Goal: Task Accomplishment & Management: Complete application form

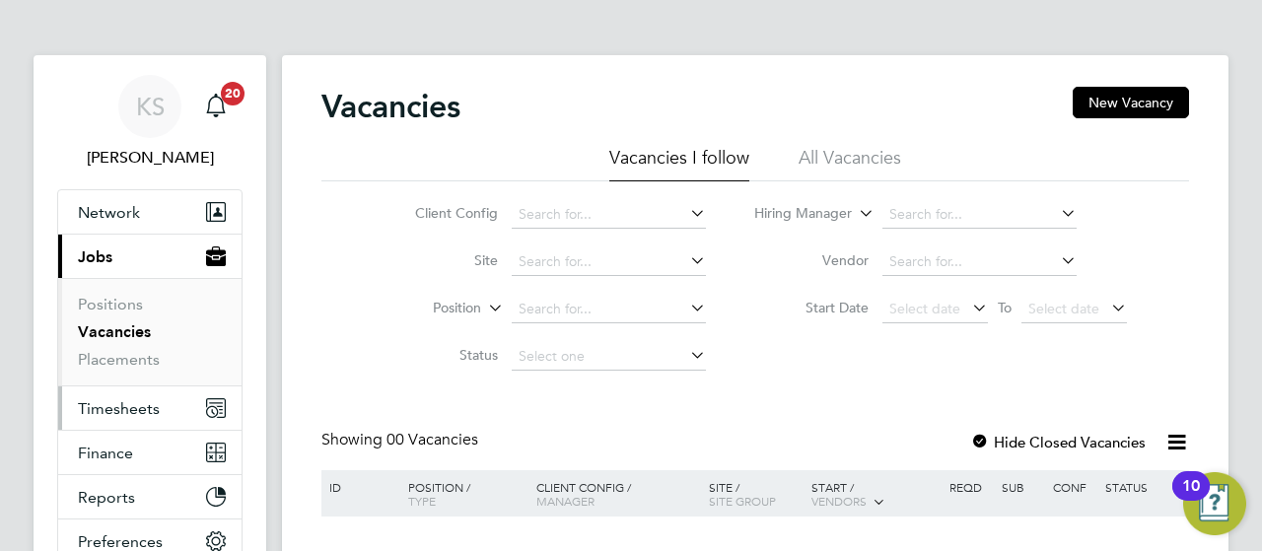
click at [130, 399] on span "Timesheets" at bounding box center [119, 408] width 82 height 19
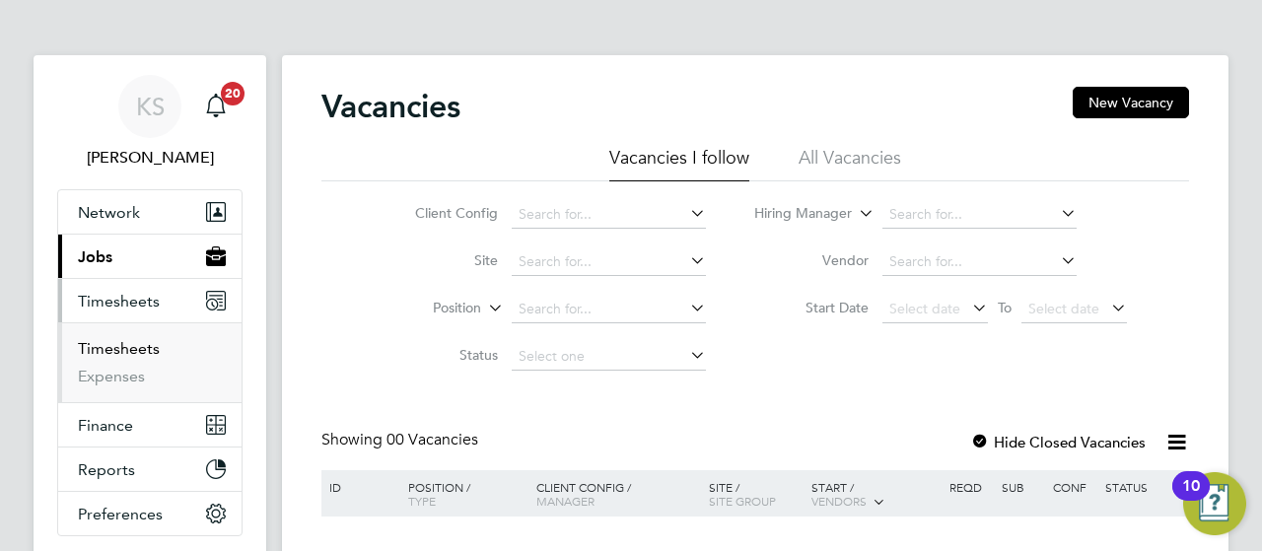
click at [138, 339] on link "Timesheets" at bounding box center [119, 348] width 82 height 19
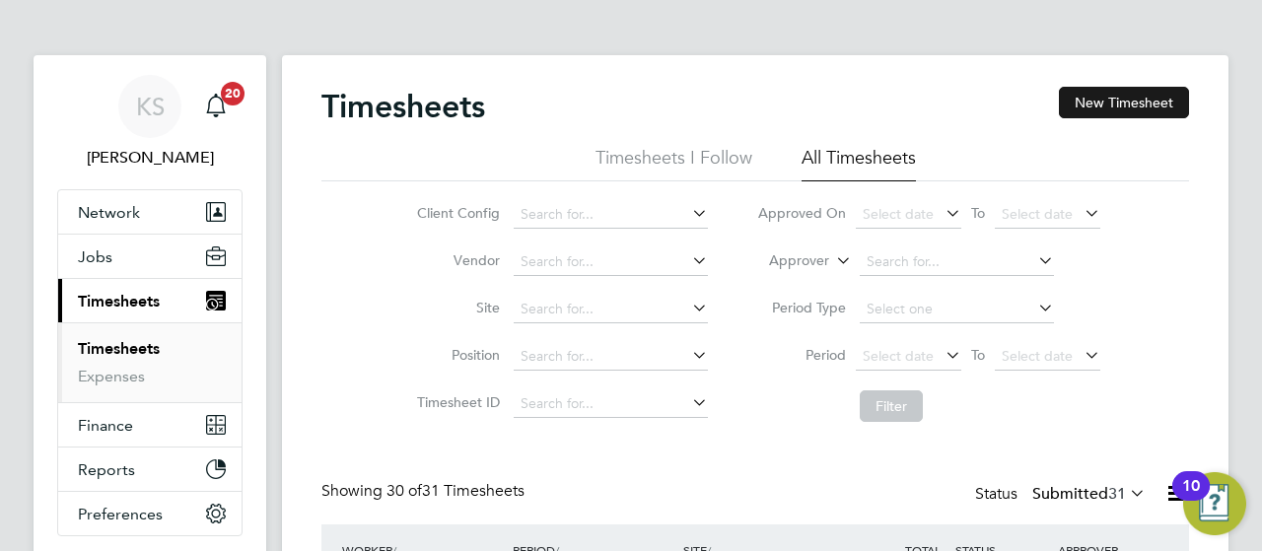
click at [1075, 107] on button "New Timesheet" at bounding box center [1124, 103] width 130 height 32
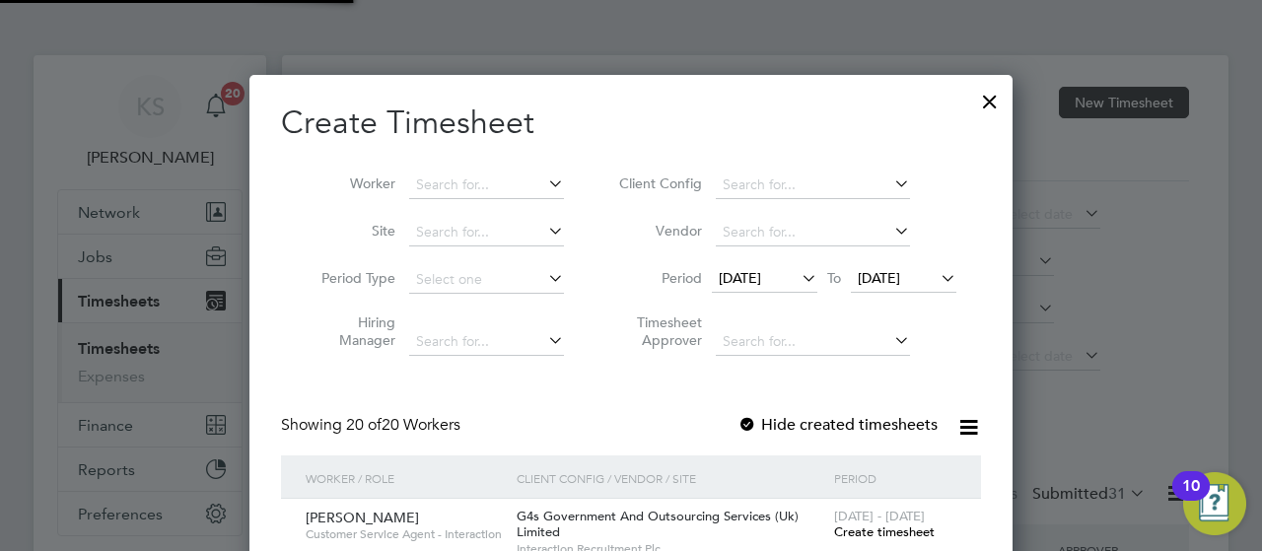
scroll to position [2151, 764]
click at [981, 111] on div at bounding box center [989, 96] width 35 height 35
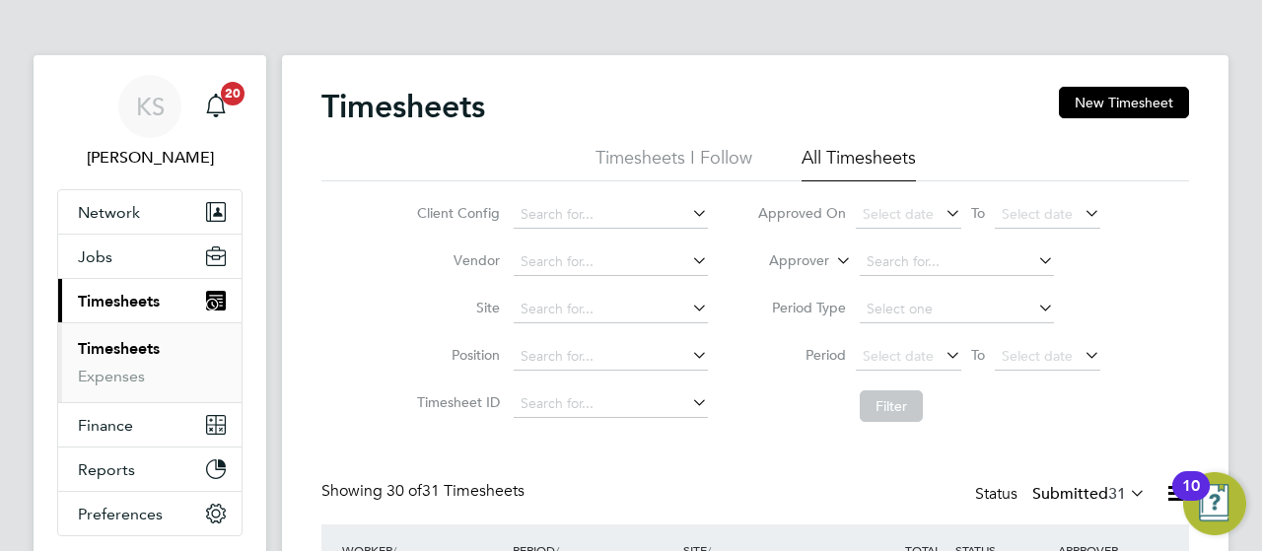
scroll to position [66, 171]
click at [1130, 117] on div "Timesheets New Timesheet" at bounding box center [754, 116] width 867 height 59
drag, startPoint x: 1114, startPoint y: 103, endPoint x: 1130, endPoint y: 117, distance: 21.6
click at [1130, 117] on div "Timesheets New Timesheet" at bounding box center [754, 116] width 867 height 59
click at [1090, 103] on button "New Timesheet" at bounding box center [1124, 103] width 130 height 32
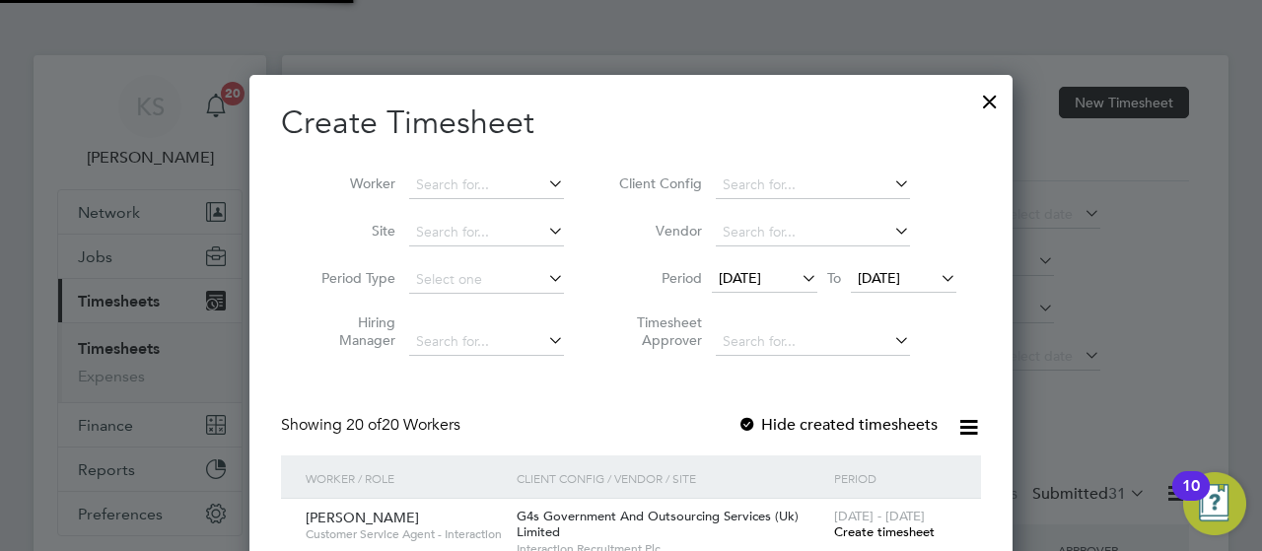
scroll to position [2151, 764]
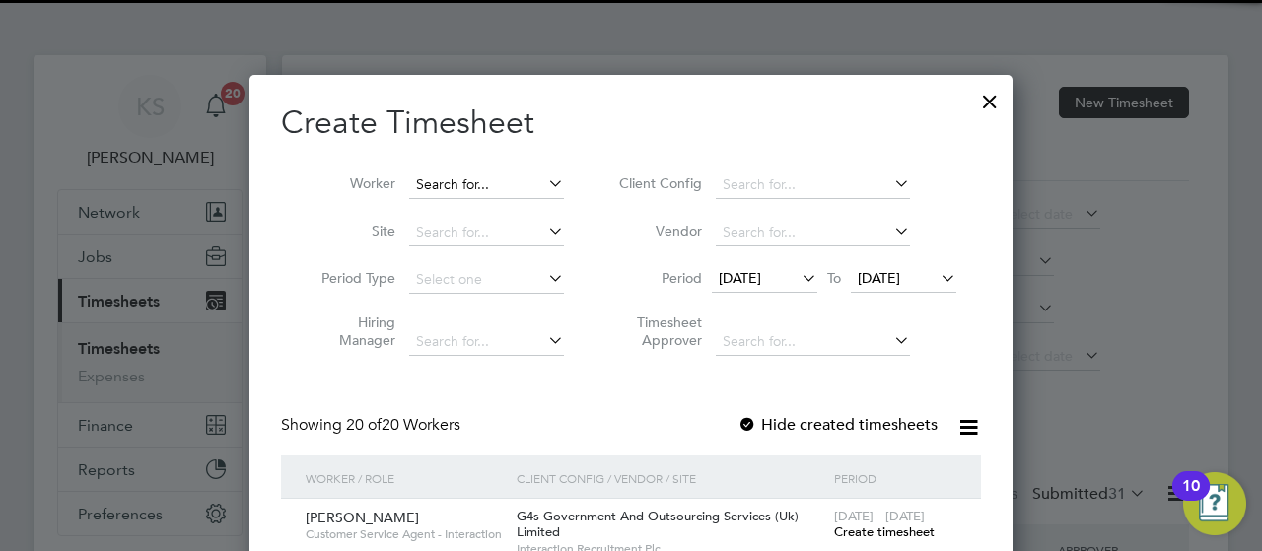
click at [465, 189] on input at bounding box center [486, 186] width 155 height 28
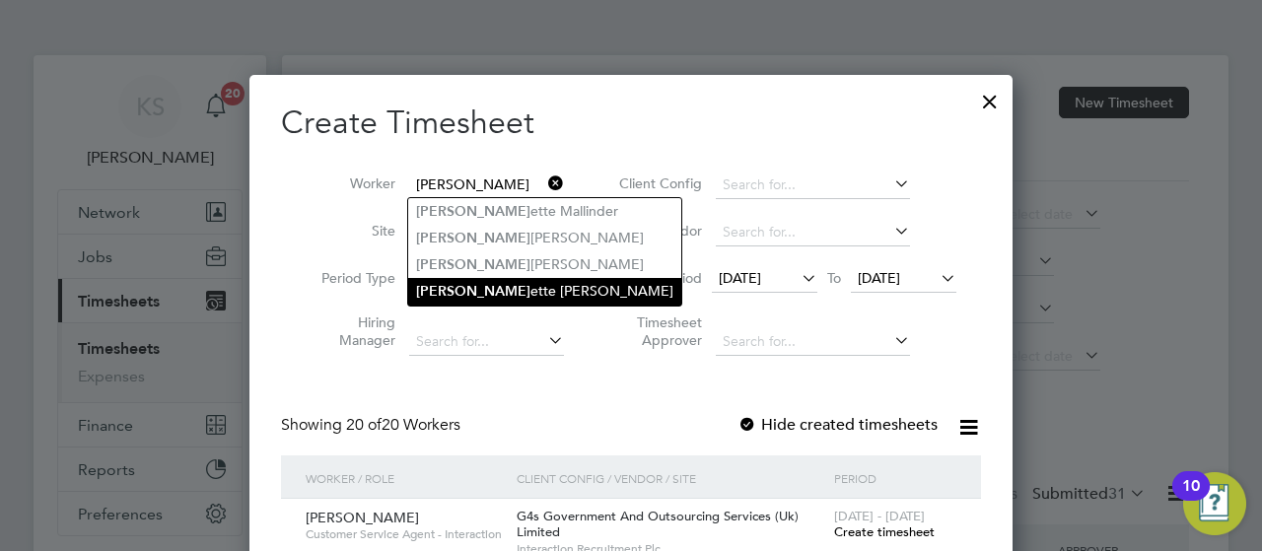
click at [485, 285] on li "[PERSON_NAME] [PERSON_NAME]" at bounding box center [544, 291] width 273 height 27
type input "[PERSON_NAME]"
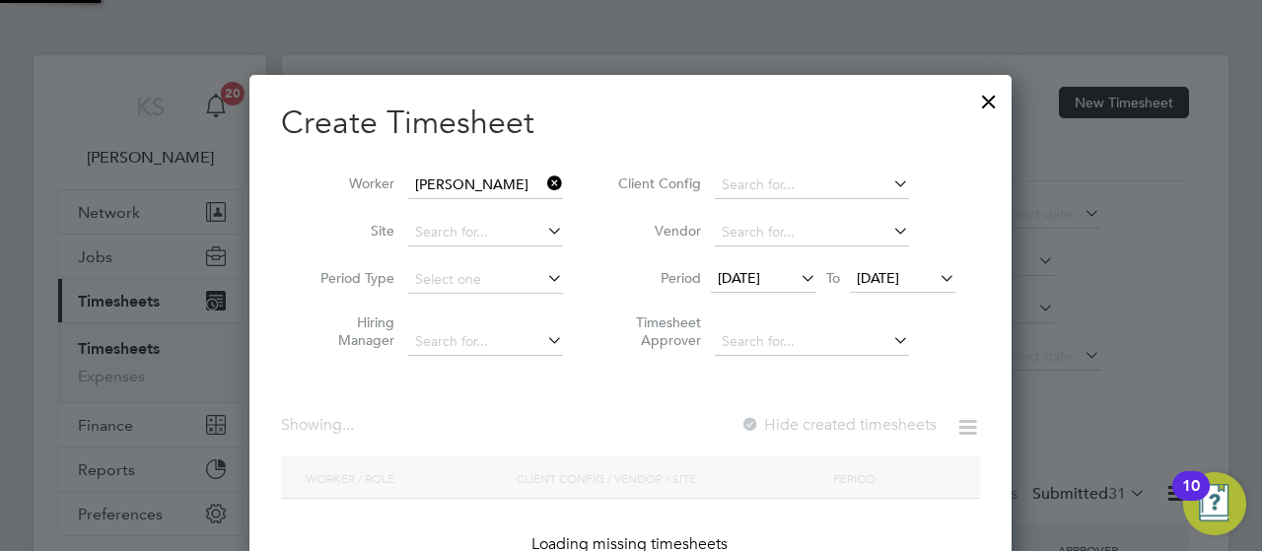
scroll to position [548, 764]
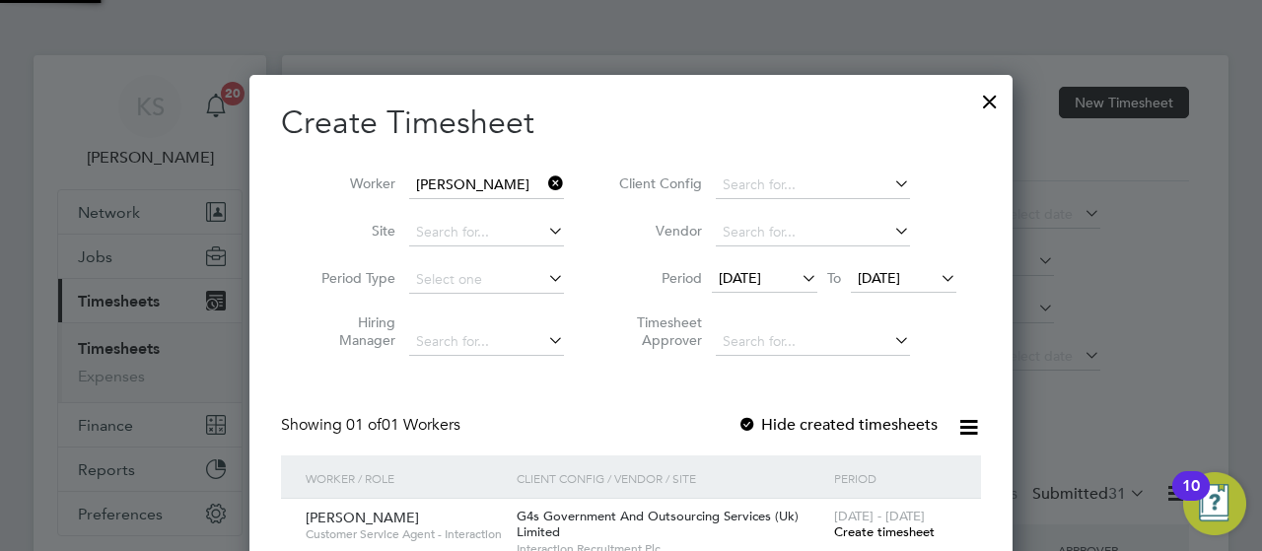
click at [760, 269] on span "[DATE]" at bounding box center [740, 278] width 42 height 18
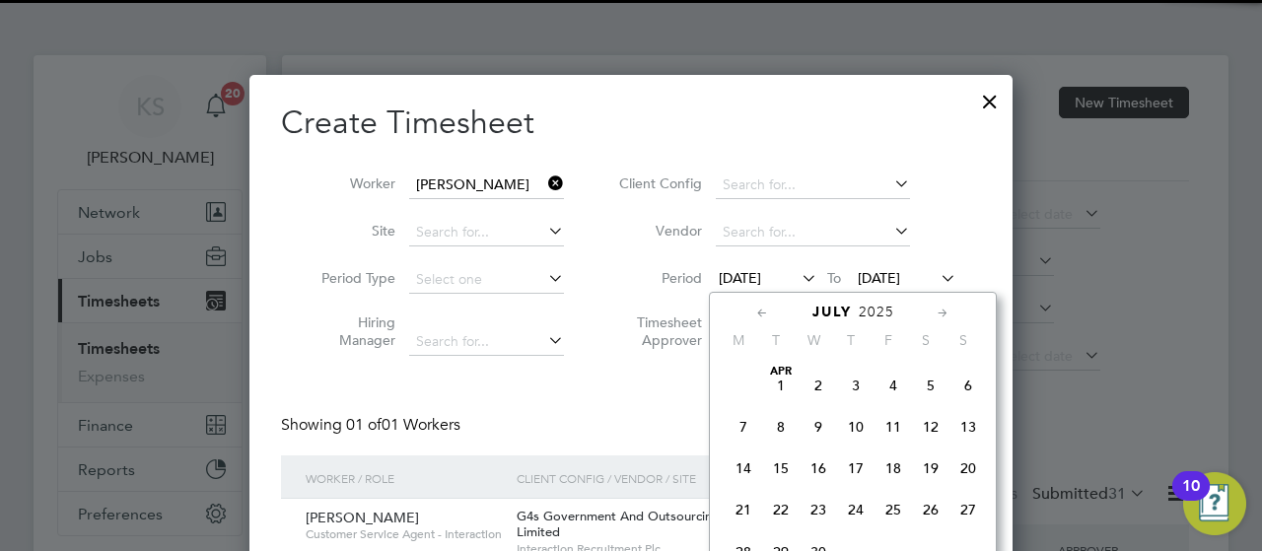
scroll to position [761, 0]
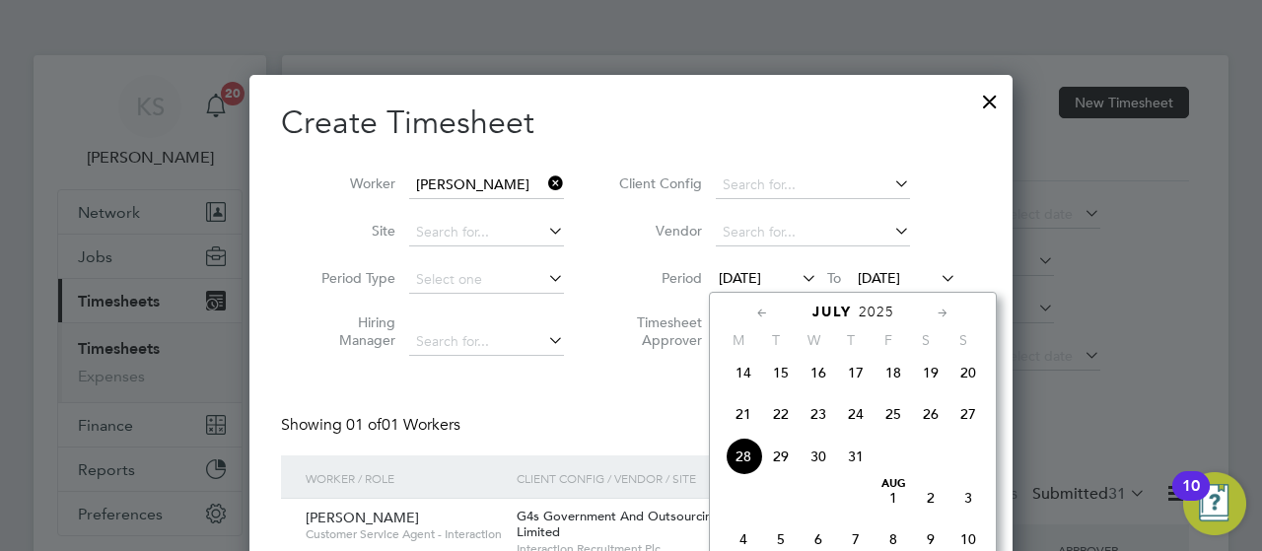
click at [1256, 210] on div at bounding box center [631, 275] width 1262 height 551
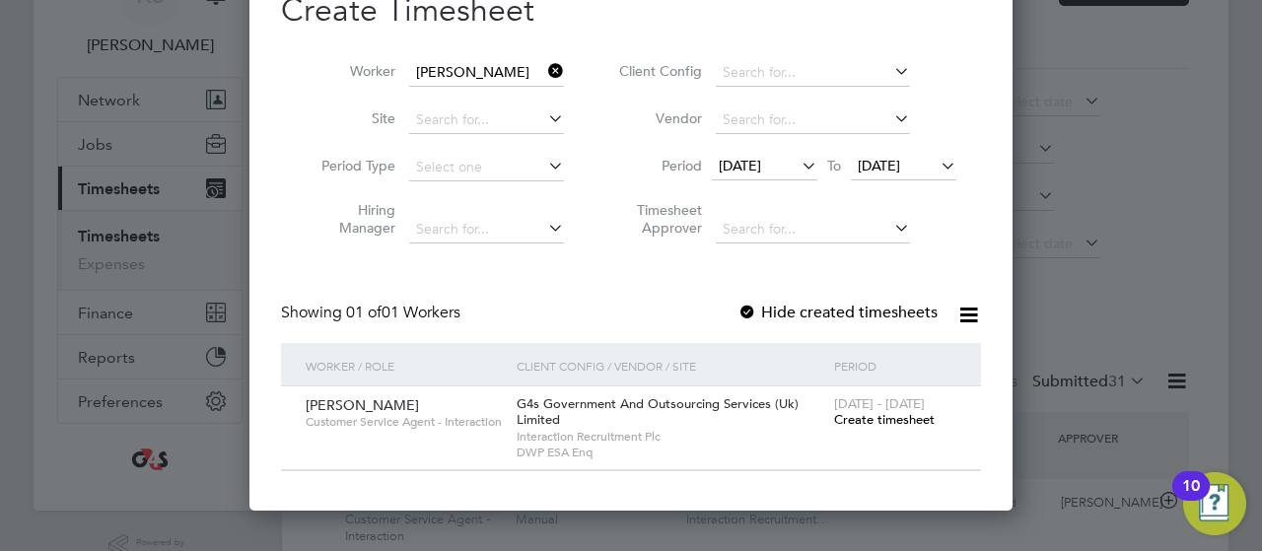
scroll to position [158, 0]
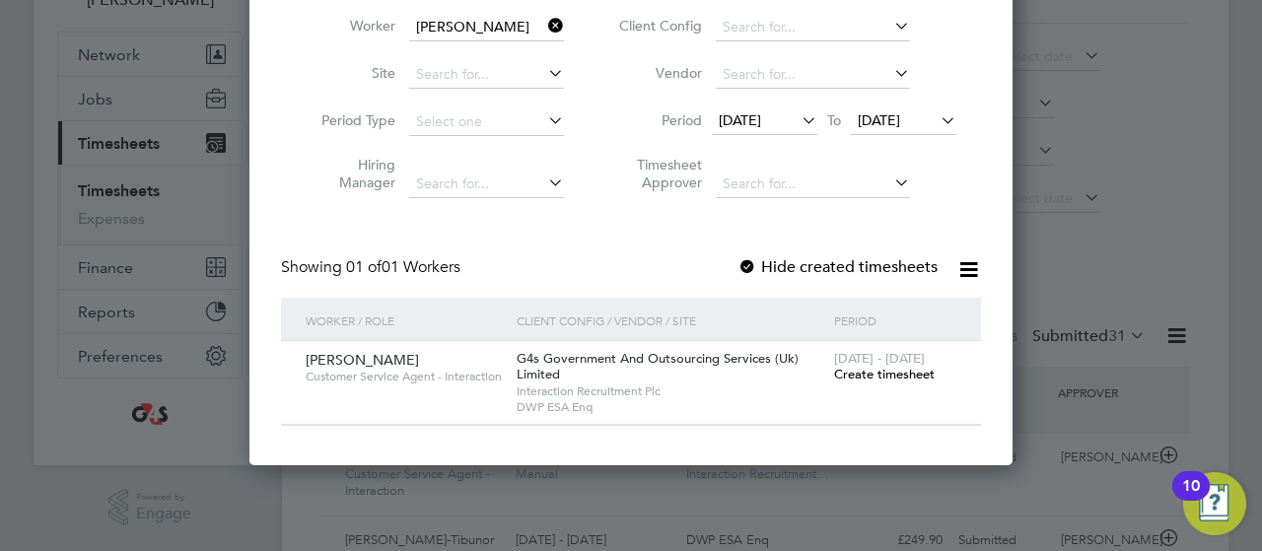
click at [761, 123] on span "[DATE]" at bounding box center [740, 120] width 42 height 18
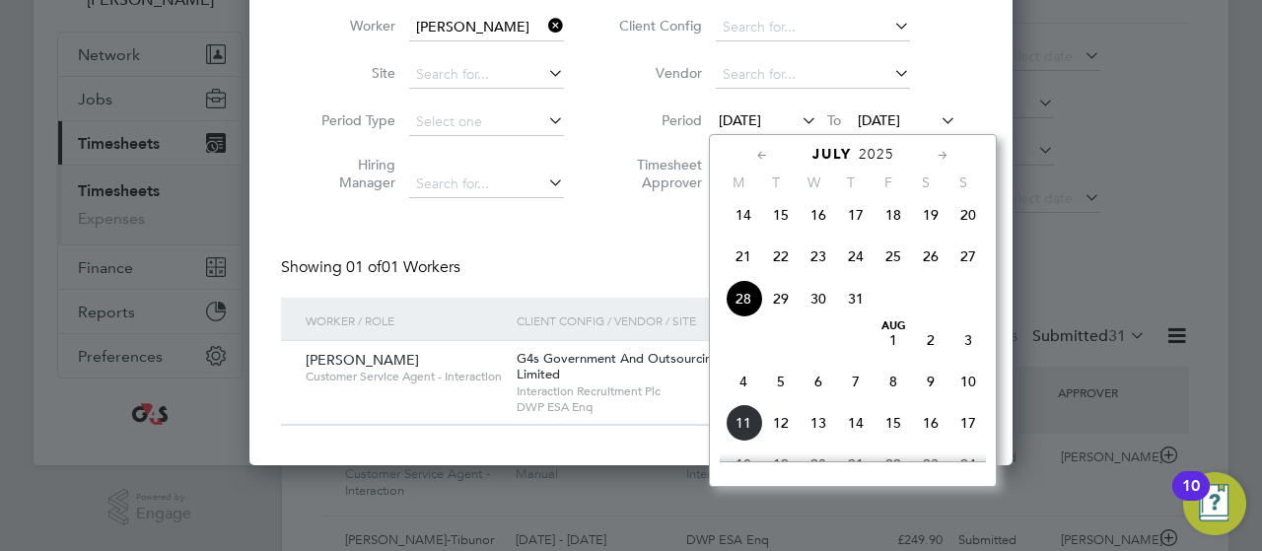
click at [735, 396] on span "4" at bounding box center [742, 381] width 37 height 37
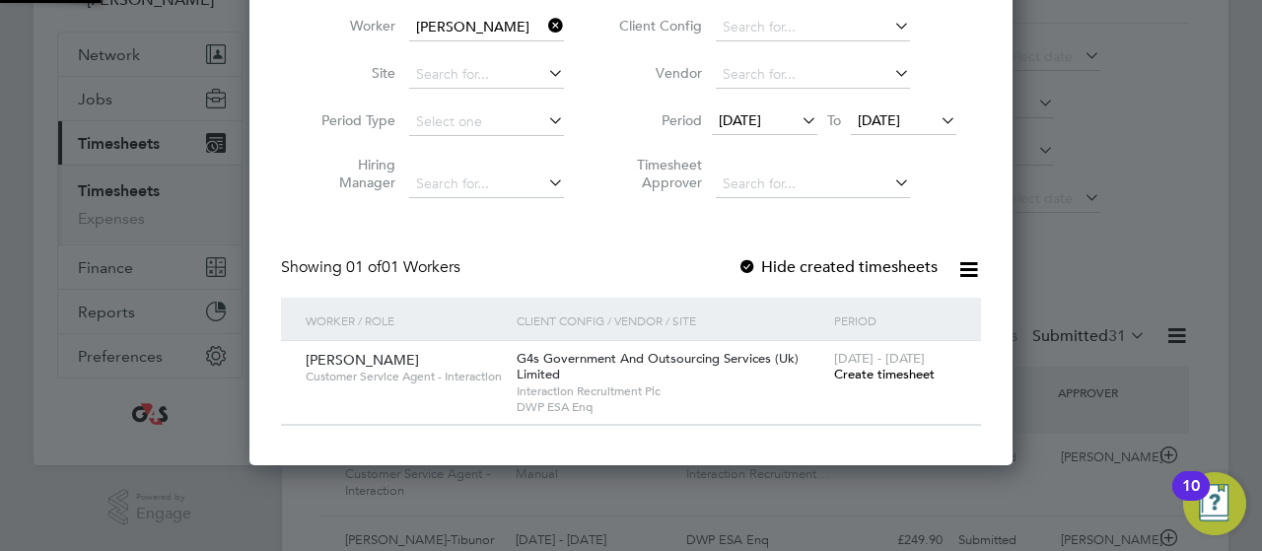
scroll to position [548, 764]
click at [900, 119] on span "[DATE]" at bounding box center [879, 120] width 42 height 18
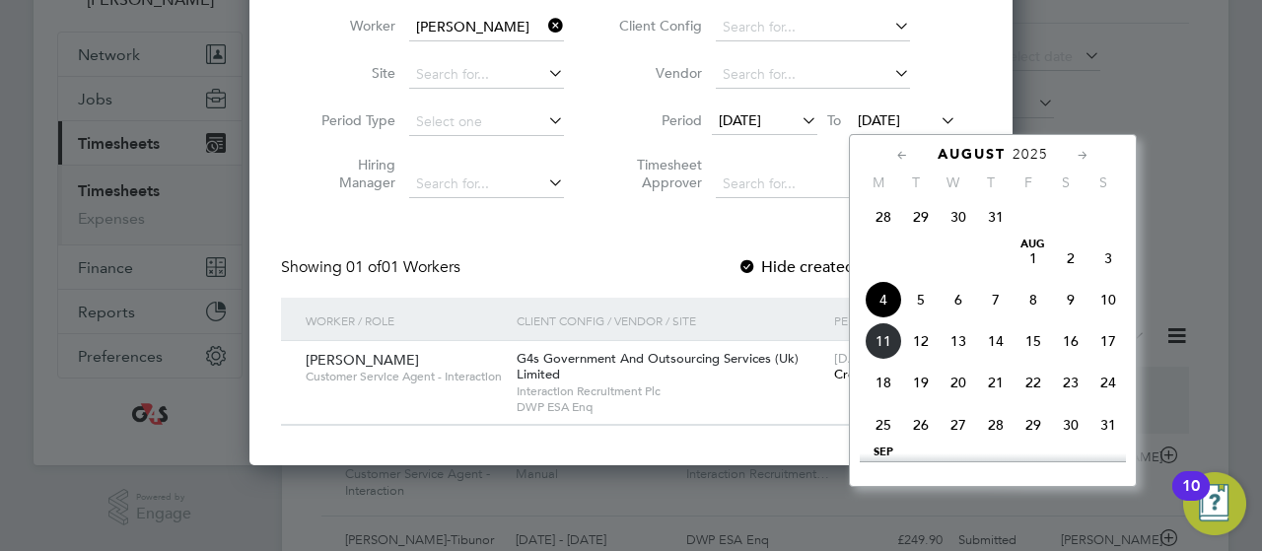
click at [1033, 308] on span "8" at bounding box center [1032, 299] width 37 height 37
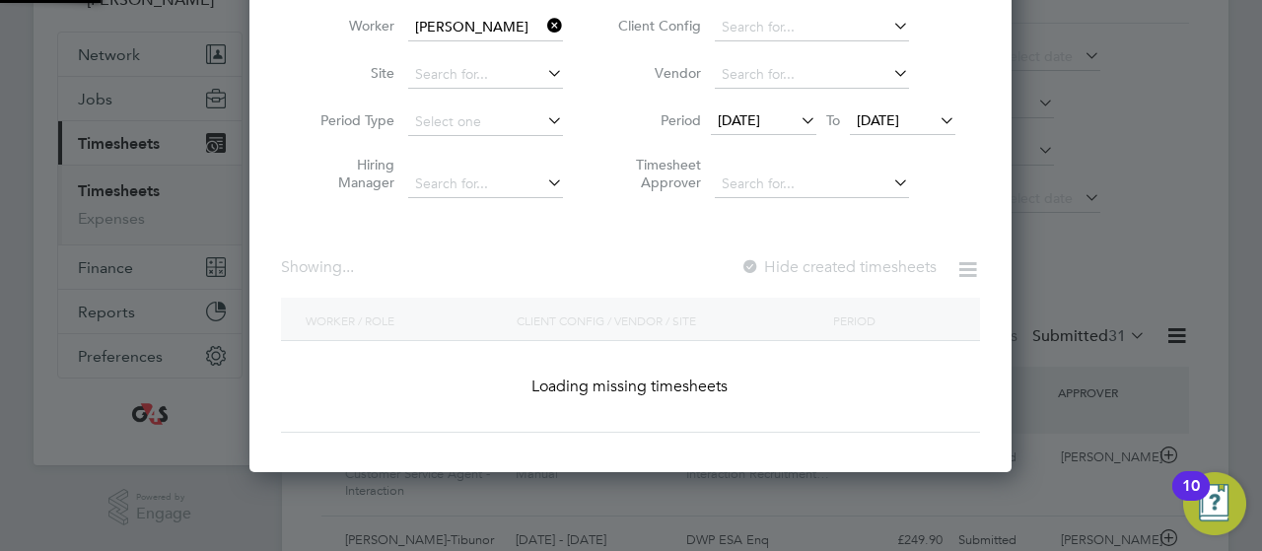
scroll to position [548, 764]
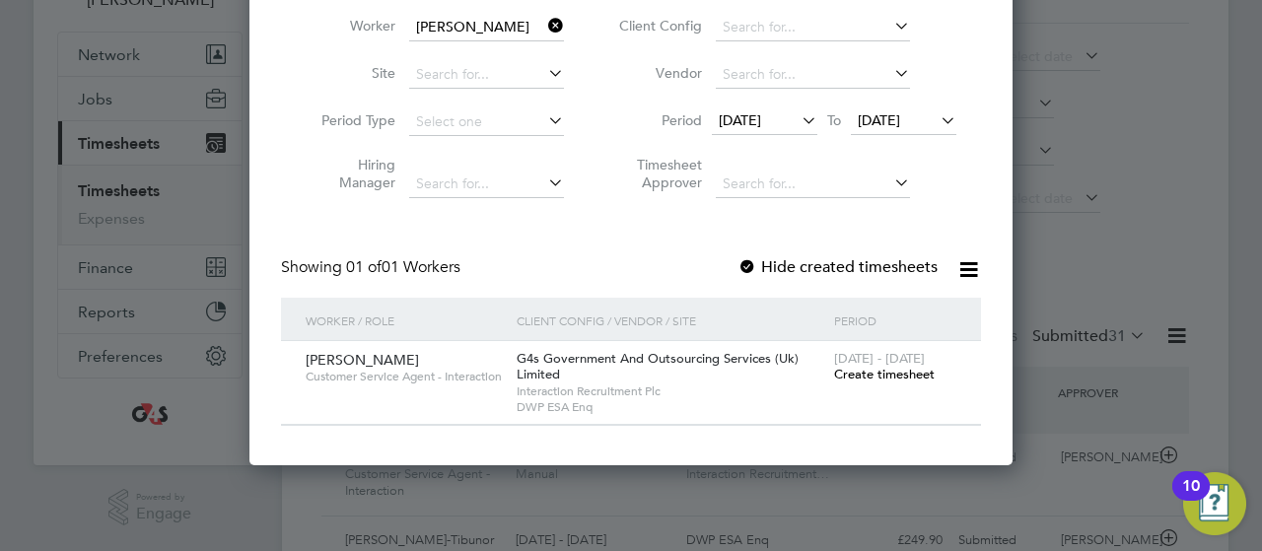
click at [883, 372] on span "Create timesheet" at bounding box center [884, 374] width 101 height 17
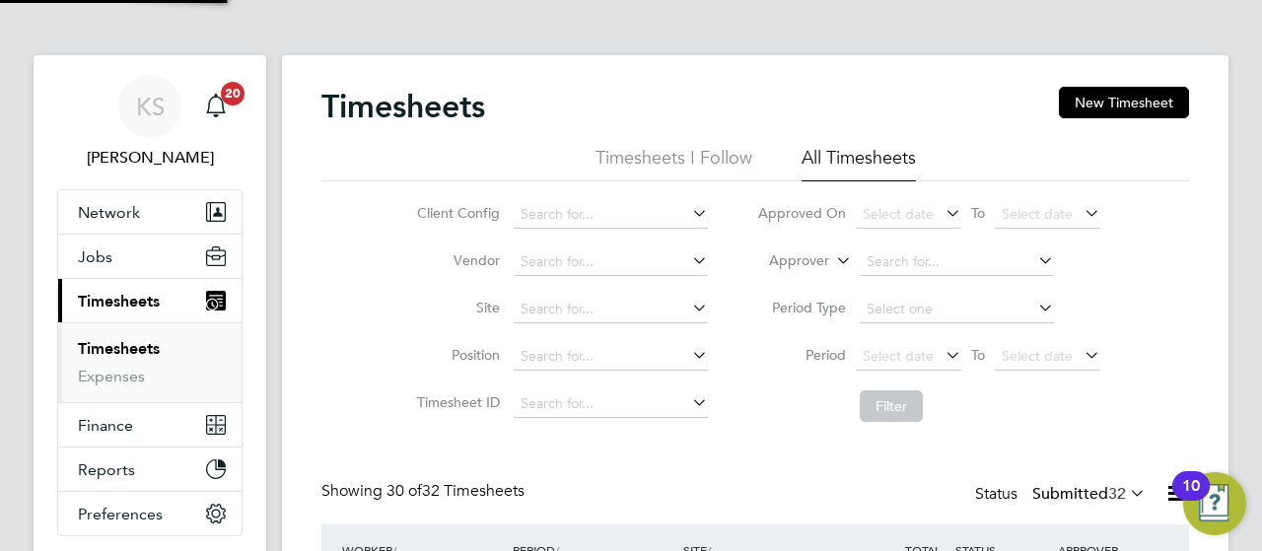
scroll to position [49, 171]
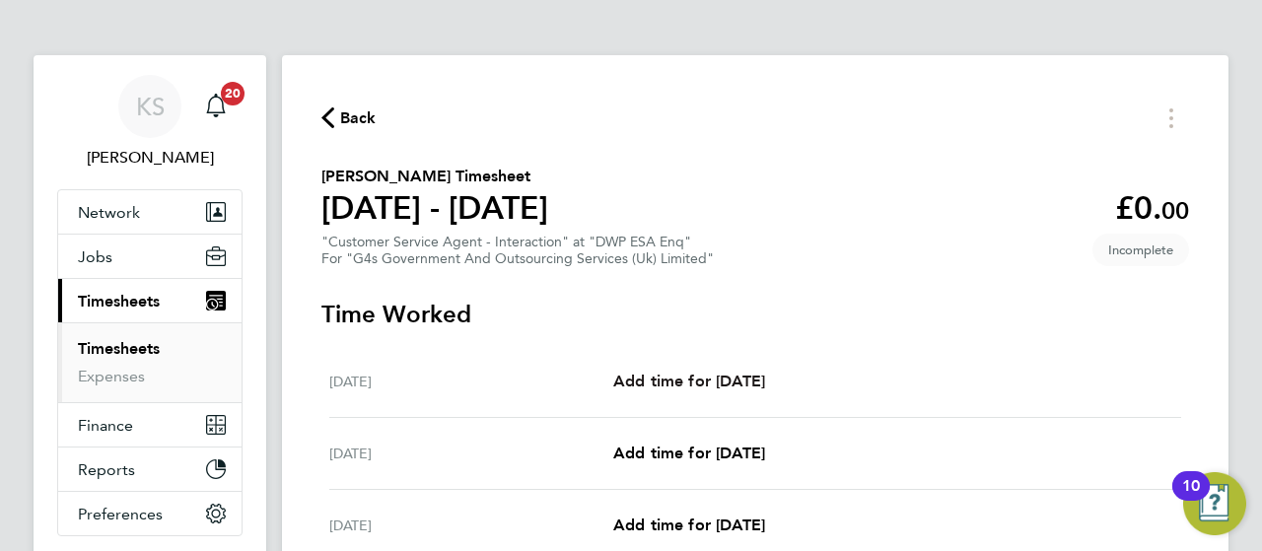
click at [645, 378] on span "Add time for [DATE]" at bounding box center [689, 381] width 152 height 19
select select "30"
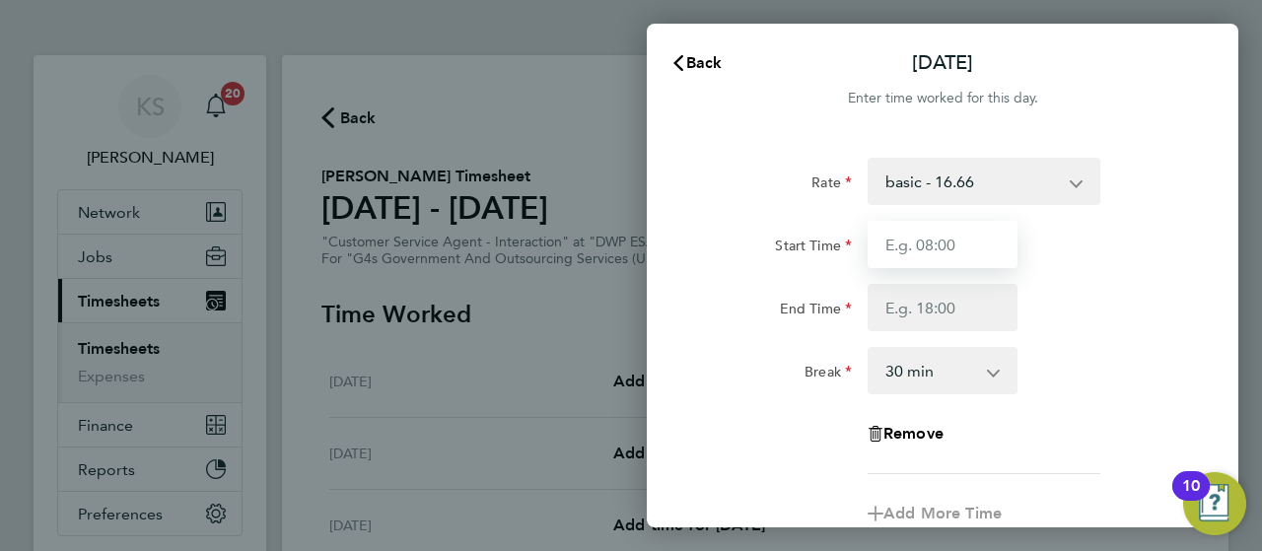
click at [930, 247] on input "Start Time" at bounding box center [942, 244] width 150 height 47
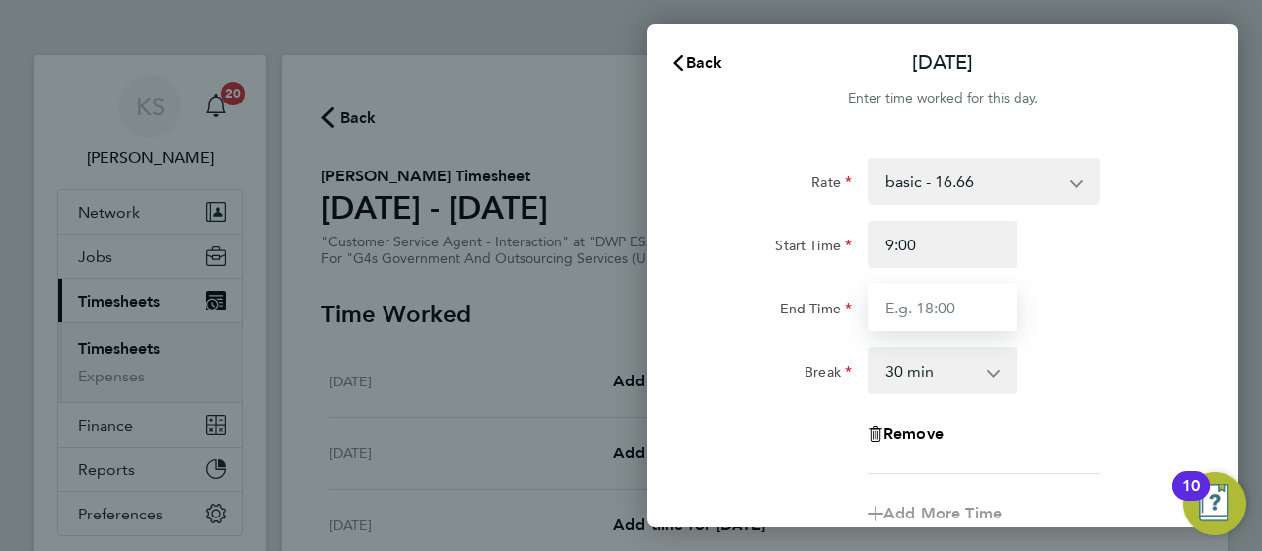
type input "09:00"
click at [927, 305] on input "End Time" at bounding box center [942, 307] width 150 height 47
click at [907, 299] on input "End Time" at bounding box center [942, 307] width 150 height 47
type input "17:01"
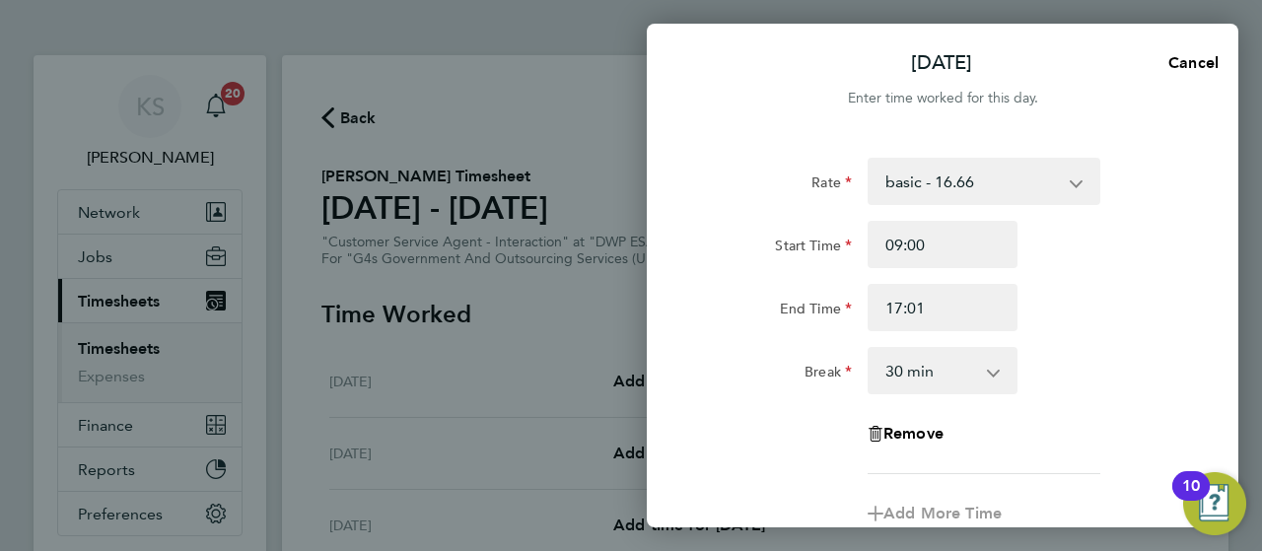
click at [1037, 334] on div "Rate basic - 16.66 Annual Leave Sick System Issue Paid - 16.66 x2 - 32.79 Syste…" at bounding box center [942, 316] width 481 height 316
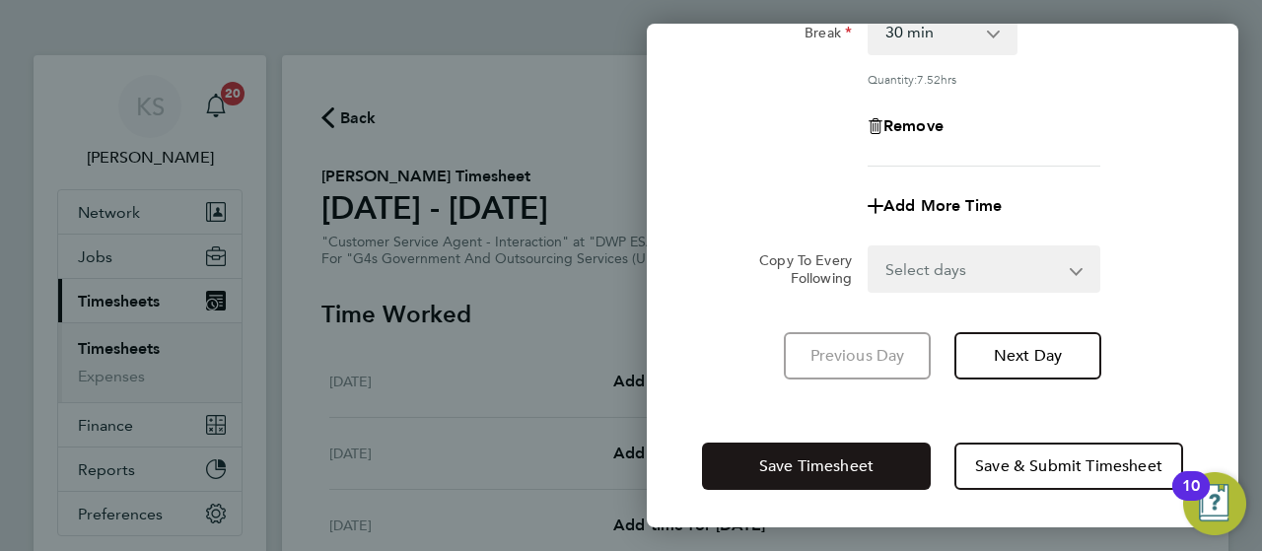
click at [818, 450] on button "Save Timesheet" at bounding box center [816, 466] width 229 height 47
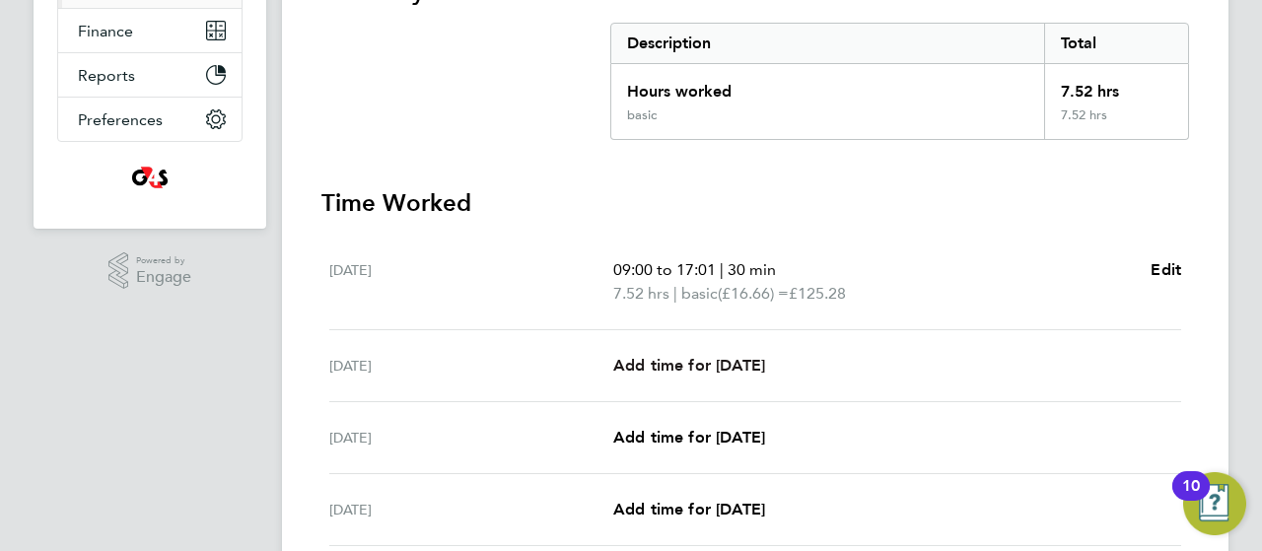
click at [659, 367] on span "Add time for [DATE]" at bounding box center [689, 365] width 152 height 19
select select "30"
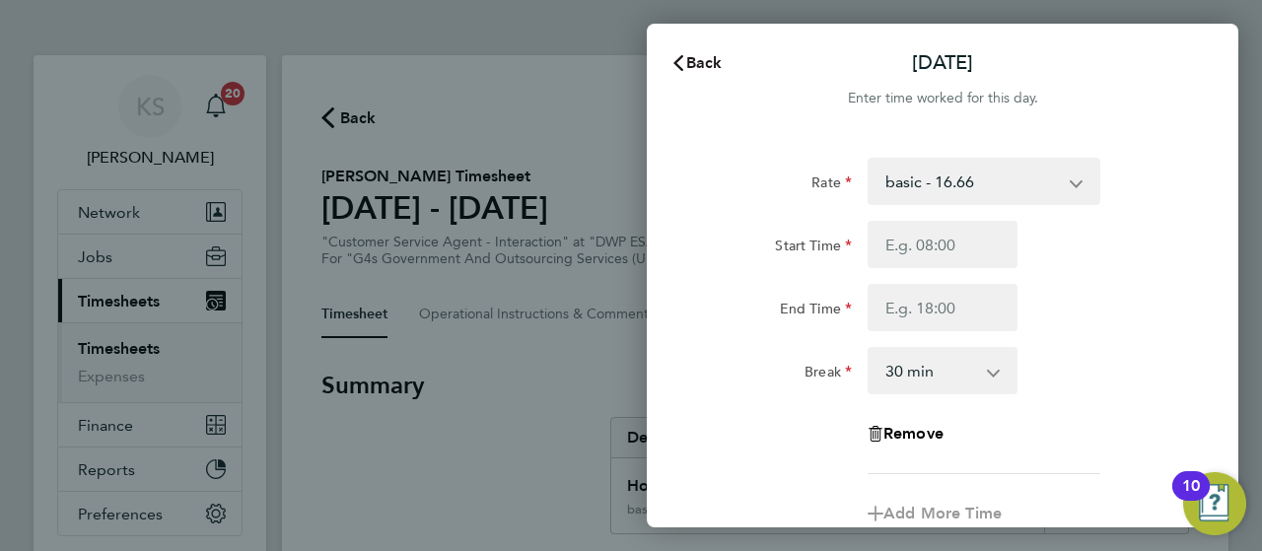
click at [704, 77] on button "Back" at bounding box center [697, 62] width 92 height 39
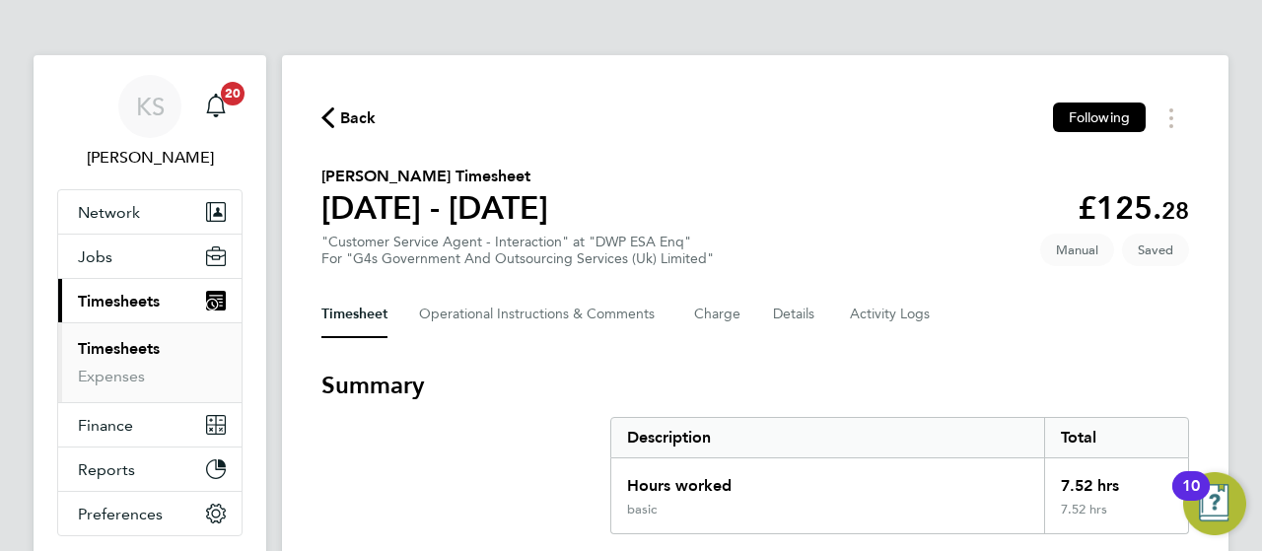
click at [758, 228] on section "[PERSON_NAME] Timesheet [DATE] - [DATE] £125. 28 "Customer Service Agent - Inte…" at bounding box center [754, 216] width 867 height 103
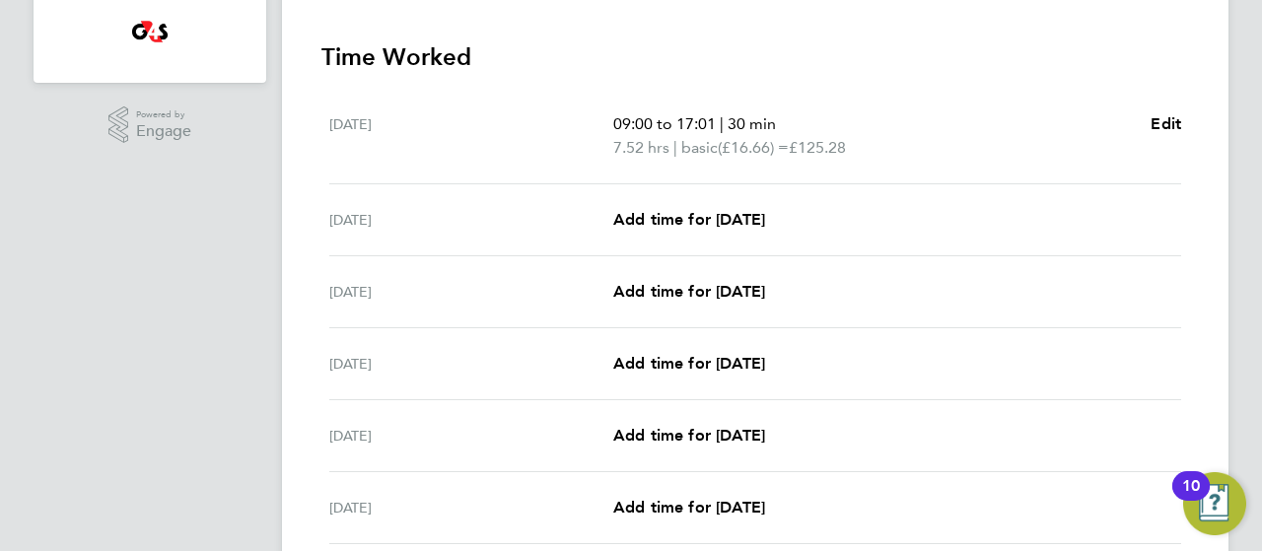
scroll to position [552, 0]
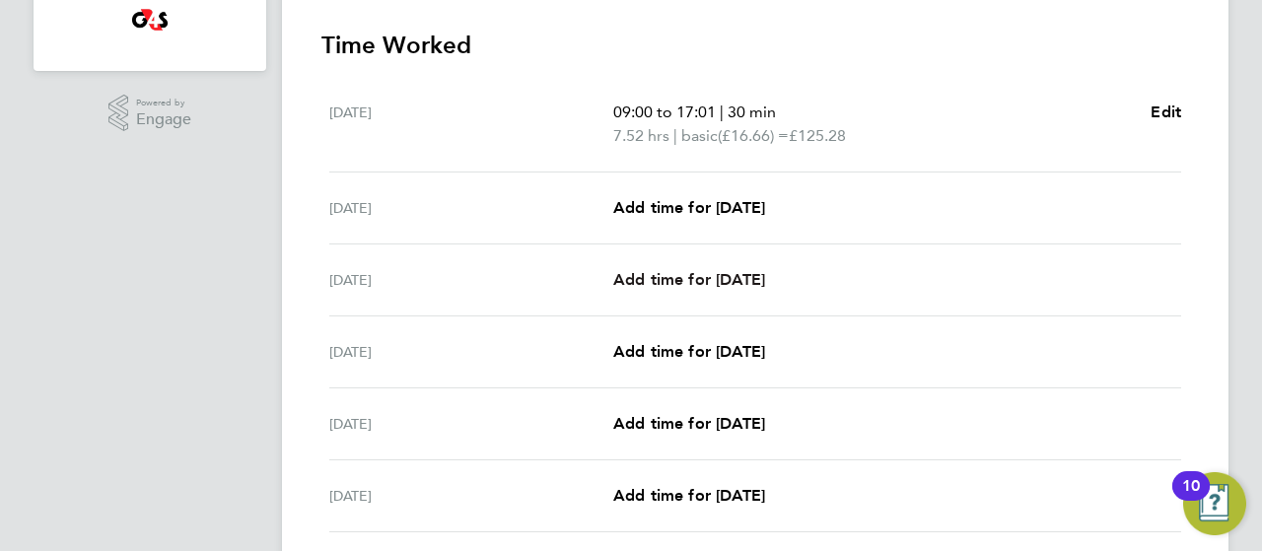
click at [676, 271] on span "Add time for [DATE]" at bounding box center [689, 279] width 152 height 19
select select "30"
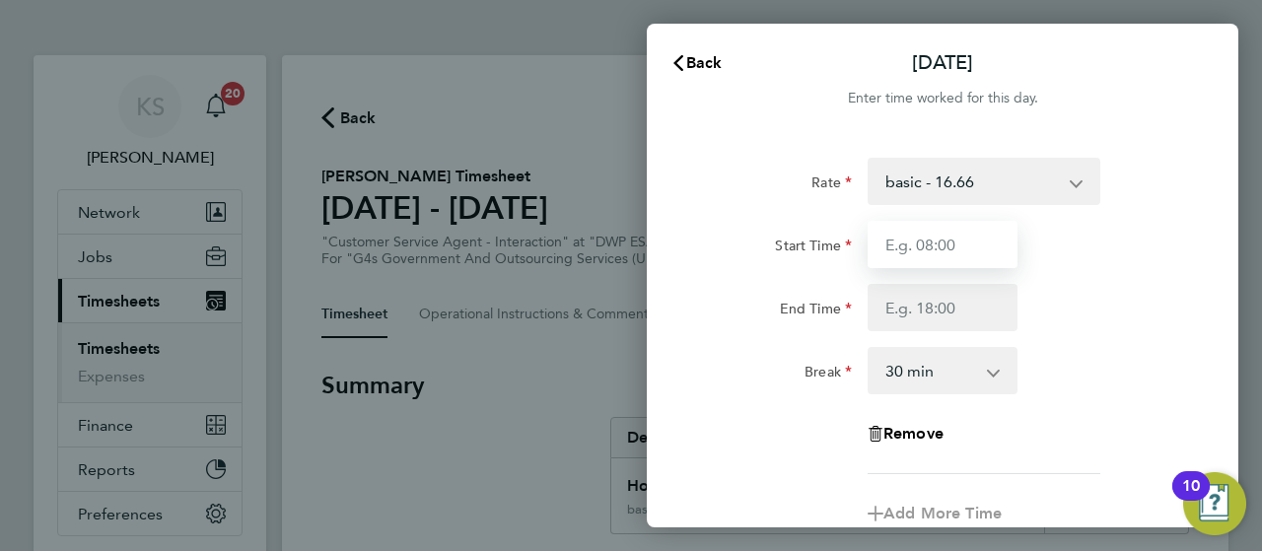
click at [902, 265] on input "Start Time" at bounding box center [942, 244] width 150 height 47
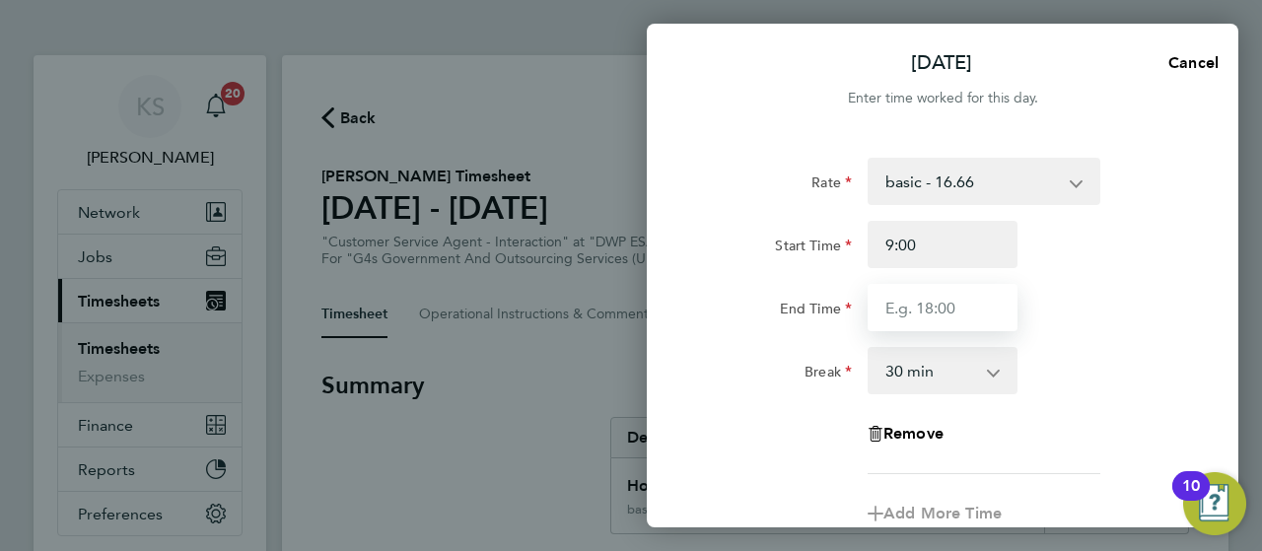
type input "09:00"
click at [913, 316] on input "End Time" at bounding box center [942, 307] width 150 height 47
type input "7"
type input "17:07"
click at [1167, 331] on div "Rate basic - 16.66 Annual Leave Sick System Issue Paid - 16.66 x2 - 32.79 Syste…" at bounding box center [942, 316] width 481 height 316
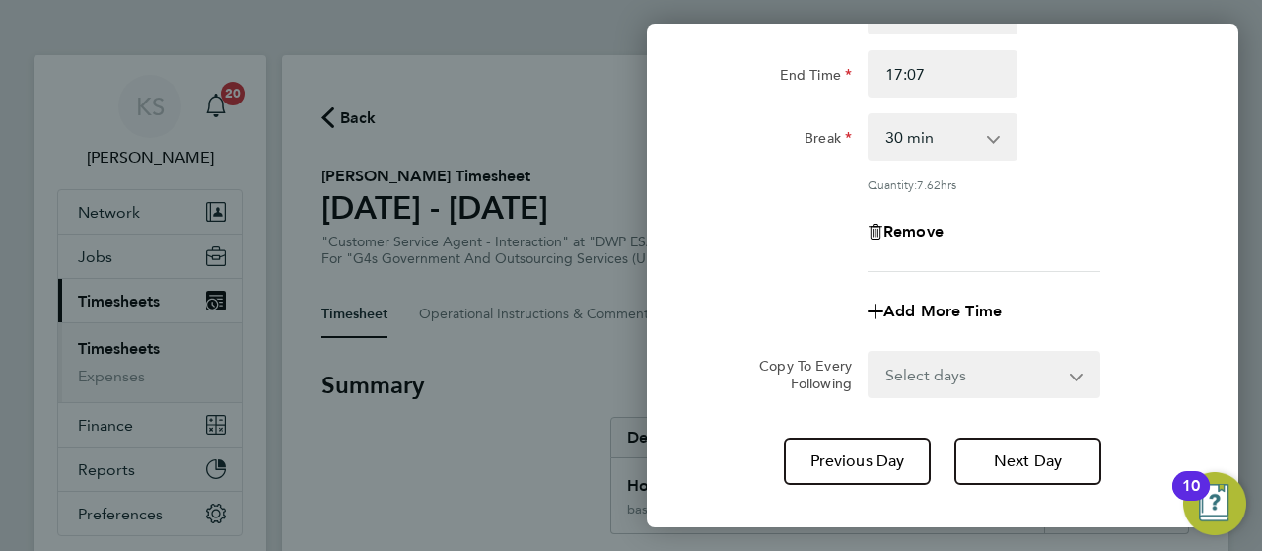
scroll to position [339, 0]
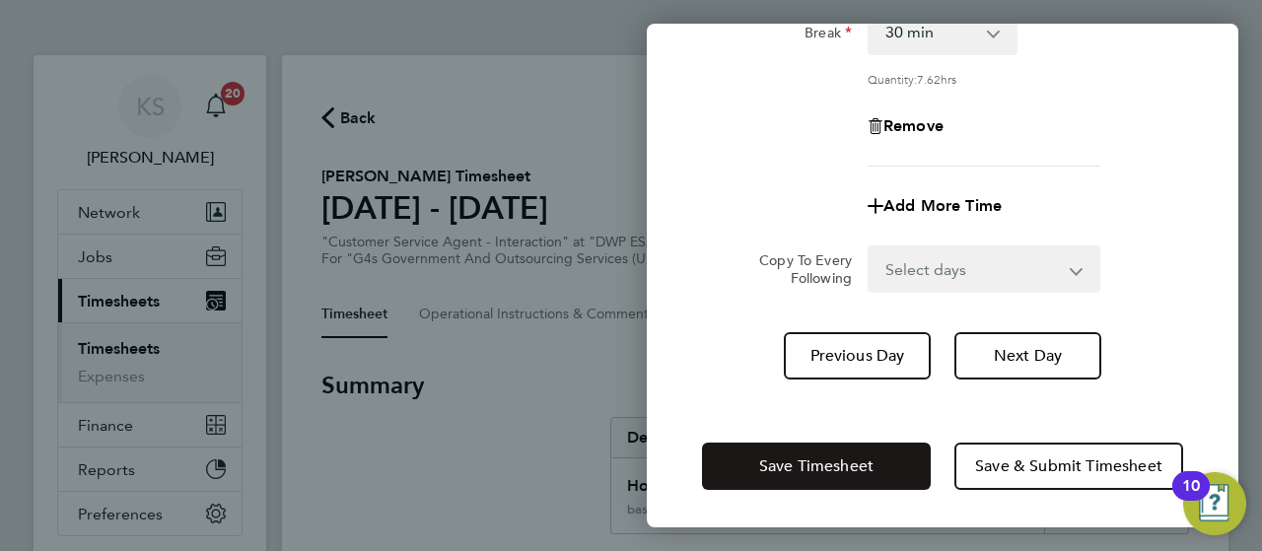
click at [858, 462] on span "Save Timesheet" at bounding box center [816, 466] width 114 height 20
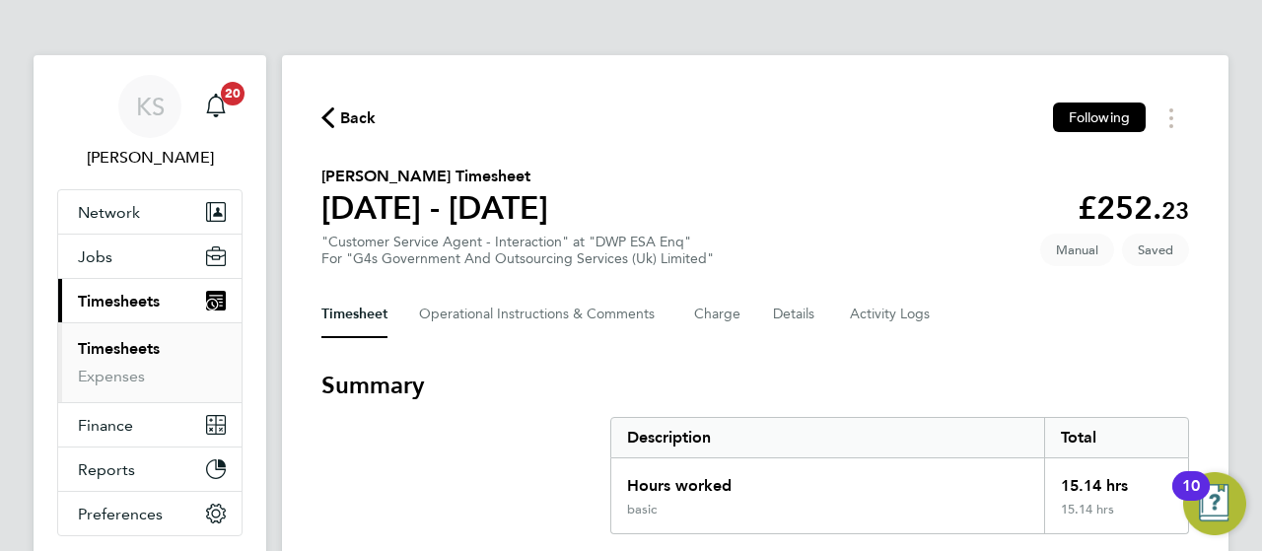
click at [619, 376] on h3 "Summary" at bounding box center [754, 386] width 867 height 32
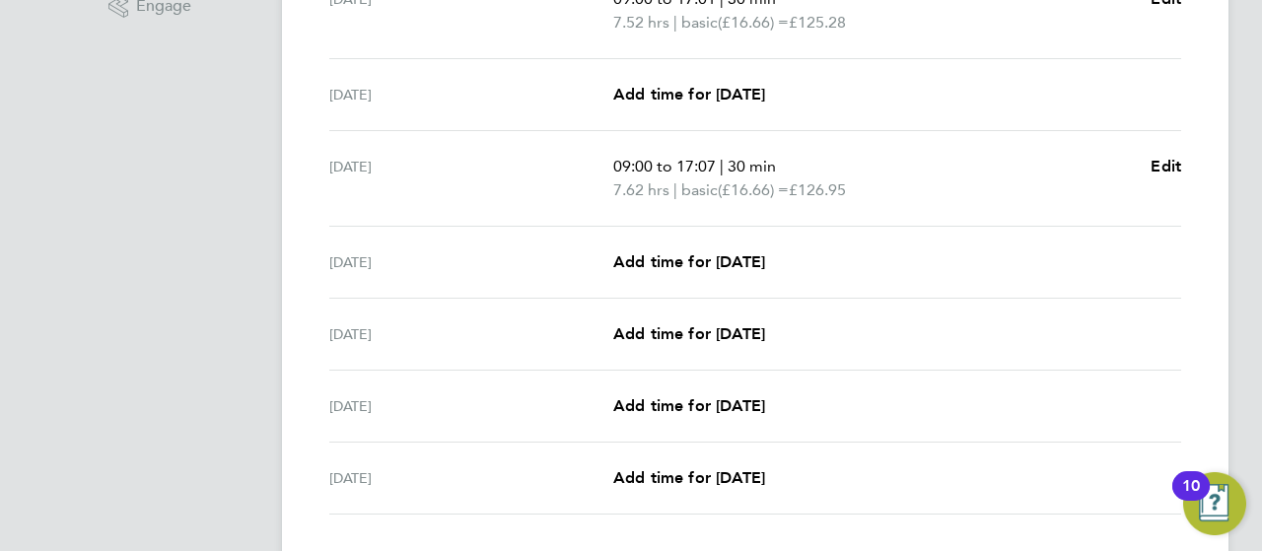
scroll to position [670, 0]
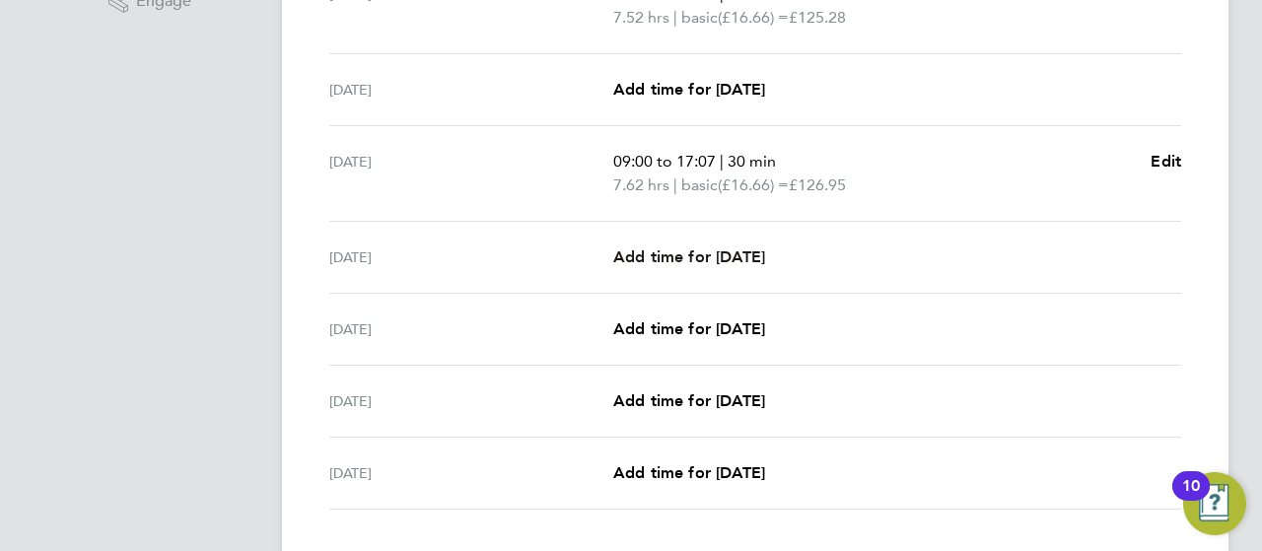
click at [656, 257] on span "Add time for [DATE]" at bounding box center [689, 256] width 152 height 19
select select "30"
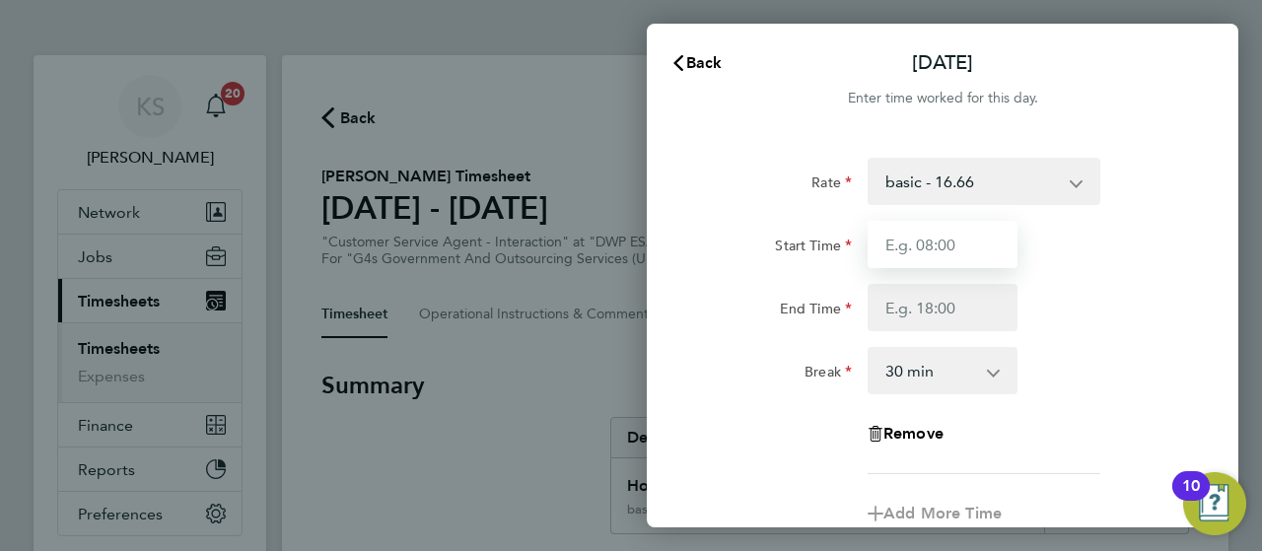
click at [891, 245] on input "Start Time" at bounding box center [942, 244] width 150 height 47
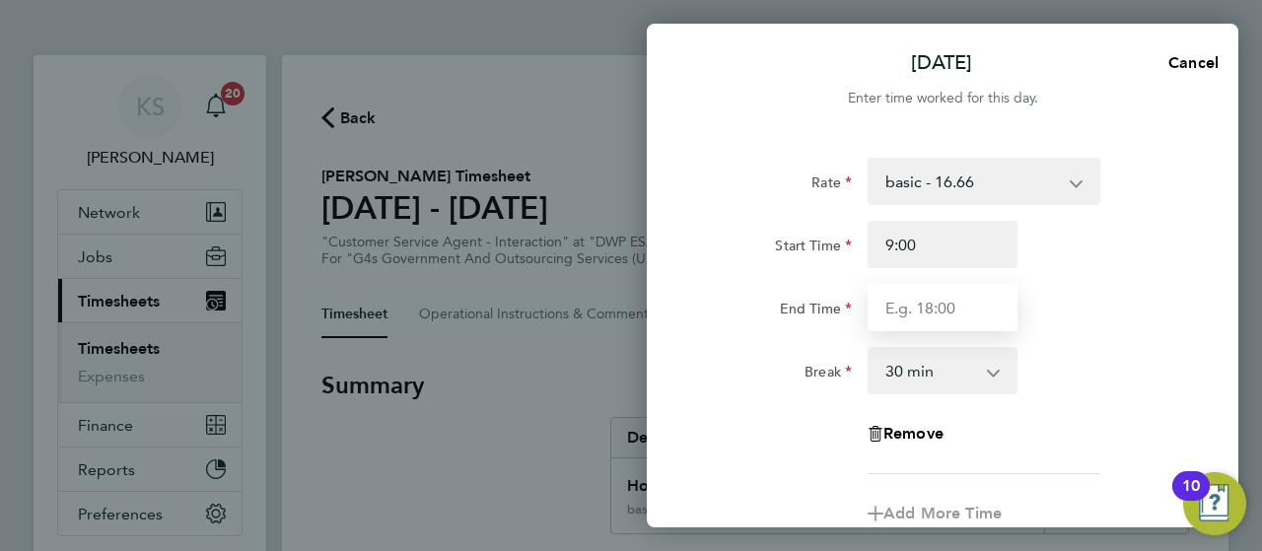
type input "09:00"
click at [902, 295] on input "End Time" at bounding box center [942, 307] width 150 height 47
type input "17:03"
click at [1022, 329] on div "17:03" at bounding box center [942, 307] width 166 height 47
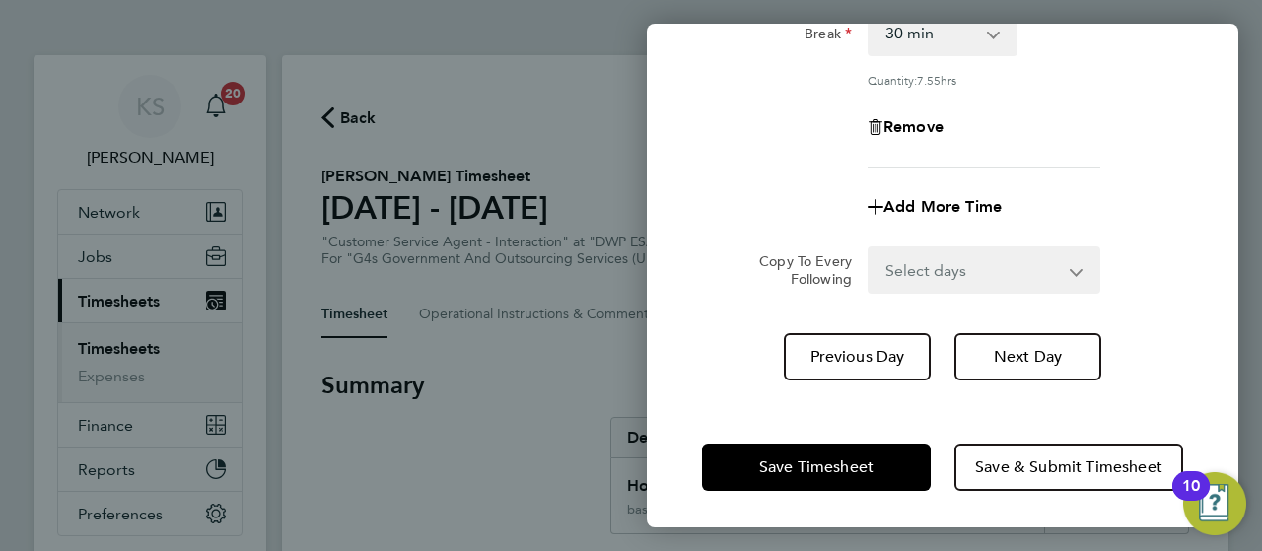
scroll to position [339, 0]
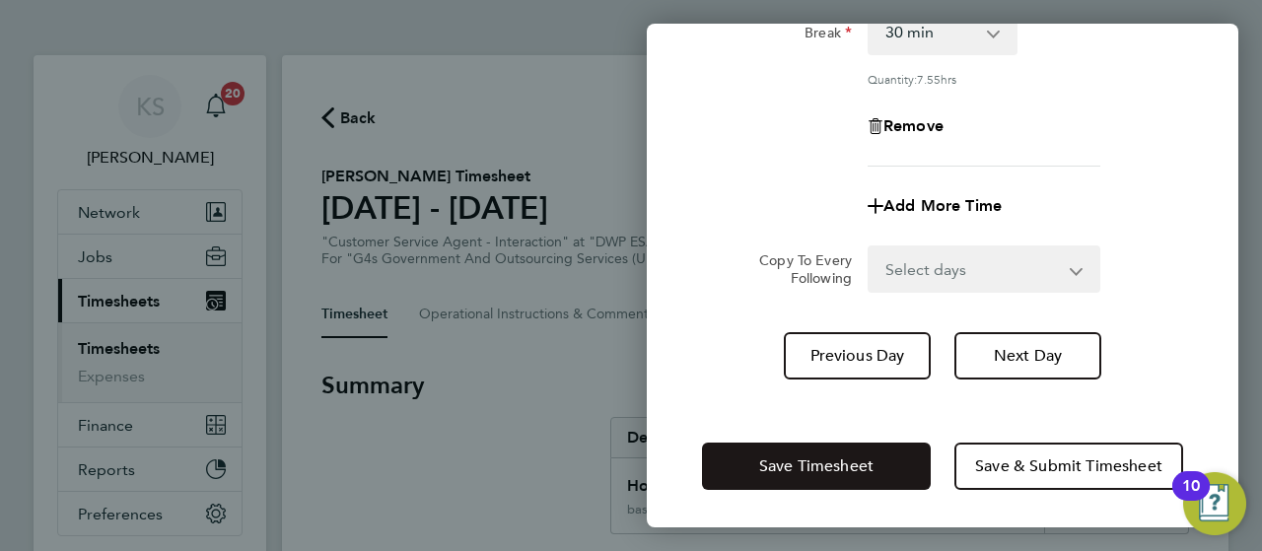
click at [824, 460] on span "Save Timesheet" at bounding box center [816, 466] width 114 height 20
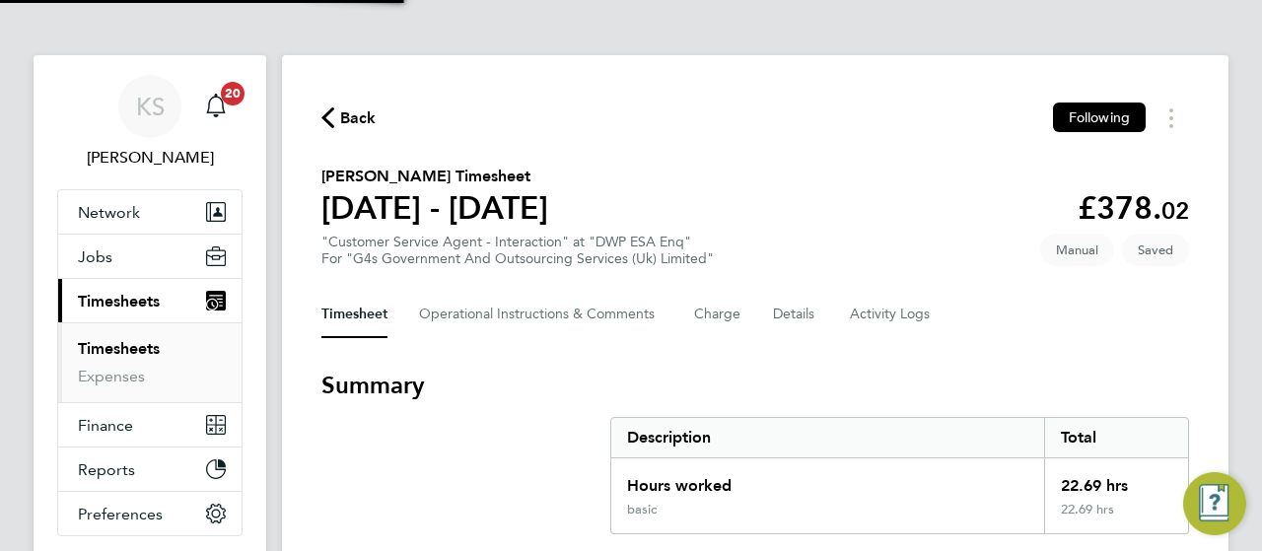
click at [635, 374] on h3 "Summary" at bounding box center [754, 386] width 867 height 32
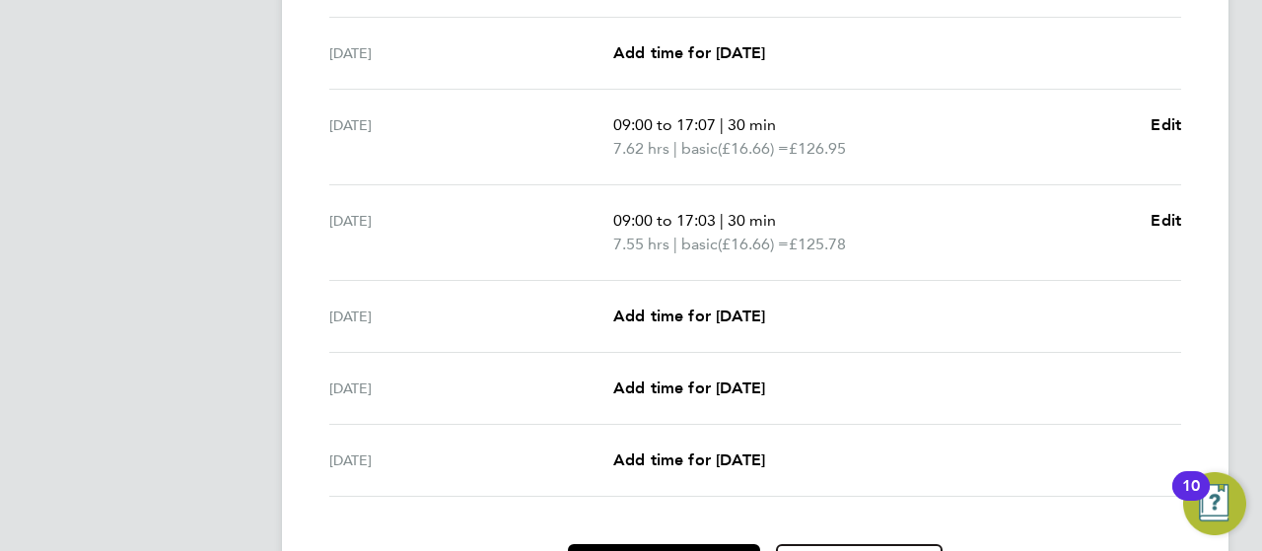
scroll to position [749, 0]
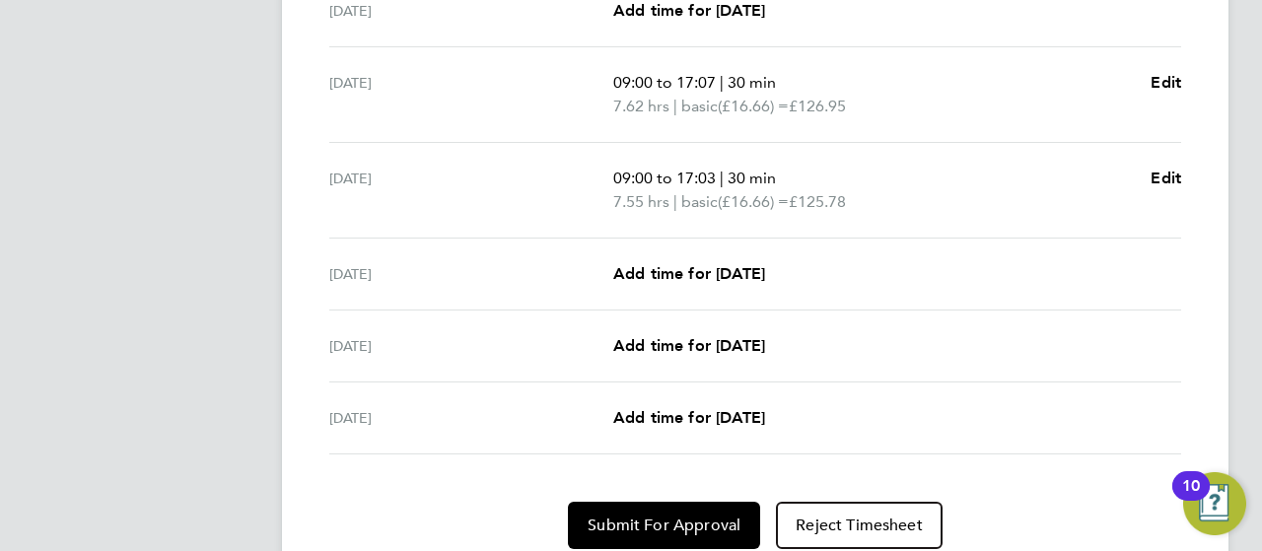
click at [642, 256] on div "[DATE] Add time for [DATE] Add time for [DATE]" at bounding box center [755, 275] width 852 height 72
click at [692, 291] on div "[DATE] Add time for [DATE] Add time for [DATE]" at bounding box center [755, 275] width 852 height 72
click at [694, 274] on span "Add time for [DATE]" at bounding box center [689, 273] width 152 height 19
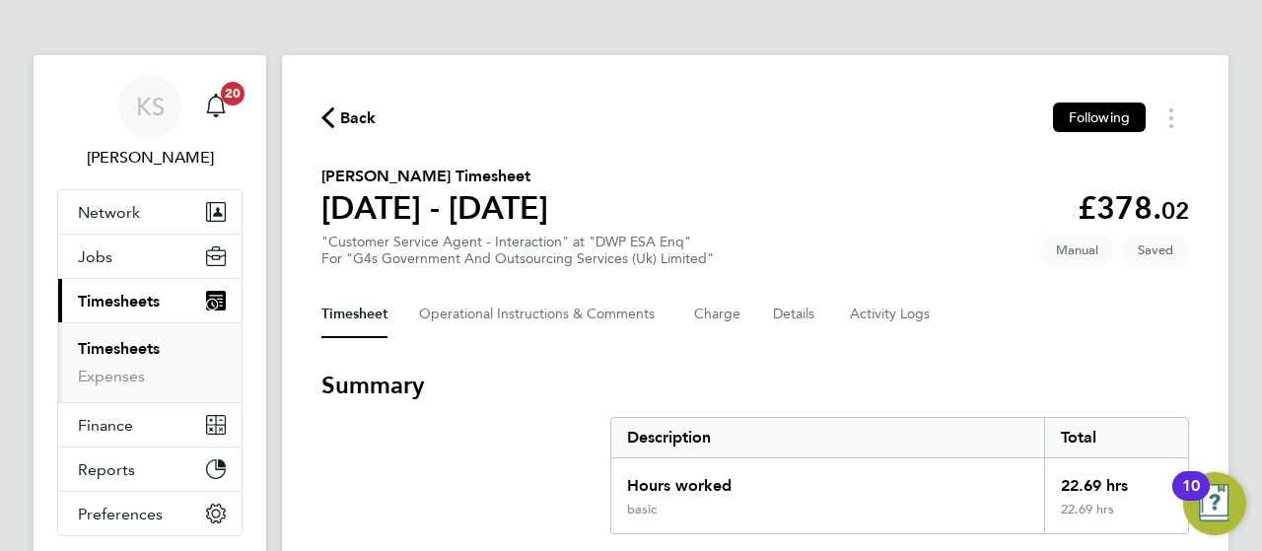
select select "30"
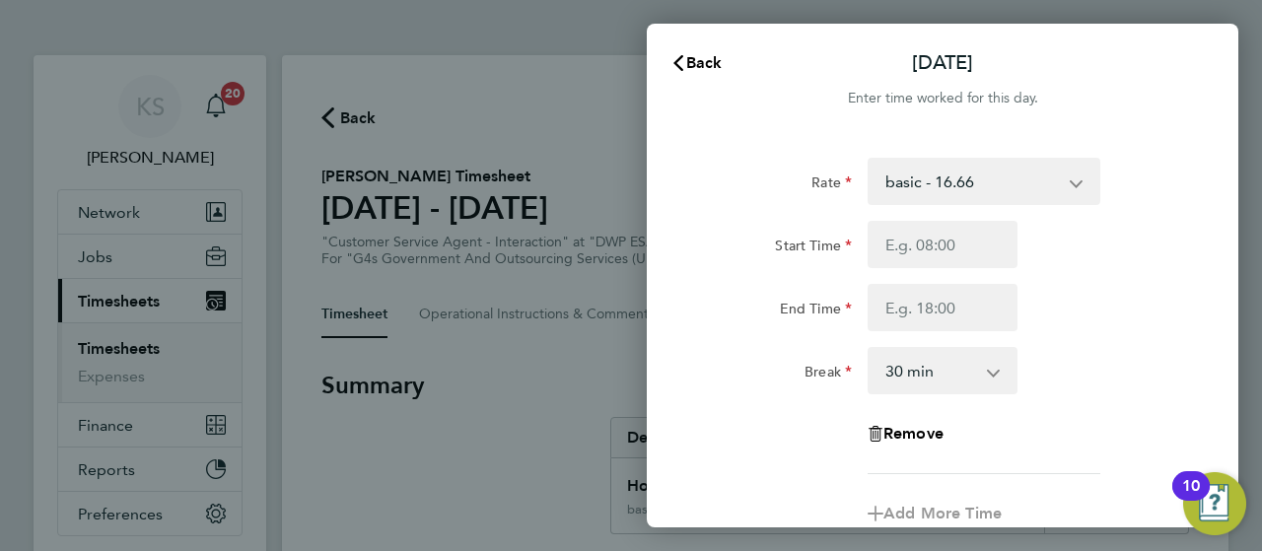
click at [948, 272] on div "Start Time End Time" at bounding box center [942, 276] width 497 height 110
click at [929, 232] on input "Start Time" at bounding box center [942, 244] width 150 height 47
type input "09:00"
click at [926, 310] on input "End Time" at bounding box center [942, 307] width 150 height 47
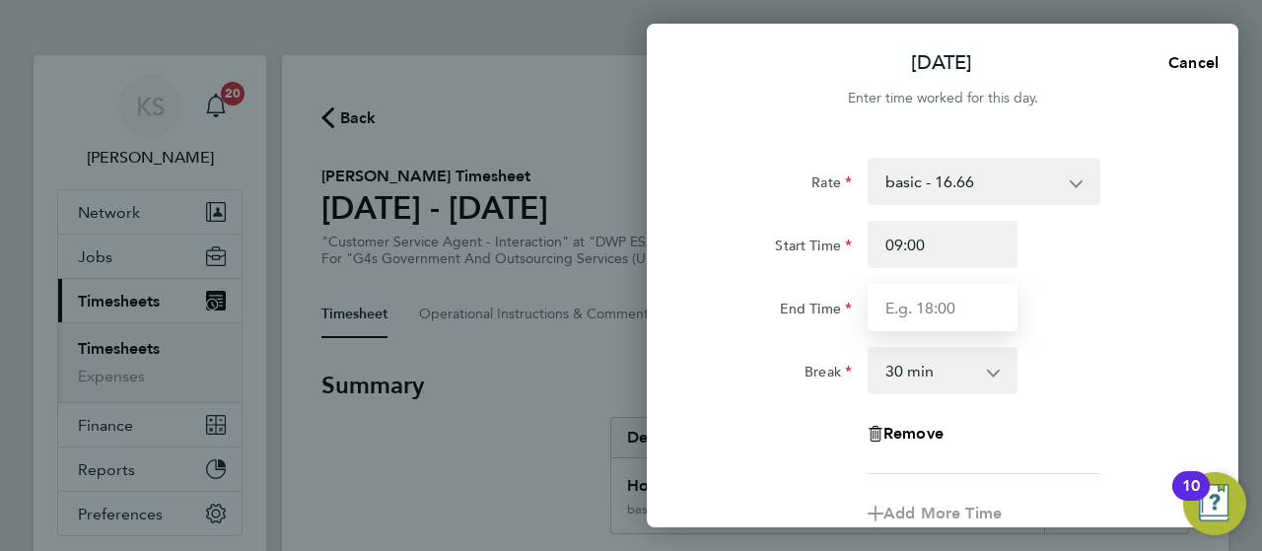
type input "7"
type input "17:01"
click at [1118, 359] on div "Break 0 min 15 min 30 min 45 min 60 min 75 min 90 min" at bounding box center [942, 370] width 497 height 47
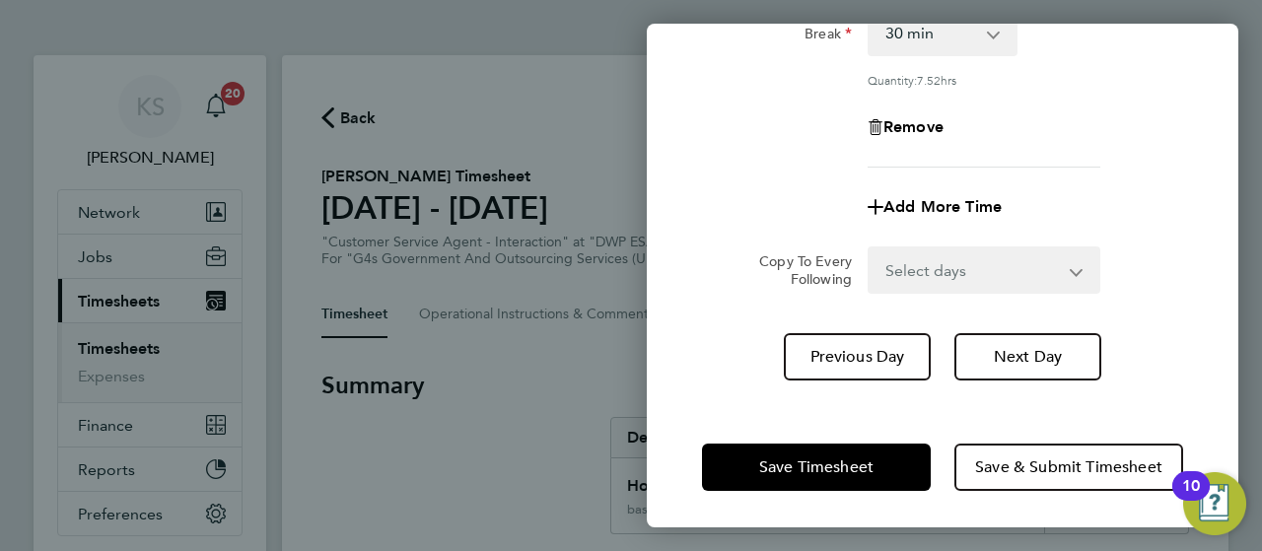
scroll to position [339, 0]
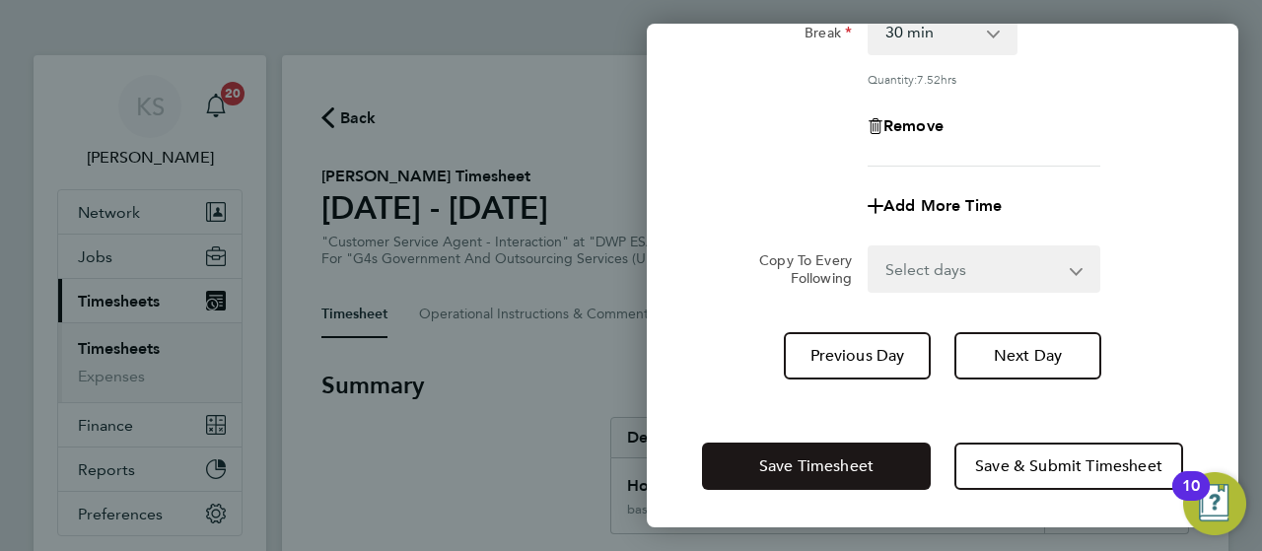
click at [887, 454] on button "Save Timesheet" at bounding box center [816, 466] width 229 height 47
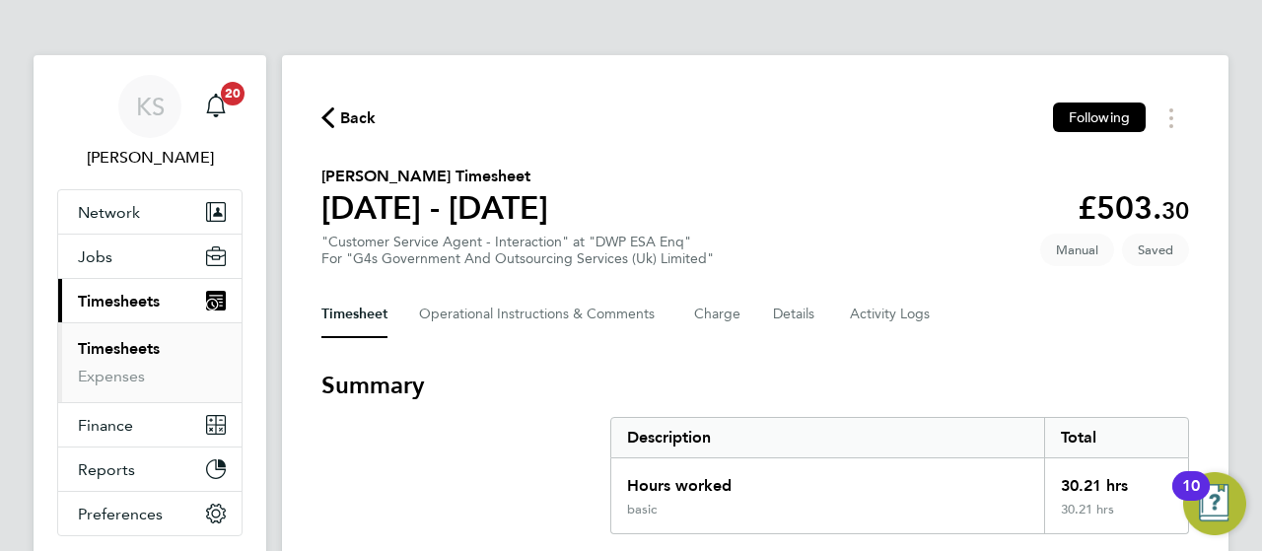
click at [623, 370] on h3 "Summary" at bounding box center [754, 386] width 867 height 32
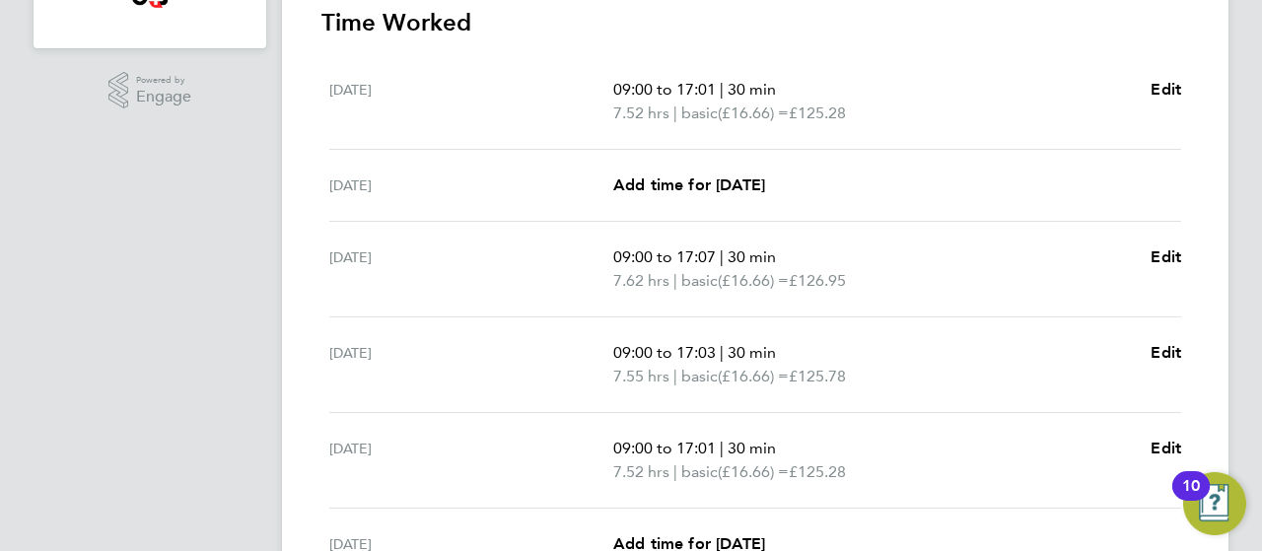
scroll to position [591, 0]
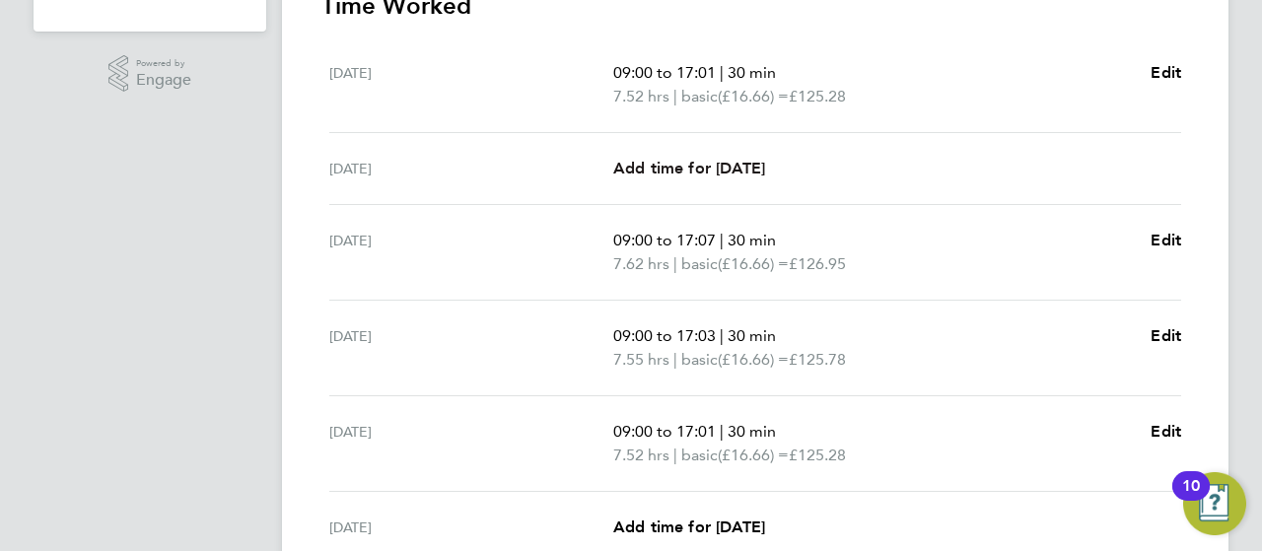
click at [735, 172] on span "Add time for [DATE]" at bounding box center [689, 168] width 152 height 19
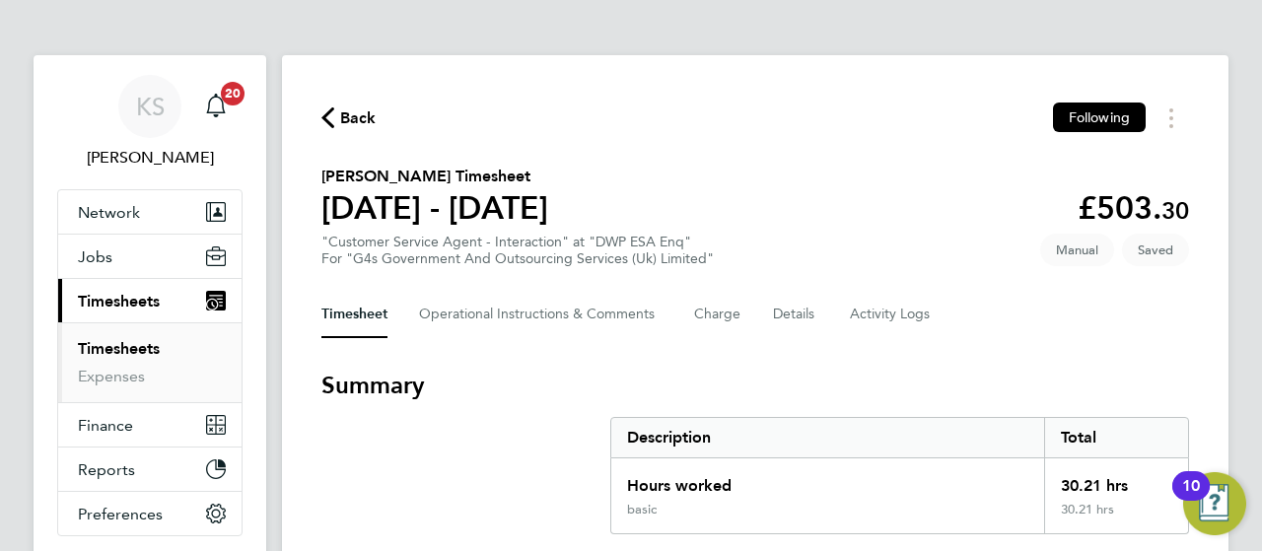
select select "30"
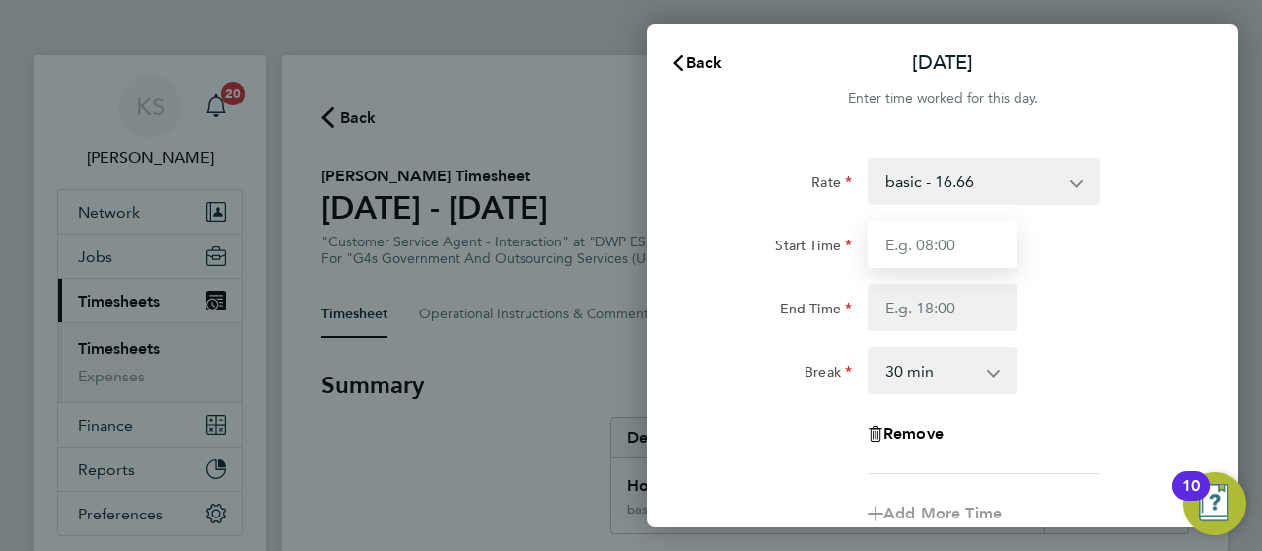
click at [932, 247] on input "Start Time" at bounding box center [942, 244] width 150 height 47
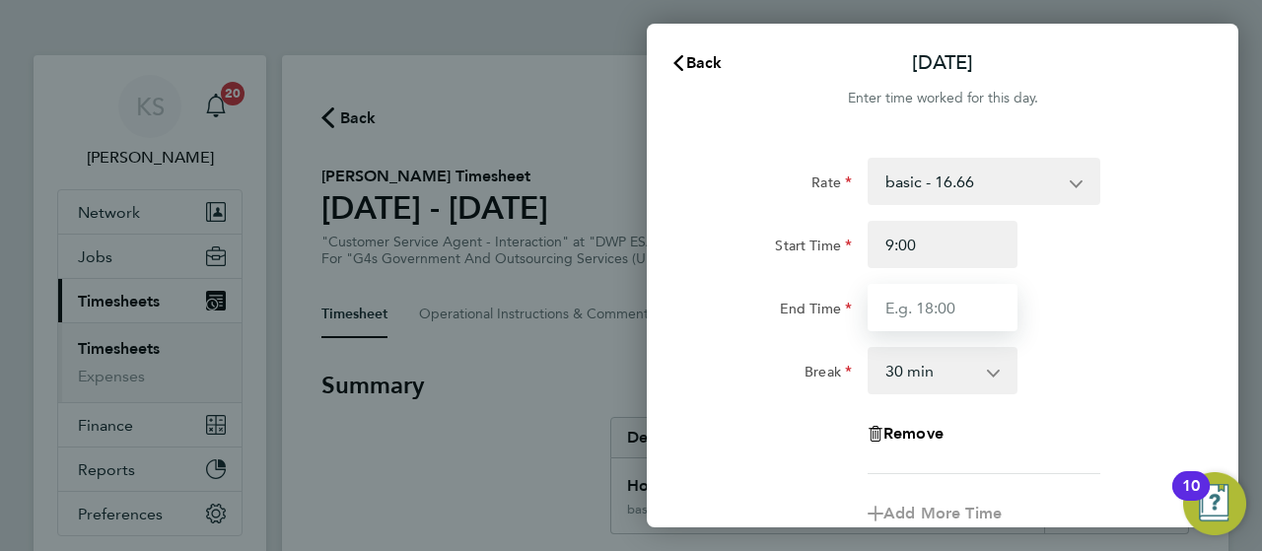
type input "09:00"
click at [926, 309] on input "End Time" at bounding box center [942, 307] width 150 height 47
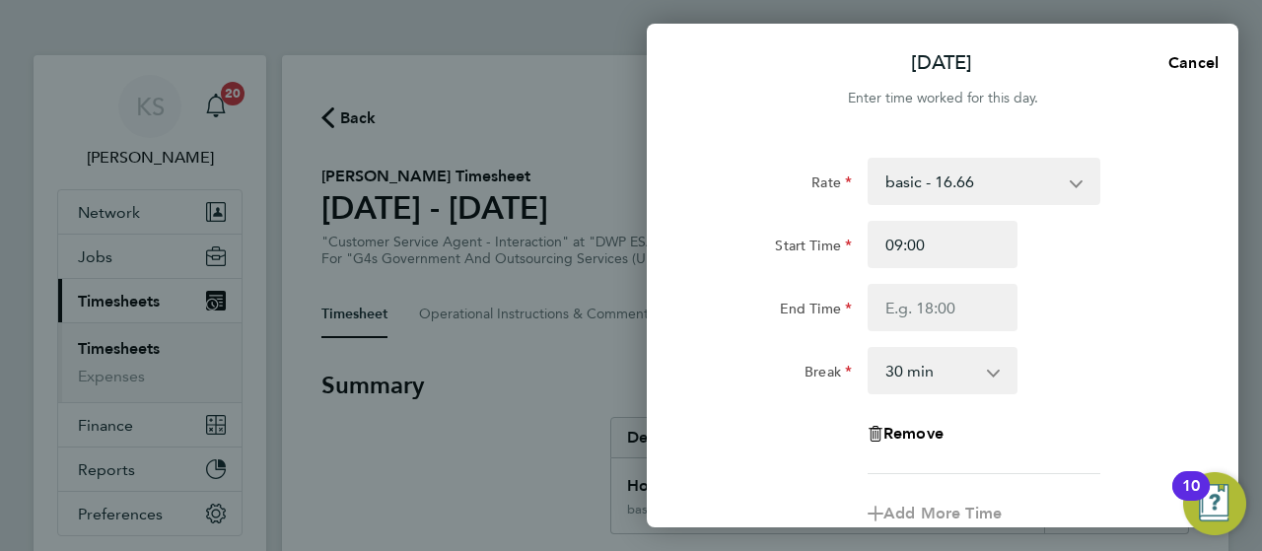
click at [754, 196] on div "Rate" at bounding box center [777, 177] width 150 height 39
click at [928, 316] on input "End Time" at bounding box center [942, 307] width 150 height 47
click at [1090, 340] on div "Rate basic - 16.66 Annual Leave Sick System Issue Paid - 16.66 x2 - 32.79 Syste…" at bounding box center [942, 332] width 481 height 348
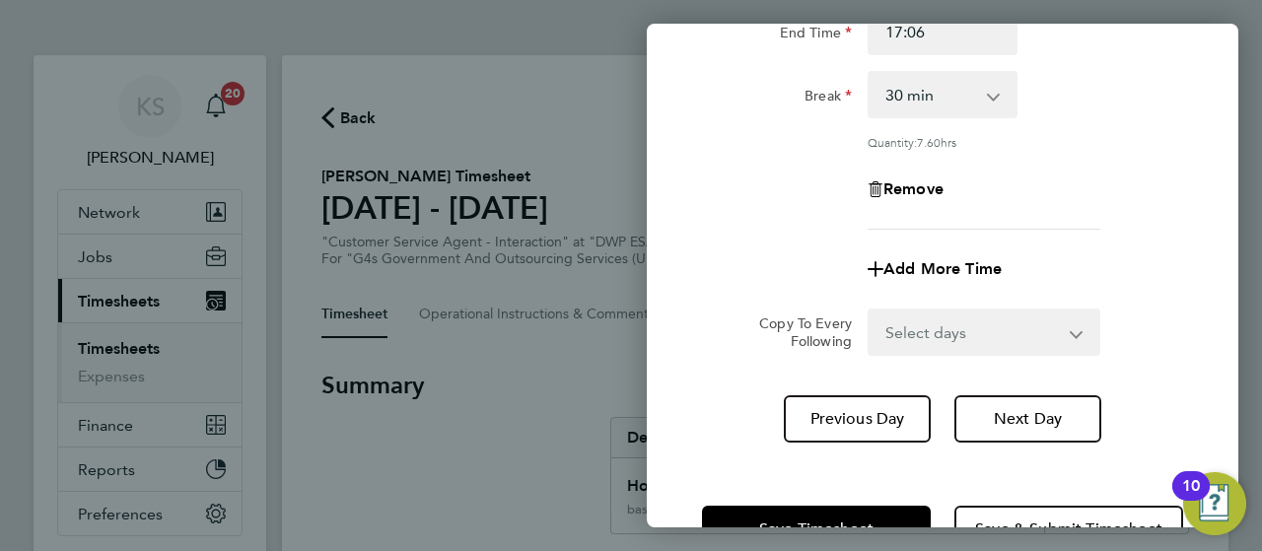
scroll to position [237, 0]
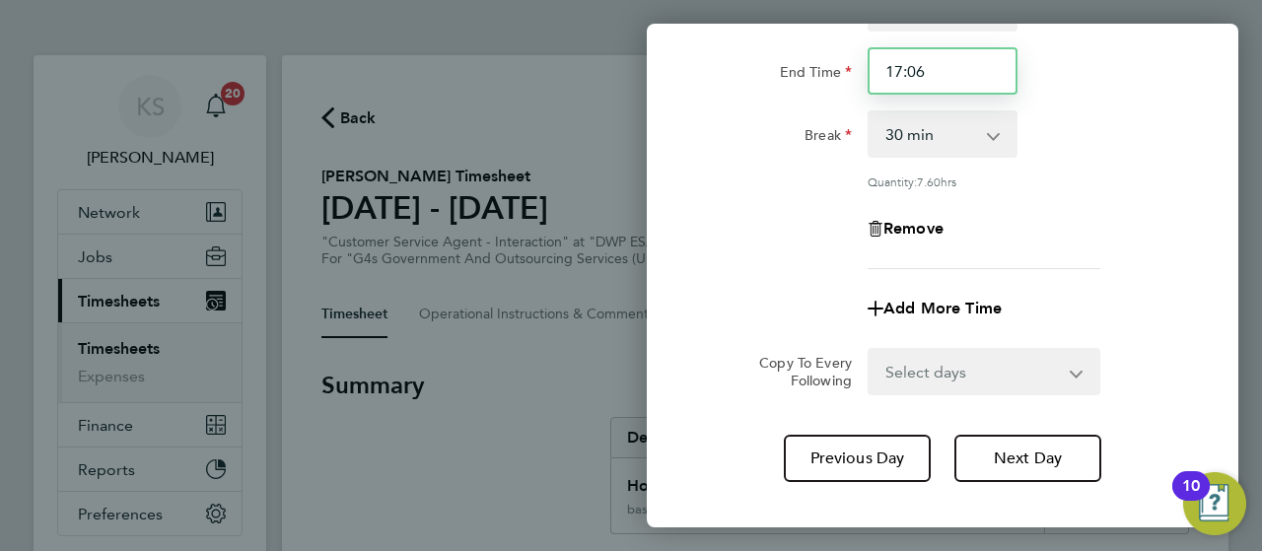
click at [936, 62] on input "17:06" at bounding box center [942, 70] width 150 height 47
type input "17:00"
click at [767, 285] on div "Add More Time" at bounding box center [942, 308] width 497 height 47
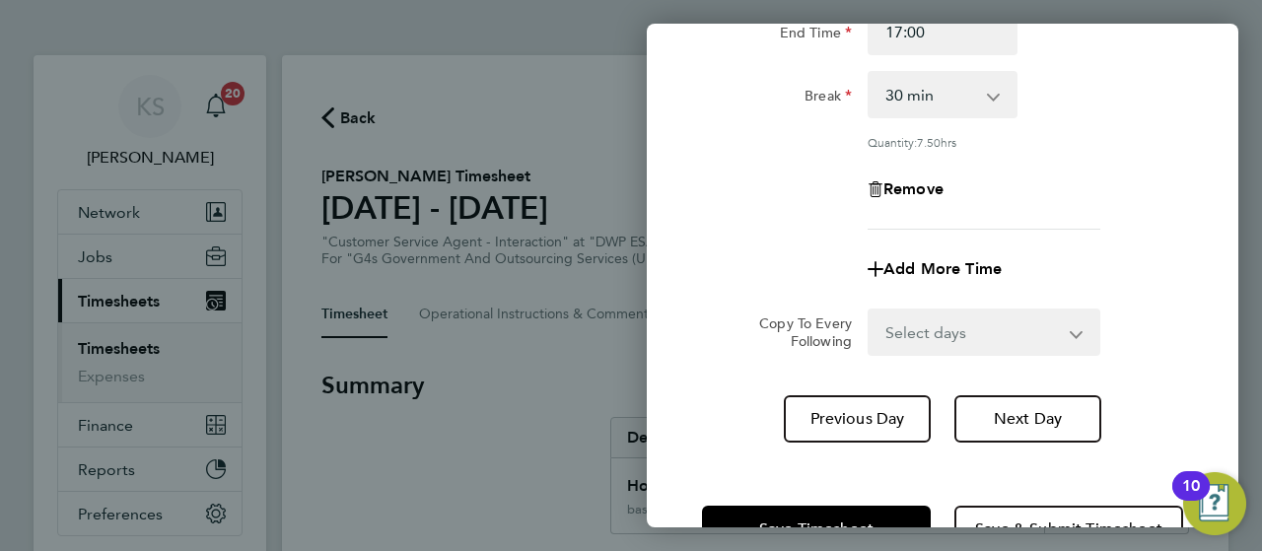
scroll to position [339, 0]
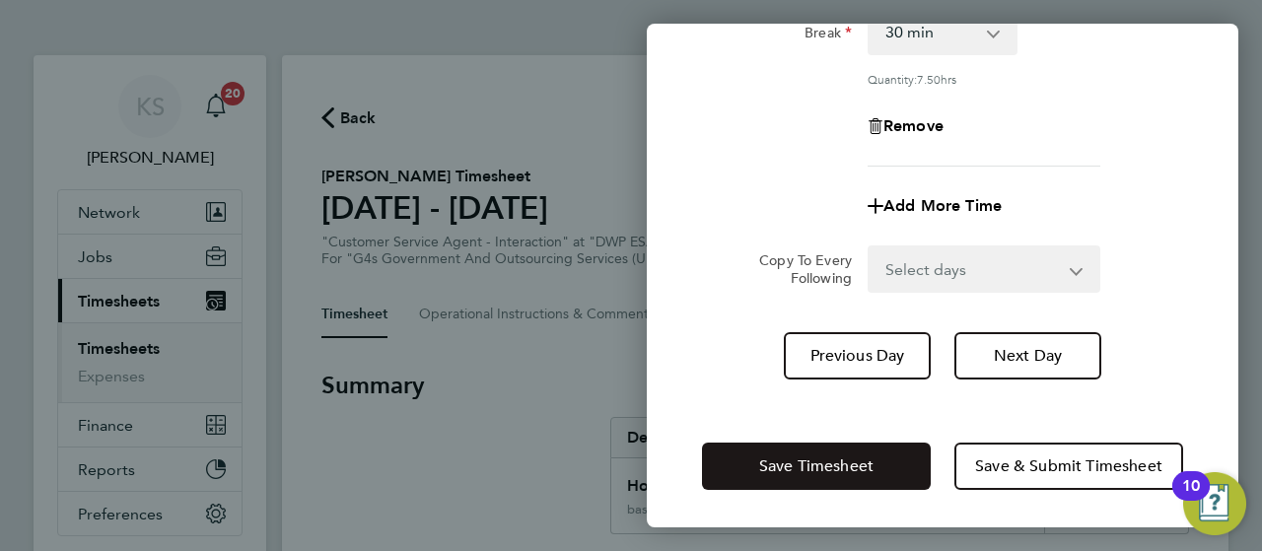
click at [753, 454] on button "Save Timesheet" at bounding box center [816, 466] width 229 height 47
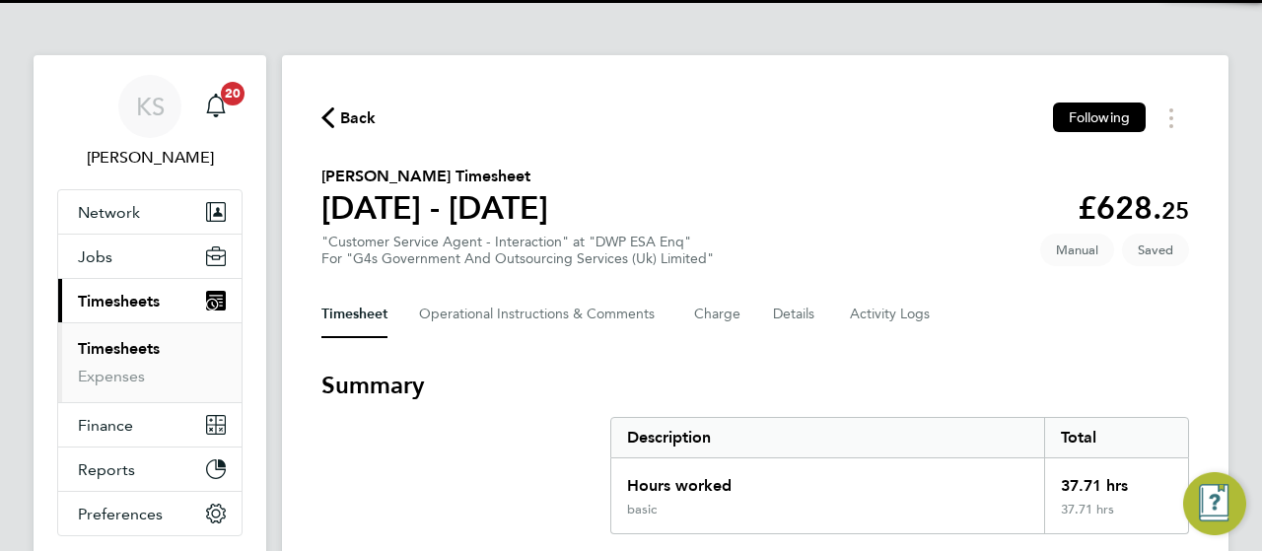
click at [632, 376] on h3 "Summary" at bounding box center [754, 386] width 867 height 32
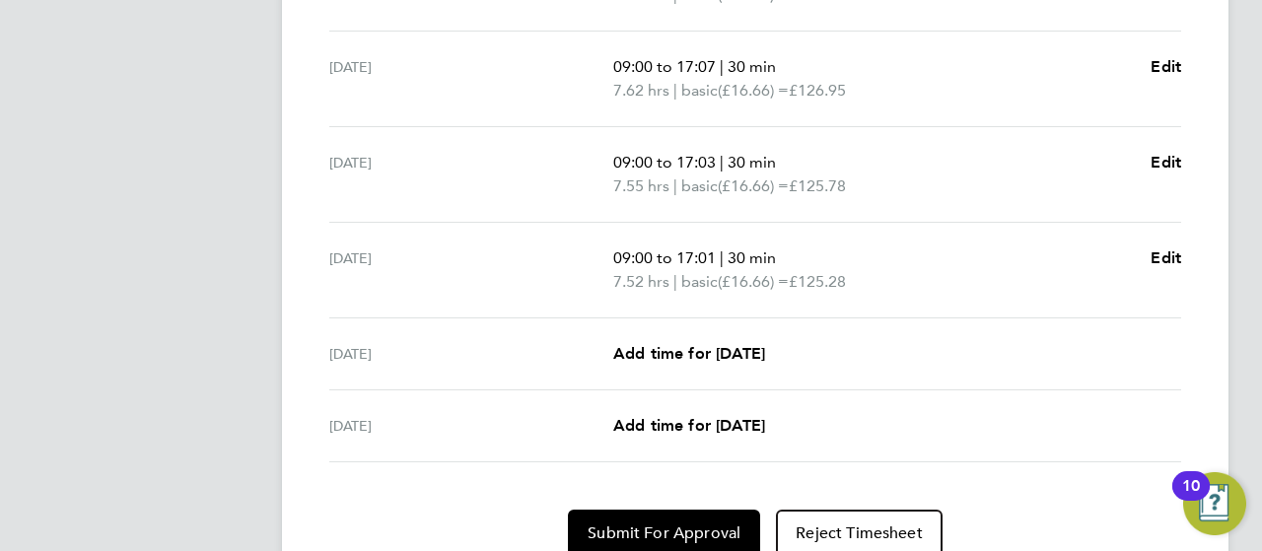
scroll to position [828, 0]
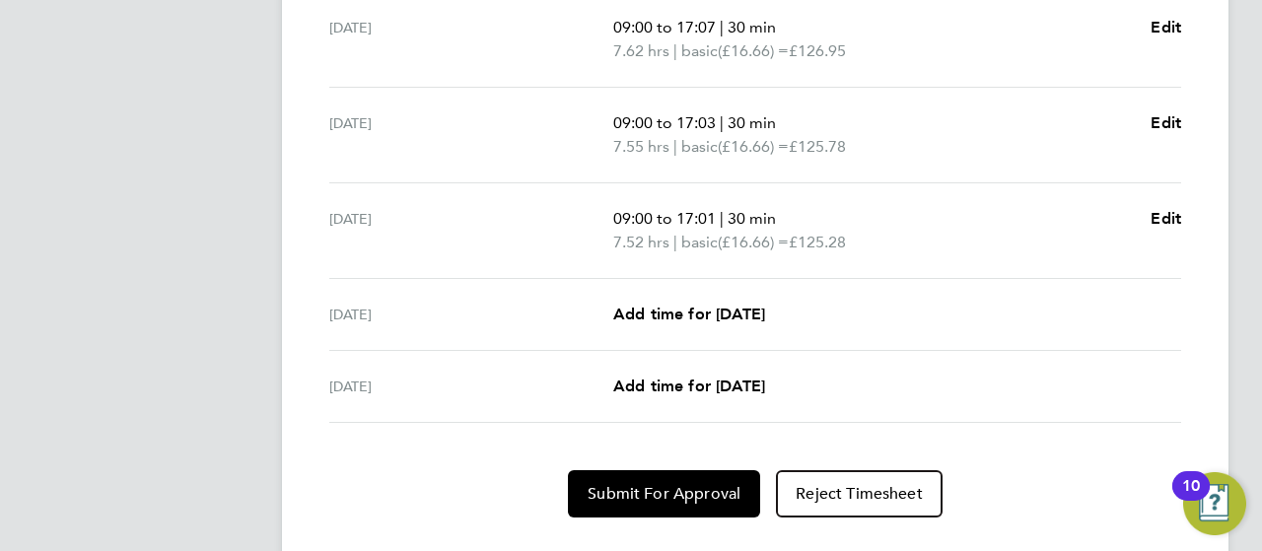
click at [575, 423] on section "Time Worked [DATE] 09:00 to 17:01 | 30 min 7.52 hrs | basic (£16.66) = £125.28 …" at bounding box center [754, 136] width 867 height 764
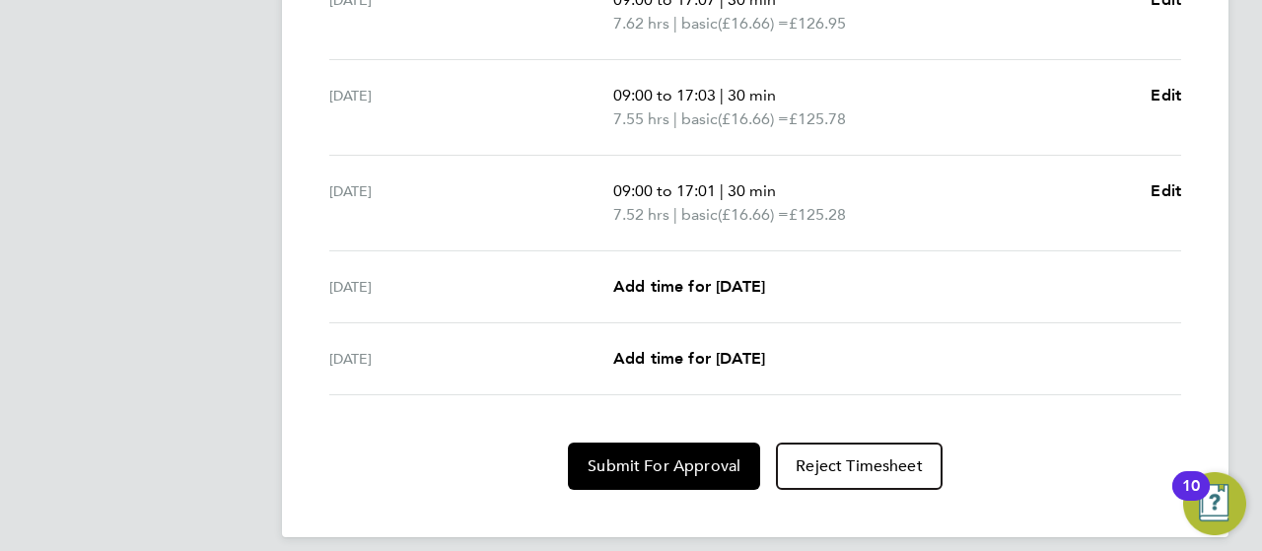
scroll to position [869, 0]
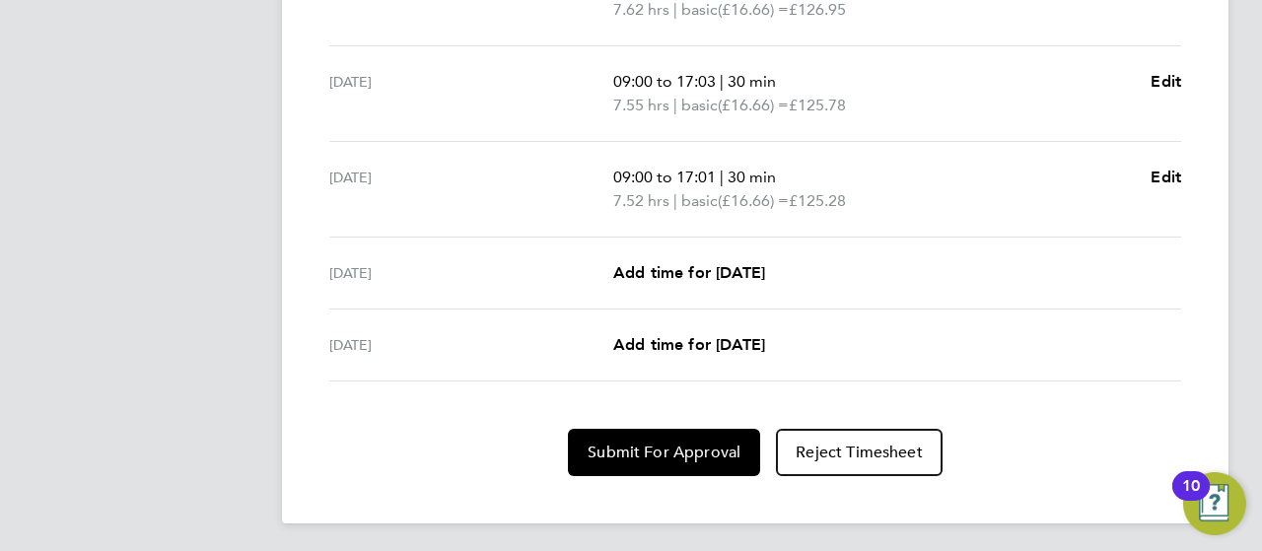
drag, startPoint x: 599, startPoint y: 443, endPoint x: 575, endPoint y: 423, distance: 31.6
click at [575, 423] on section "Time Worked [DATE] 09:00 to 17:01 | 30 min 7.52 hrs | basic (£16.66) = £125.28 …" at bounding box center [754, 94] width 867 height 764
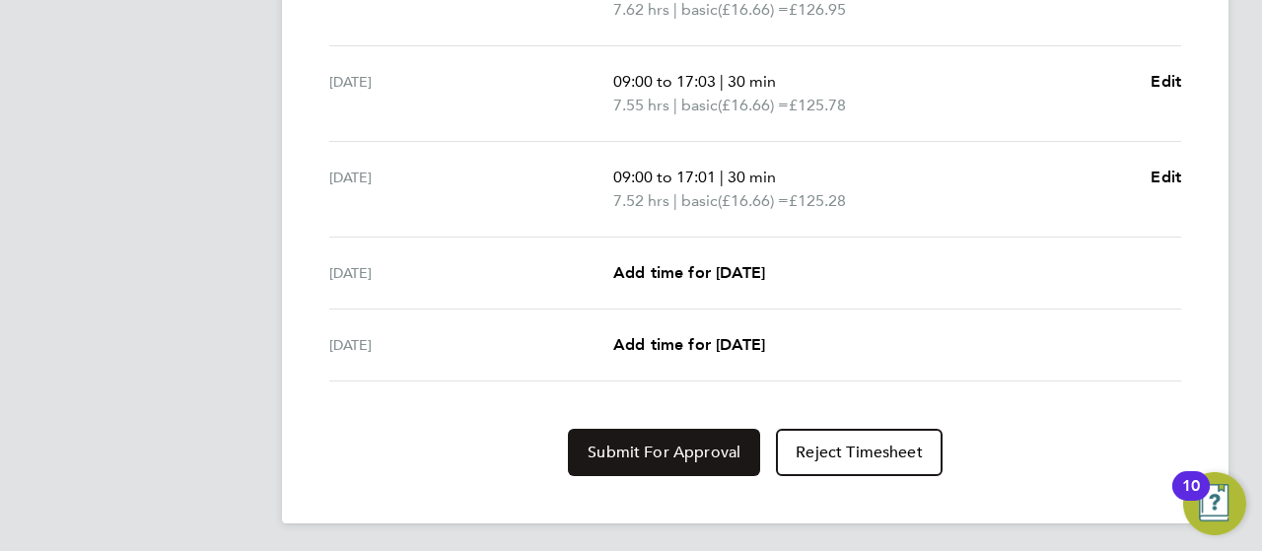
click at [592, 433] on button "Submit For Approval" at bounding box center [664, 452] width 192 height 47
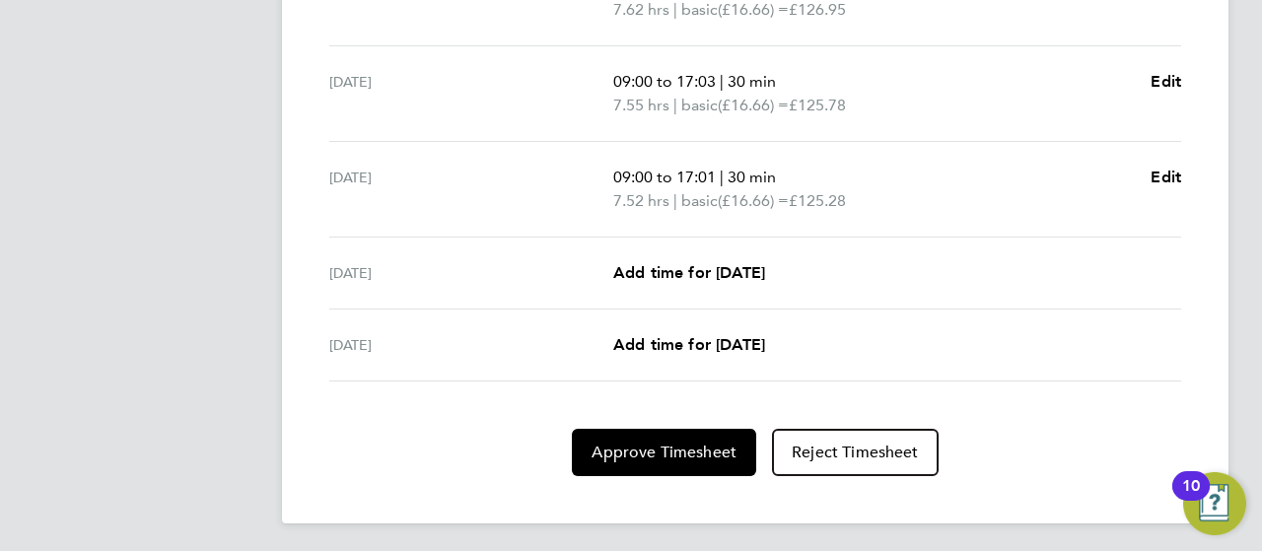
click at [489, 423] on section "Time Worked [DATE] 09:00 to 17:01 | 30 min 7.52 hrs | basic (£16.66) = £125.28 …" at bounding box center [754, 94] width 867 height 764
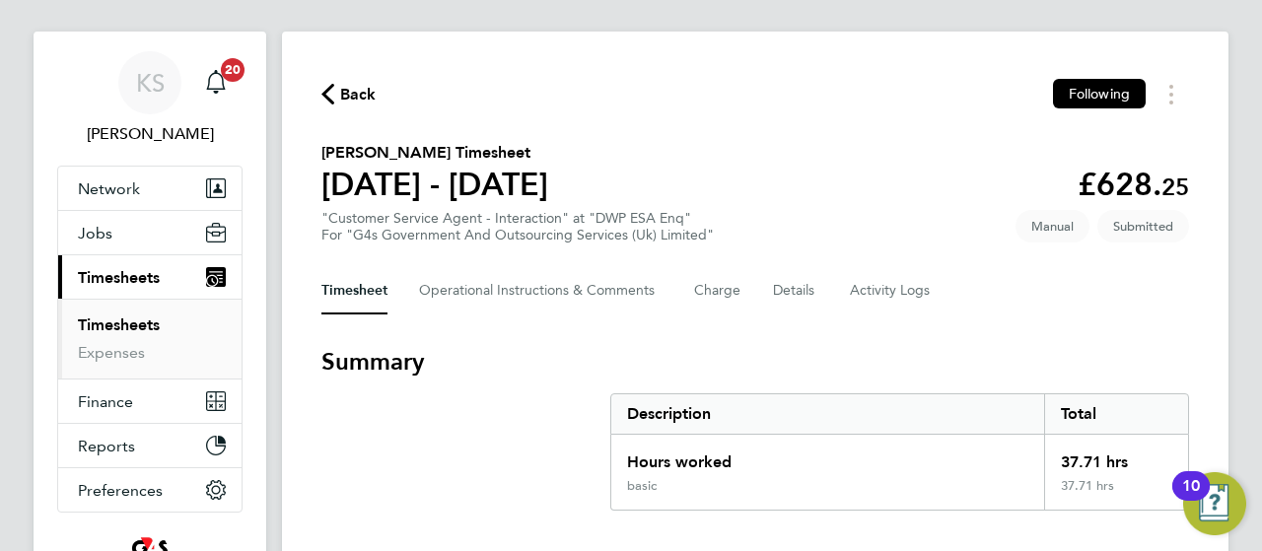
scroll to position [0, 0]
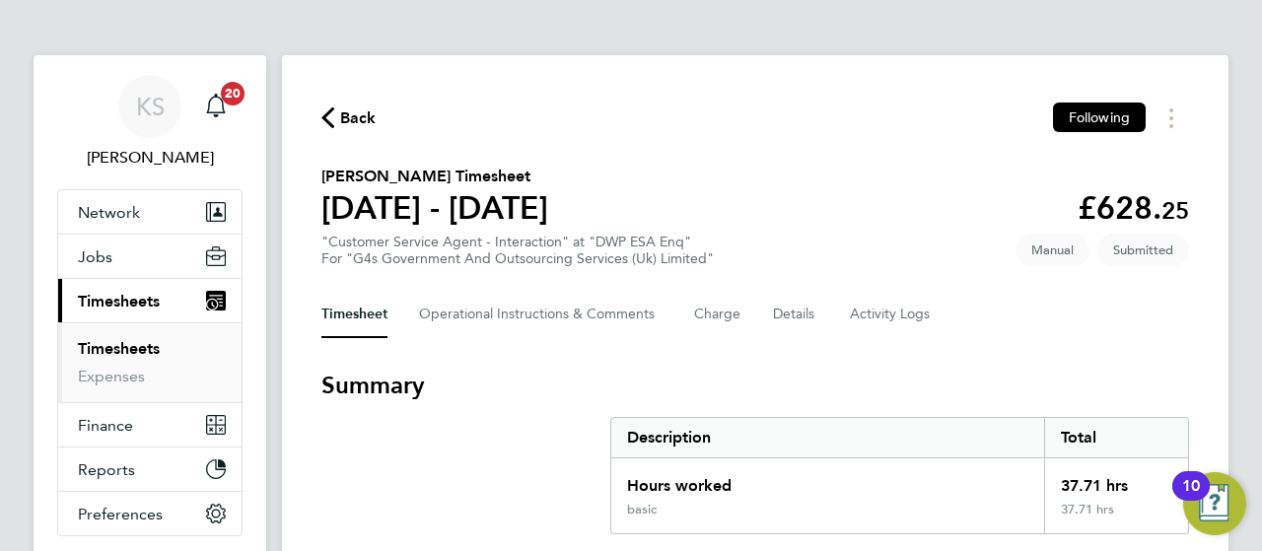
click at [365, 103] on div "Back Following" at bounding box center [754, 118] width 867 height 31
click at [368, 117] on span "Back" at bounding box center [358, 118] width 36 height 24
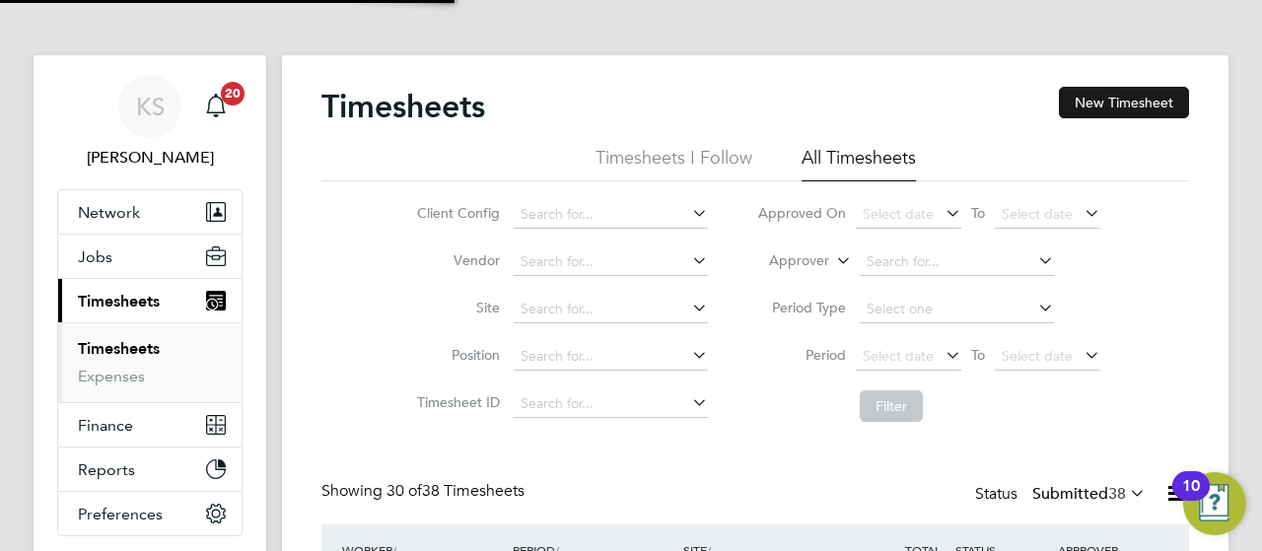
scroll to position [66, 171]
click at [1168, 103] on button "New Timesheet" at bounding box center [1124, 103] width 130 height 32
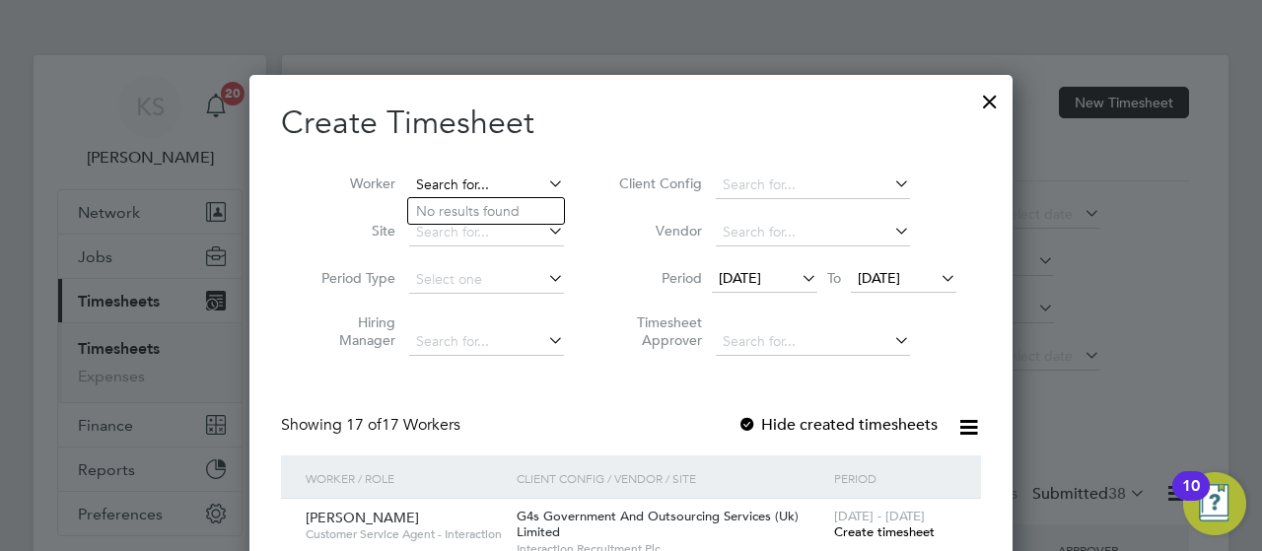
click at [449, 186] on input at bounding box center [486, 186] width 155 height 28
click at [481, 342] on b "[PERSON_NAME]" at bounding box center [473, 345] width 114 height 17
type input "[PERSON_NAME]"
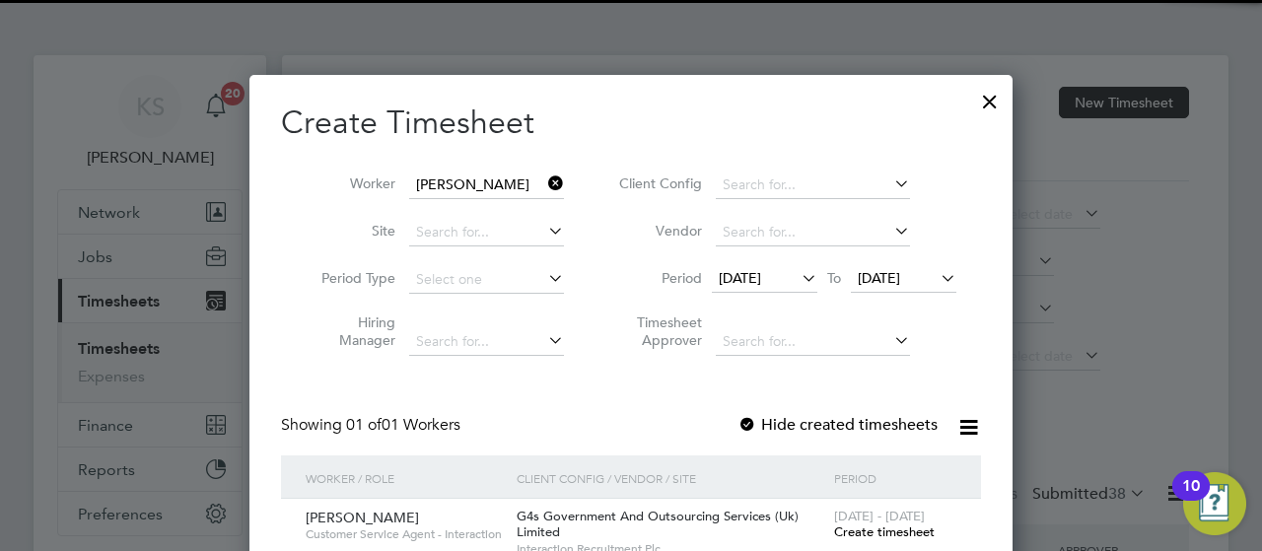
click at [758, 280] on span "[DATE]" at bounding box center [740, 278] width 42 height 18
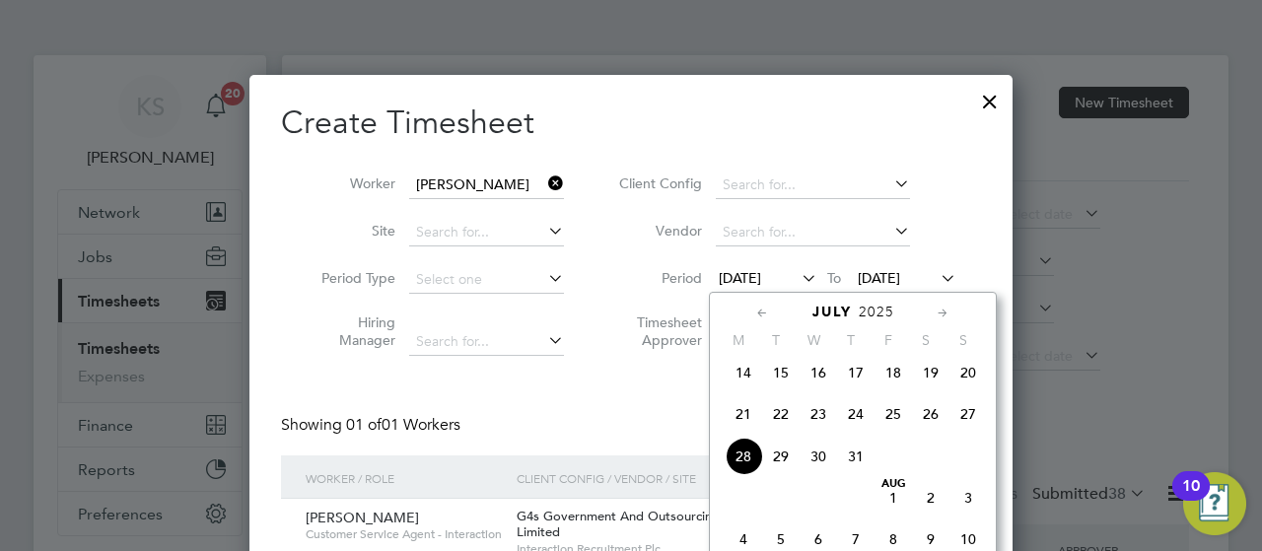
click at [1243, 220] on div at bounding box center [631, 275] width 1262 height 551
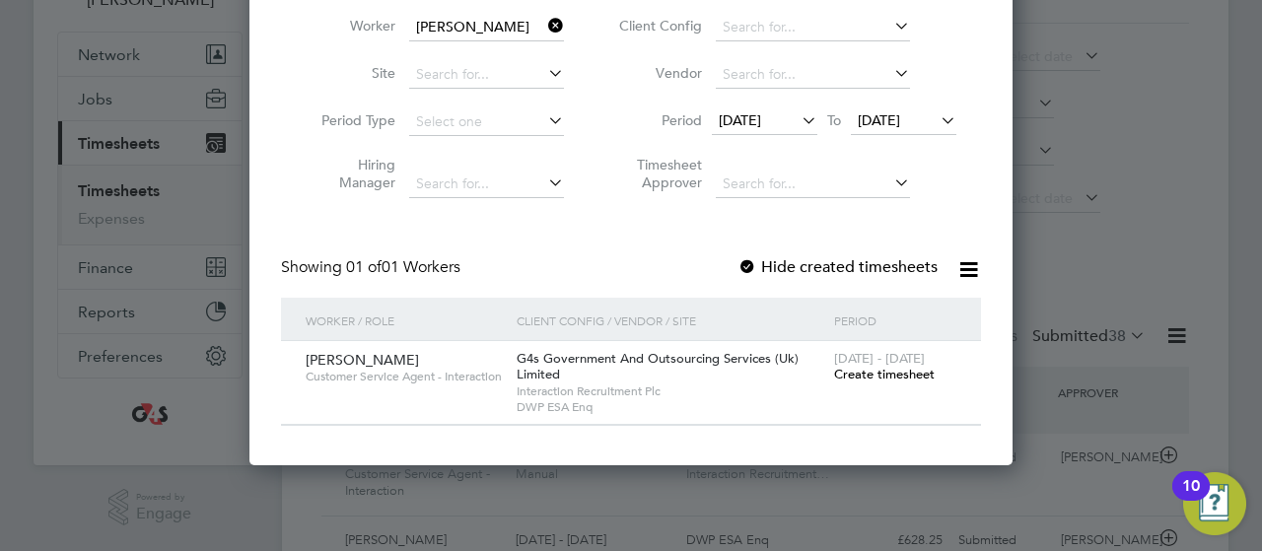
click at [729, 123] on span "[DATE]" at bounding box center [740, 120] width 42 height 18
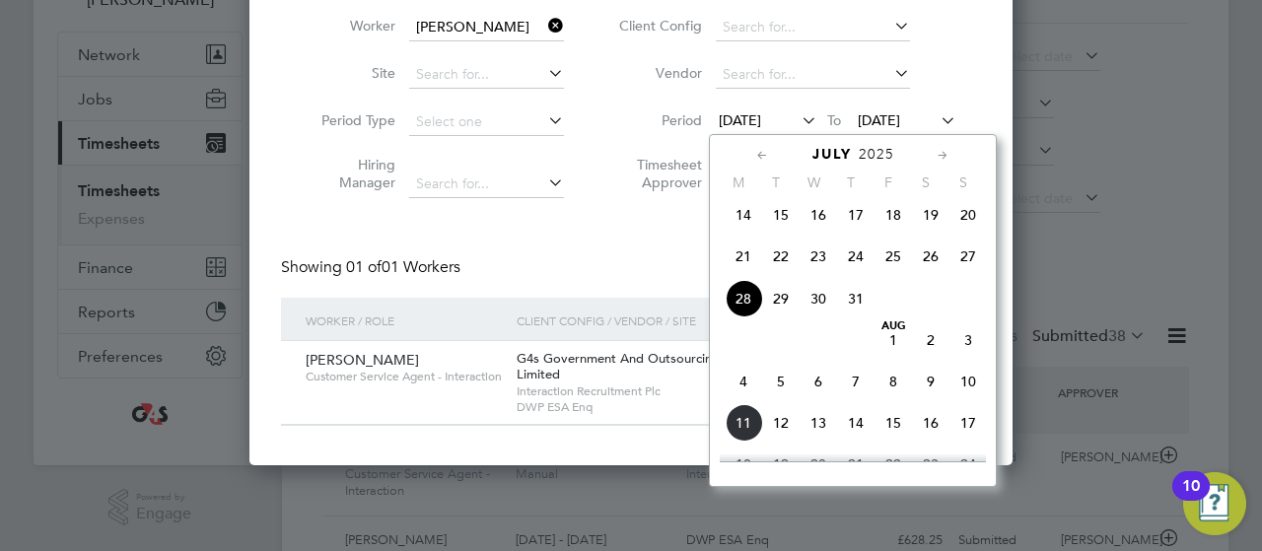
click at [739, 394] on span "4" at bounding box center [742, 381] width 37 height 37
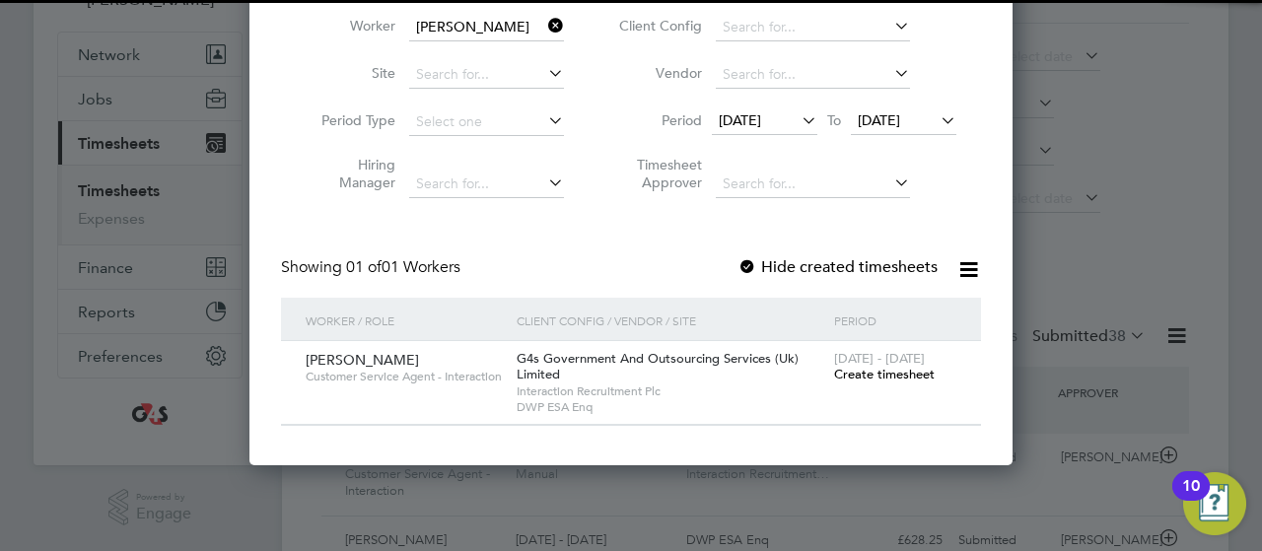
click at [887, 118] on span "[DATE]" at bounding box center [879, 120] width 42 height 18
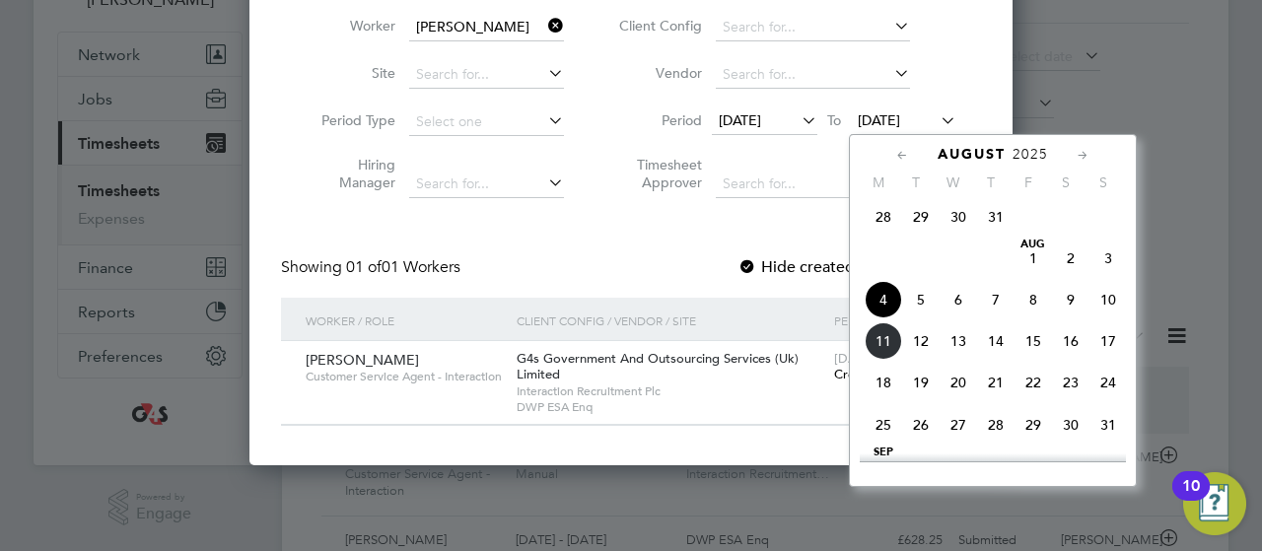
click at [1035, 310] on span "8" at bounding box center [1032, 299] width 37 height 37
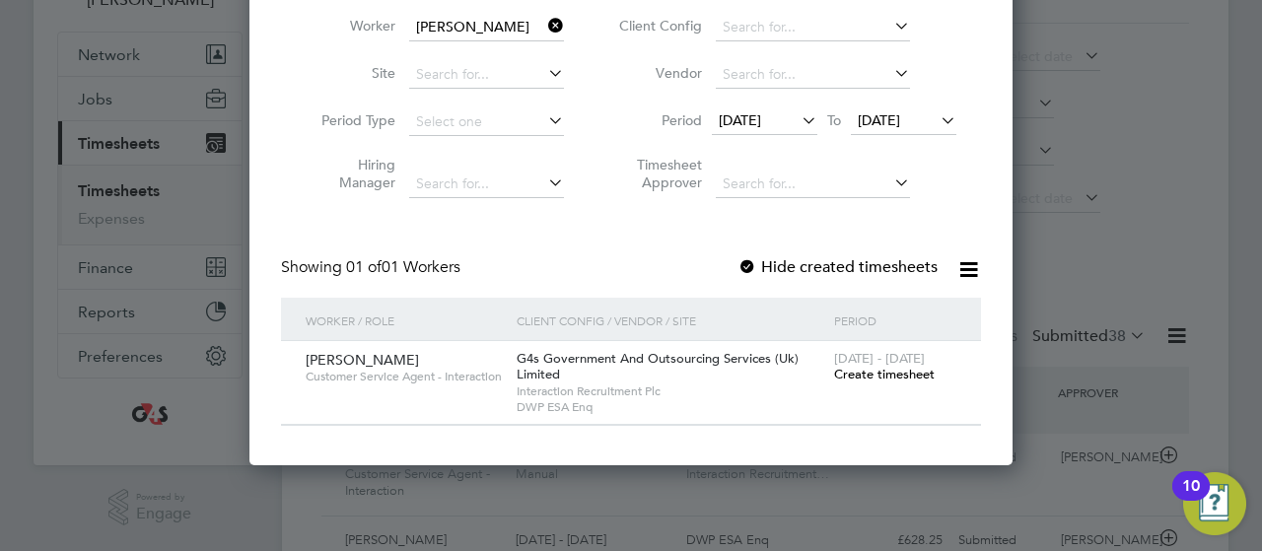
click at [881, 379] on span "Create timesheet" at bounding box center [884, 374] width 101 height 17
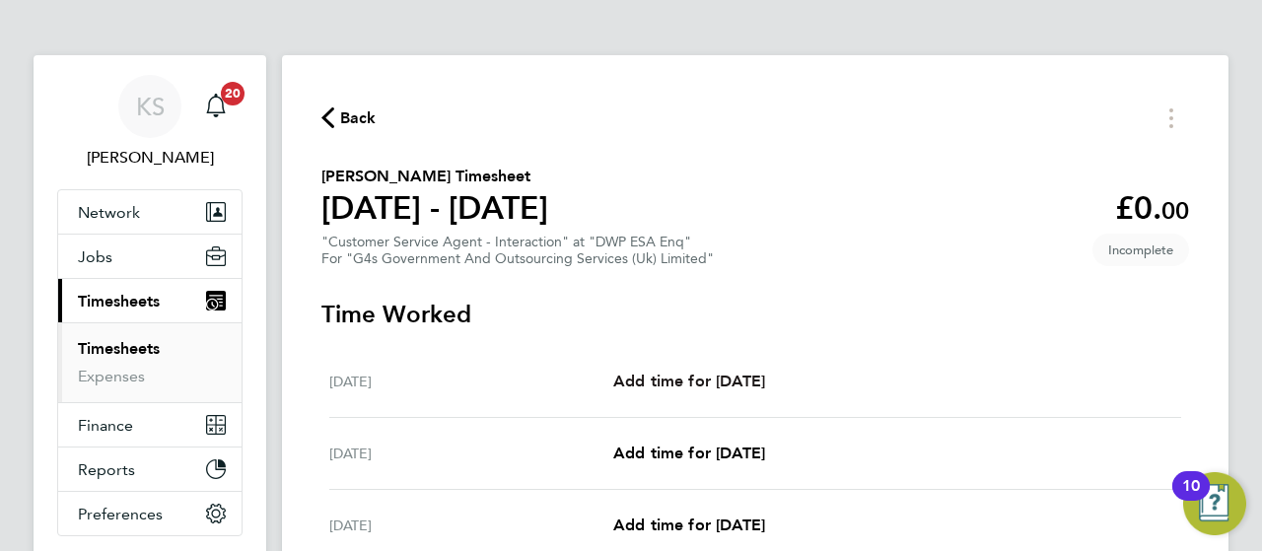
click at [676, 388] on span "Add time for [DATE]" at bounding box center [689, 381] width 152 height 19
select select "30"
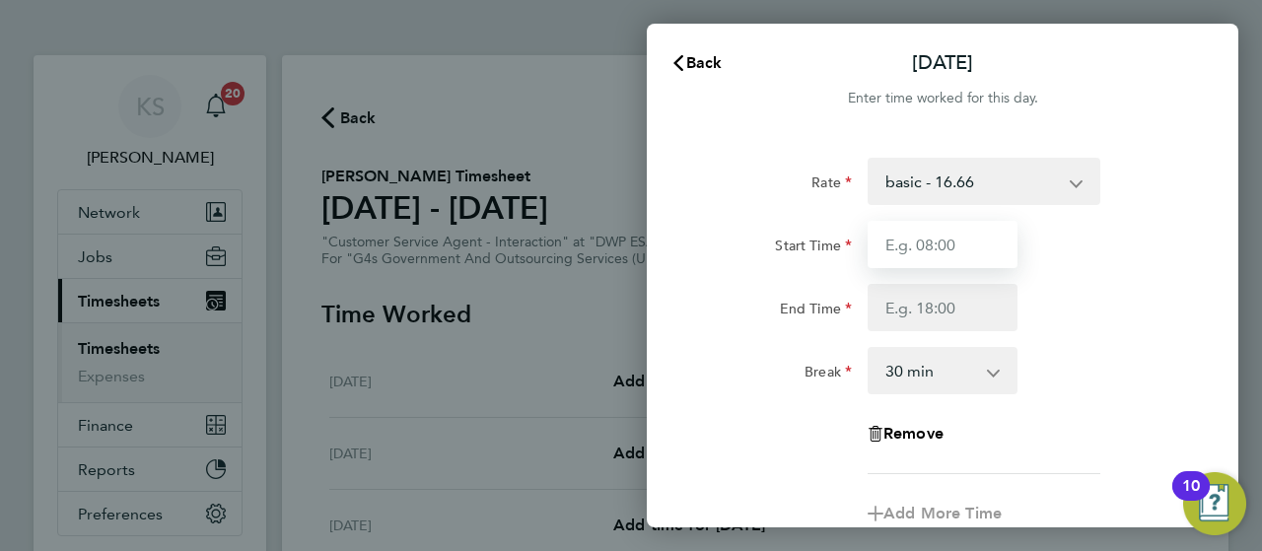
click at [962, 225] on input "Start Time" at bounding box center [942, 244] width 150 height 47
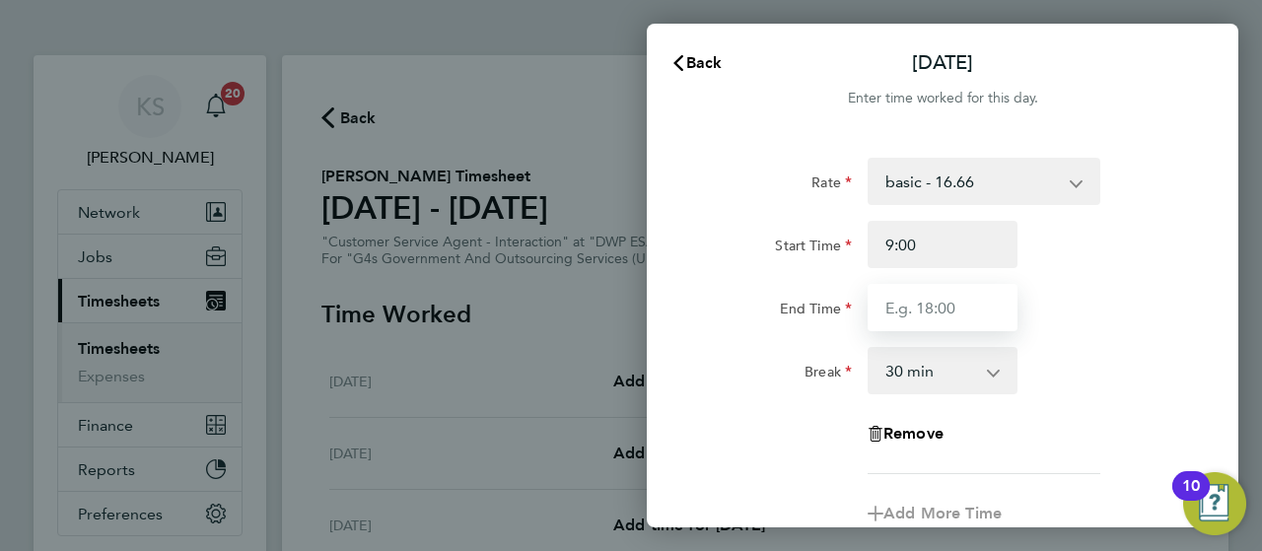
type input "09:00"
click at [939, 295] on input "End Time" at bounding box center [942, 307] width 150 height 47
click at [968, 309] on input "End Time" at bounding box center [942, 307] width 150 height 47
type input "17:00"
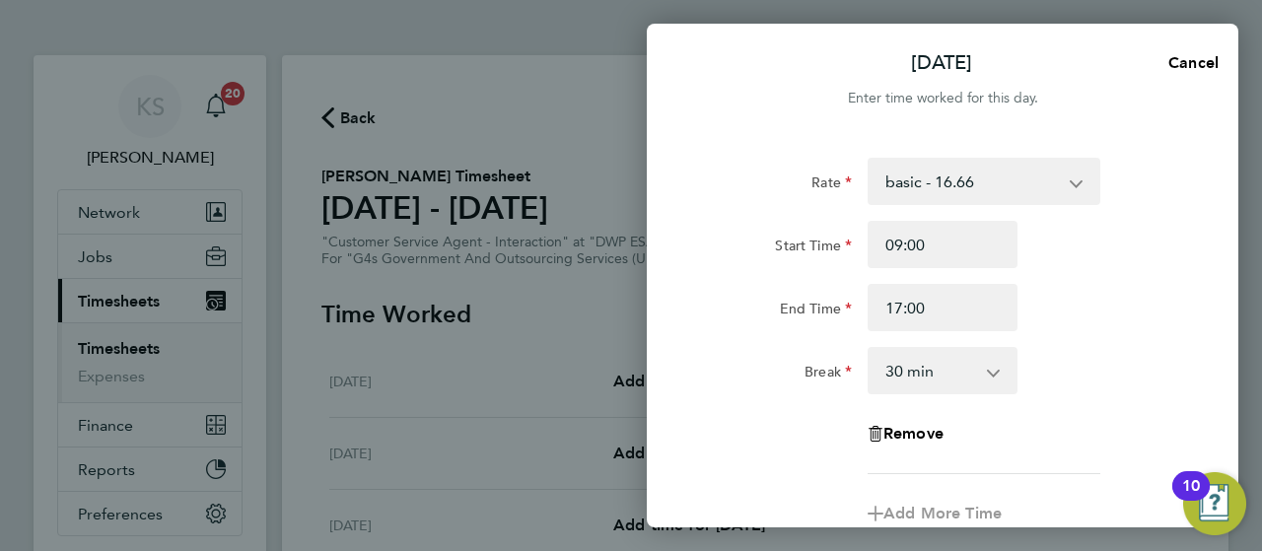
click at [1066, 330] on div "End Time 17:00" at bounding box center [942, 307] width 497 height 47
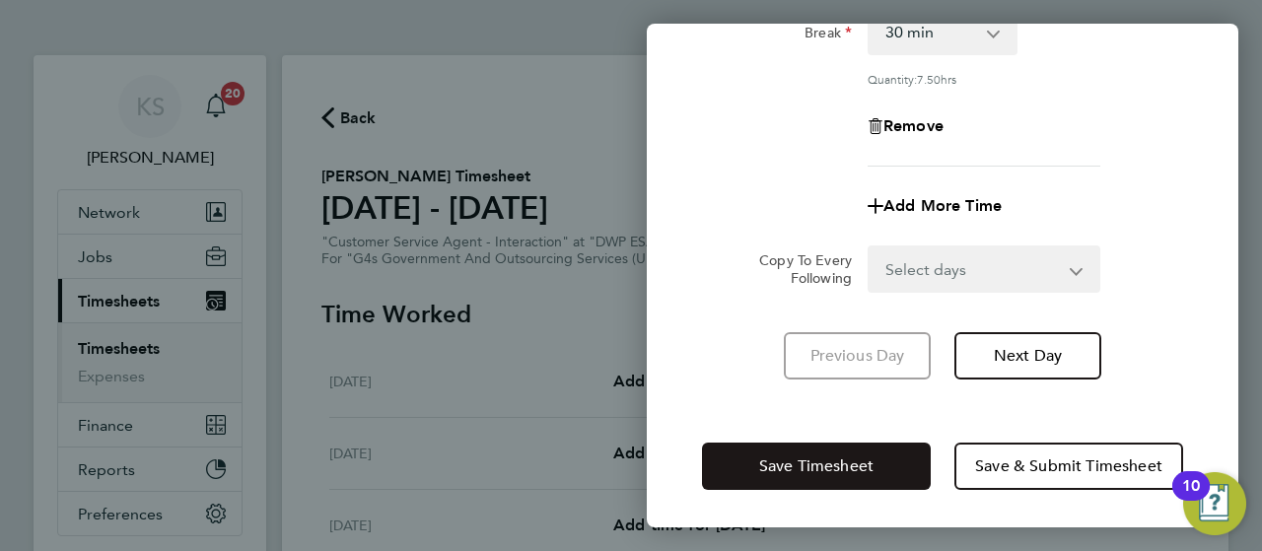
click at [849, 458] on span "Save Timesheet" at bounding box center [816, 466] width 114 height 20
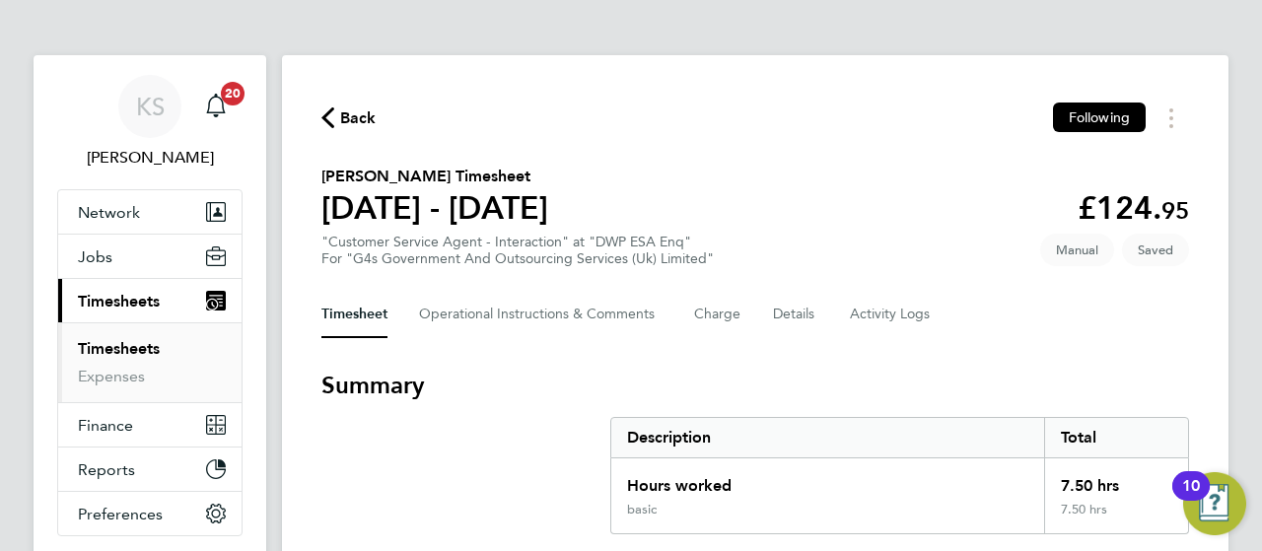
click at [566, 392] on h3 "Summary" at bounding box center [754, 386] width 867 height 32
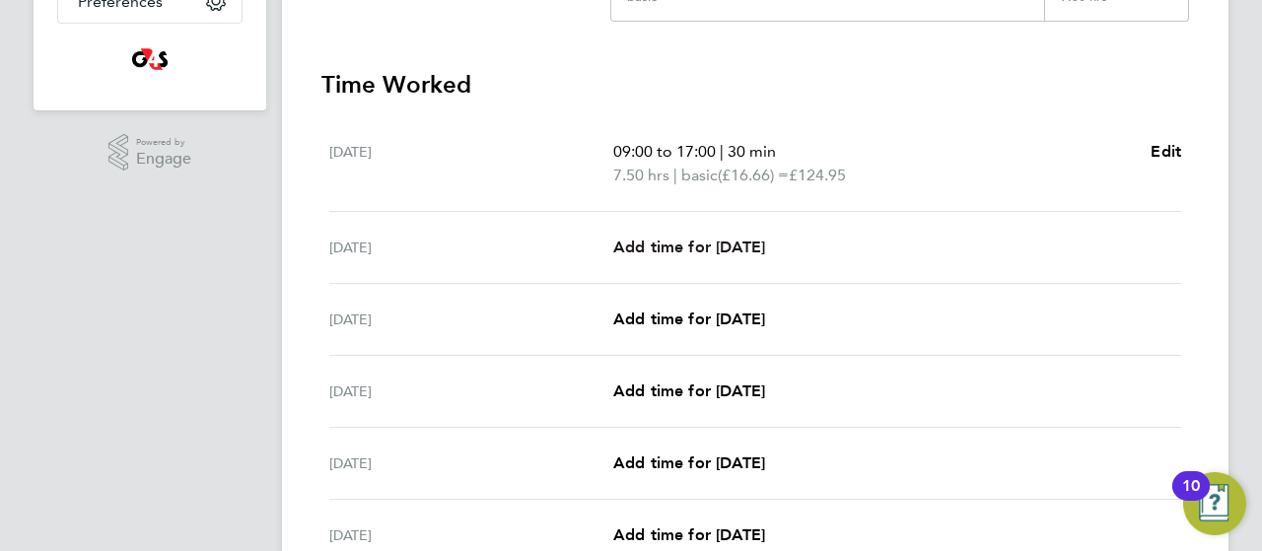
click at [670, 238] on span "Add time for [DATE]" at bounding box center [689, 247] width 152 height 19
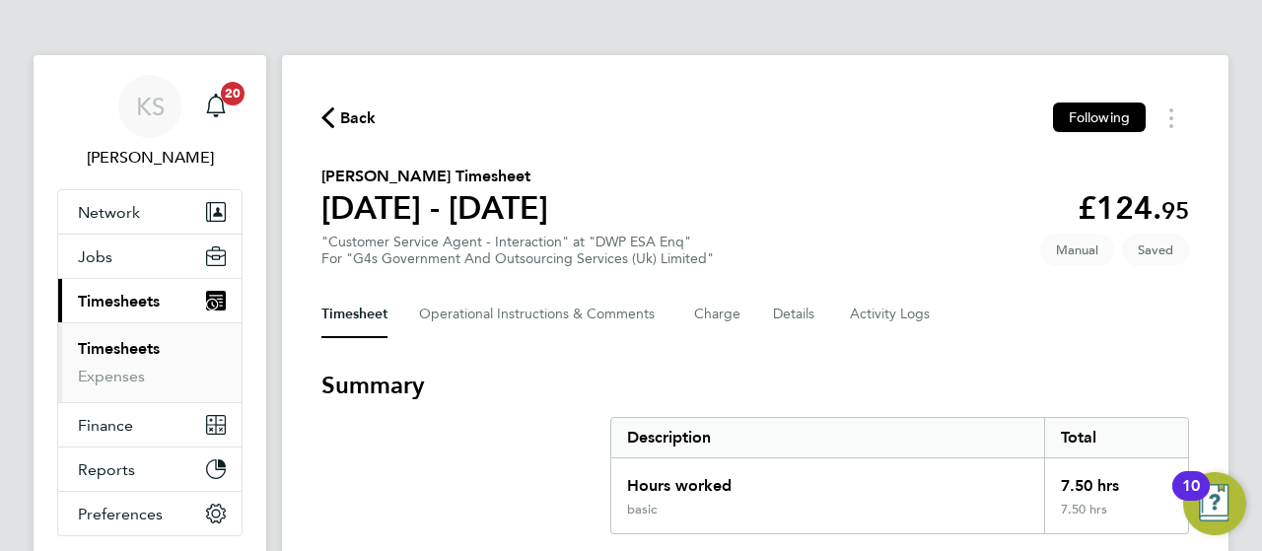
select select "30"
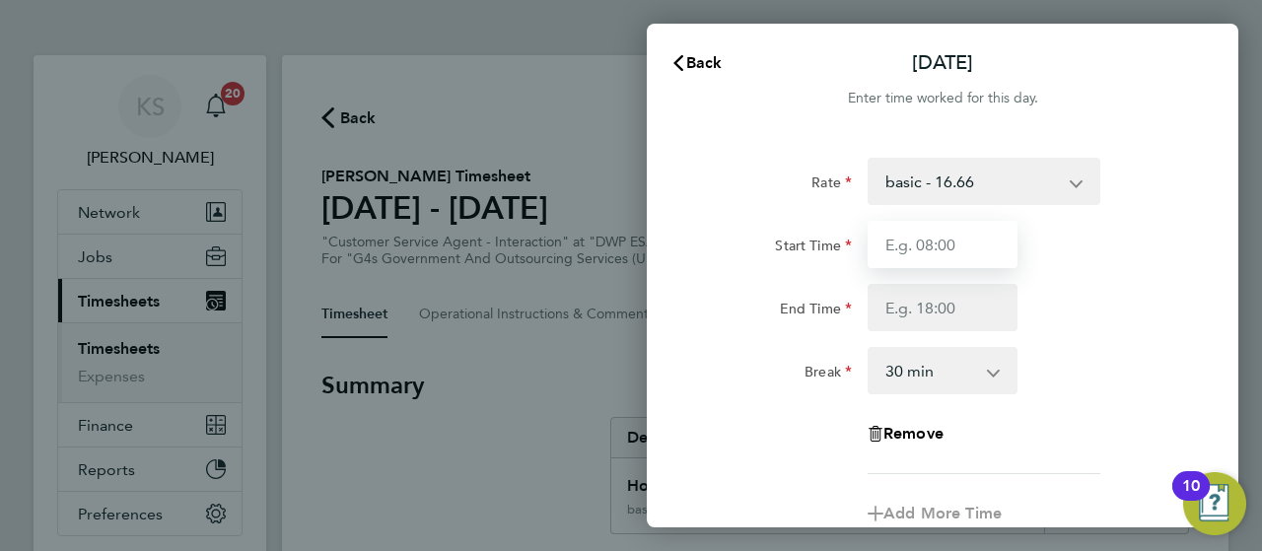
click at [913, 257] on input "Start Time" at bounding box center [942, 244] width 150 height 47
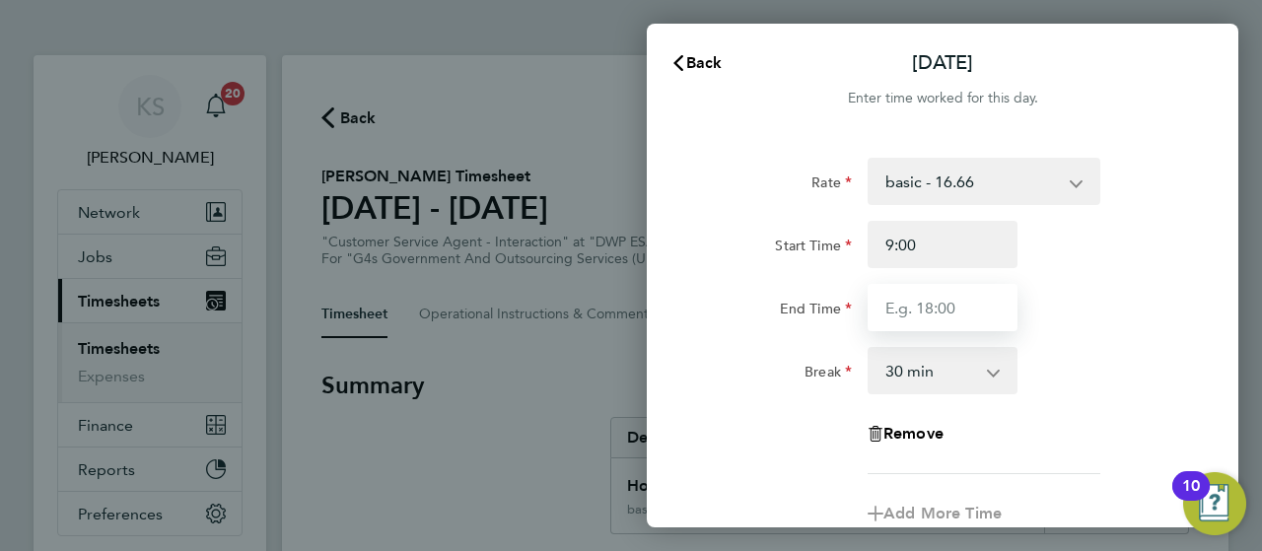
type input "09:00"
click at [921, 309] on input "End Time" at bounding box center [942, 307] width 150 height 47
type input "17:00"
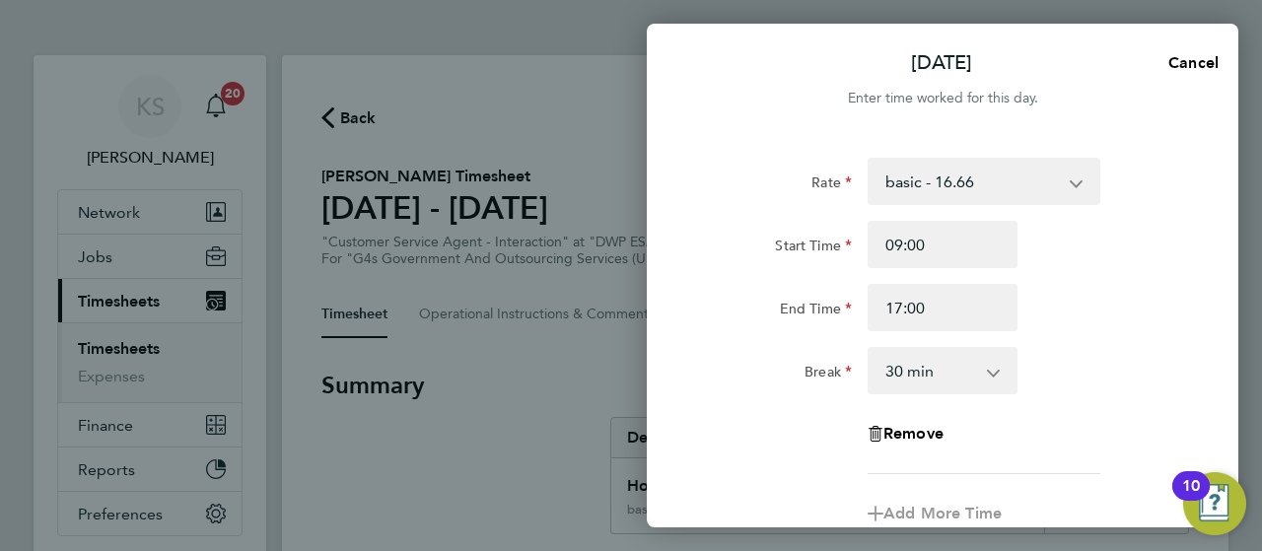
click at [1084, 318] on div "End Time 17:00" at bounding box center [942, 307] width 497 height 47
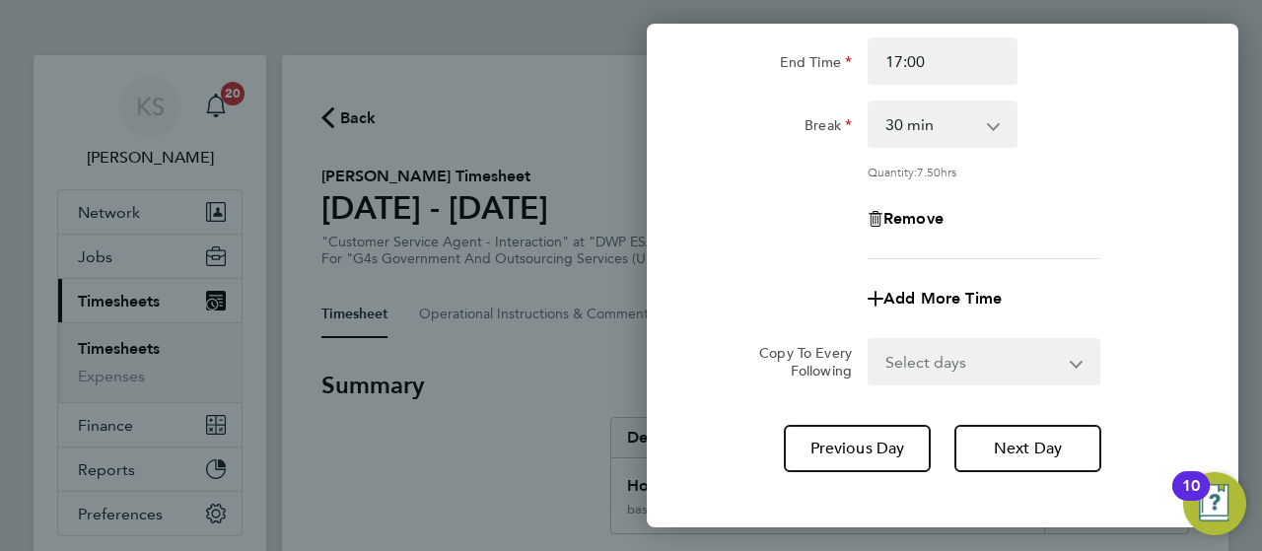
scroll to position [339, 0]
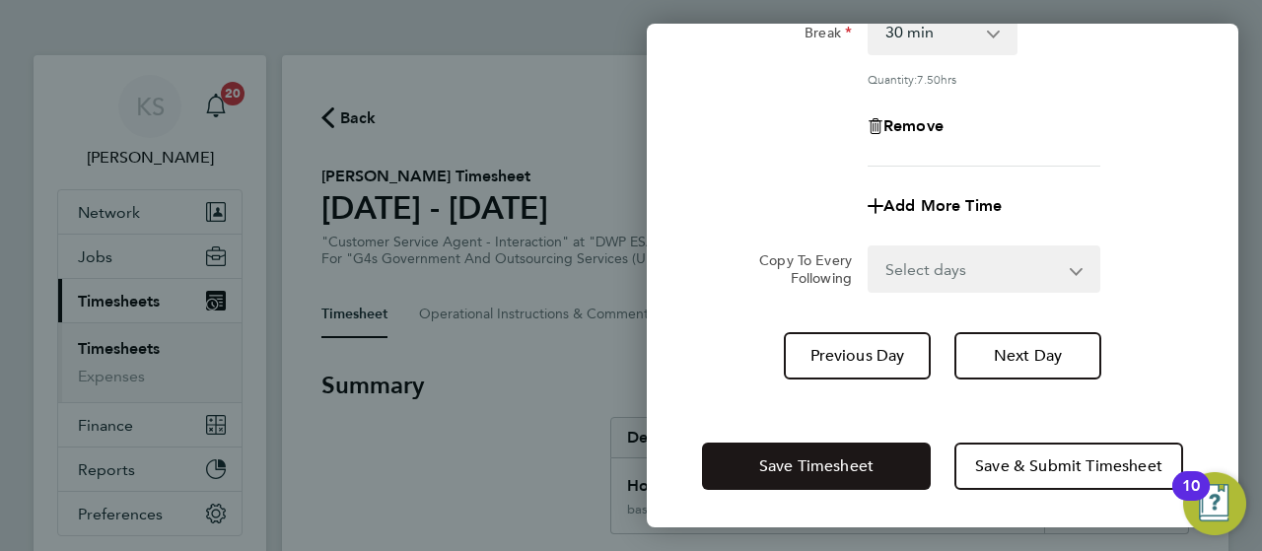
click at [836, 443] on button "Save Timesheet" at bounding box center [816, 466] width 229 height 47
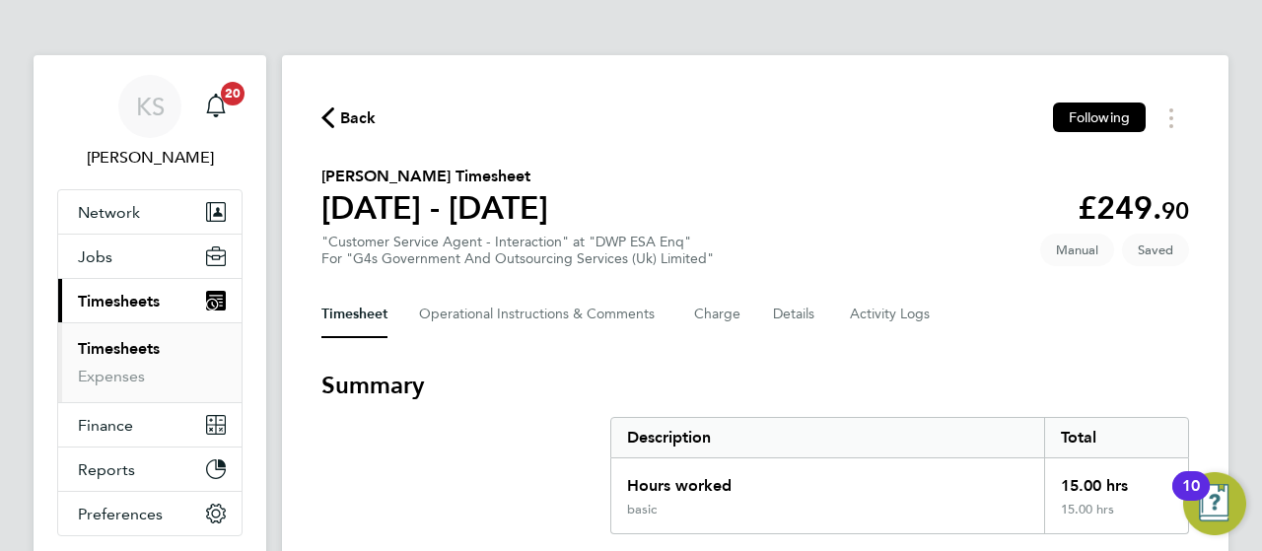
click at [586, 372] on h3 "Summary" at bounding box center [754, 386] width 867 height 32
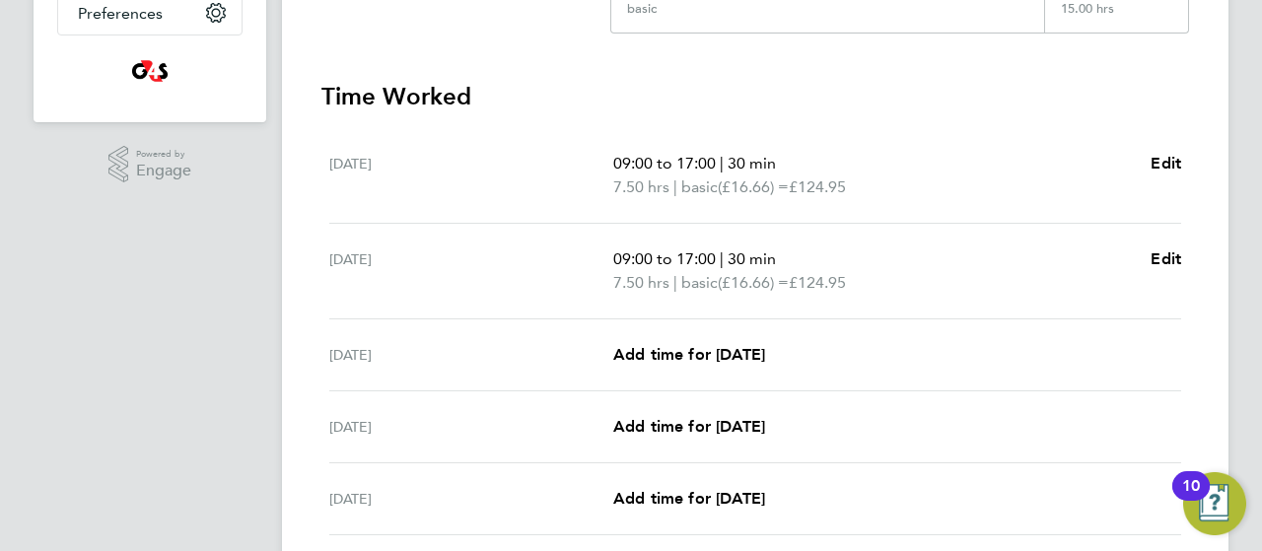
scroll to position [513, 0]
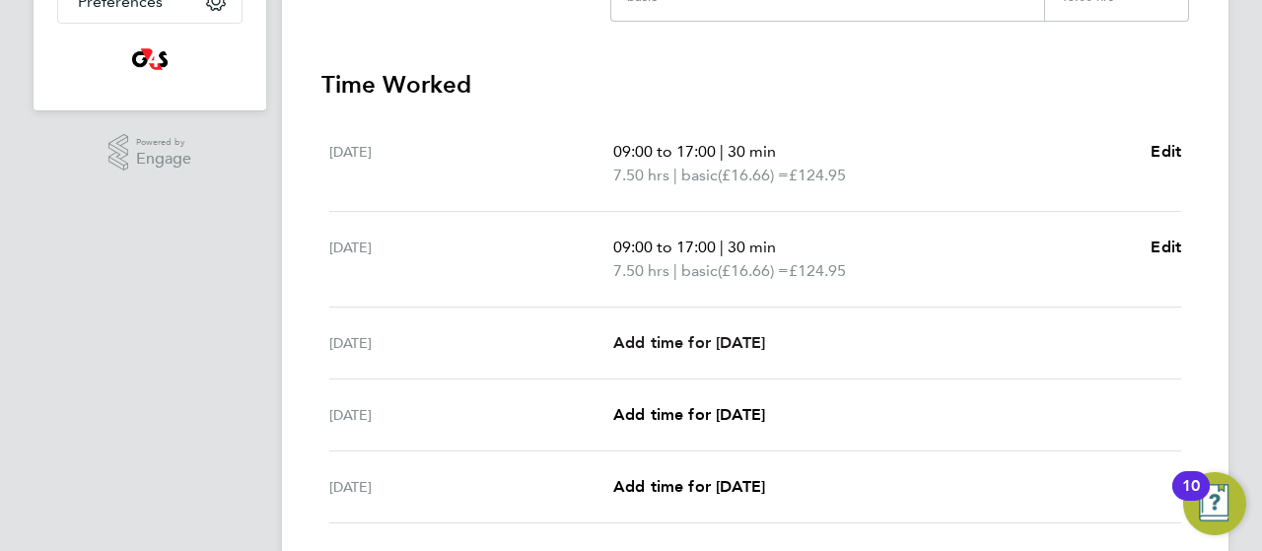
click at [646, 341] on span "Add time for [DATE]" at bounding box center [689, 342] width 152 height 19
select select "30"
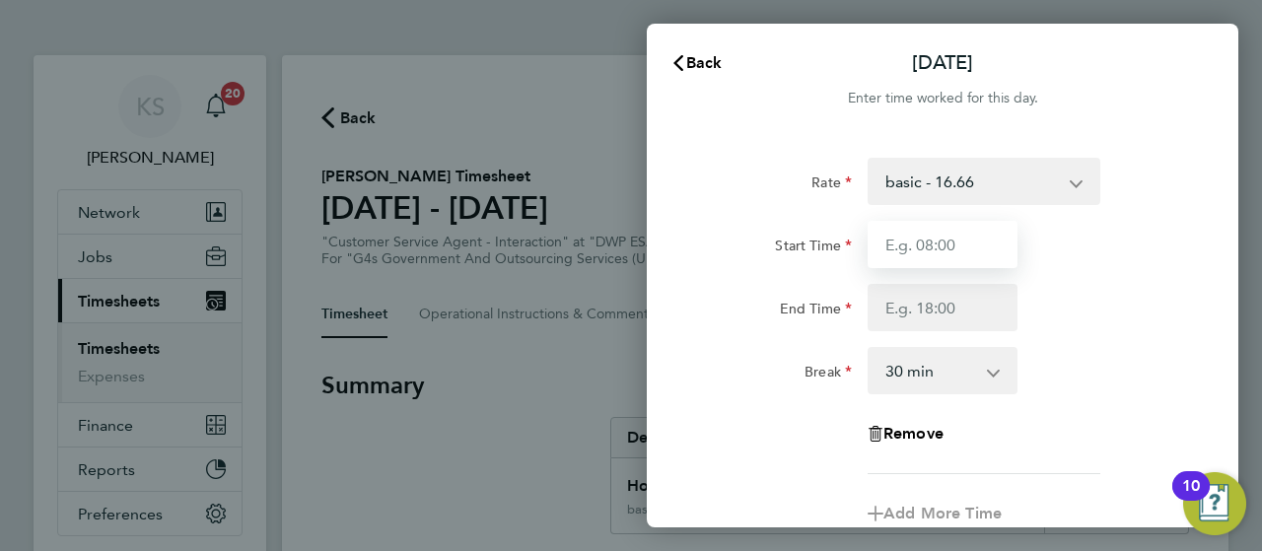
click at [878, 253] on input "Start Time" at bounding box center [942, 244] width 150 height 47
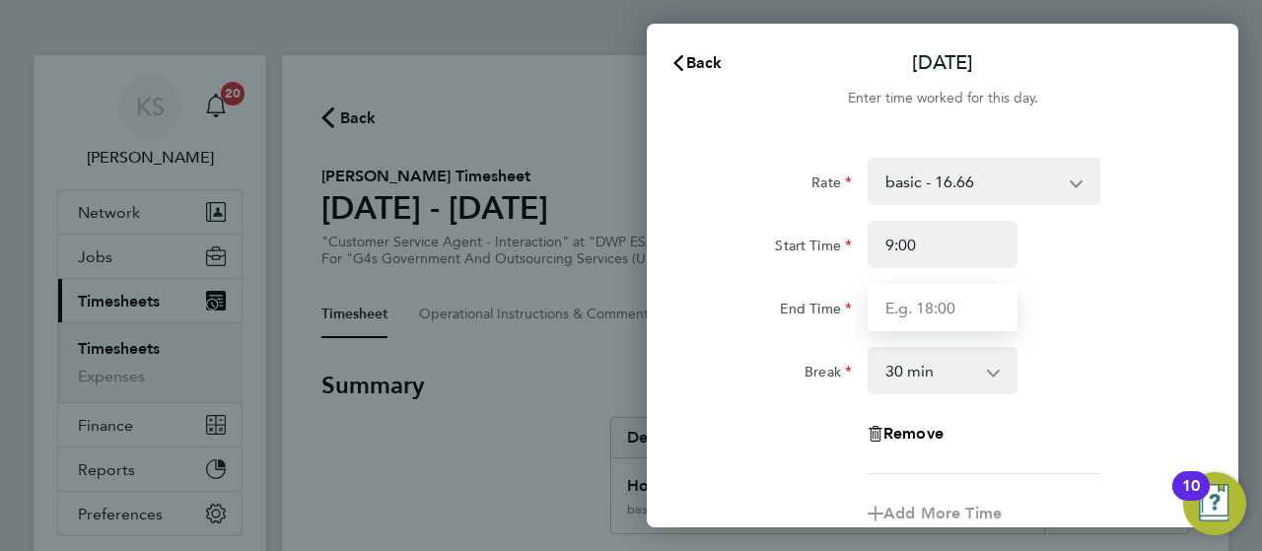
type input "09:00"
click at [891, 299] on input "End Time" at bounding box center [942, 307] width 150 height 47
click at [907, 315] on input "End Time" at bounding box center [942, 307] width 150 height 47
type input "17:01"
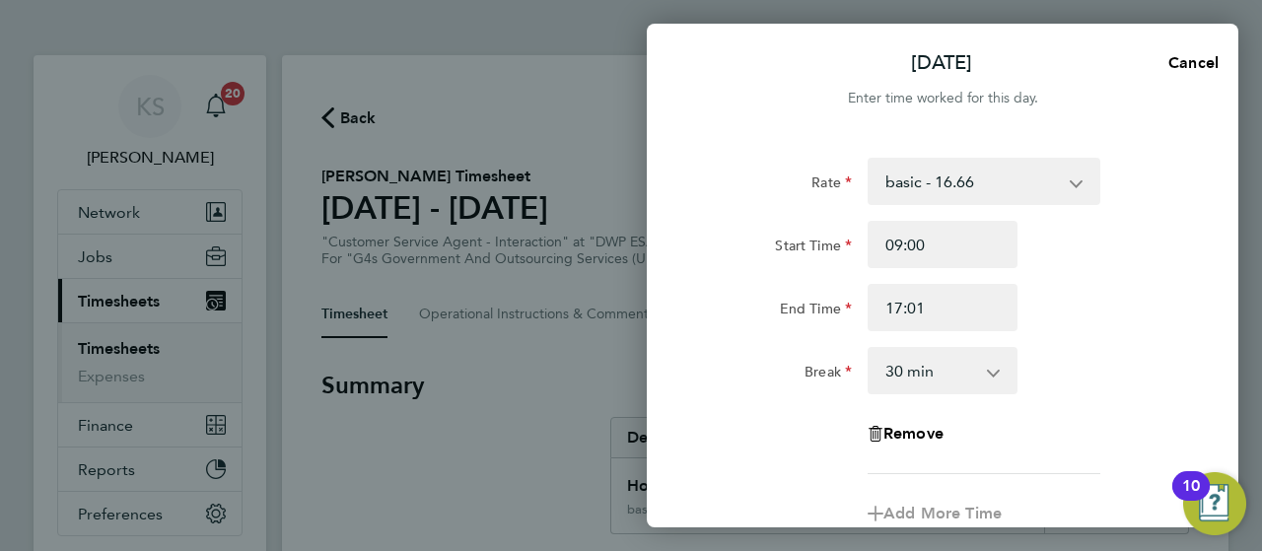
click at [759, 346] on div "Rate basic - 16.66 Sick Annual Leave x2 - 32.79 Bank Holiday System Issue Not P…" at bounding box center [942, 316] width 481 height 316
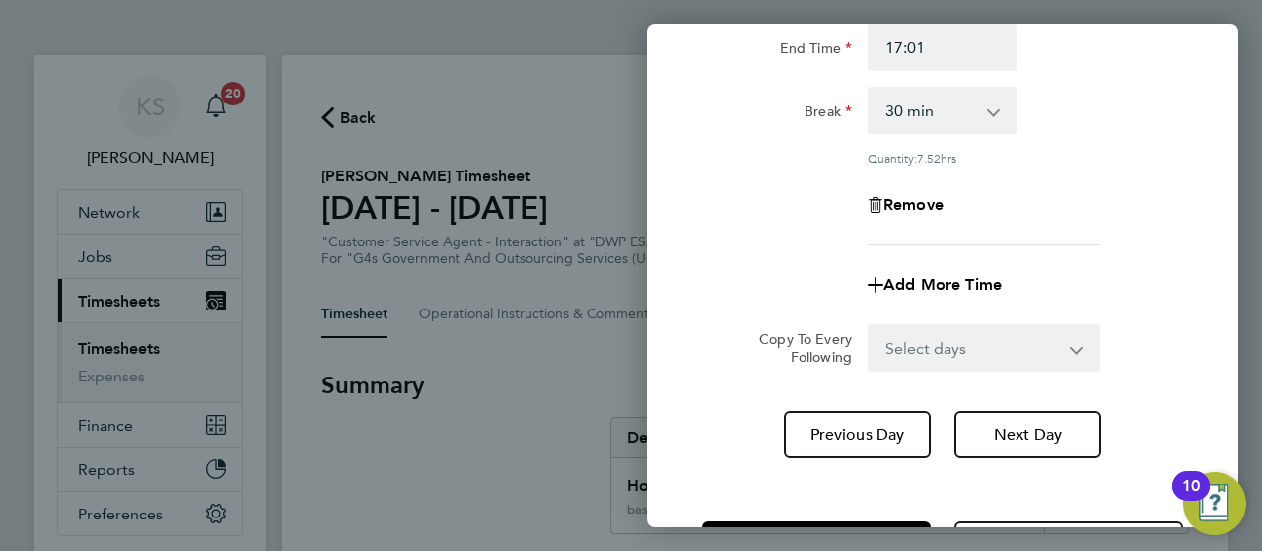
scroll to position [339, 0]
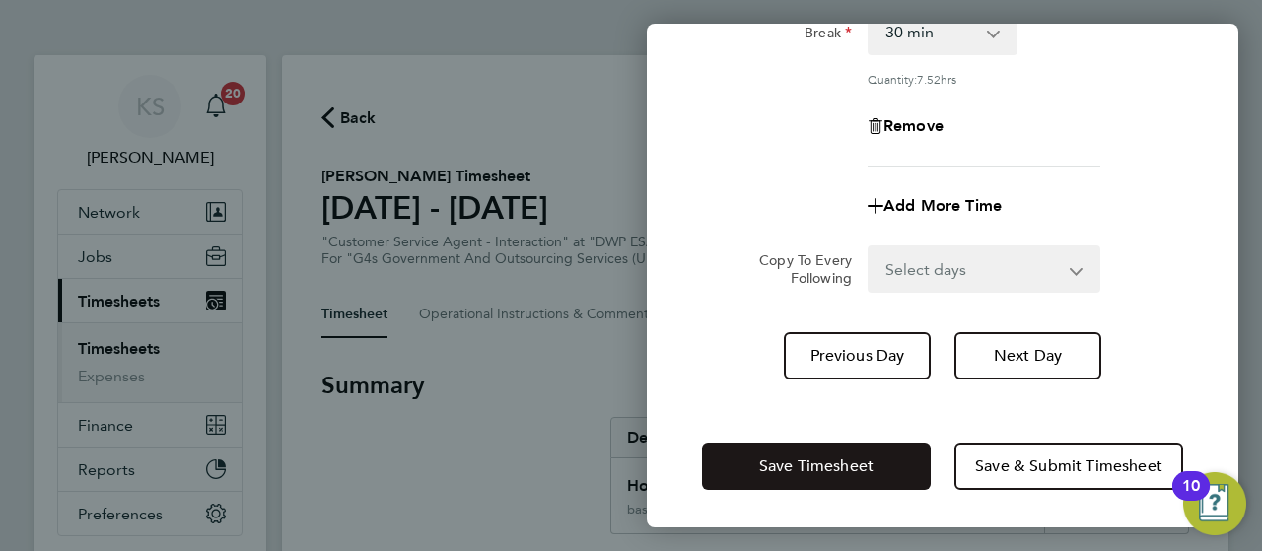
click at [785, 450] on button "Save Timesheet" at bounding box center [816, 466] width 229 height 47
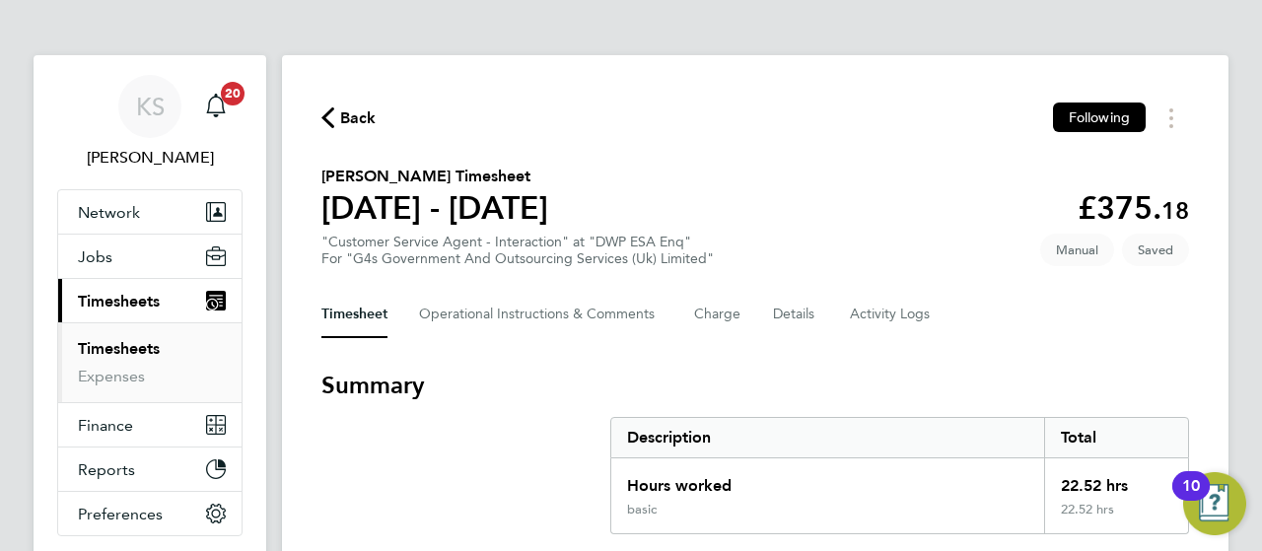
click at [605, 376] on h3 "Summary" at bounding box center [754, 386] width 867 height 32
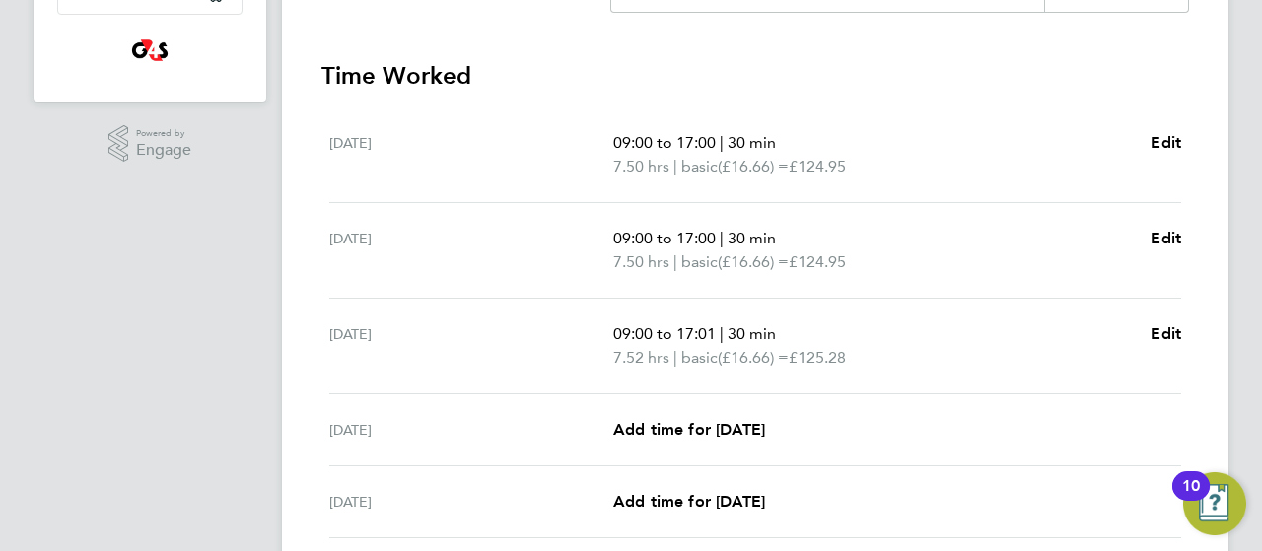
scroll to position [552, 0]
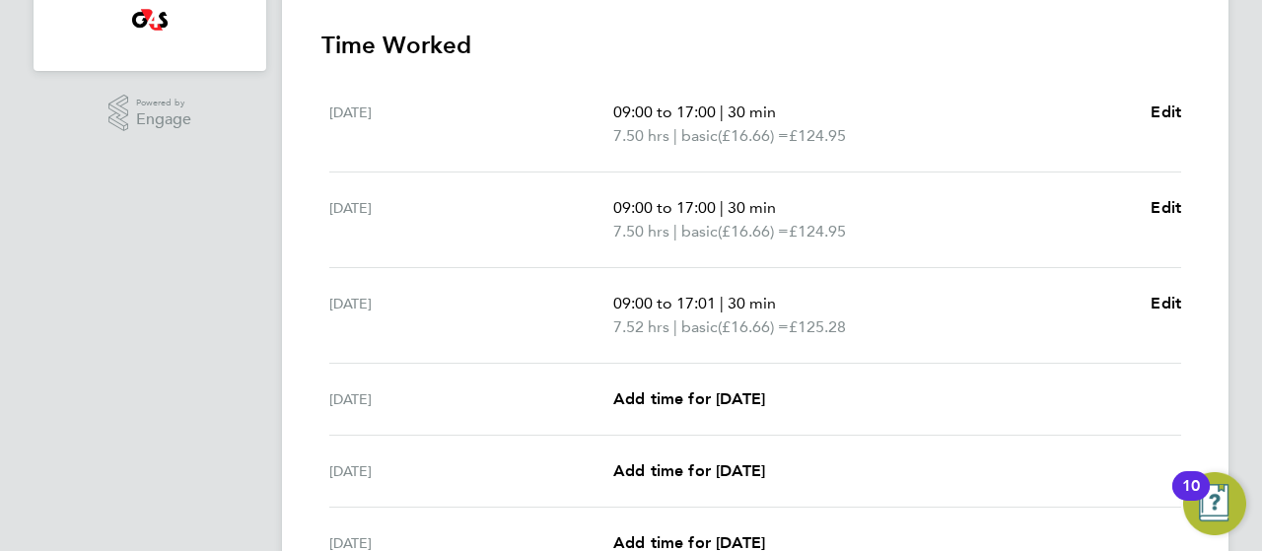
click at [661, 382] on div "[DATE] Add time for [DATE] Add time for [DATE]" at bounding box center [755, 400] width 852 height 72
click at [667, 397] on span "Add time for [DATE]" at bounding box center [689, 398] width 152 height 19
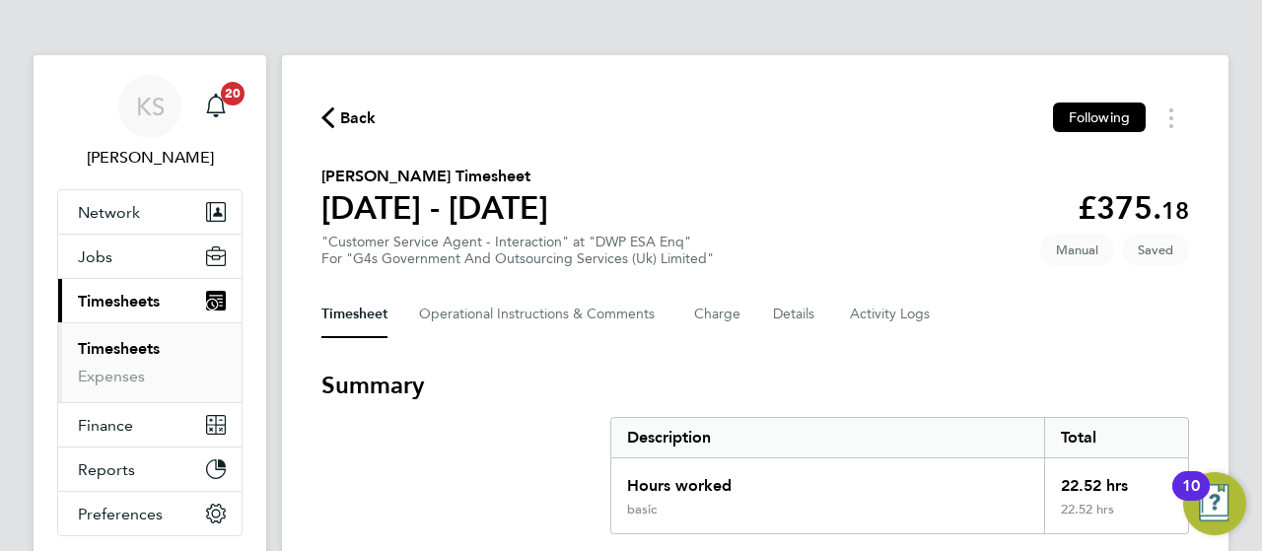
select select "30"
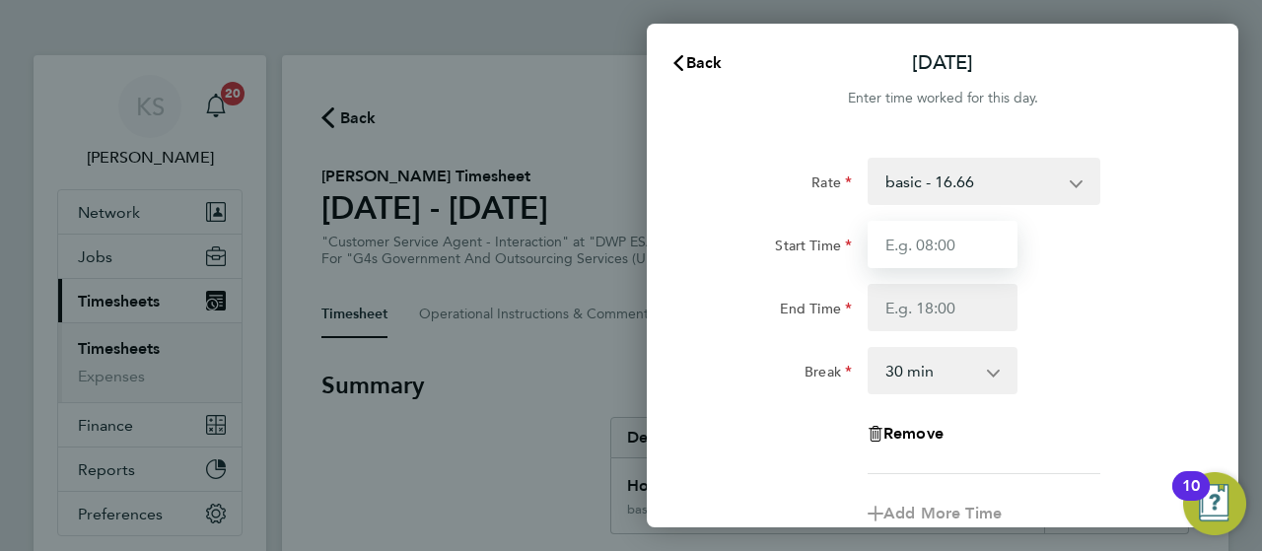
click at [912, 257] on input "Start Time" at bounding box center [942, 244] width 150 height 47
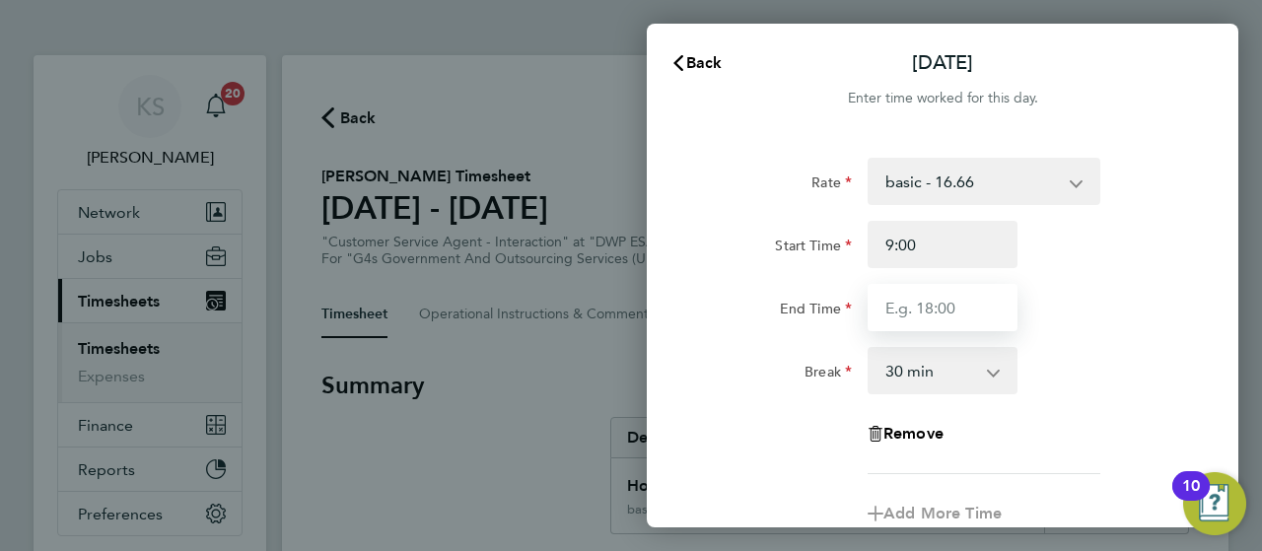
type input "09:00"
click at [916, 295] on input "End Time" at bounding box center [942, 307] width 150 height 47
click at [917, 315] on input "End Time" at bounding box center [942, 307] width 150 height 47
type input "17:00"
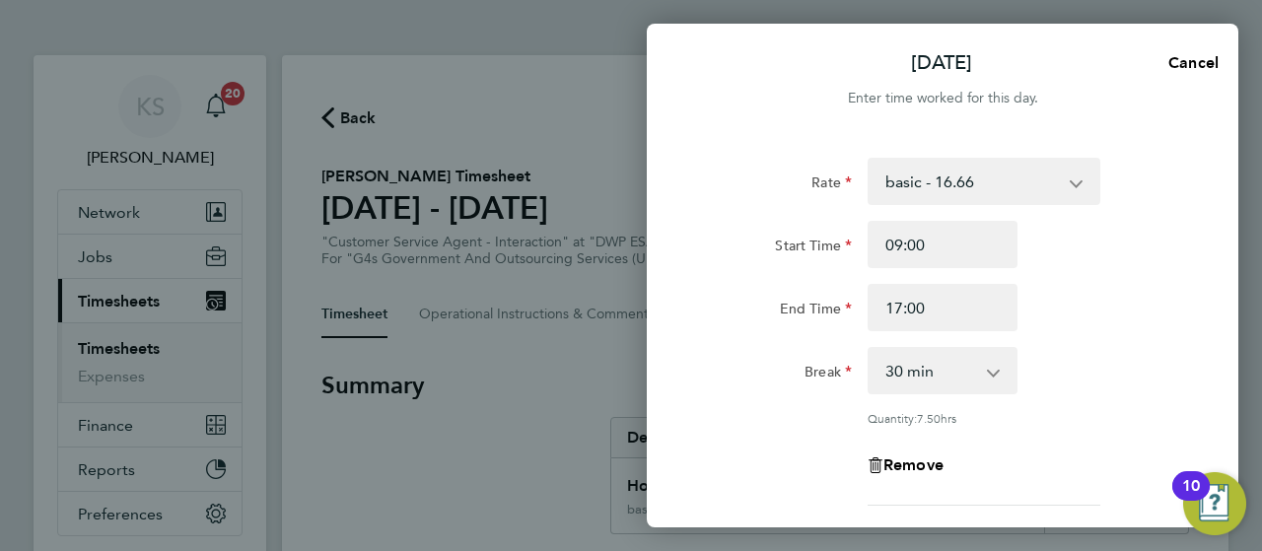
click at [1103, 348] on div "Break 0 min 15 min 30 min 45 min 60 min 75 min 90 min" at bounding box center [942, 370] width 497 height 47
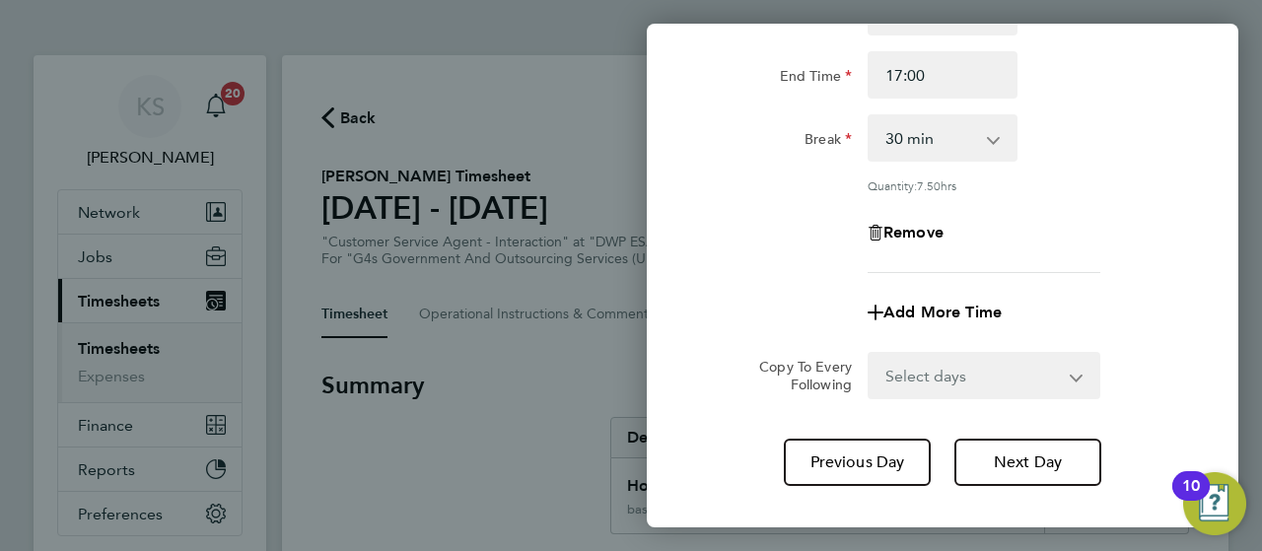
scroll to position [339, 0]
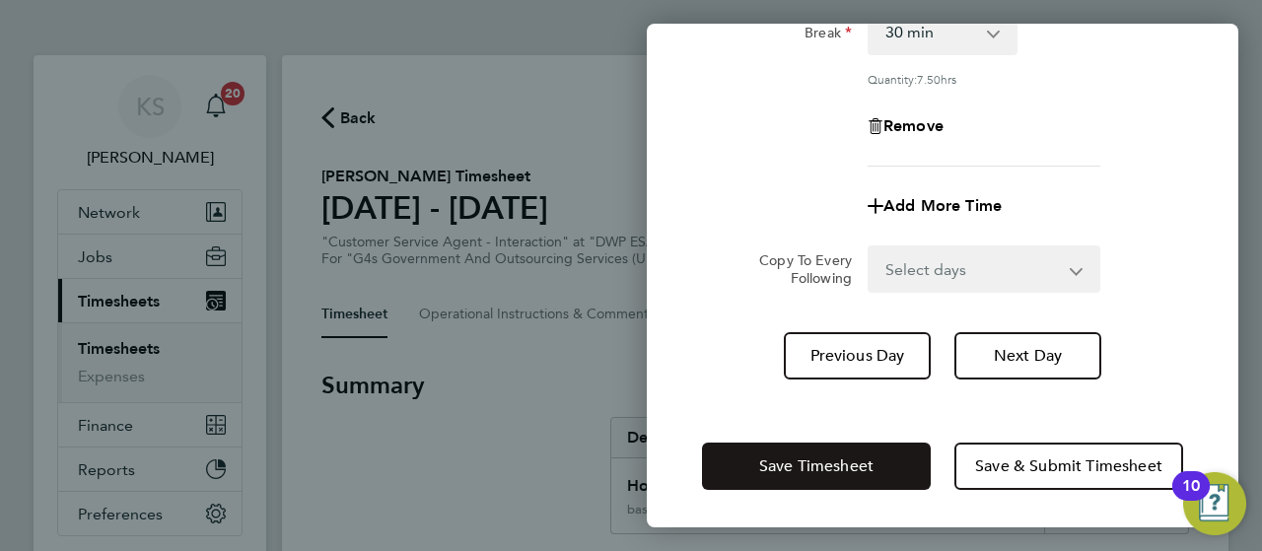
click at [877, 457] on button "Save Timesheet" at bounding box center [816, 466] width 229 height 47
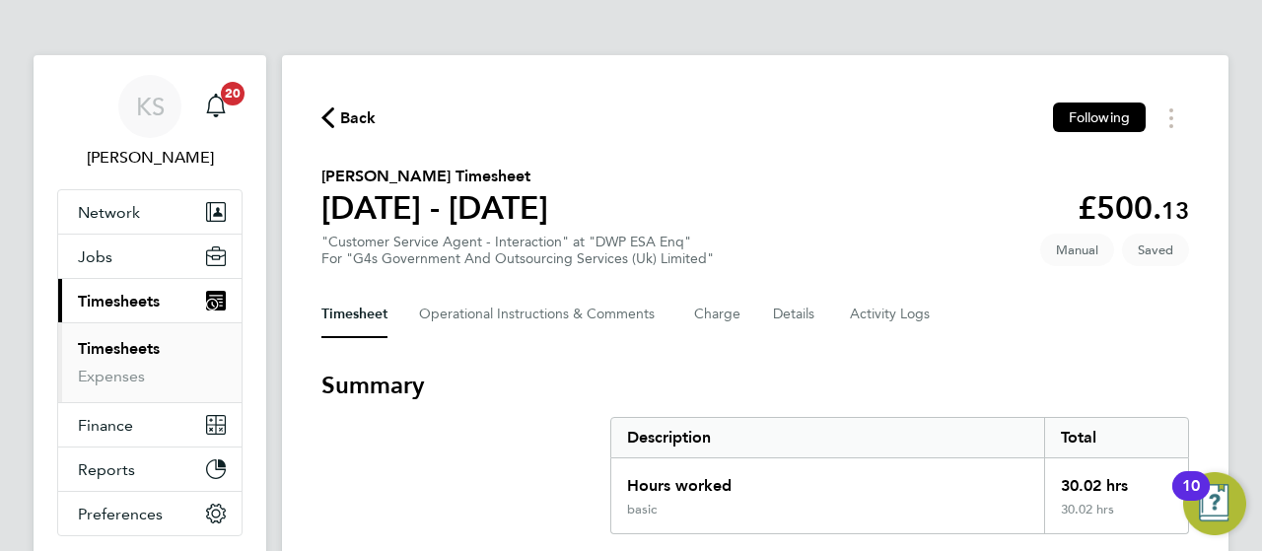
click at [566, 386] on h3 "Summary" at bounding box center [754, 386] width 867 height 32
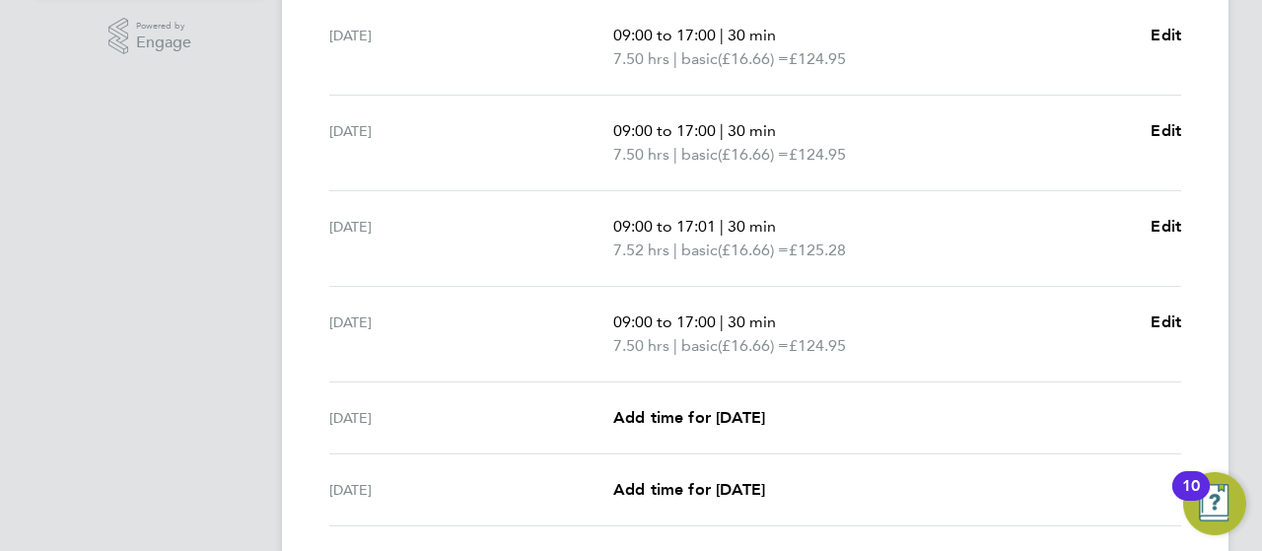
scroll to position [631, 0]
click at [662, 404] on link "Add time for [DATE]" at bounding box center [689, 416] width 152 height 24
select select "30"
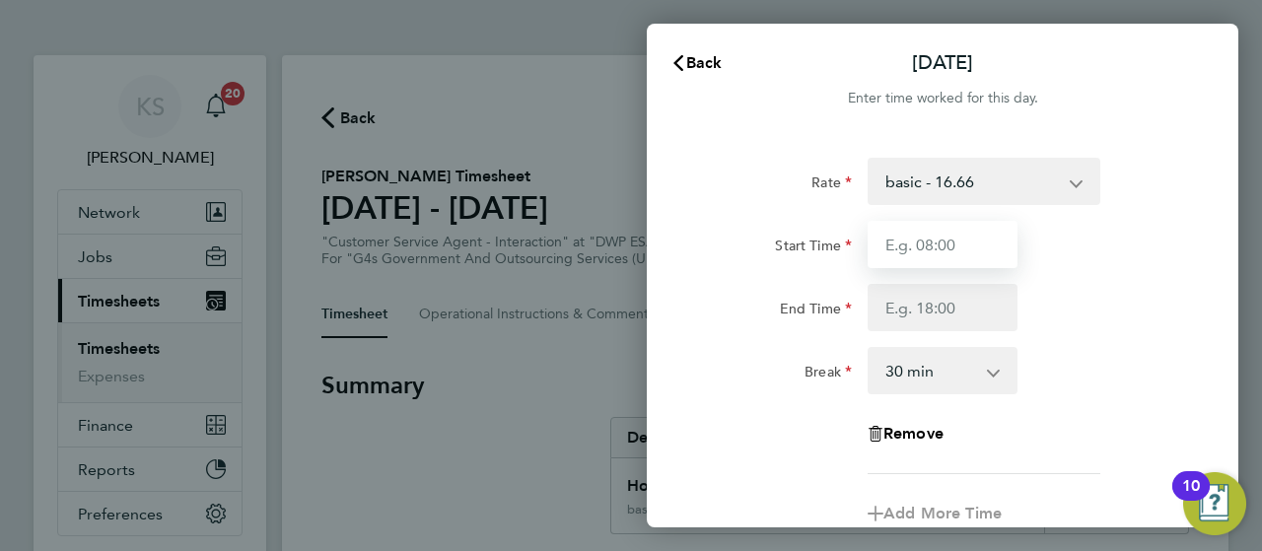
click at [987, 247] on input "Start Time" at bounding box center [942, 244] width 150 height 47
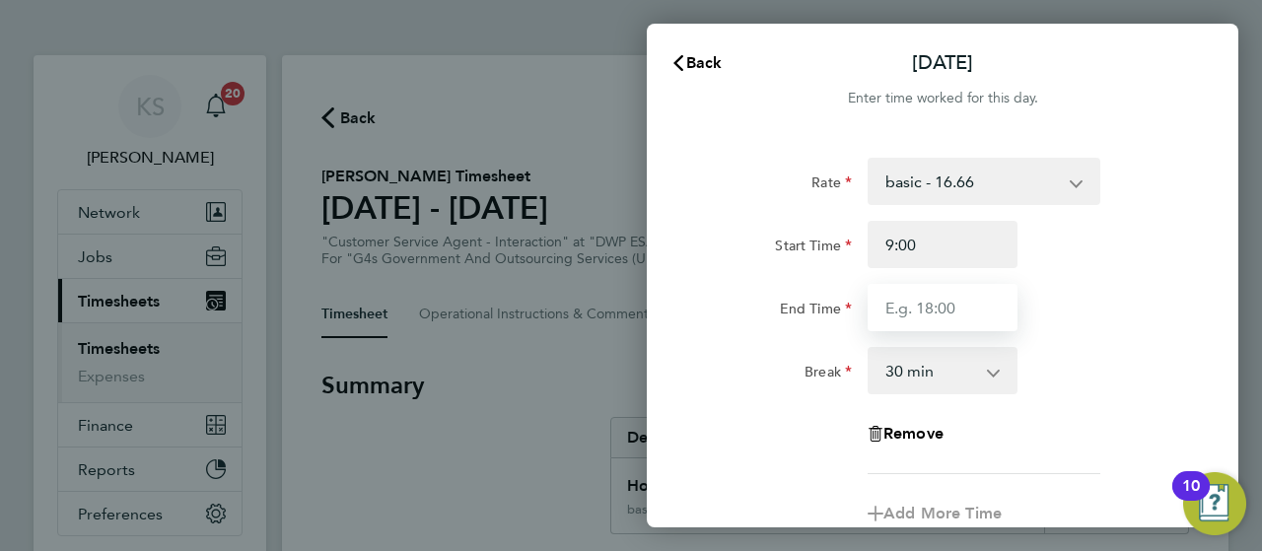
type input "09:00"
click at [930, 299] on input "End Time" at bounding box center [942, 307] width 150 height 47
click at [925, 318] on input "End Time" at bounding box center [942, 307] width 150 height 47
type input "17:00"
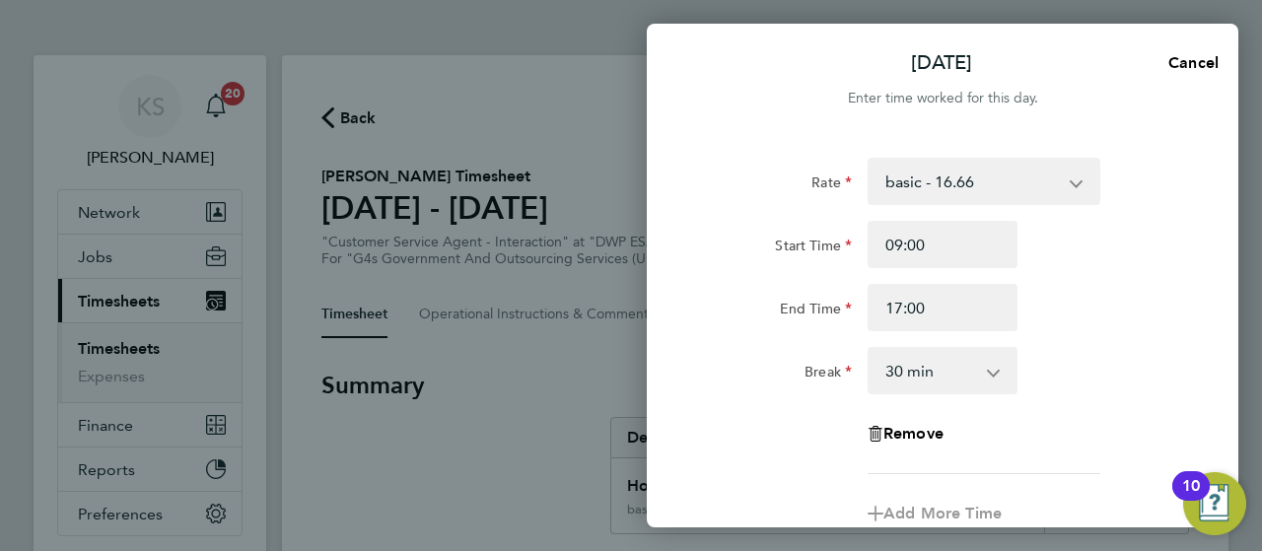
click at [1123, 307] on div "End Time 17:00" at bounding box center [942, 307] width 497 height 47
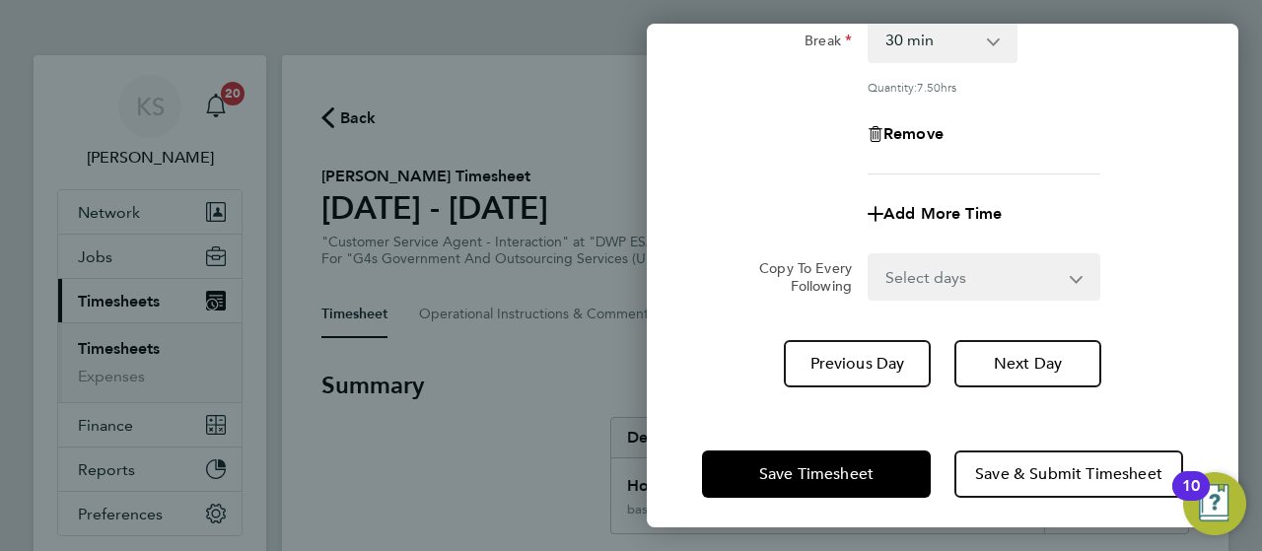
scroll to position [339, 0]
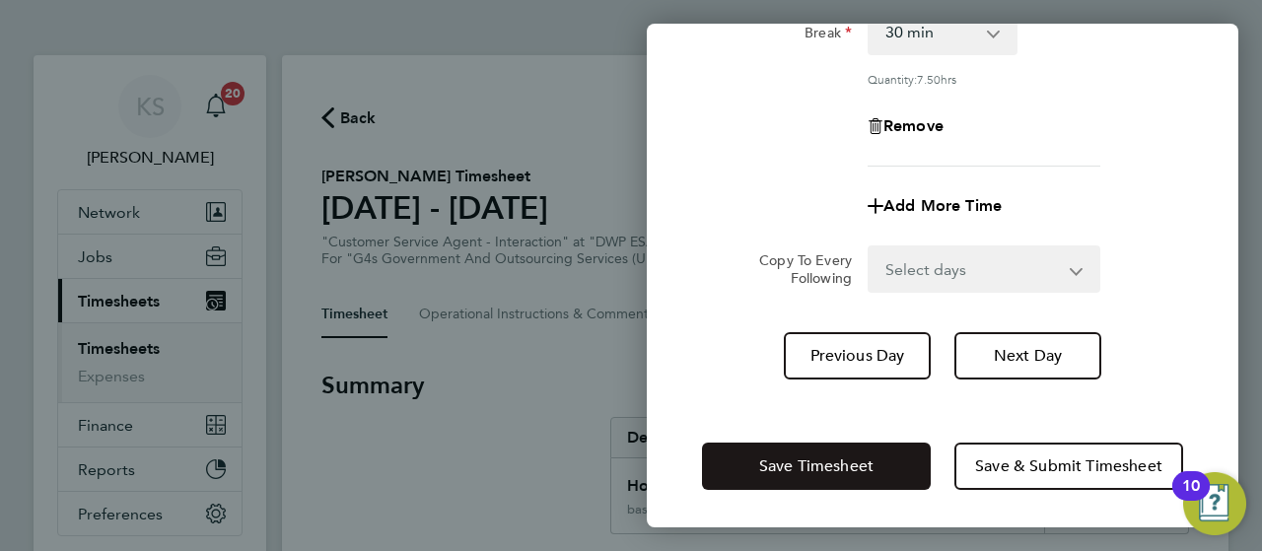
click at [818, 474] on button "Save Timesheet" at bounding box center [816, 466] width 229 height 47
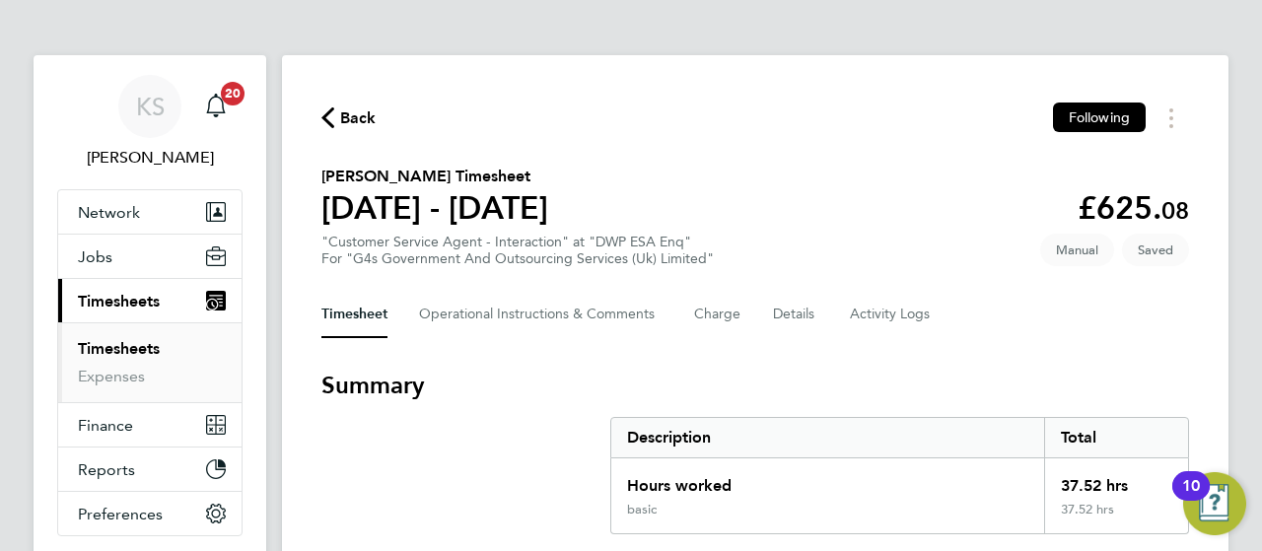
click at [576, 386] on h3 "Summary" at bounding box center [754, 386] width 867 height 32
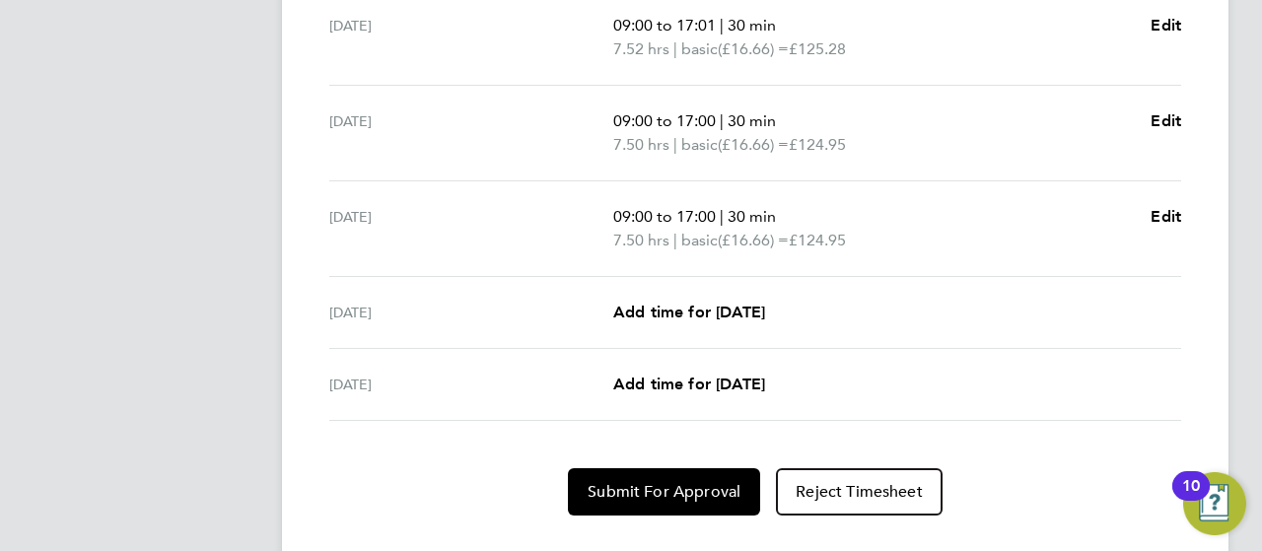
scroll to position [869, 0]
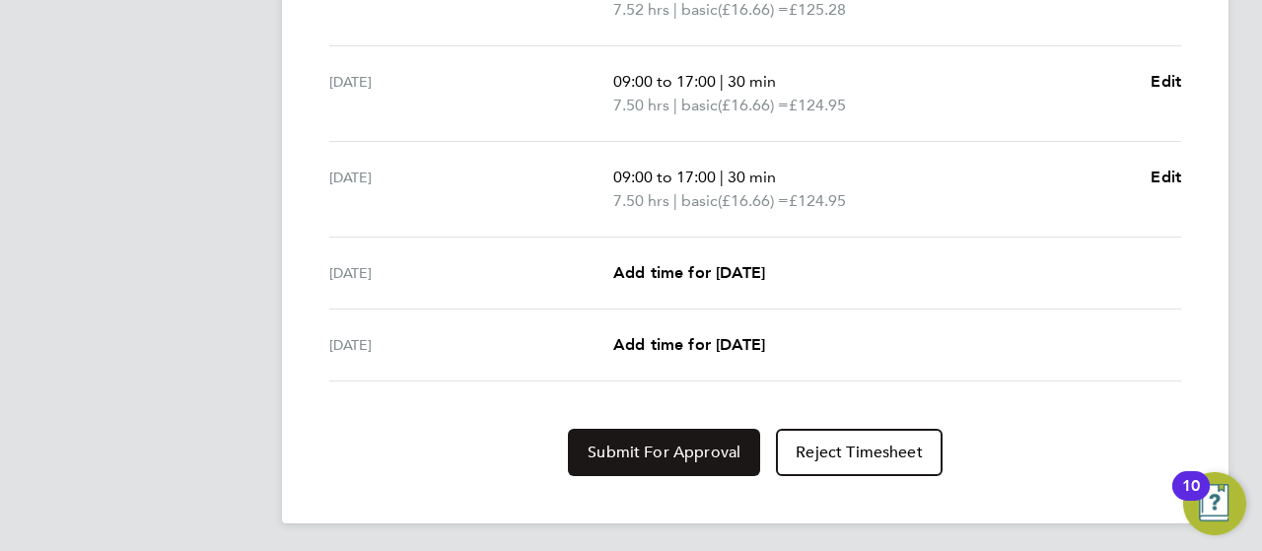
click at [597, 438] on button "Submit For Approval" at bounding box center [664, 452] width 192 height 47
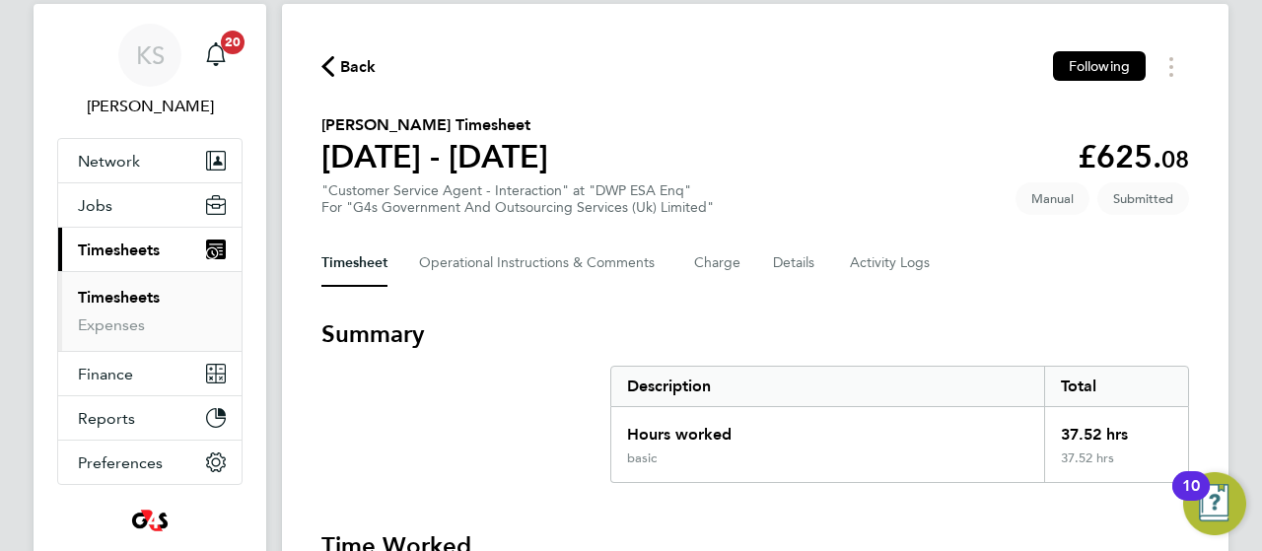
scroll to position [0, 0]
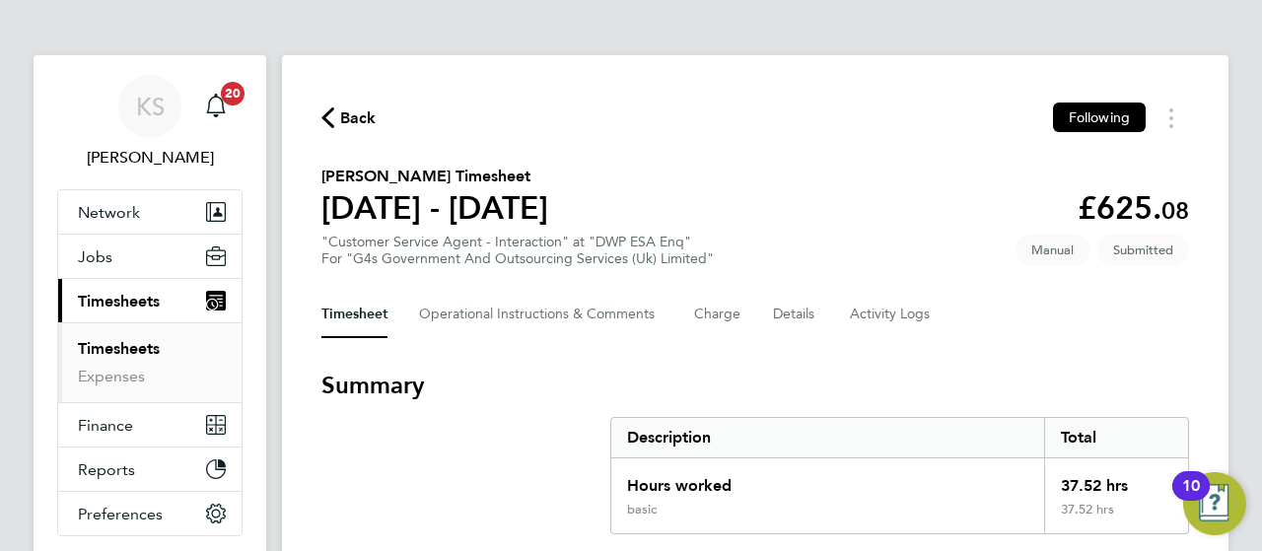
click at [365, 121] on span "Back" at bounding box center [358, 118] width 36 height 24
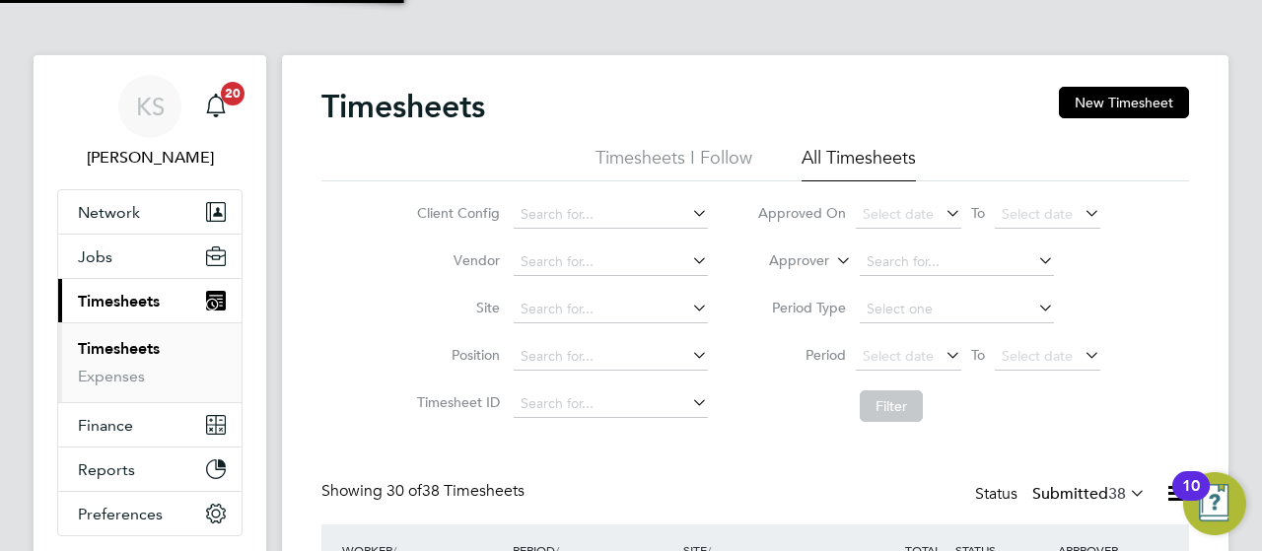
scroll to position [66, 171]
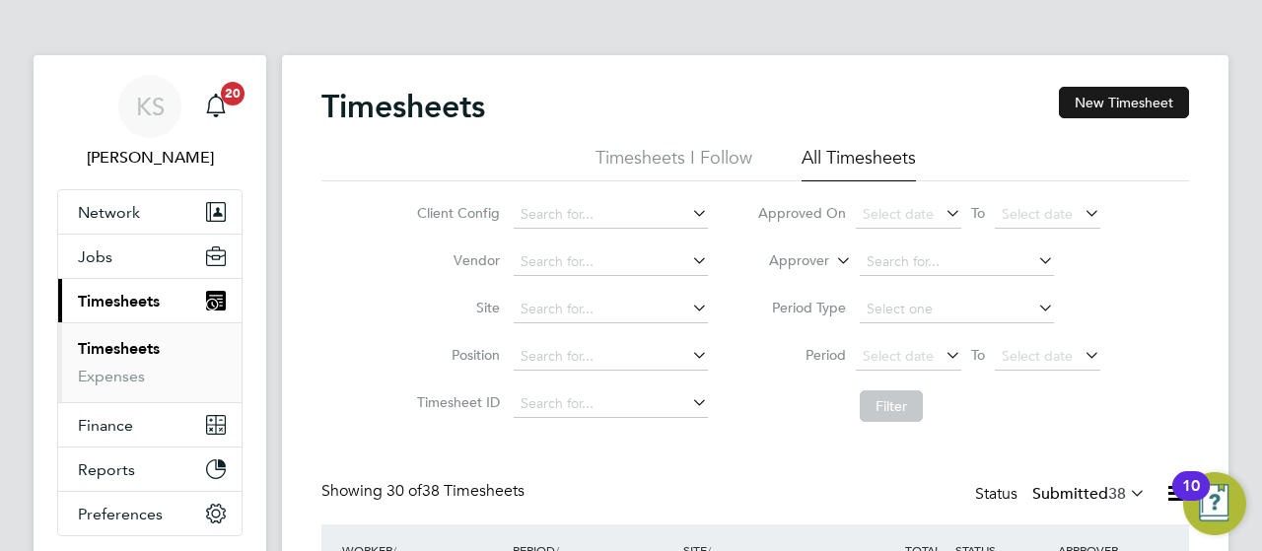
click at [1102, 88] on button "New Timesheet" at bounding box center [1124, 103] width 130 height 32
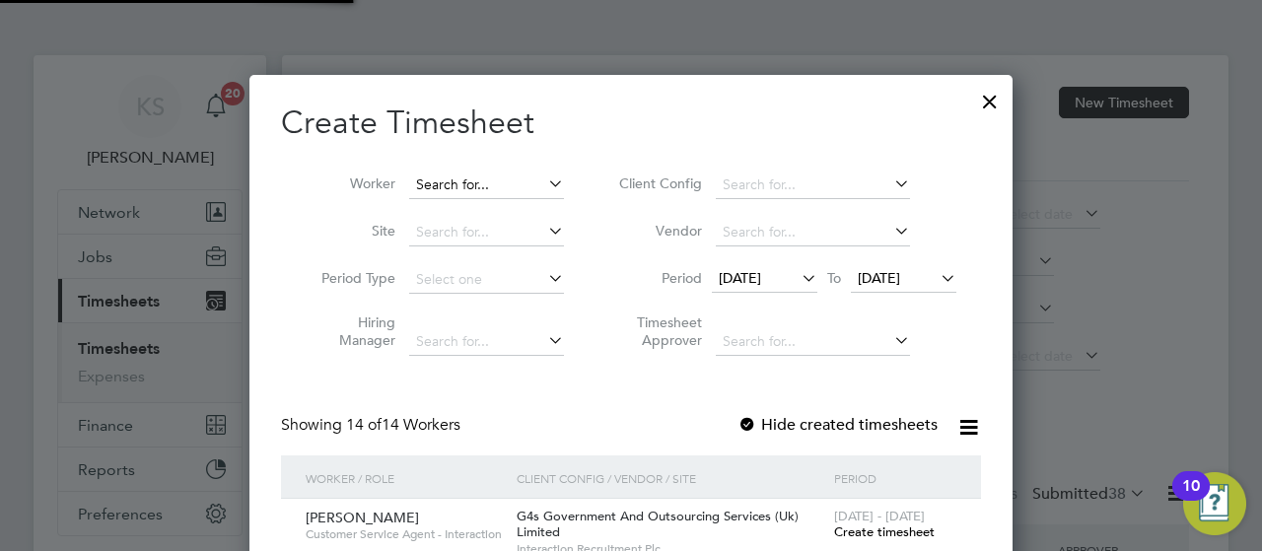
click at [509, 178] on input at bounding box center [486, 186] width 155 height 28
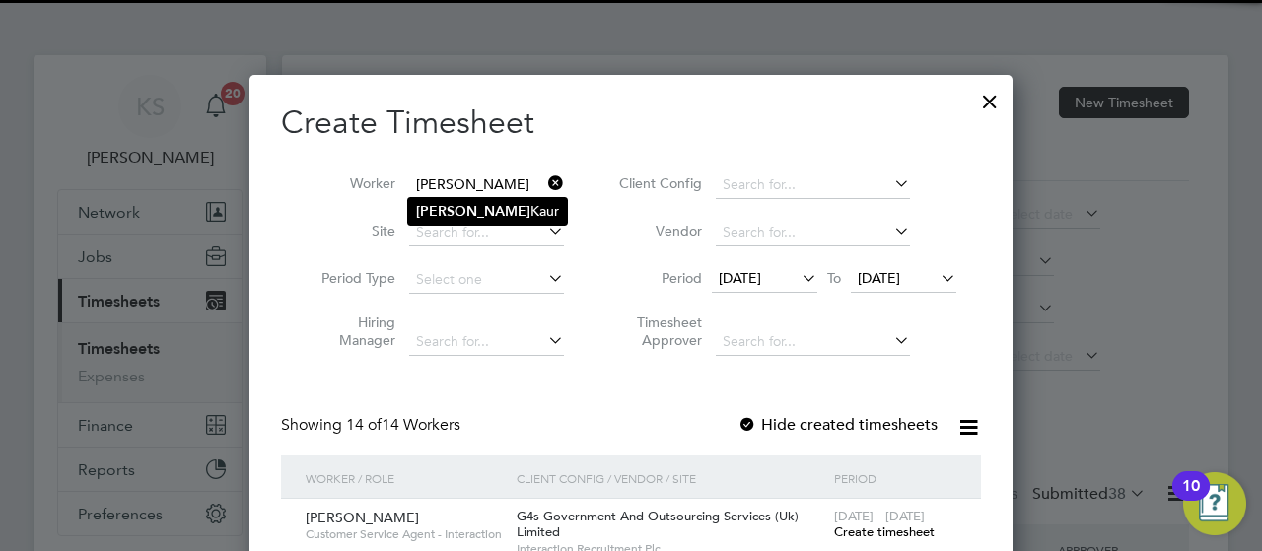
click at [506, 200] on li "[PERSON_NAME]" at bounding box center [487, 211] width 159 height 27
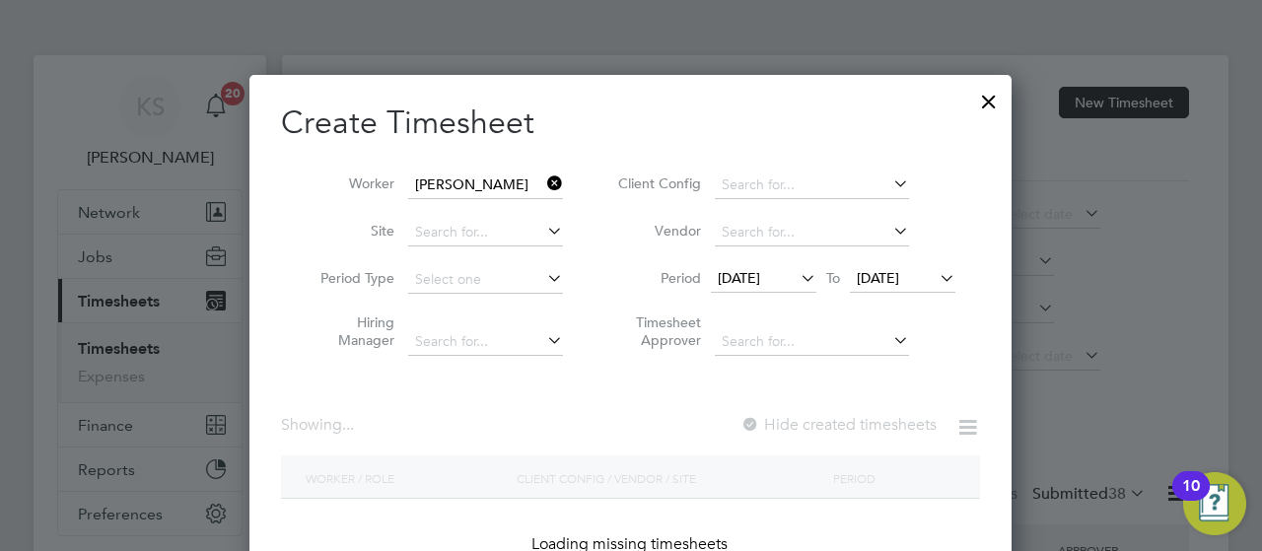
type input "[PERSON_NAME]"
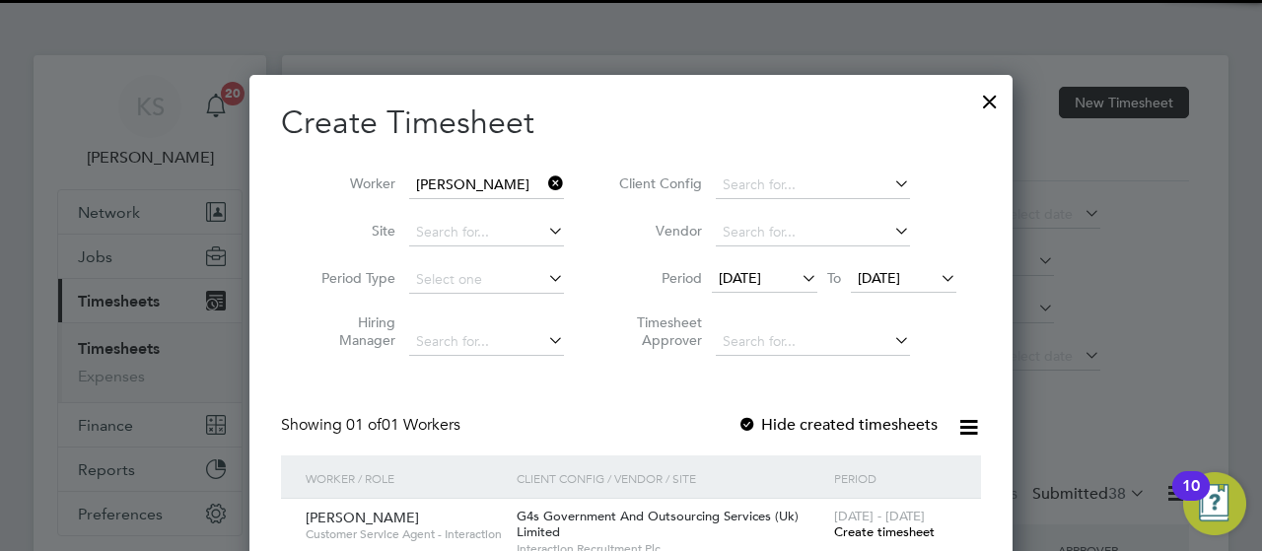
click at [776, 291] on span "[DATE]" at bounding box center [764, 279] width 105 height 27
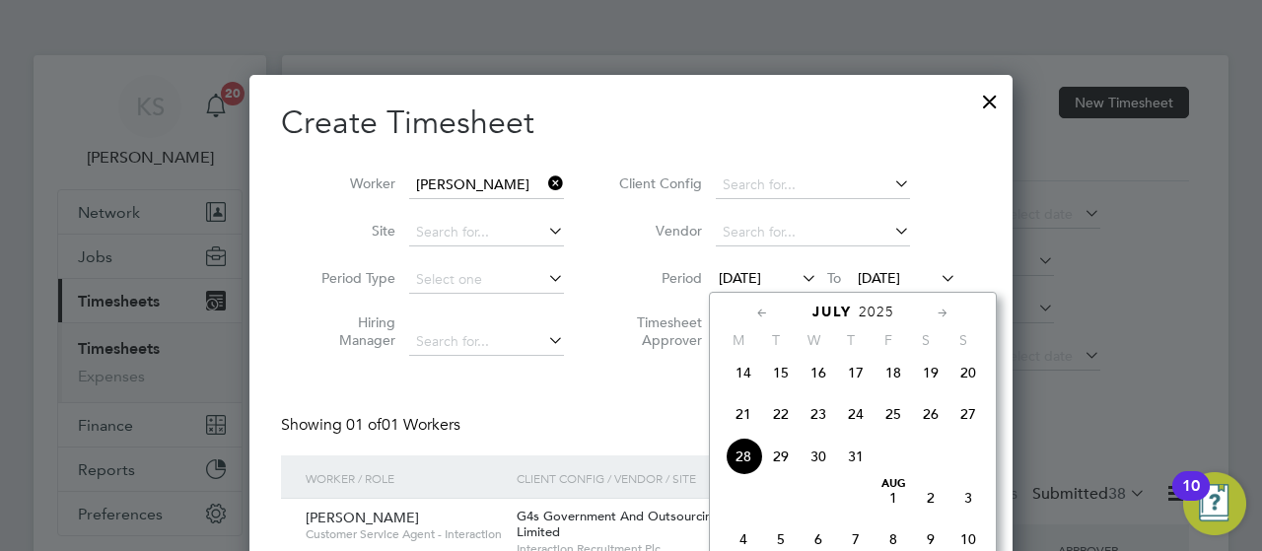
click at [1208, 279] on div at bounding box center [631, 275] width 1262 height 551
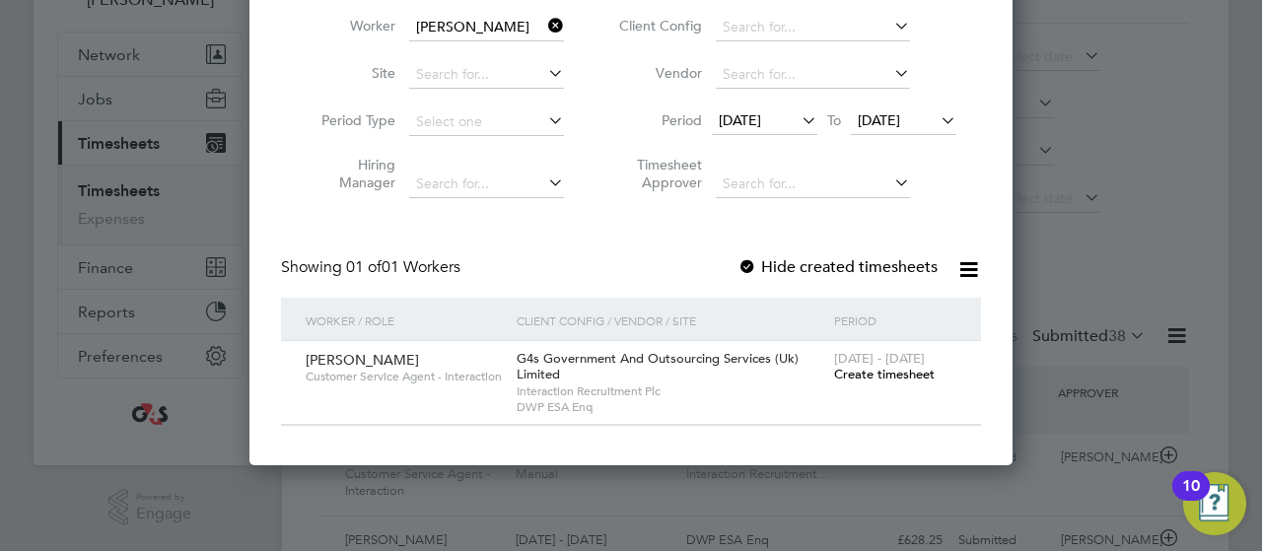
click at [761, 120] on span "[DATE]" at bounding box center [740, 120] width 42 height 18
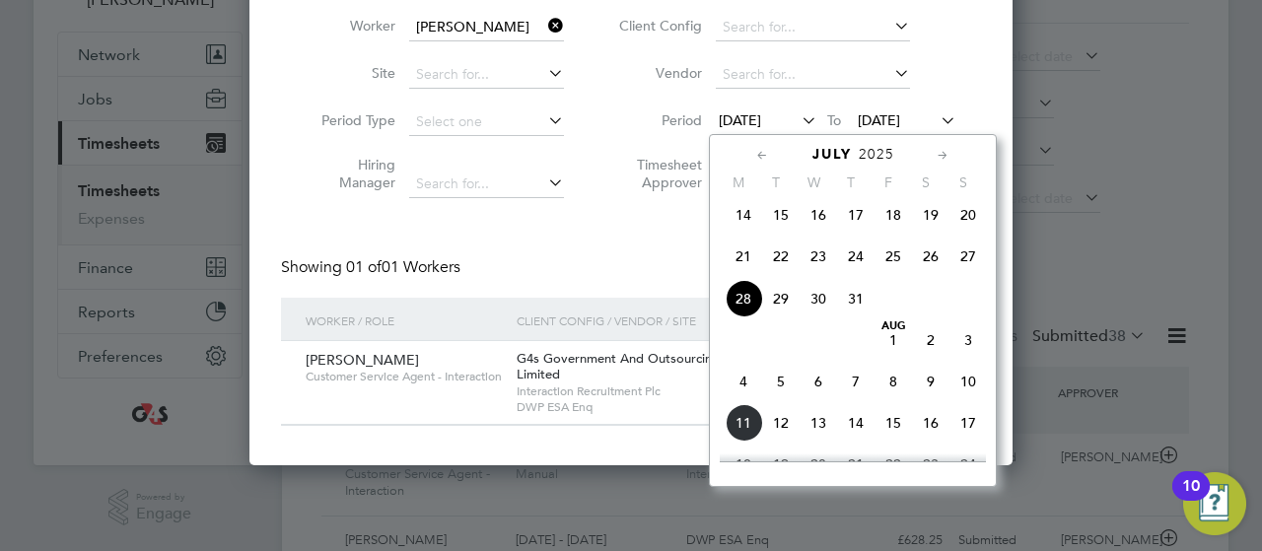
click at [747, 385] on span "4" at bounding box center [742, 381] width 37 height 37
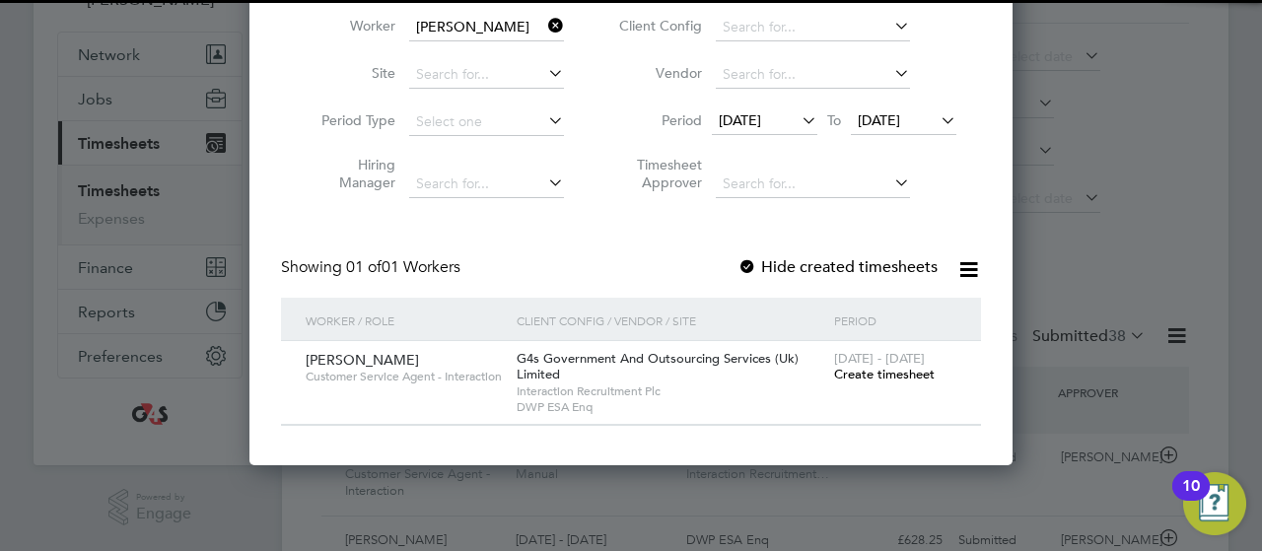
click at [900, 117] on span "[DATE]" at bounding box center [879, 120] width 42 height 18
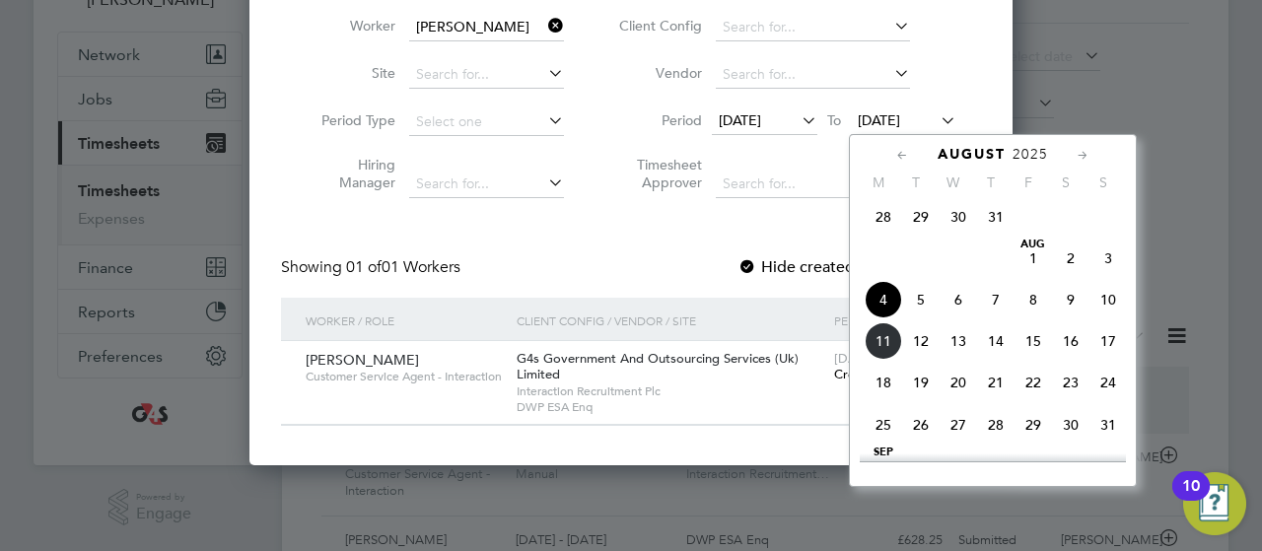
click at [1029, 309] on span "8" at bounding box center [1032, 299] width 37 height 37
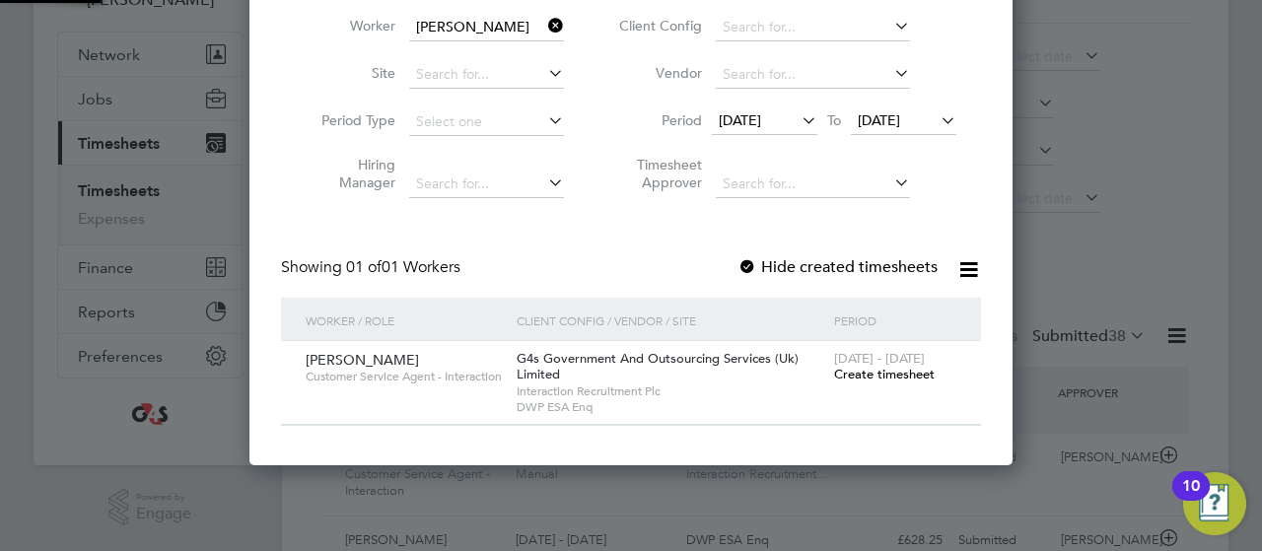
click at [882, 372] on span "Create timesheet" at bounding box center [884, 374] width 101 height 17
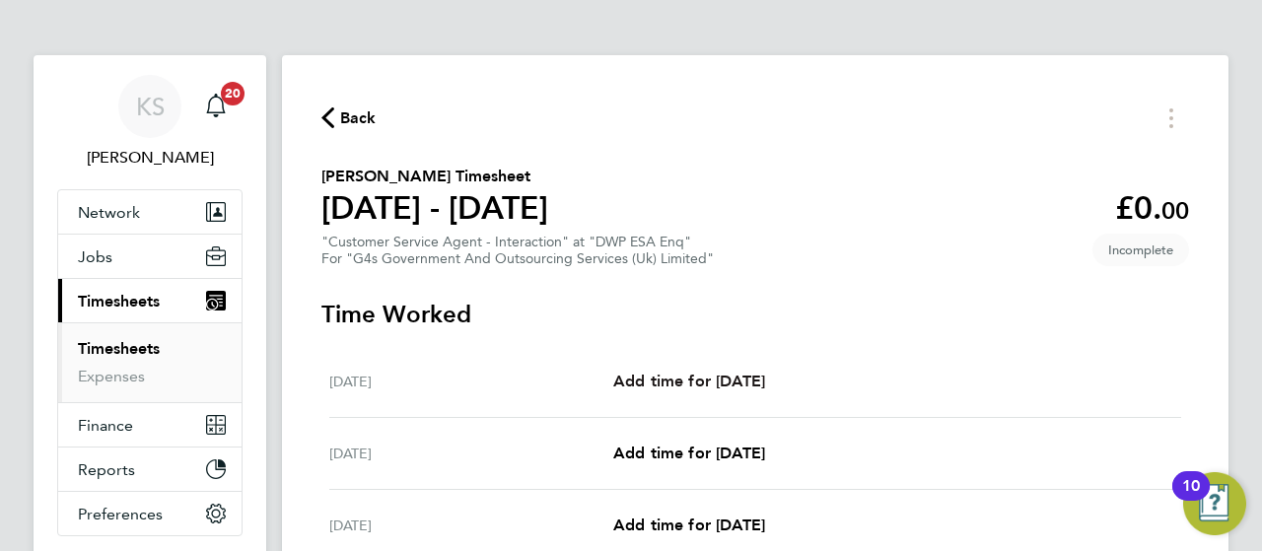
click at [743, 374] on span "Add time for [DATE]" at bounding box center [689, 381] width 152 height 19
select select "30"
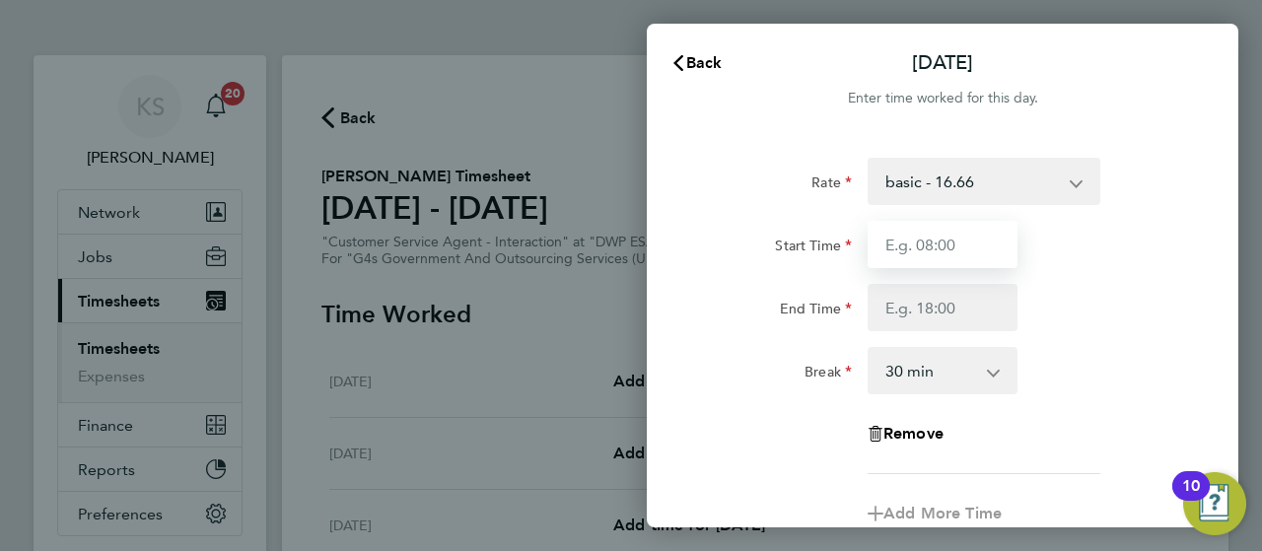
click at [911, 242] on input "Start Time" at bounding box center [942, 244] width 150 height 47
type input "09:00"
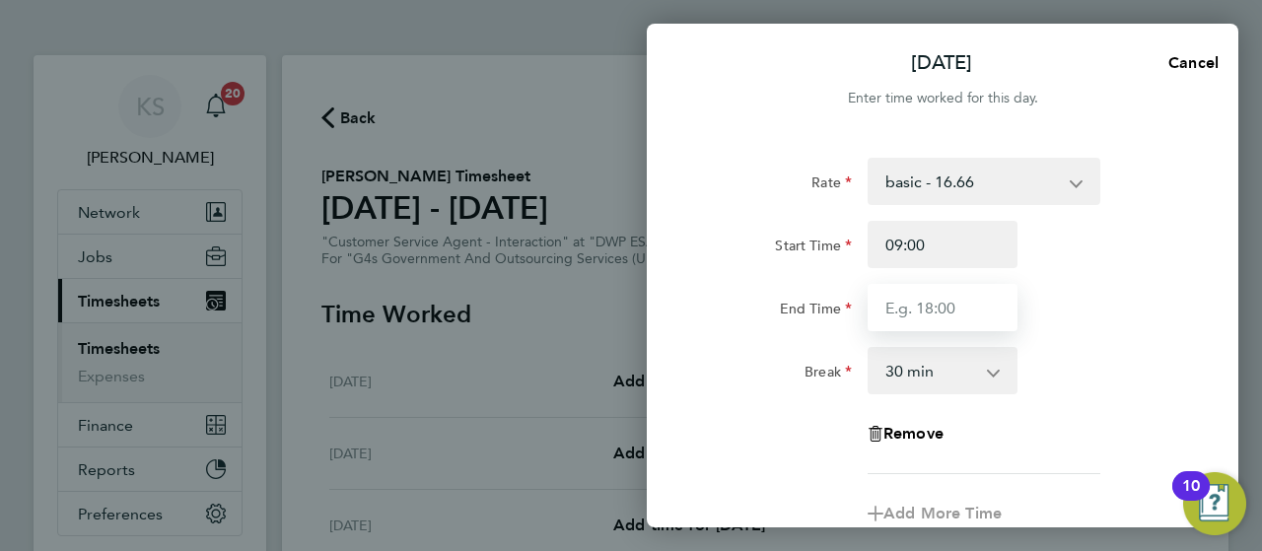
click at [887, 306] on input "End Time" at bounding box center [942, 307] width 150 height 47
type input "17:02"
click at [1122, 333] on div "Rate basic - 16.66 x1.5 - 24.73 System Issue Not Paid System Issue Paid - 16.66…" at bounding box center [942, 316] width 481 height 316
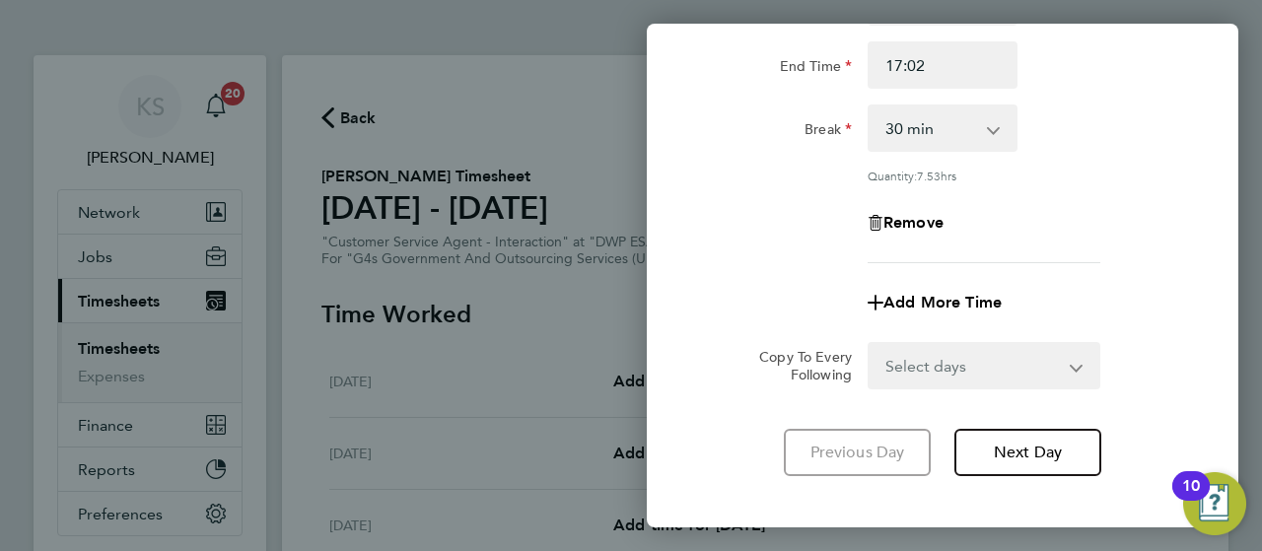
scroll to position [315, 0]
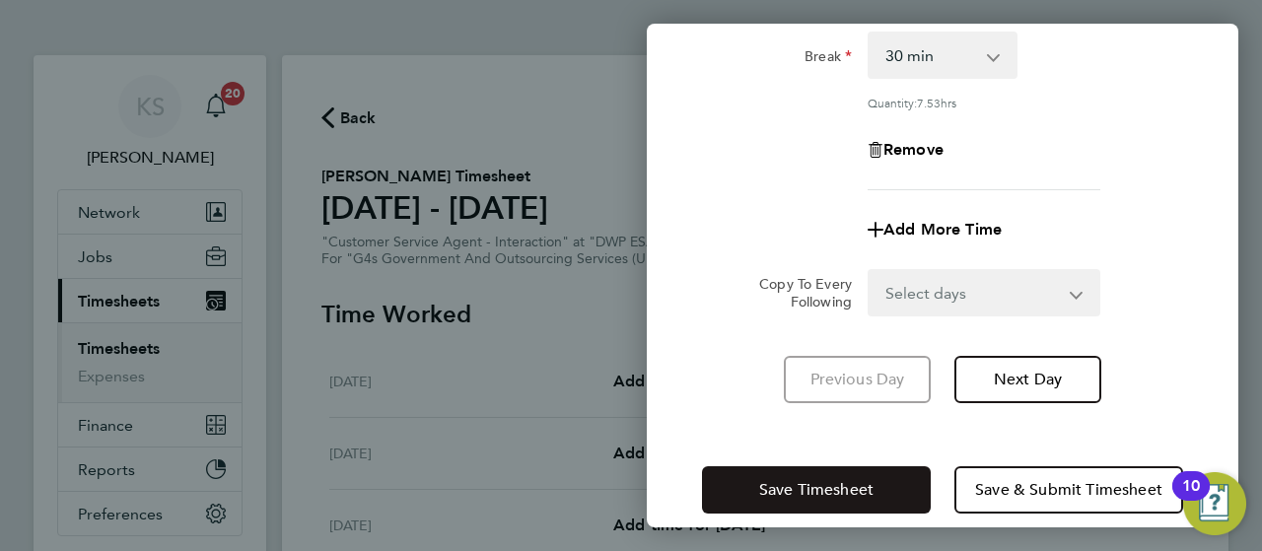
click at [846, 472] on button "Save Timesheet" at bounding box center [816, 489] width 229 height 47
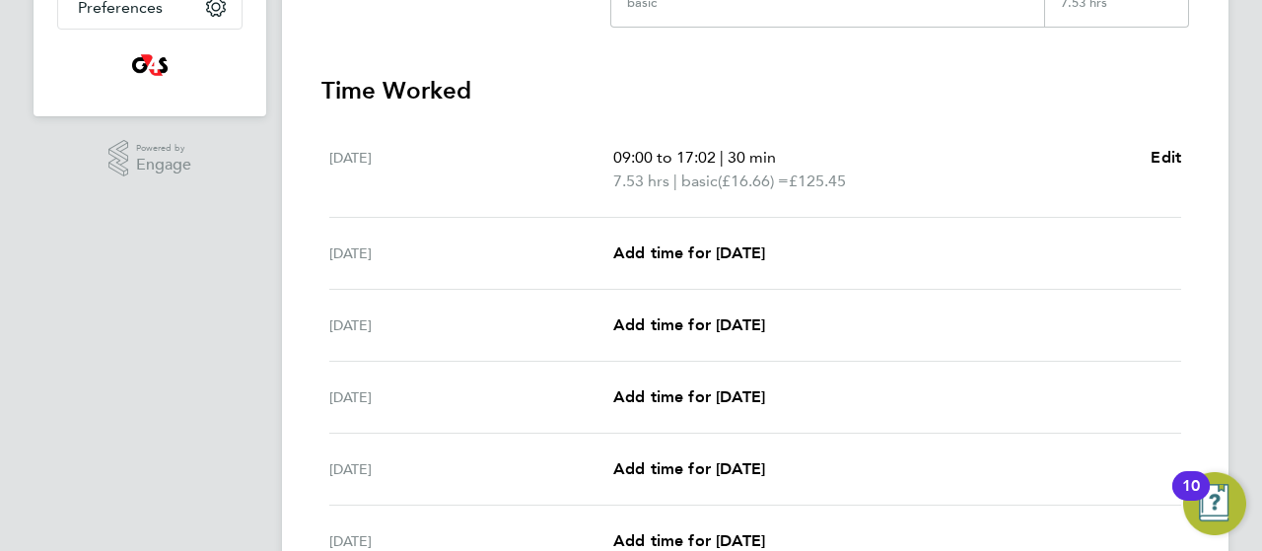
scroll to position [513, 0]
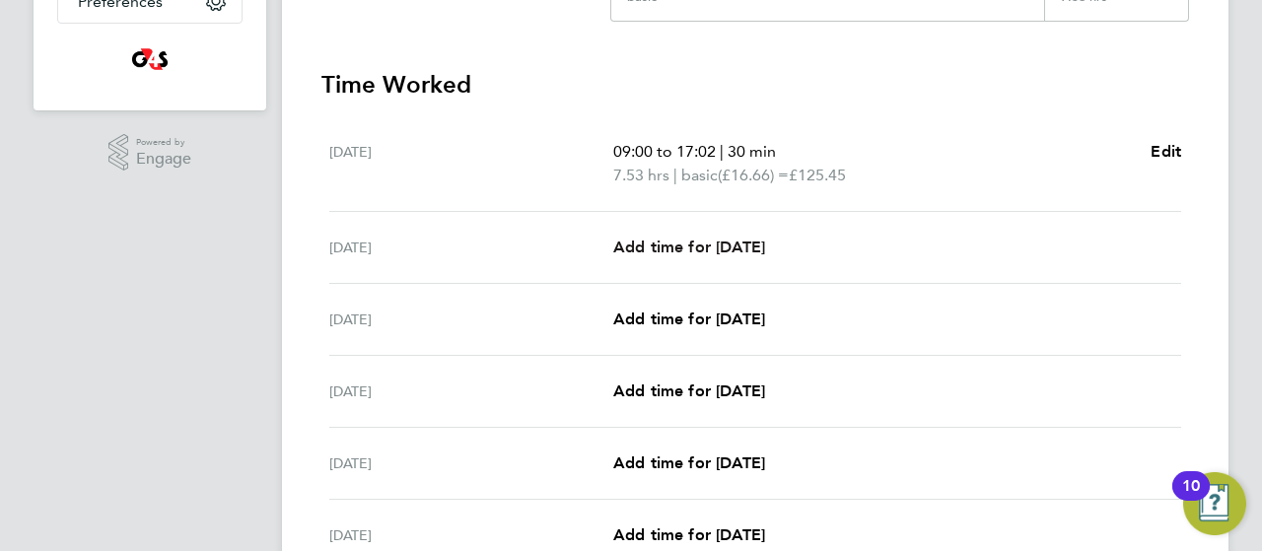
click at [663, 250] on span "Add time for [DATE]" at bounding box center [689, 247] width 152 height 19
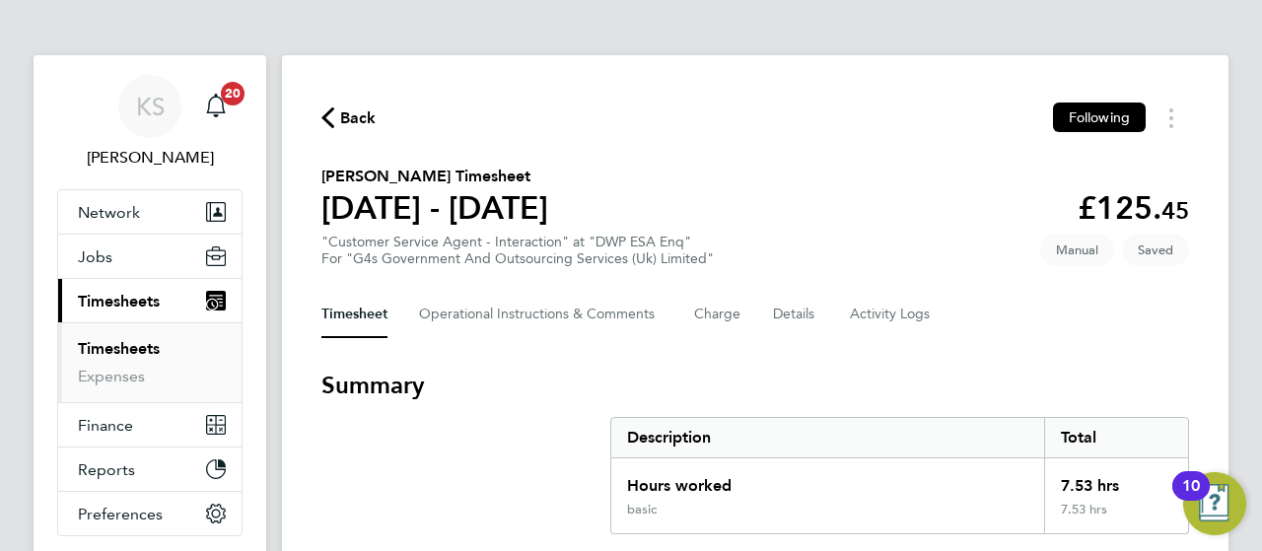
select select "30"
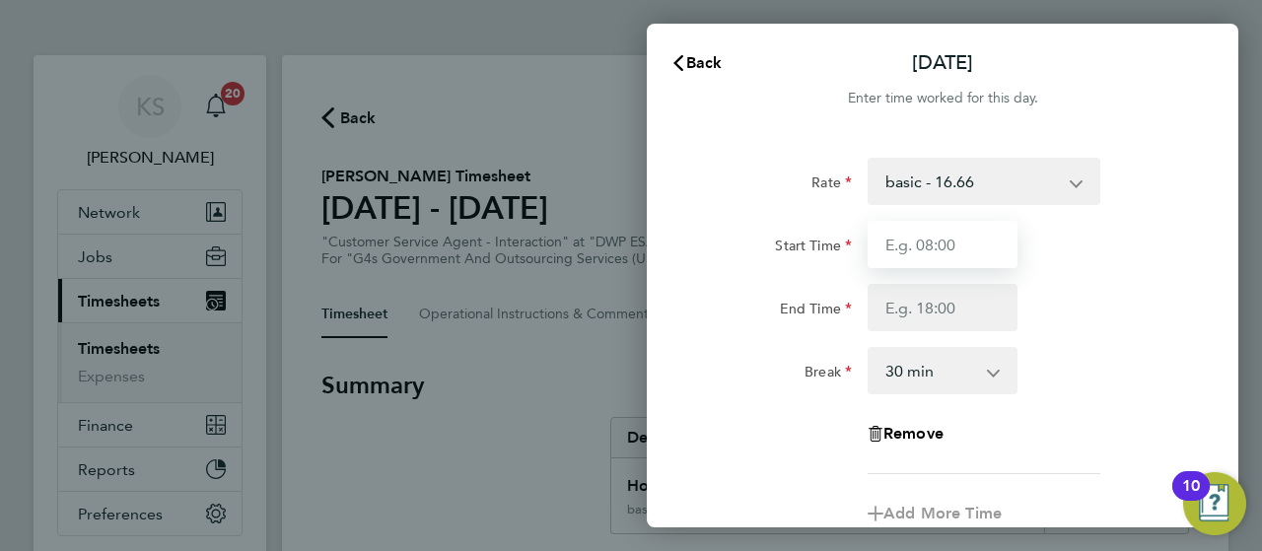
click at [945, 261] on input "Start Time" at bounding box center [942, 244] width 150 height 47
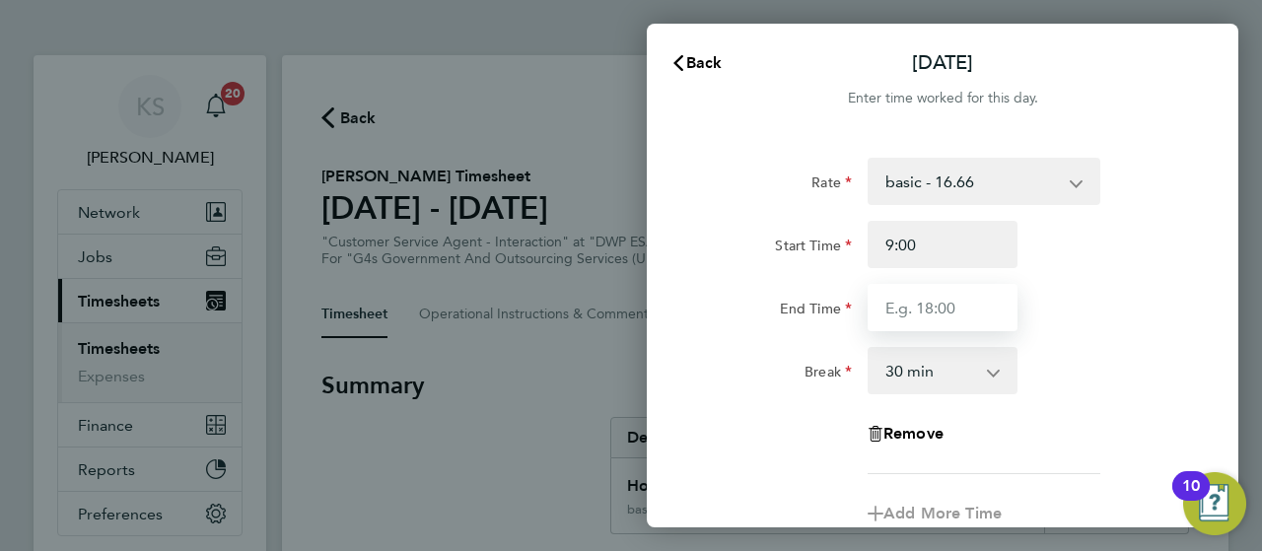
type input "09:00"
click at [927, 288] on input "End Time" at bounding box center [942, 307] width 150 height 47
click at [903, 314] on input "End Time" at bounding box center [942, 307] width 150 height 47
type input "17:01"
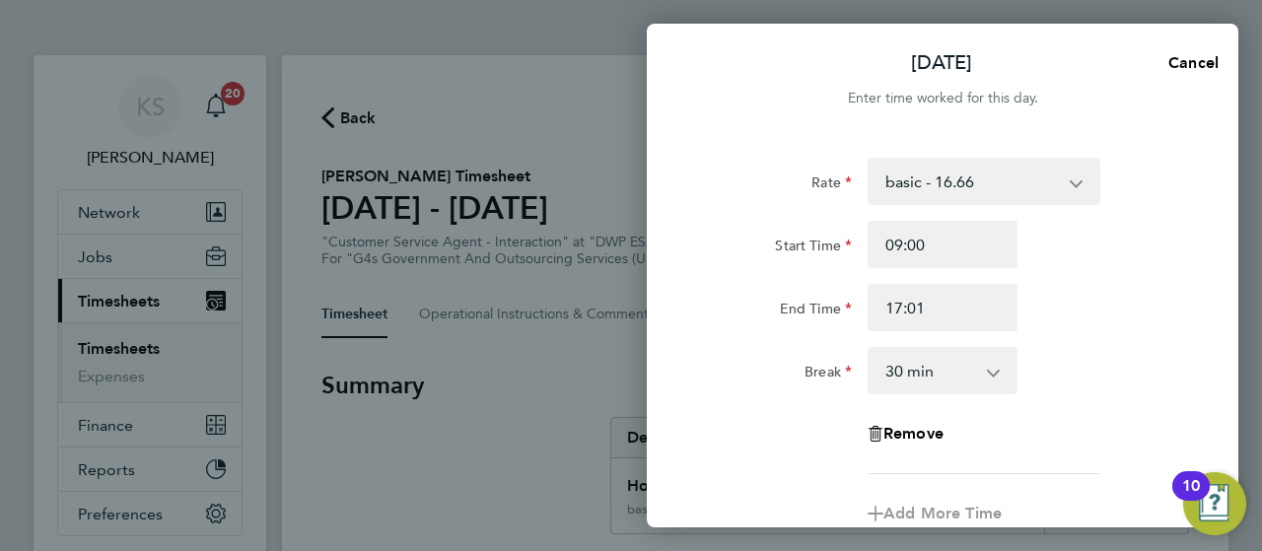
click at [1120, 340] on div "Rate basic - 16.66 x1.5 - 24.73 System Issue Not Paid System Issue Paid - 16.66…" at bounding box center [942, 316] width 481 height 316
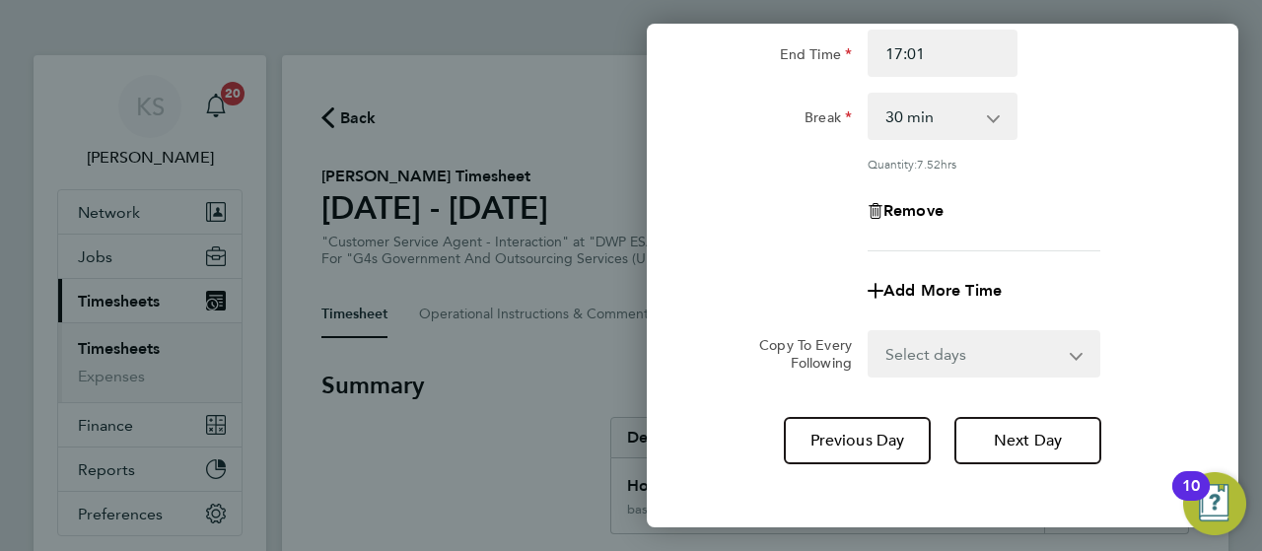
scroll to position [339, 0]
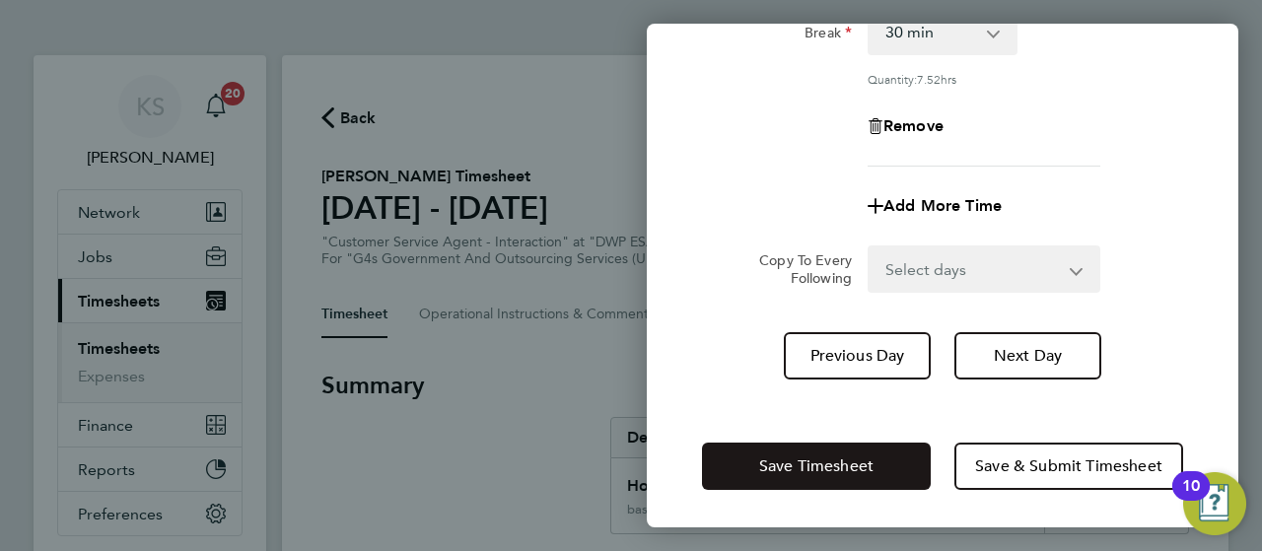
click at [886, 449] on button "Save Timesheet" at bounding box center [816, 466] width 229 height 47
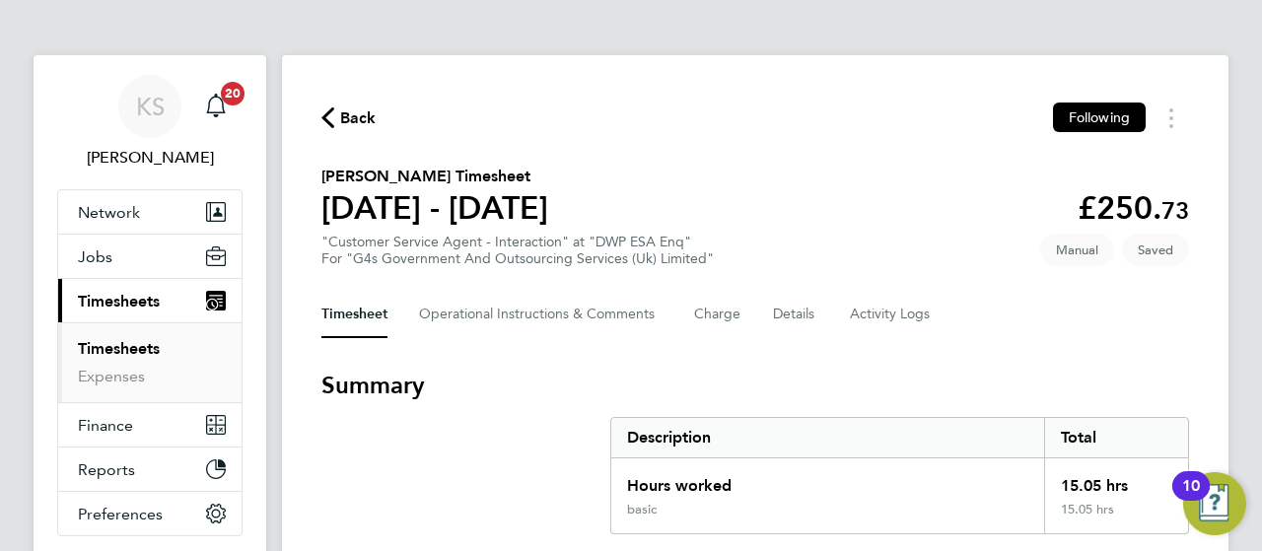
click at [546, 385] on h3 "Summary" at bounding box center [754, 386] width 867 height 32
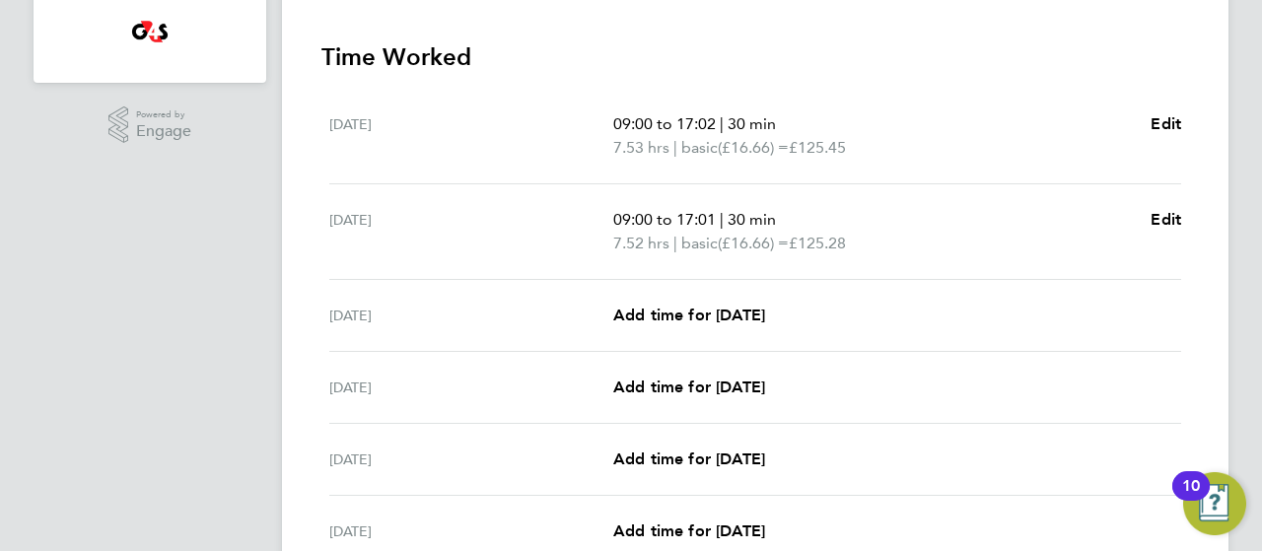
scroll to position [552, 0]
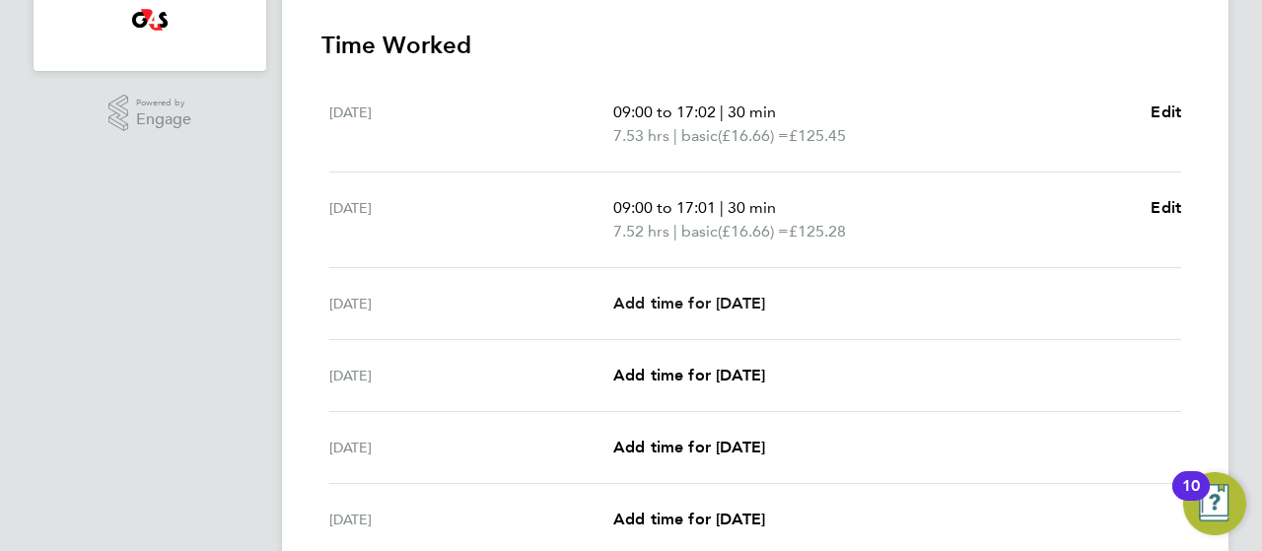
click at [652, 294] on span "Add time for [DATE]" at bounding box center [689, 303] width 152 height 19
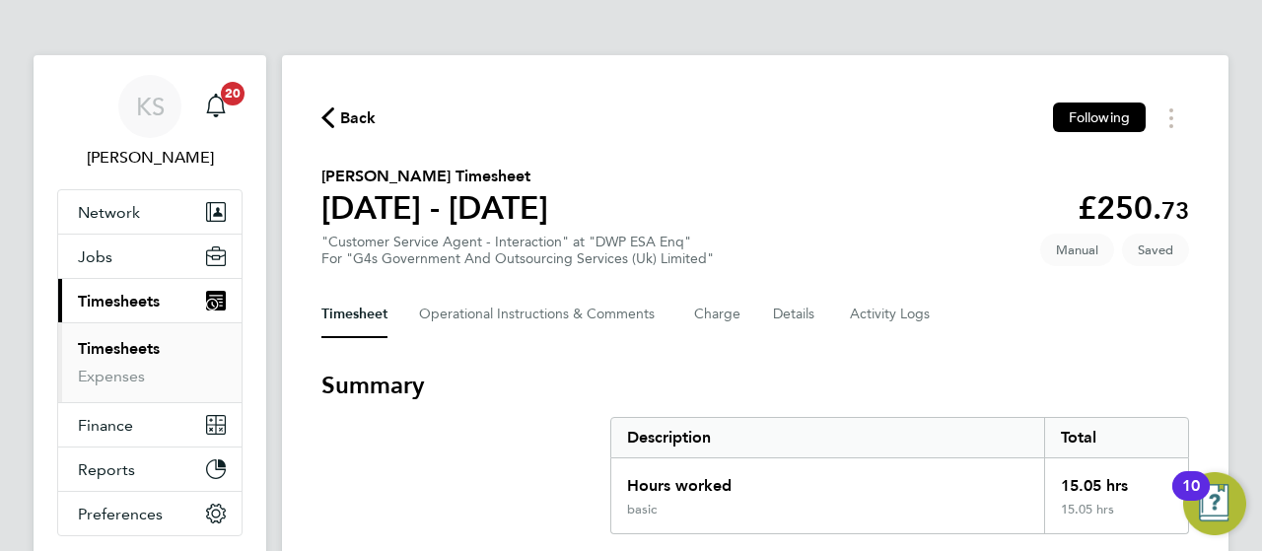
select select "30"
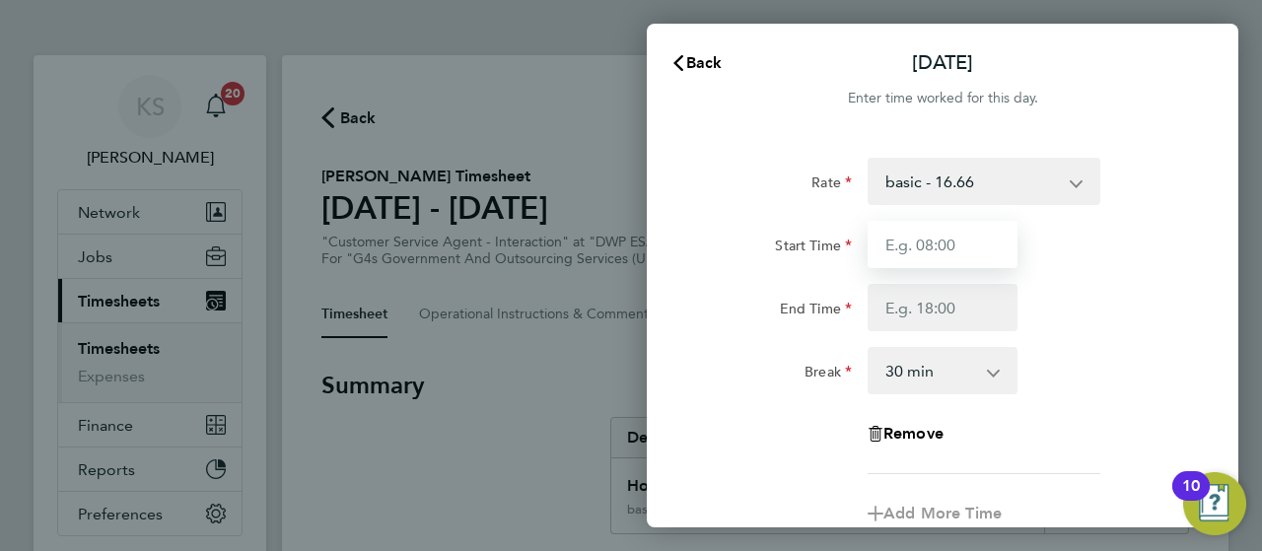
click at [895, 234] on input "Start Time" at bounding box center [942, 244] width 150 height 47
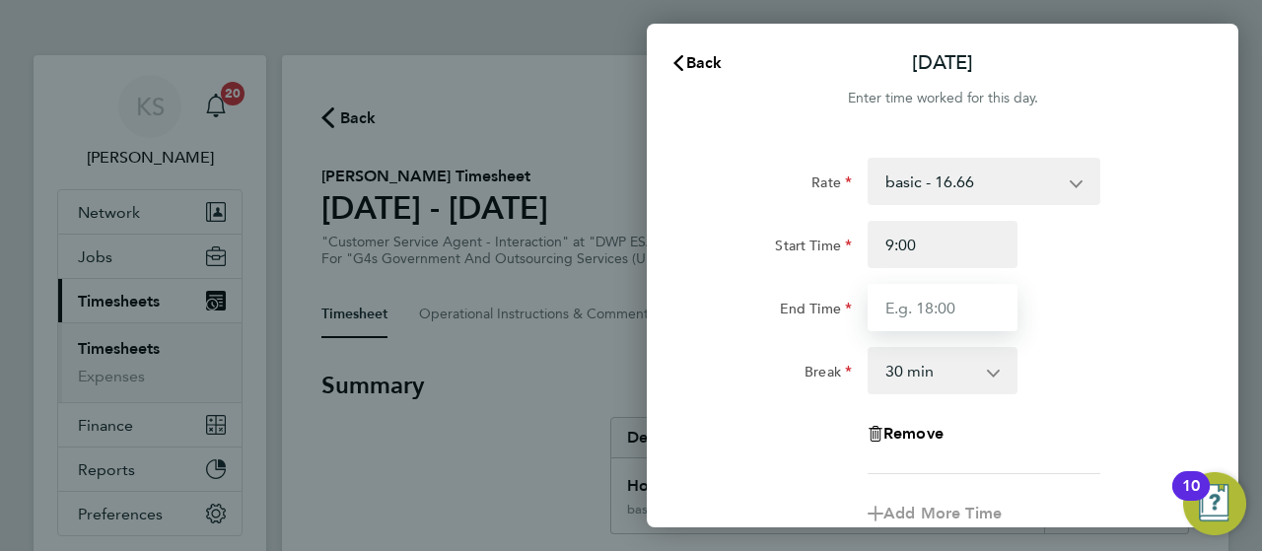
type input "09:00"
click at [912, 314] on input "End Time" at bounding box center [942, 307] width 150 height 47
type input "17:13"
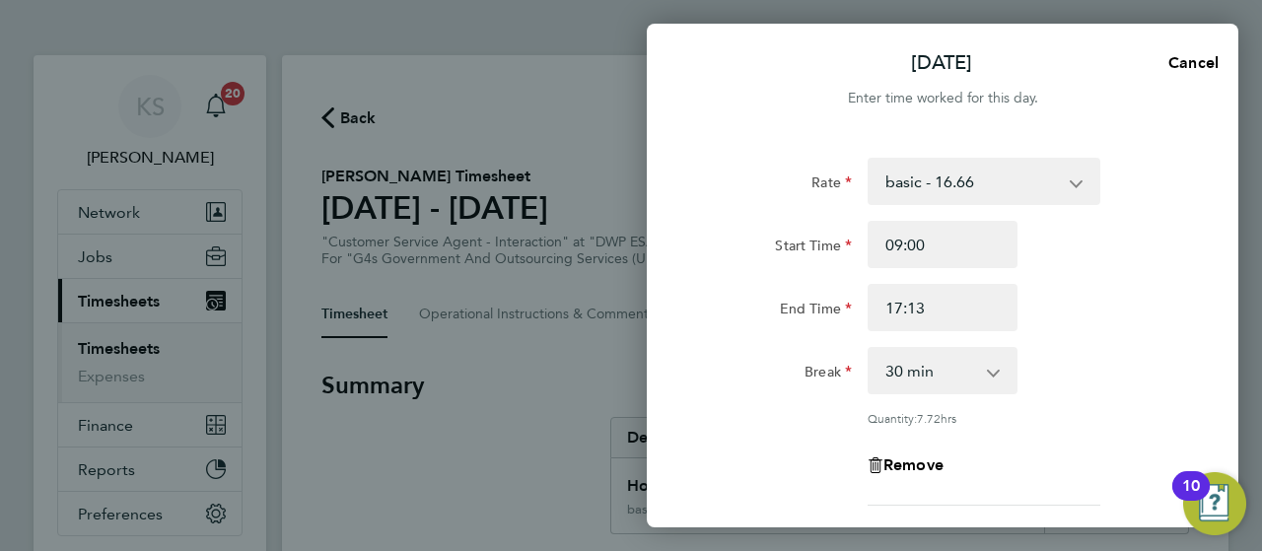
click at [1087, 357] on div "Break 0 min 15 min 30 min 45 min 60 min 75 min 90 min" at bounding box center [942, 370] width 497 height 47
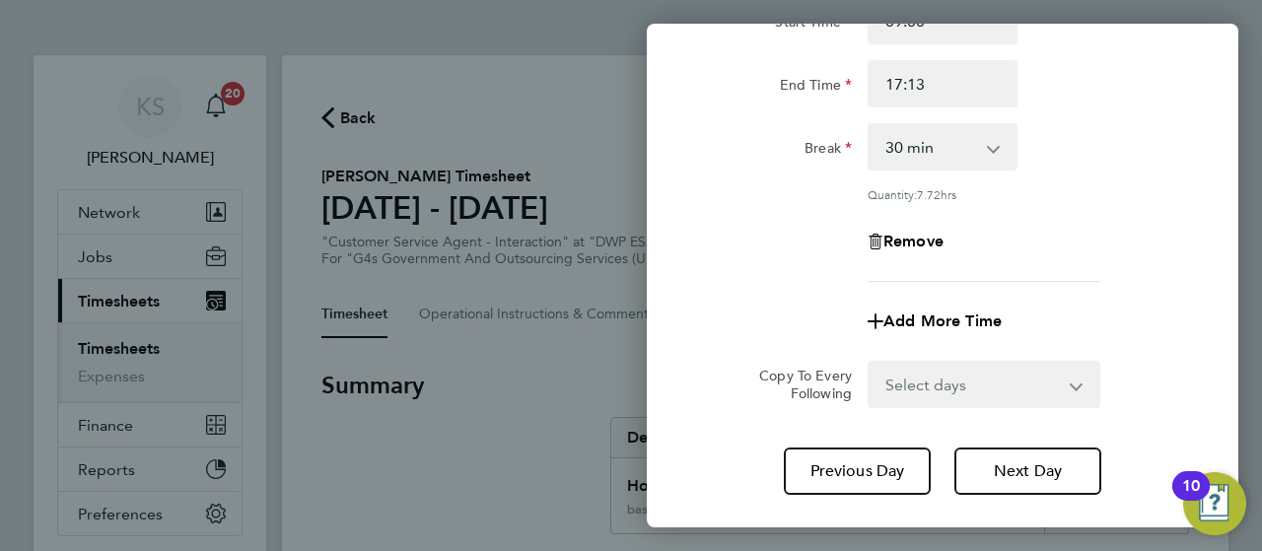
scroll to position [339, 0]
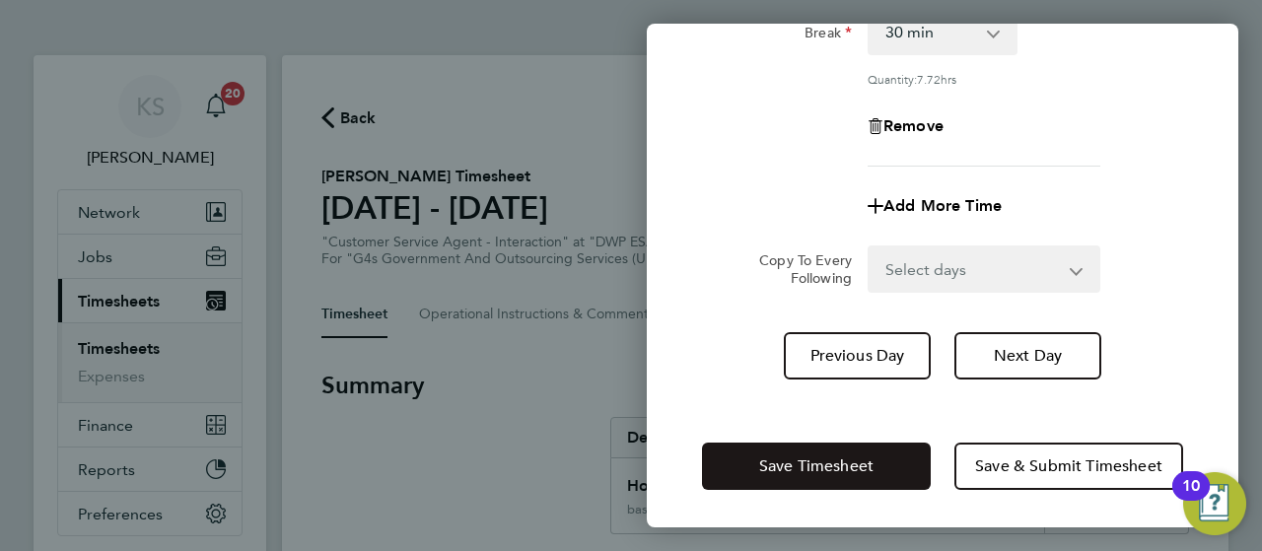
click at [860, 466] on span "Save Timesheet" at bounding box center [816, 466] width 114 height 20
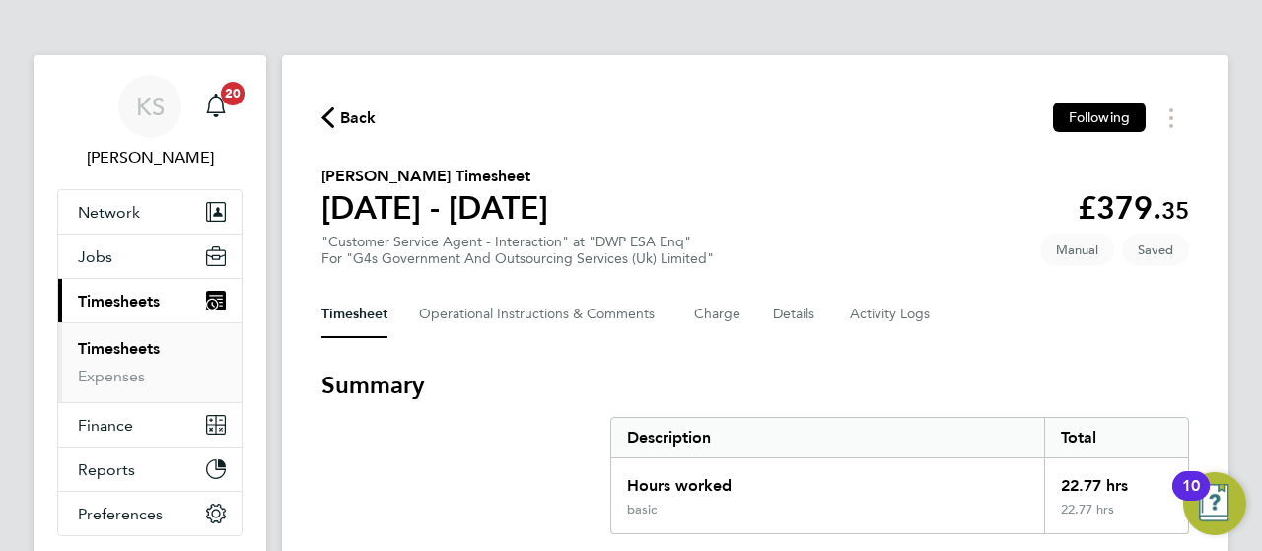
click at [823, 379] on h3 "Summary" at bounding box center [754, 386] width 867 height 32
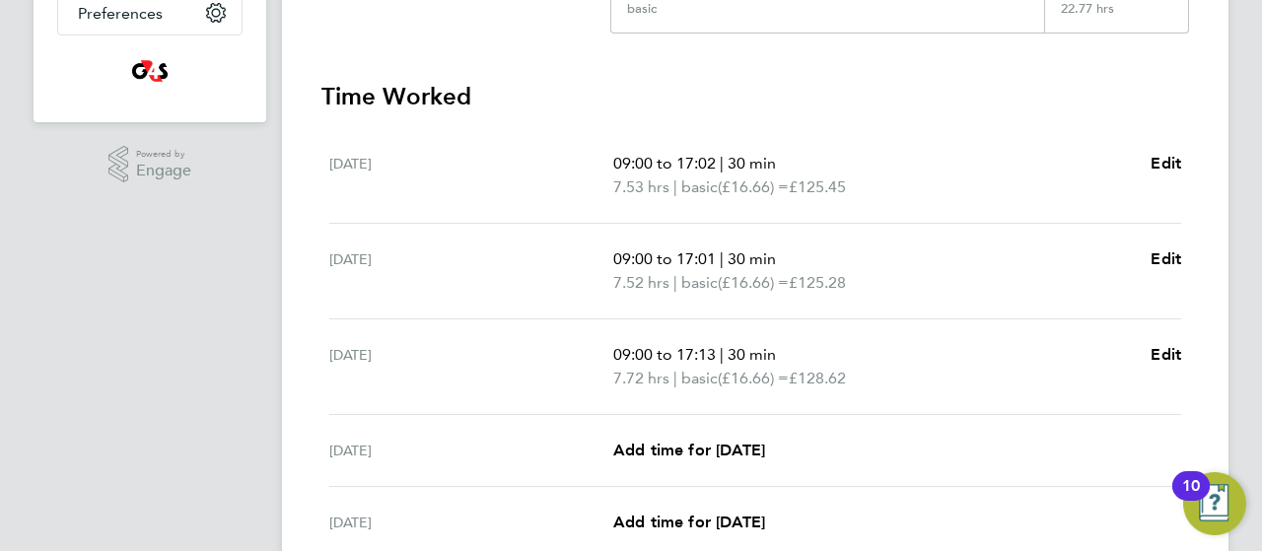
scroll to position [513, 0]
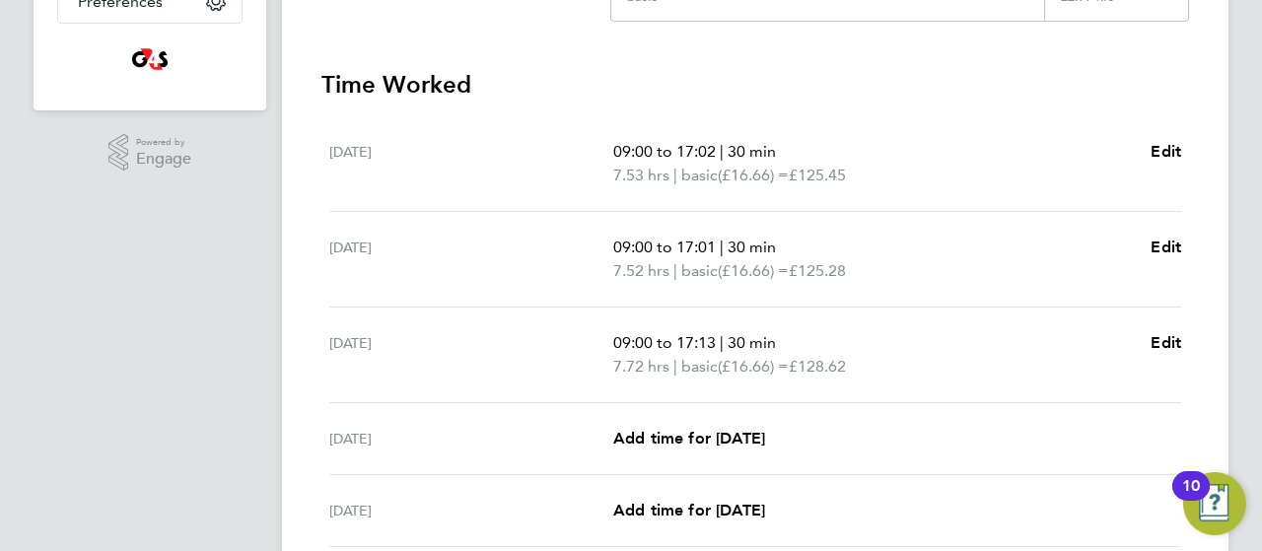
click at [718, 422] on div "[DATE] Add time for [DATE] Add time for [DATE]" at bounding box center [755, 439] width 852 height 72
click at [702, 435] on span "Add time for [DATE]" at bounding box center [689, 438] width 152 height 19
select select "30"
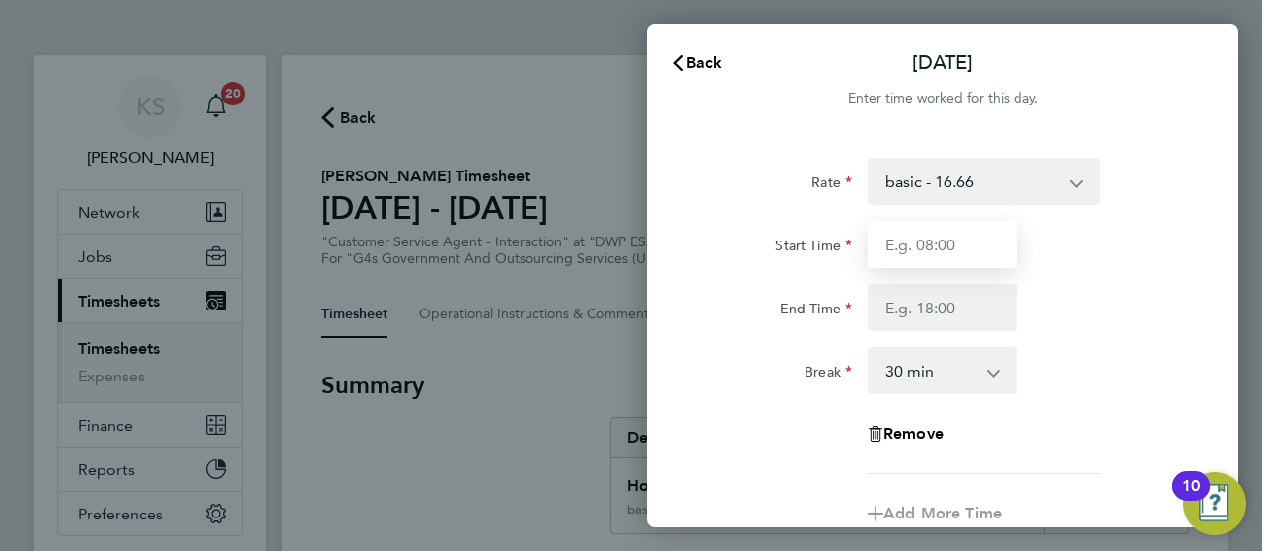
click at [891, 252] on input "Start Time" at bounding box center [942, 244] width 150 height 47
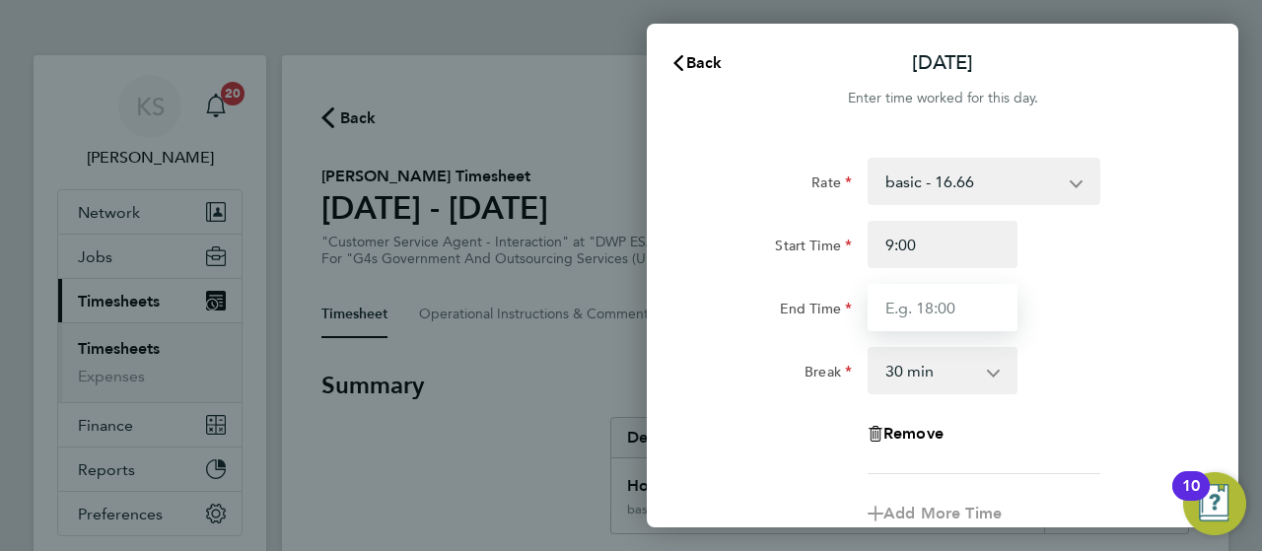
type input "09:00"
click at [894, 291] on input "End Time" at bounding box center [942, 307] width 150 height 47
click at [903, 317] on input "End Time" at bounding box center [942, 307] width 150 height 47
type input "17:03"
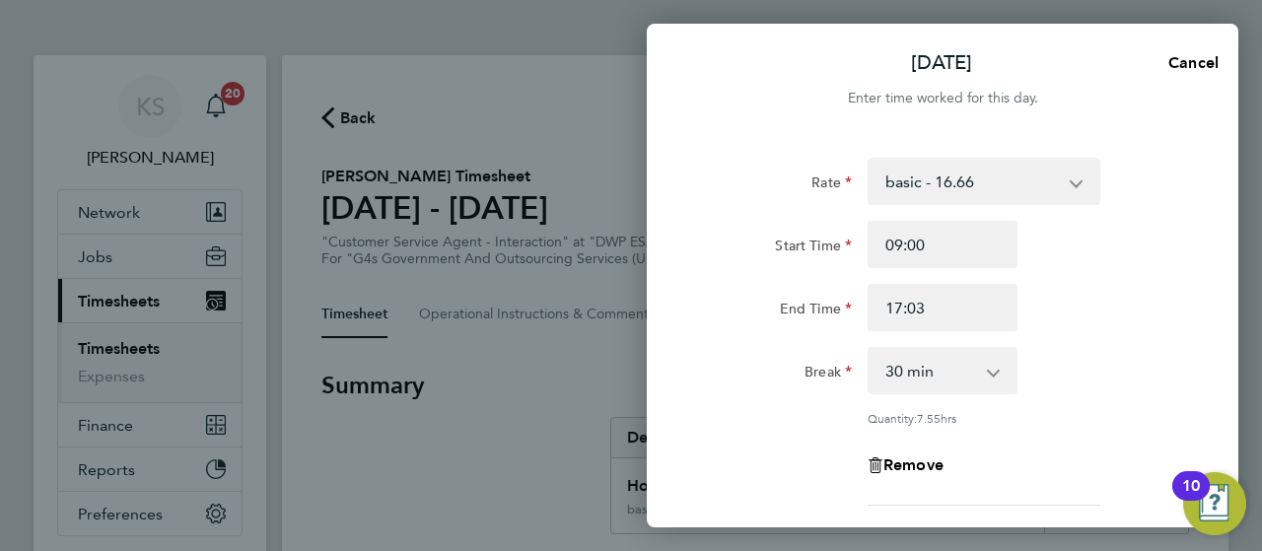
click at [1123, 353] on div "Break 0 min 15 min 30 min 45 min 60 min 75 min 90 min" at bounding box center [942, 370] width 497 height 47
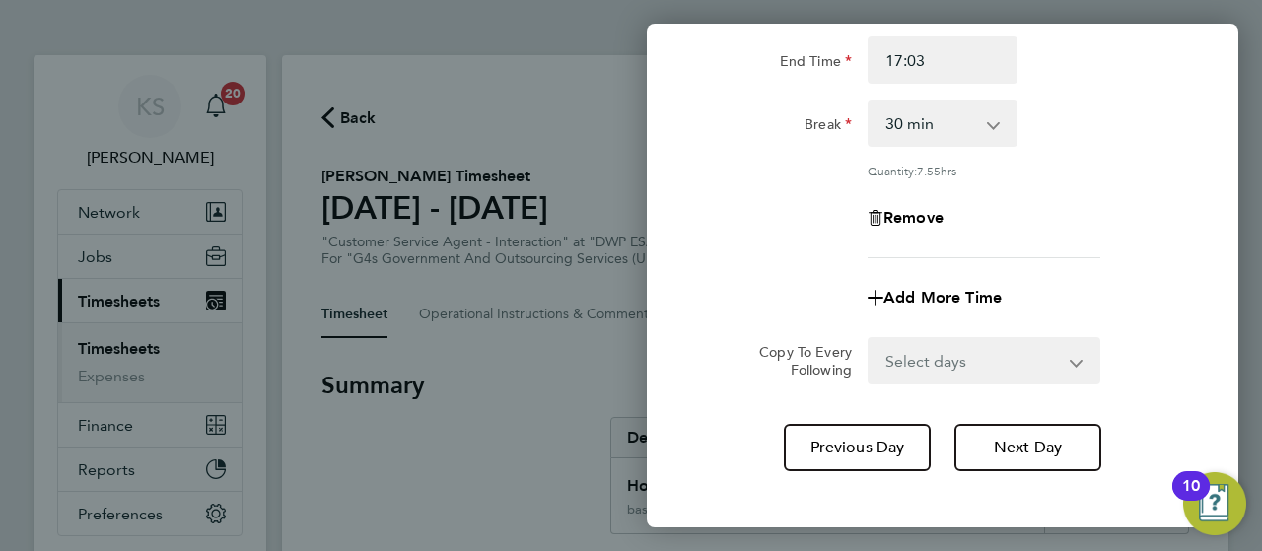
scroll to position [339, 0]
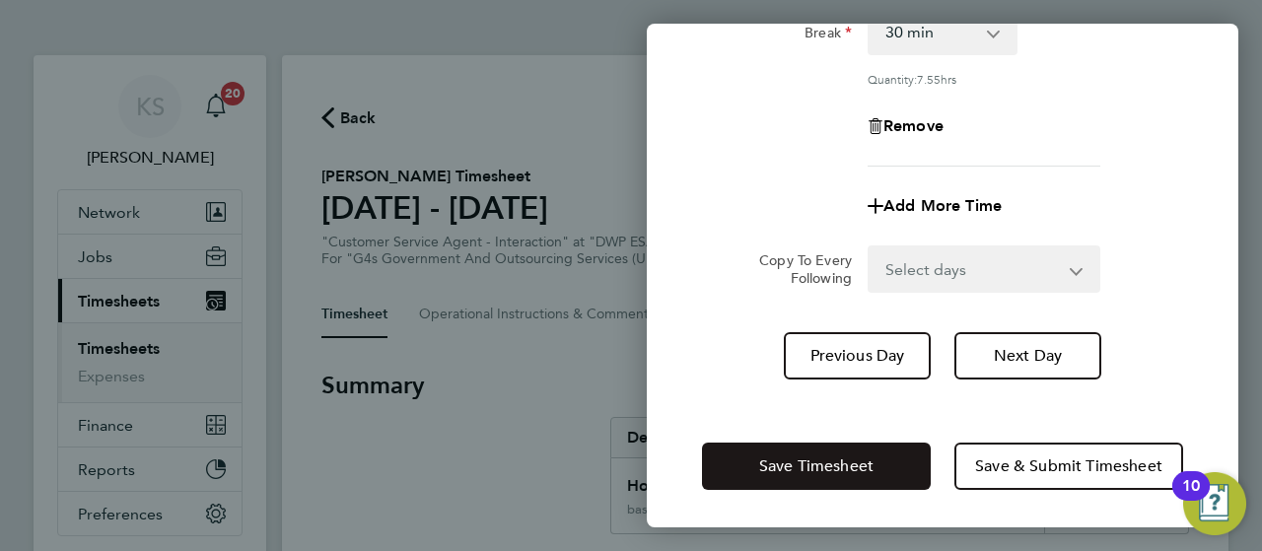
click at [865, 452] on button "Save Timesheet" at bounding box center [816, 466] width 229 height 47
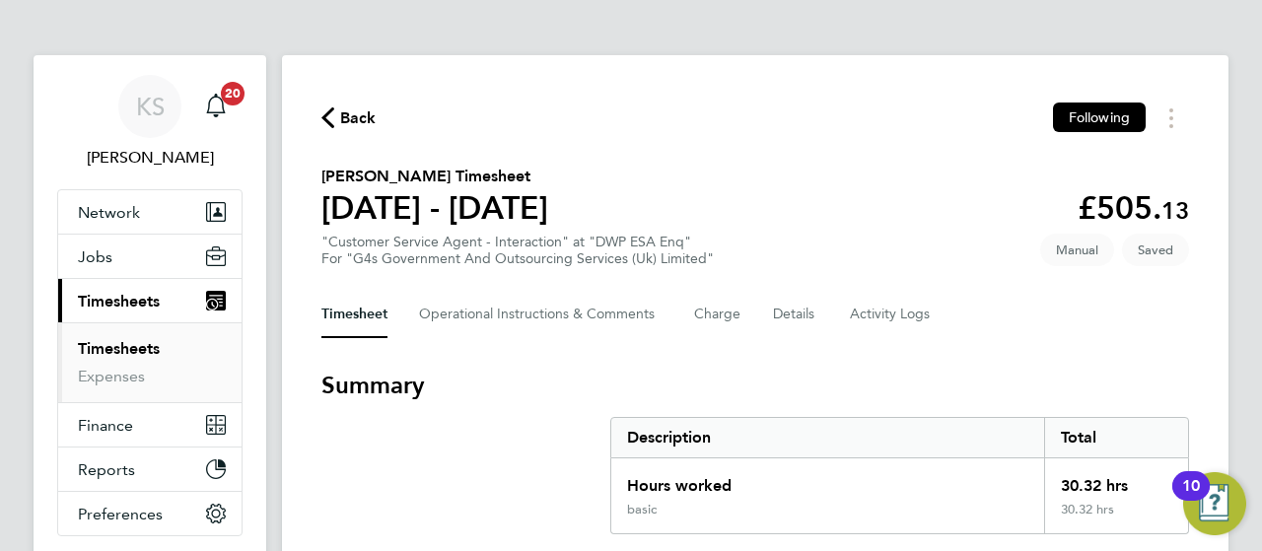
click at [772, 381] on h3 "Summary" at bounding box center [754, 386] width 867 height 32
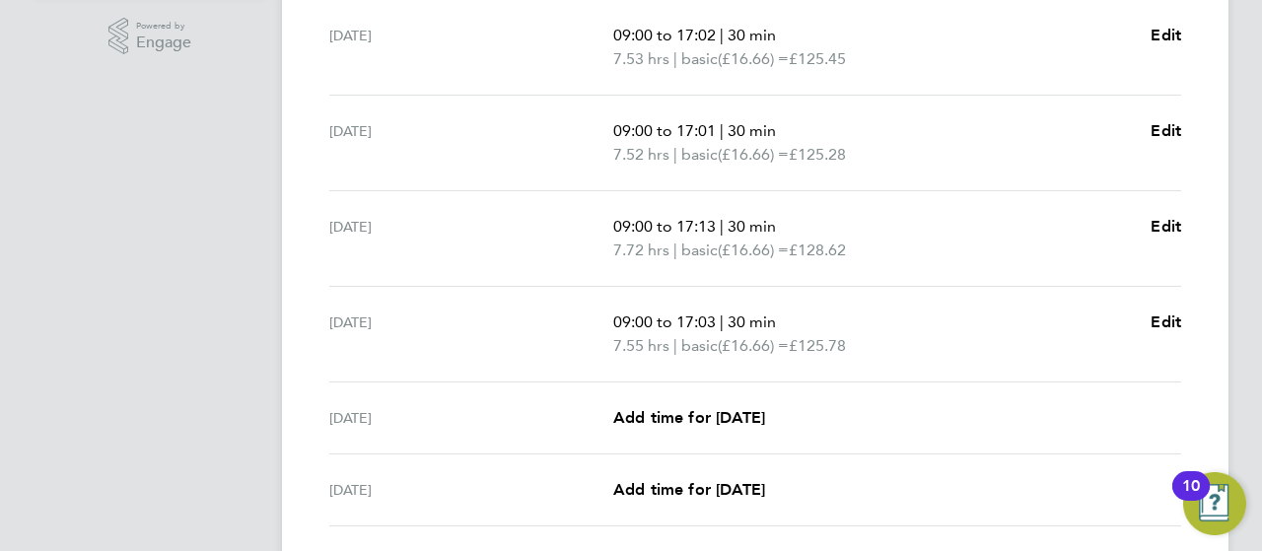
scroll to position [631, 0]
click at [738, 397] on div "[DATE] Add time for [DATE] Add time for [DATE]" at bounding box center [755, 416] width 852 height 72
click at [738, 413] on span "Add time for [DATE]" at bounding box center [689, 415] width 152 height 19
select select "30"
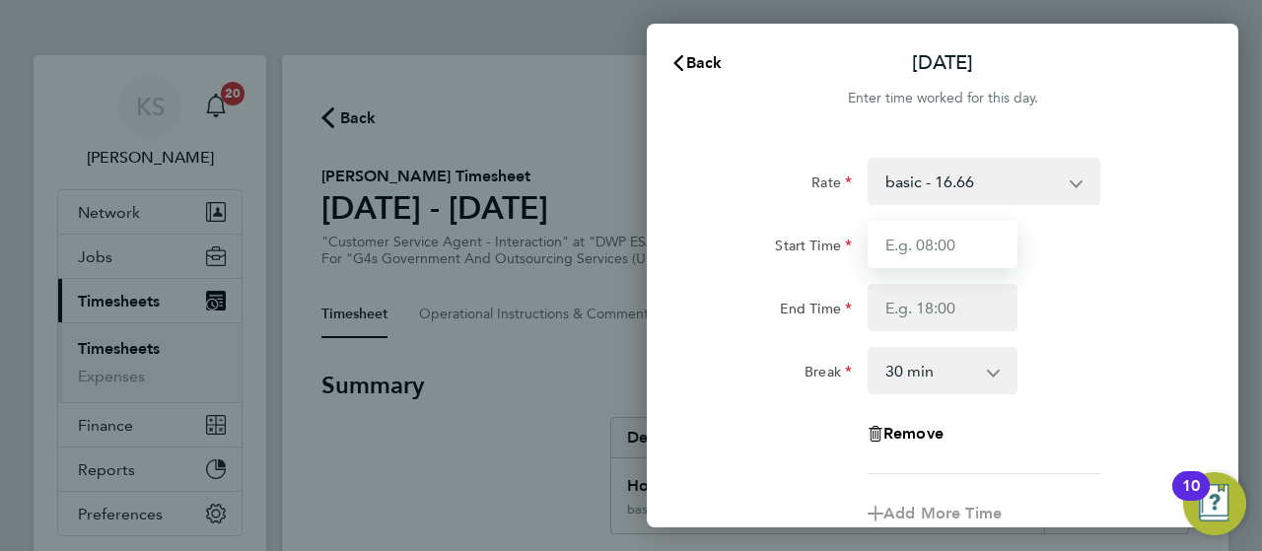
click at [954, 234] on input "Start Time" at bounding box center [942, 244] width 150 height 47
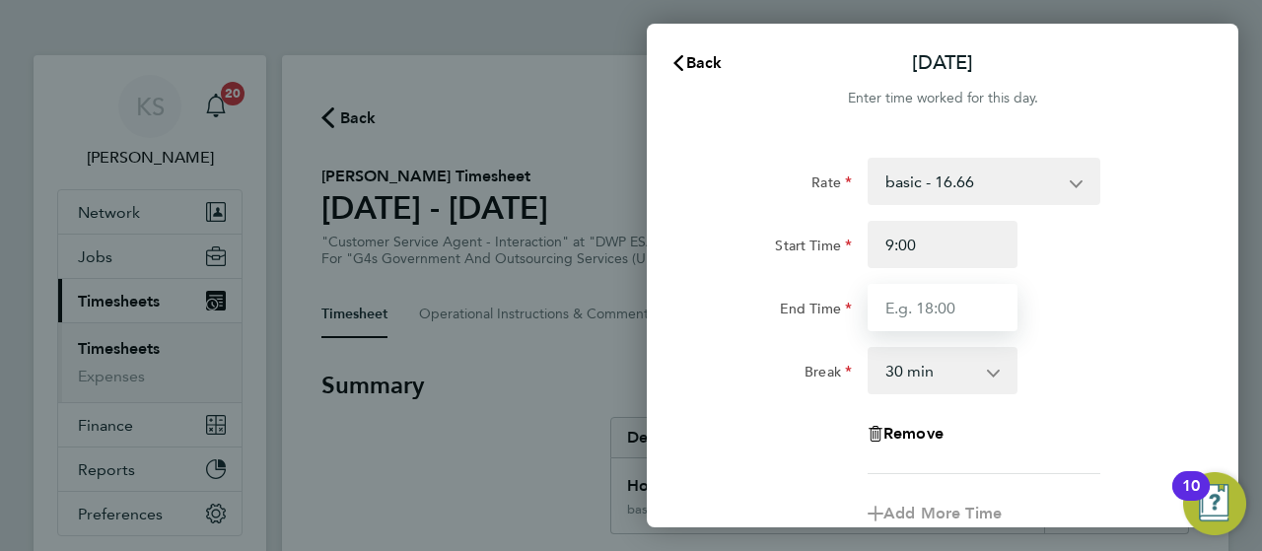
type input "09:00"
click at [942, 307] on input "End Time" at bounding box center [942, 307] width 150 height 47
click at [923, 309] on input "End Time" at bounding box center [942, 307] width 150 height 47
type input "17:05"
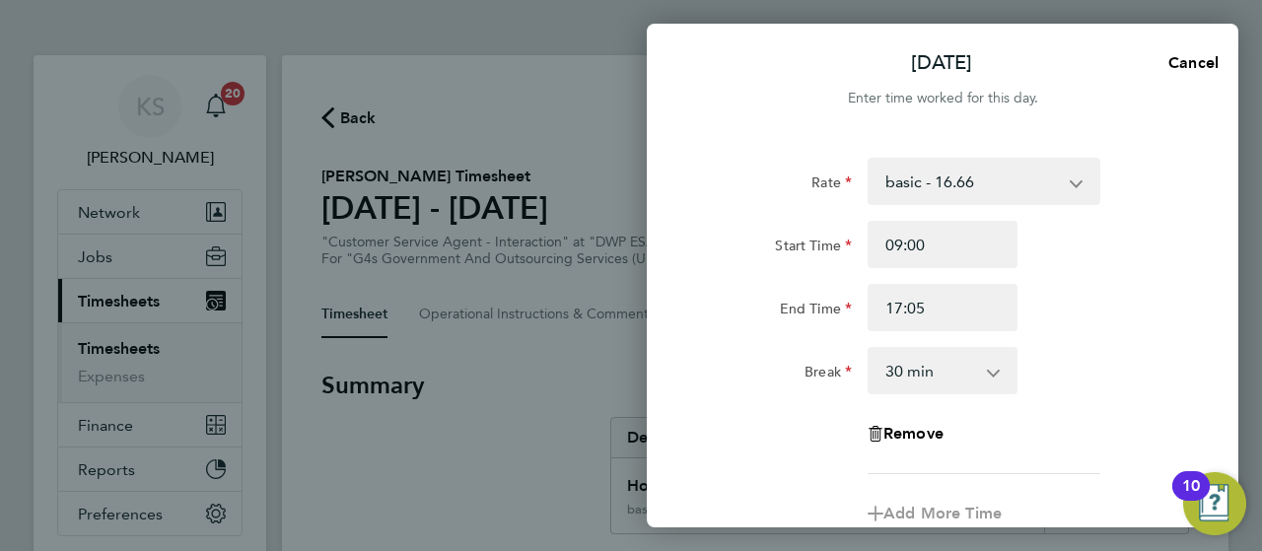
click at [1088, 340] on div "Rate basic - 16.66 x1.5 - 24.73 System Issue Not Paid System Issue Paid - 16.66…" at bounding box center [942, 316] width 481 height 316
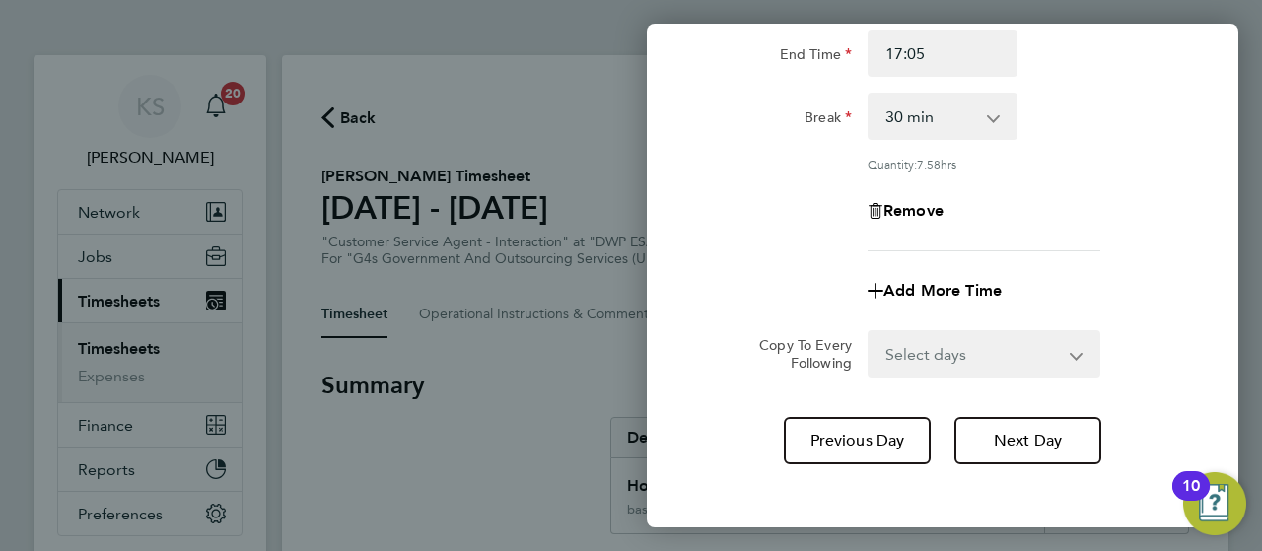
scroll to position [339, 0]
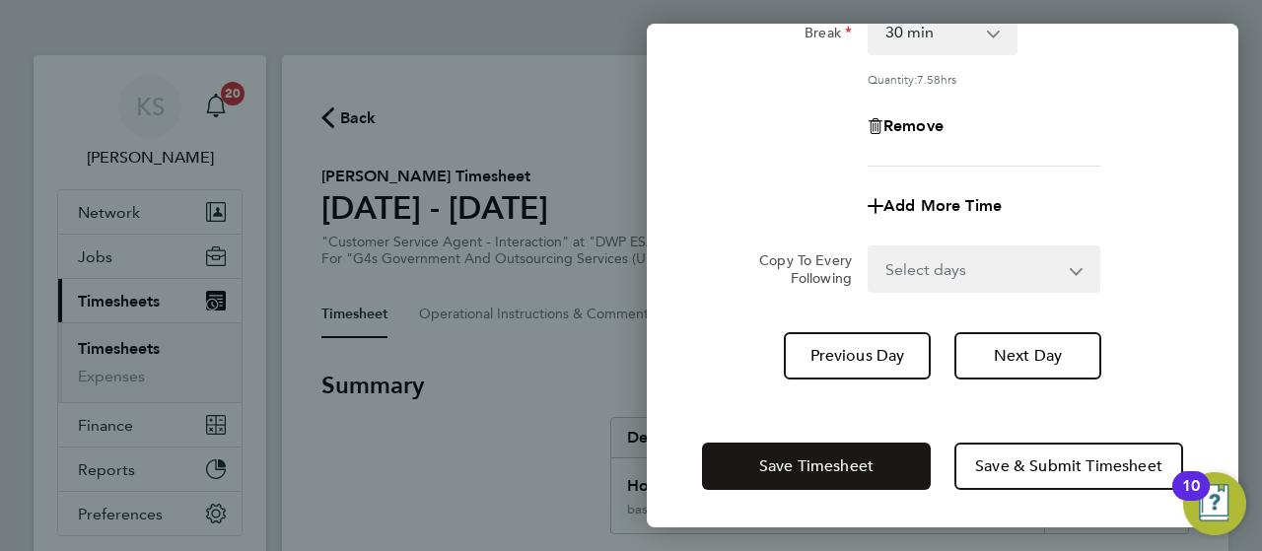
click at [867, 470] on span "Save Timesheet" at bounding box center [816, 466] width 114 height 20
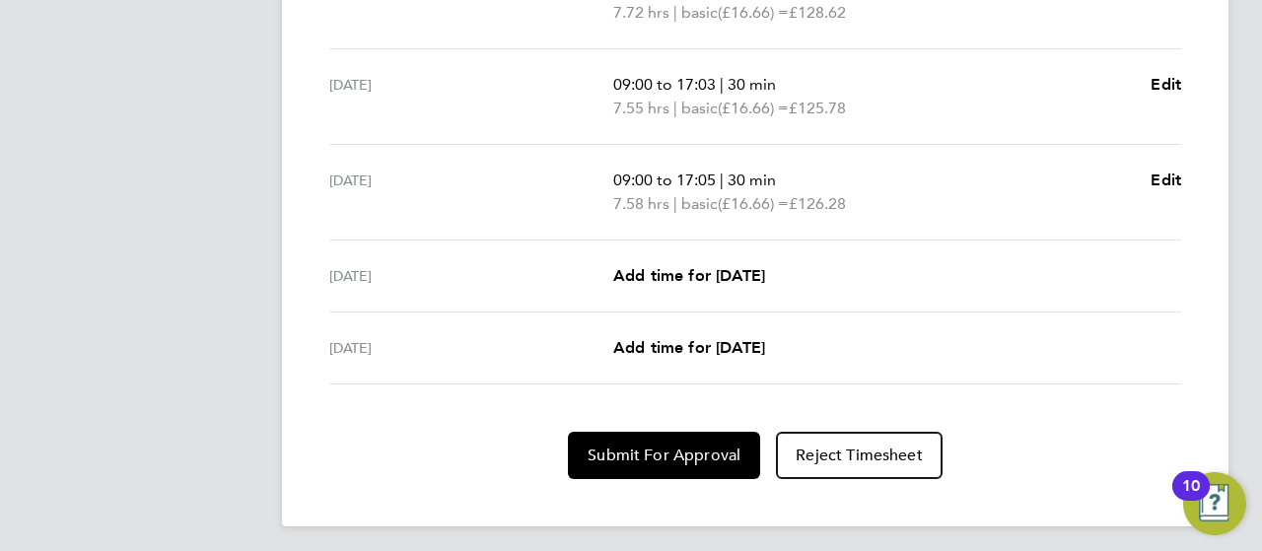
scroll to position [869, 0]
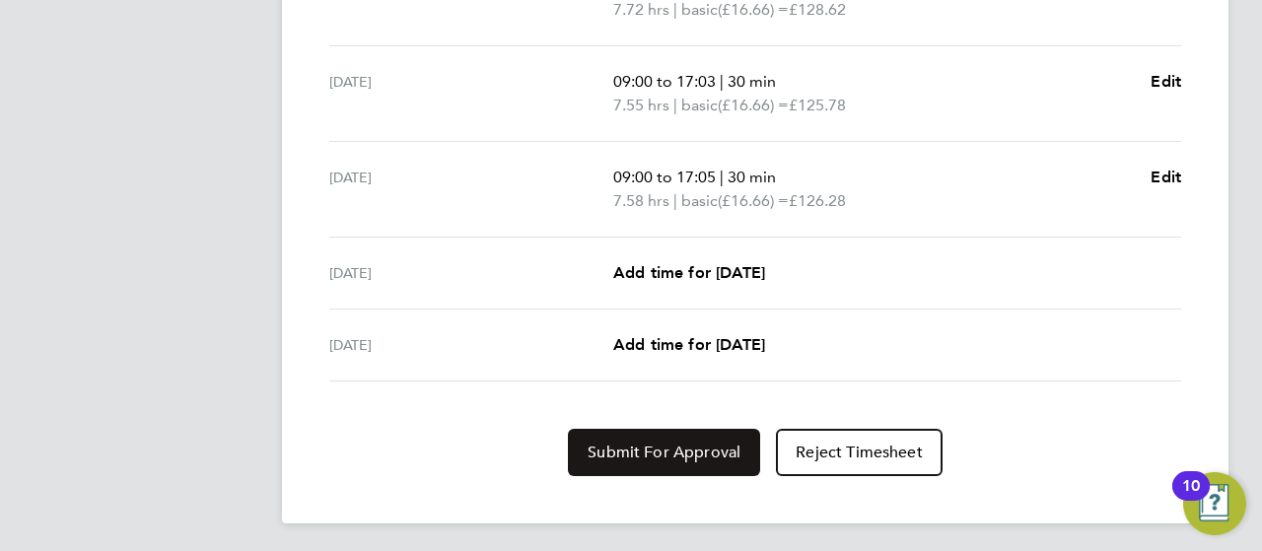
click at [692, 435] on button "Submit For Approval" at bounding box center [664, 452] width 192 height 47
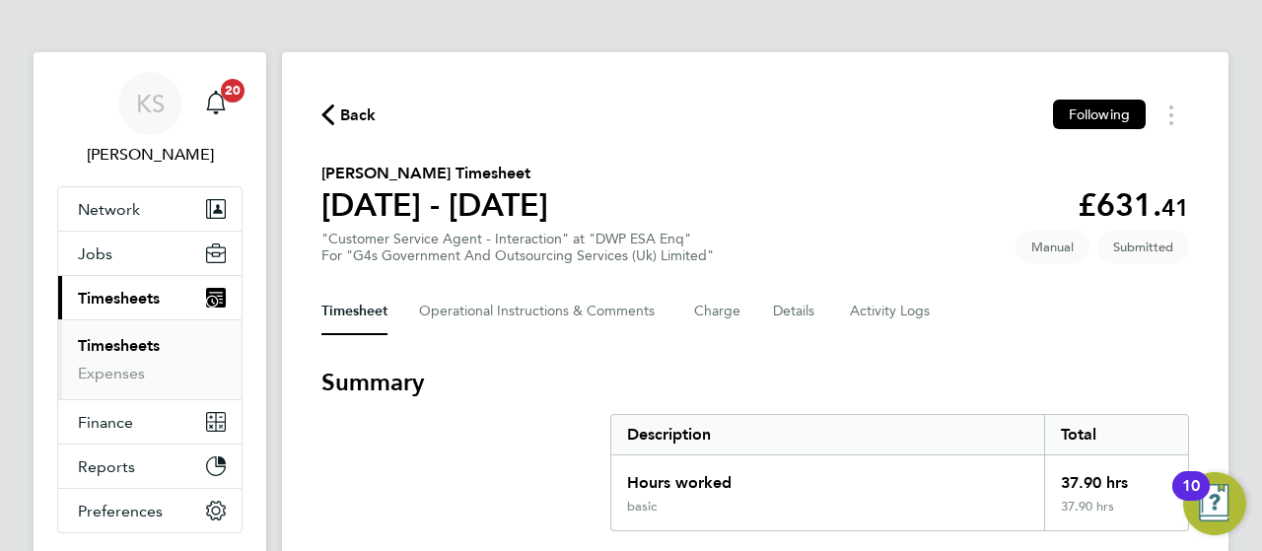
scroll to position [2, 0]
click at [342, 113] on span "Back" at bounding box center [358, 116] width 36 height 24
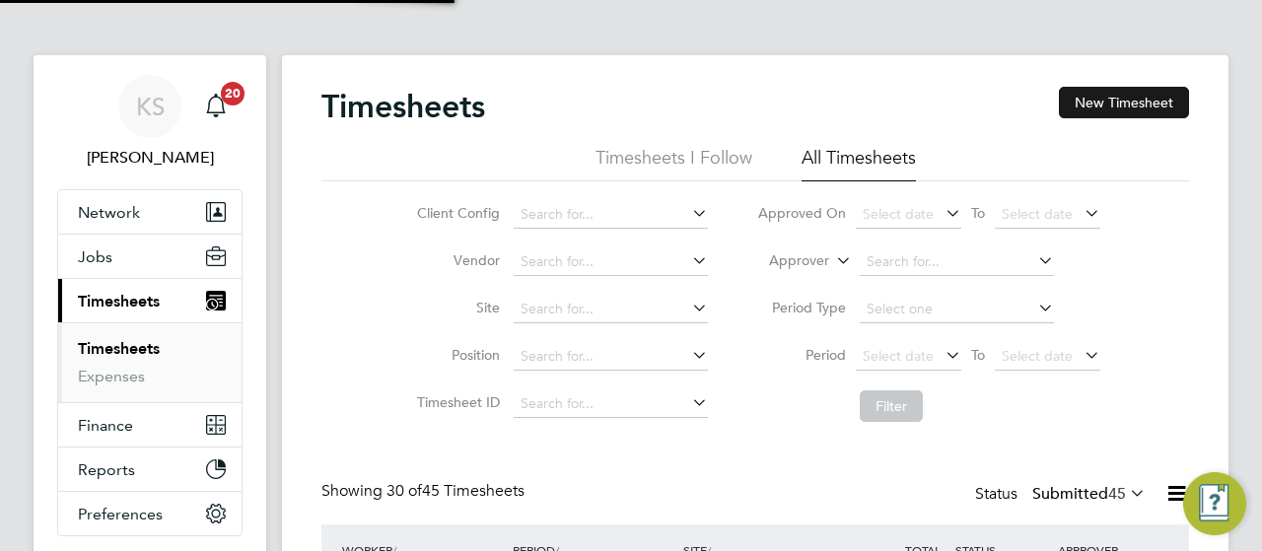
scroll to position [10, 10]
click at [1124, 111] on button "New Timesheet" at bounding box center [1124, 103] width 130 height 32
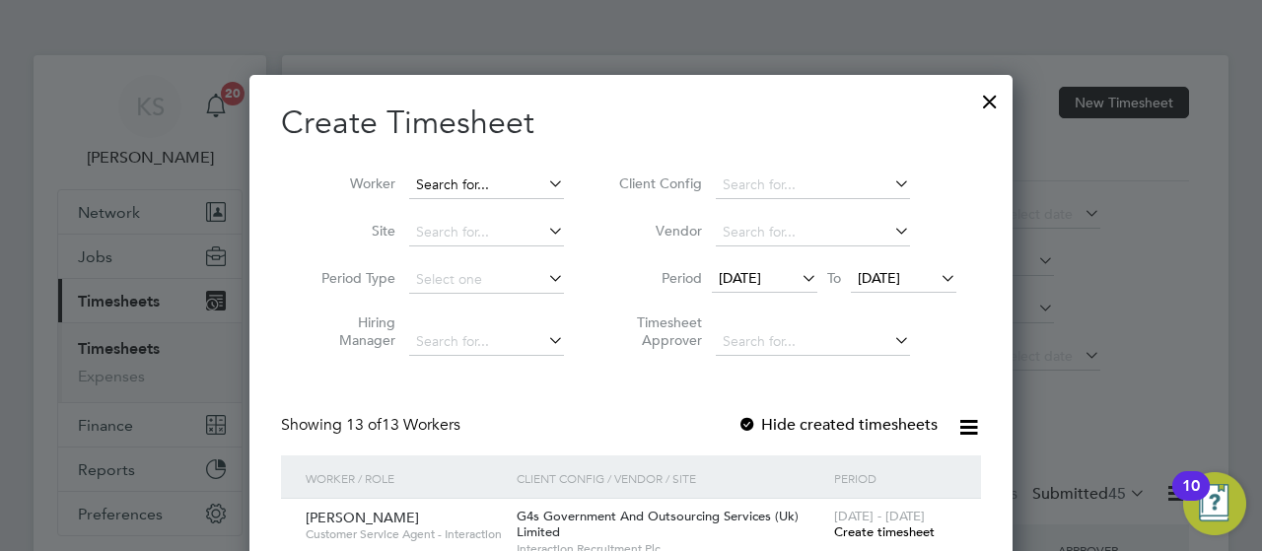
click at [445, 190] on input at bounding box center [486, 186] width 155 height 28
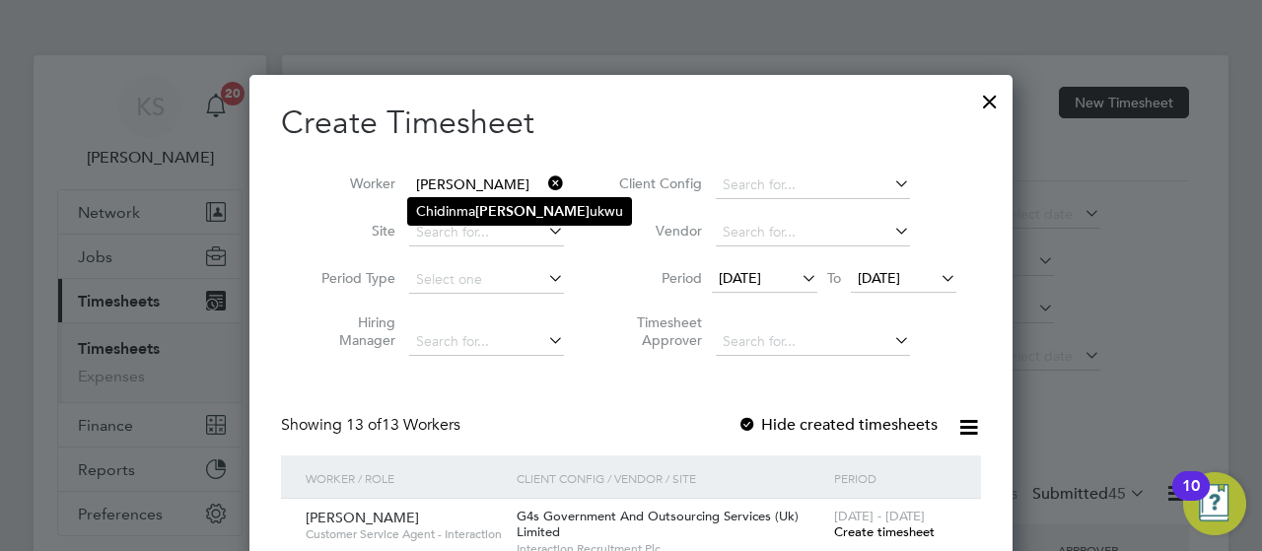
click at [471, 213] on li "[PERSON_NAME] ukwu" at bounding box center [519, 211] width 223 height 27
type input "[PERSON_NAME]"
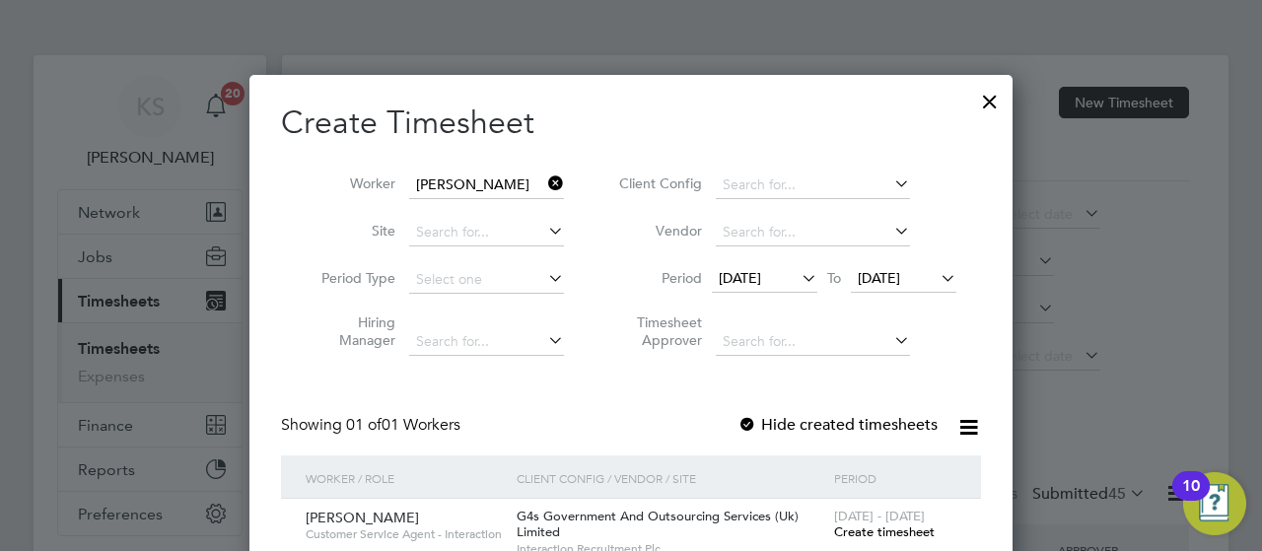
click at [743, 283] on span "[DATE]" at bounding box center [740, 278] width 42 height 18
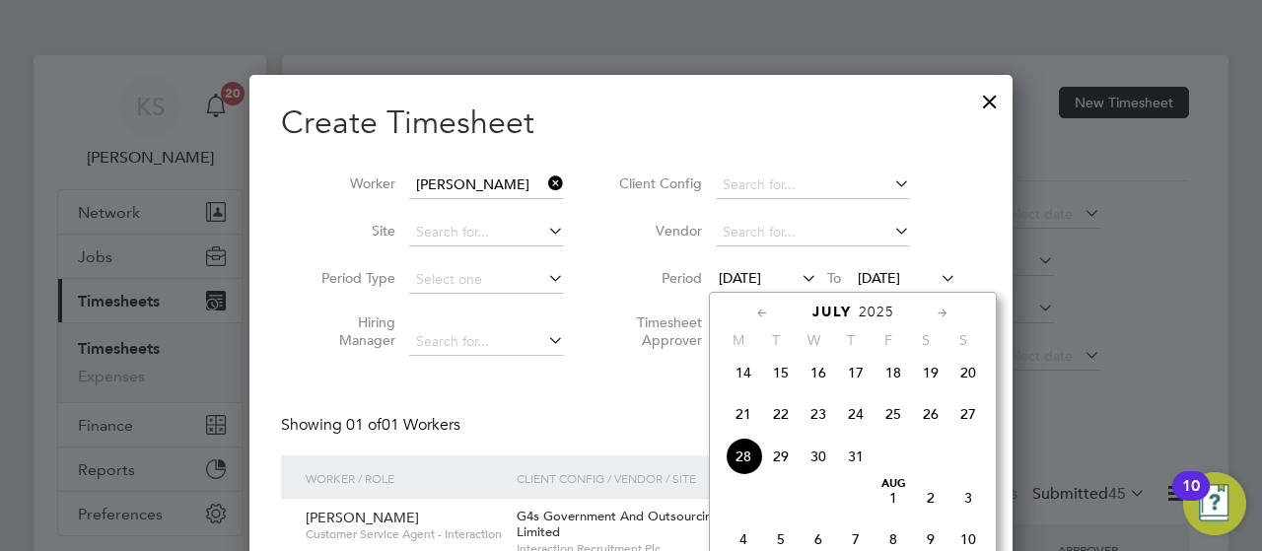
click at [1261, 184] on div at bounding box center [631, 275] width 1262 height 551
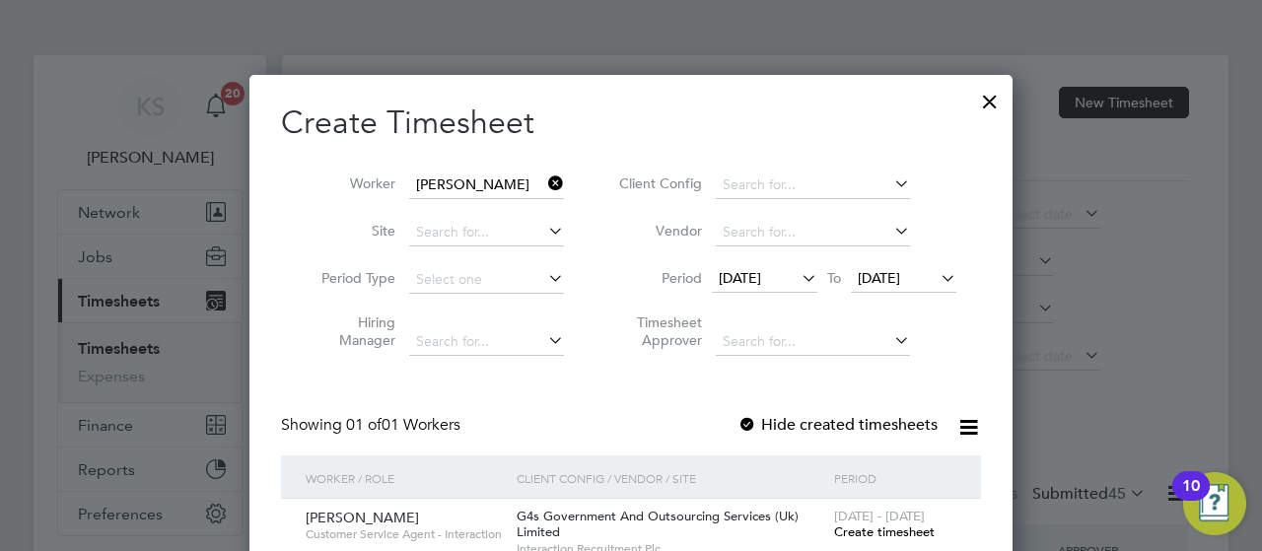
click at [1245, 186] on div at bounding box center [631, 275] width 1262 height 551
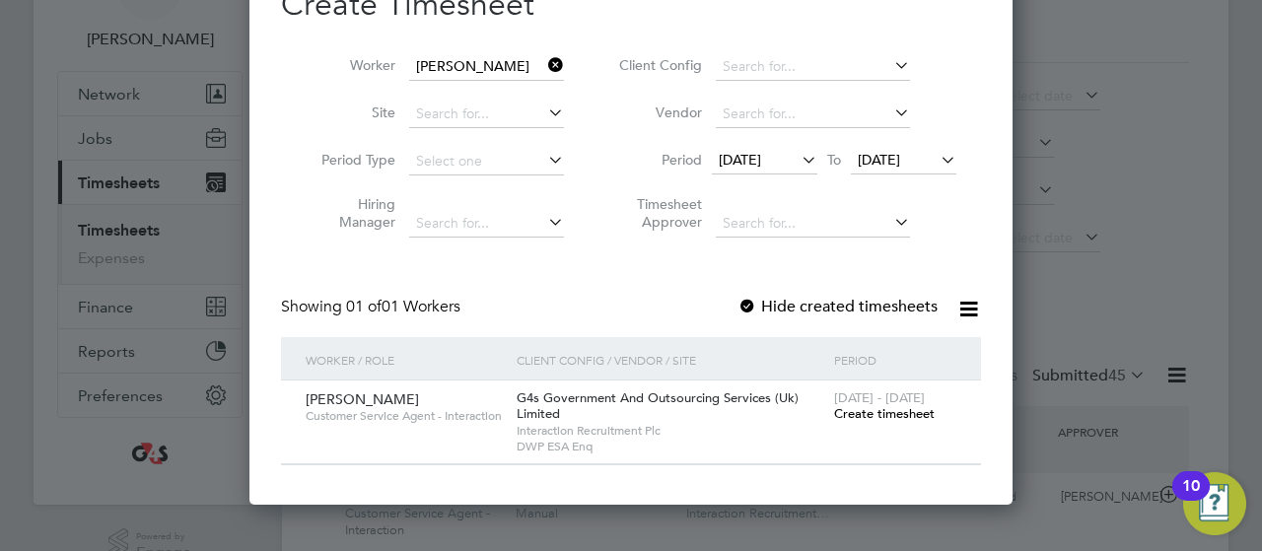
click at [761, 152] on span "[DATE]" at bounding box center [740, 160] width 42 height 18
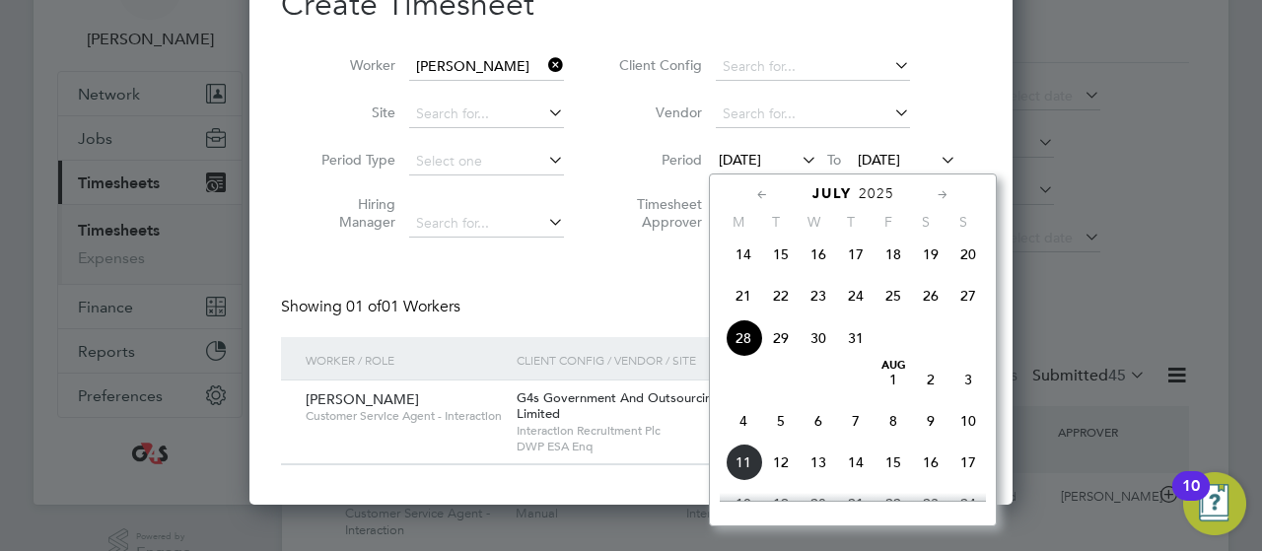
click at [747, 429] on span "4" at bounding box center [742, 420] width 37 height 37
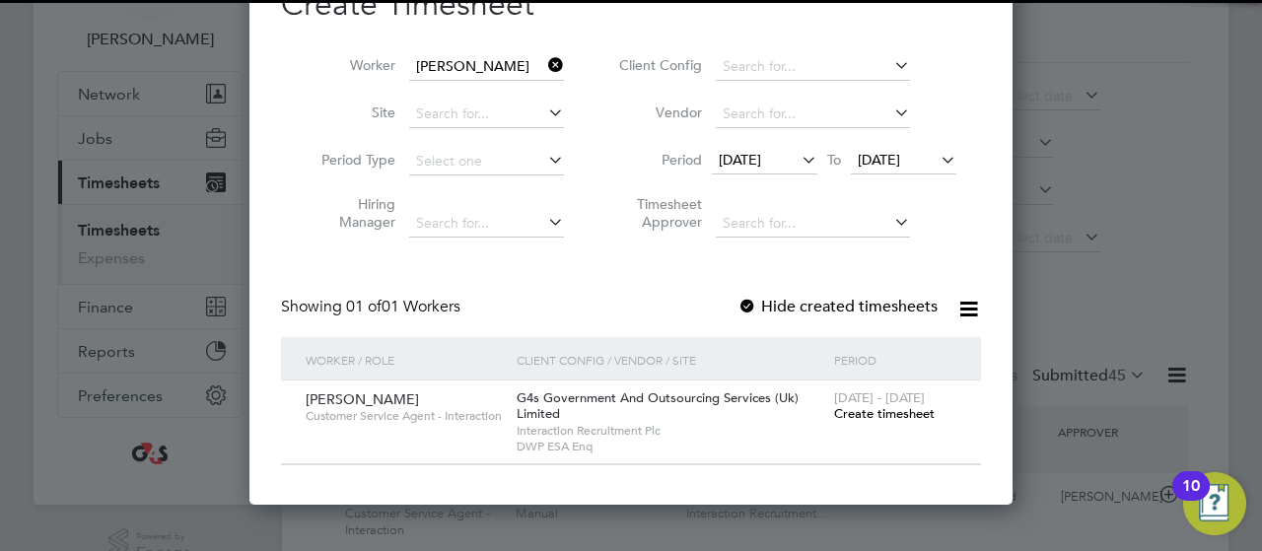
click at [900, 166] on span "[DATE]" at bounding box center [879, 160] width 42 height 18
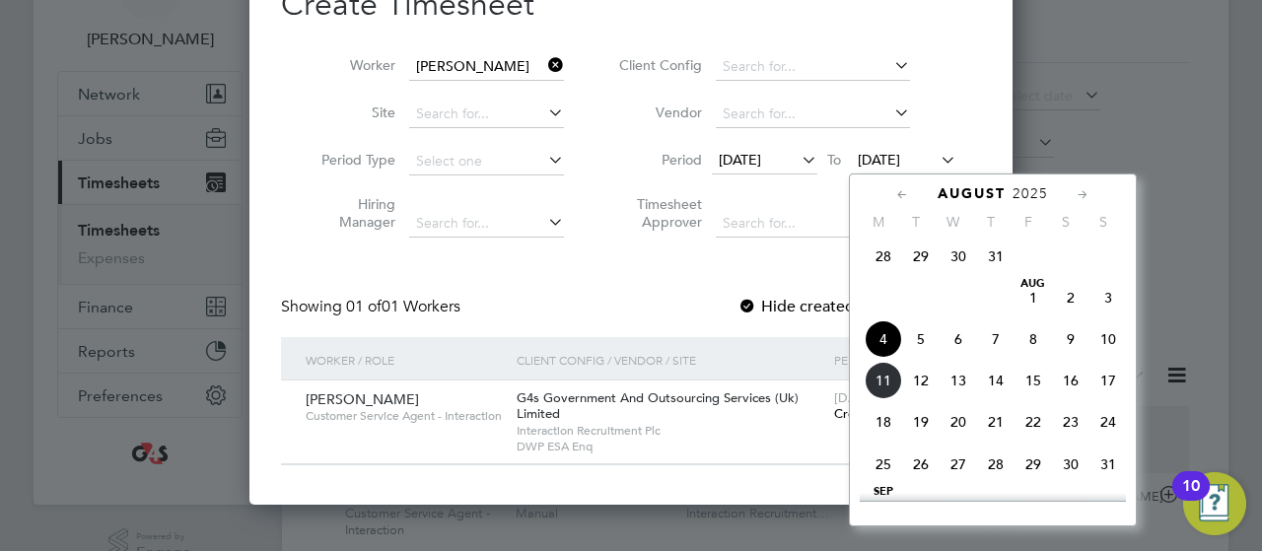
click at [1023, 344] on span "8" at bounding box center [1032, 338] width 37 height 37
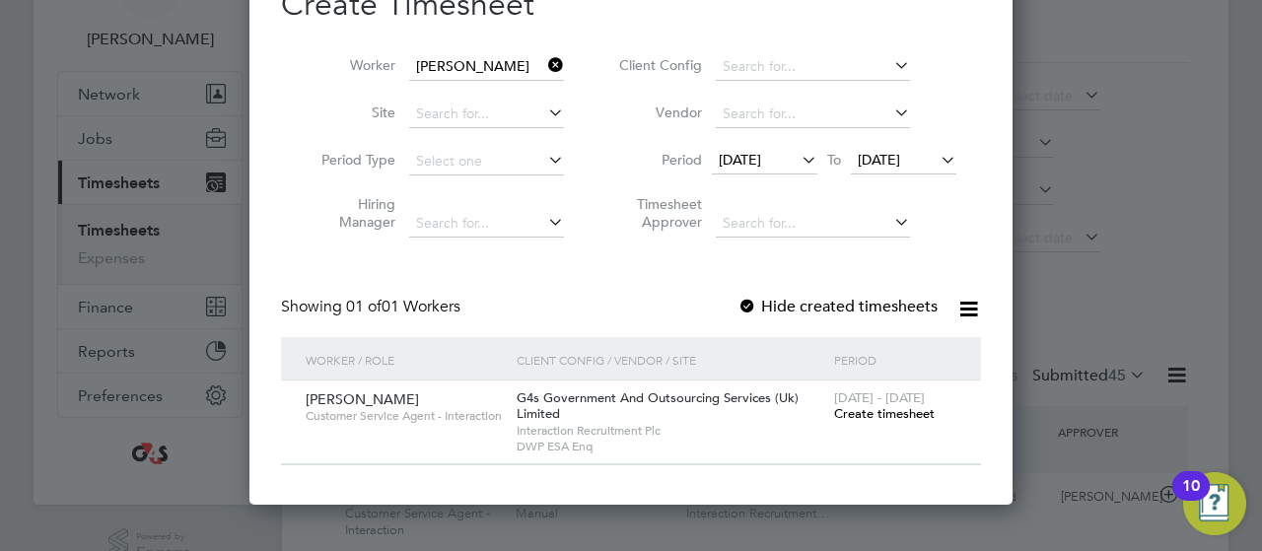
click at [882, 412] on span "Create timesheet" at bounding box center [884, 413] width 101 height 17
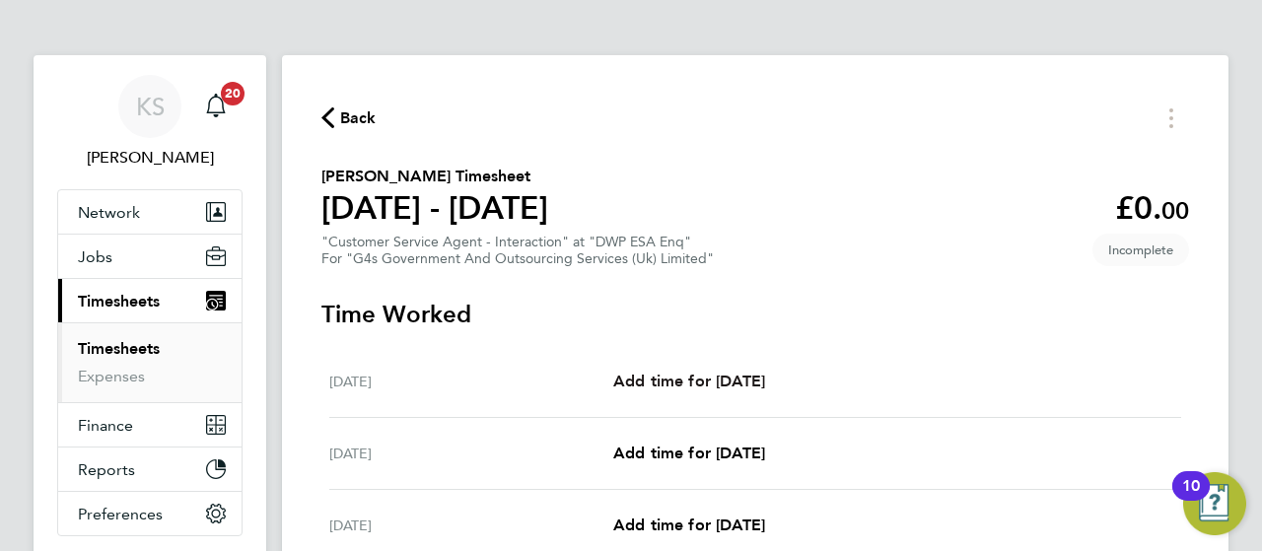
click at [765, 380] on span "Add time for [DATE]" at bounding box center [689, 381] width 152 height 19
select select "30"
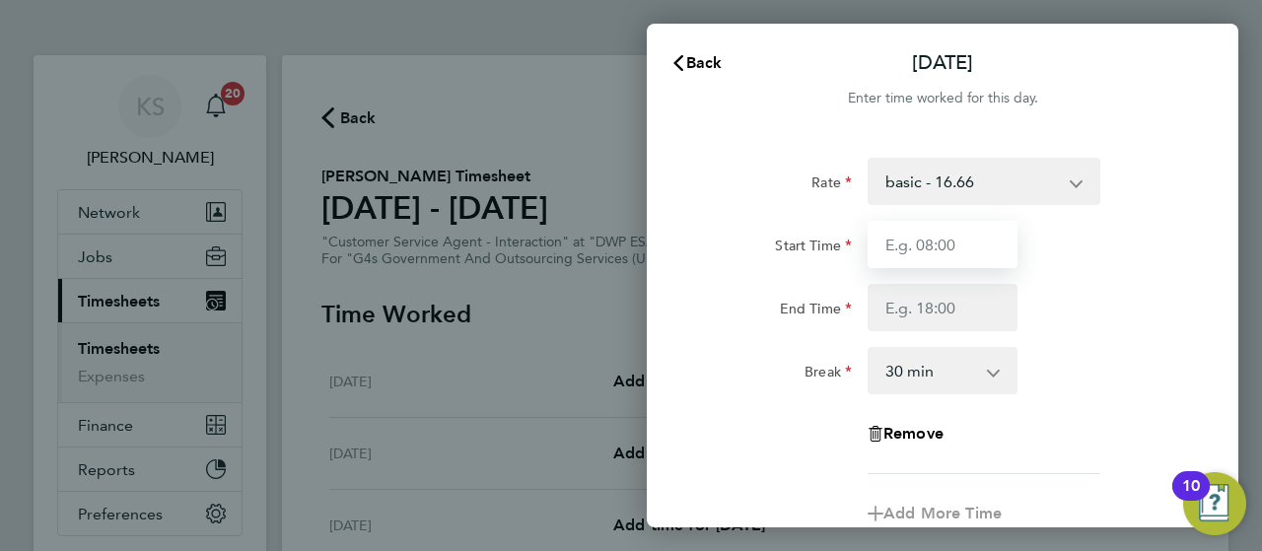
click at [970, 249] on input "Start Time" at bounding box center [942, 244] width 150 height 47
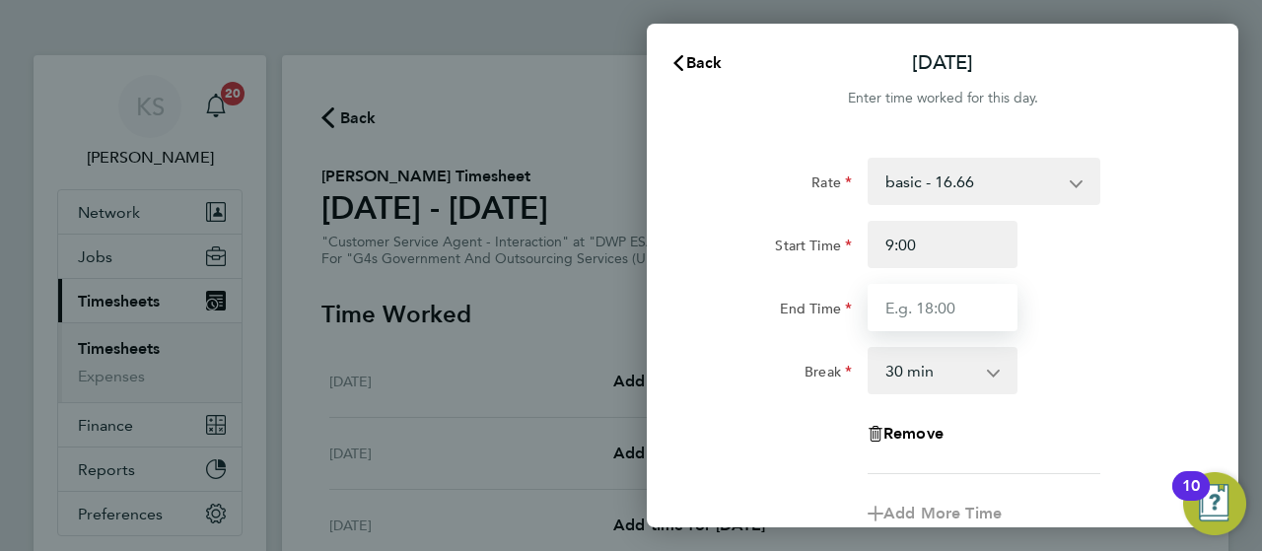
type input "09:00"
click at [925, 304] on input "End Time" at bounding box center [942, 307] width 150 height 47
click at [903, 291] on input "End Time" at bounding box center [942, 307] width 150 height 47
type input "17:10"
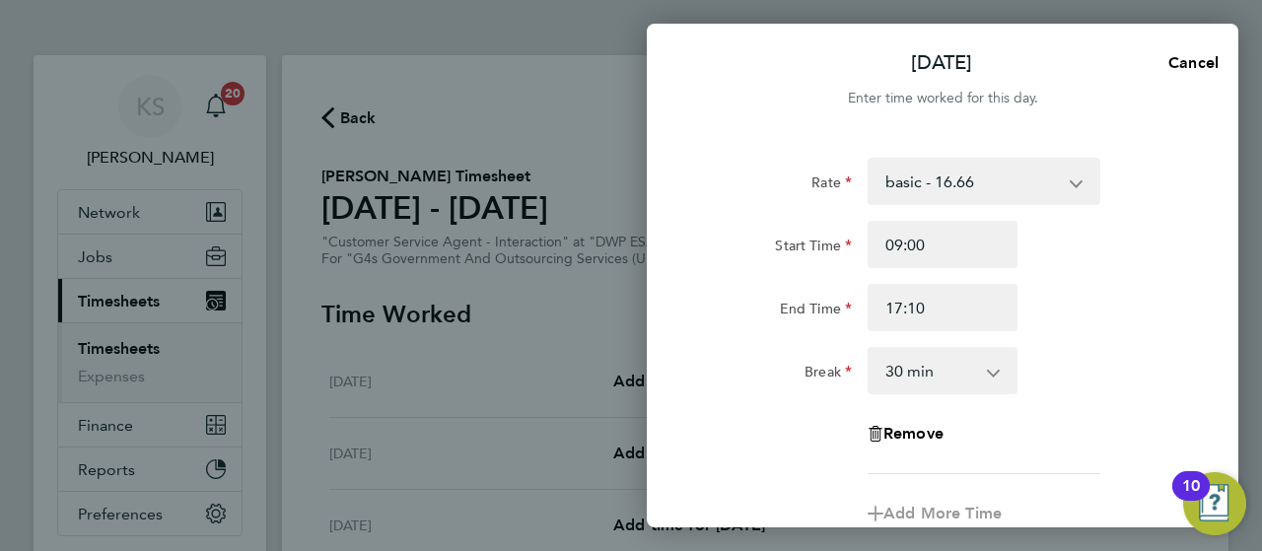
click at [1121, 335] on div "Rate basic - 16.66 System Issue Not Paid Annual Leave System Issue Paid - 16.66…" at bounding box center [942, 316] width 481 height 316
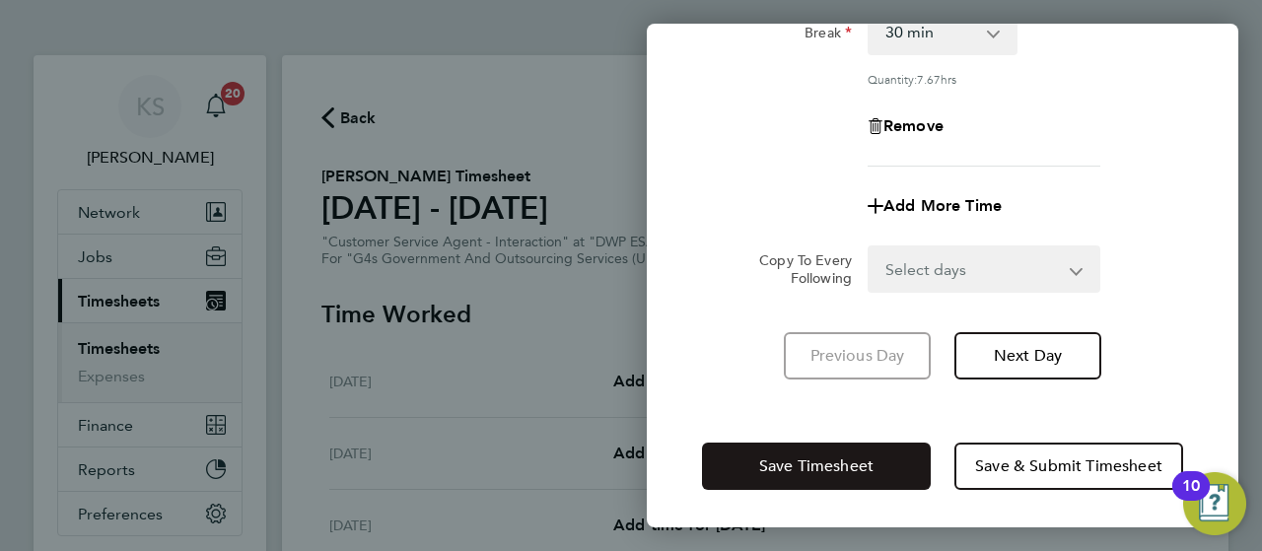
click at [858, 460] on span "Save Timesheet" at bounding box center [816, 466] width 114 height 20
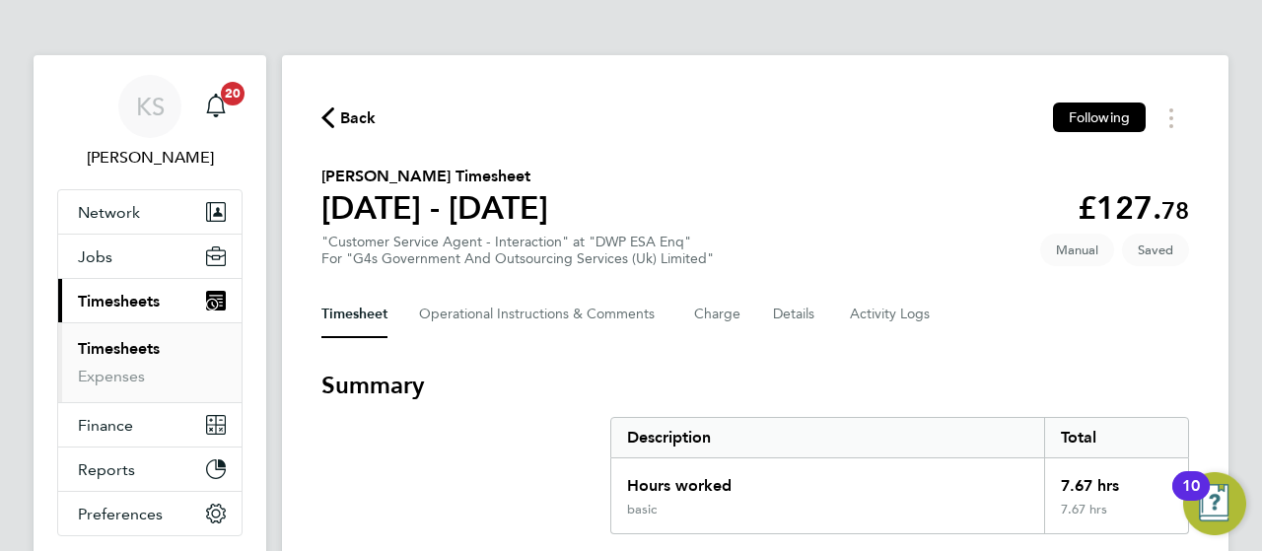
click at [800, 377] on h3 "Summary" at bounding box center [754, 386] width 867 height 32
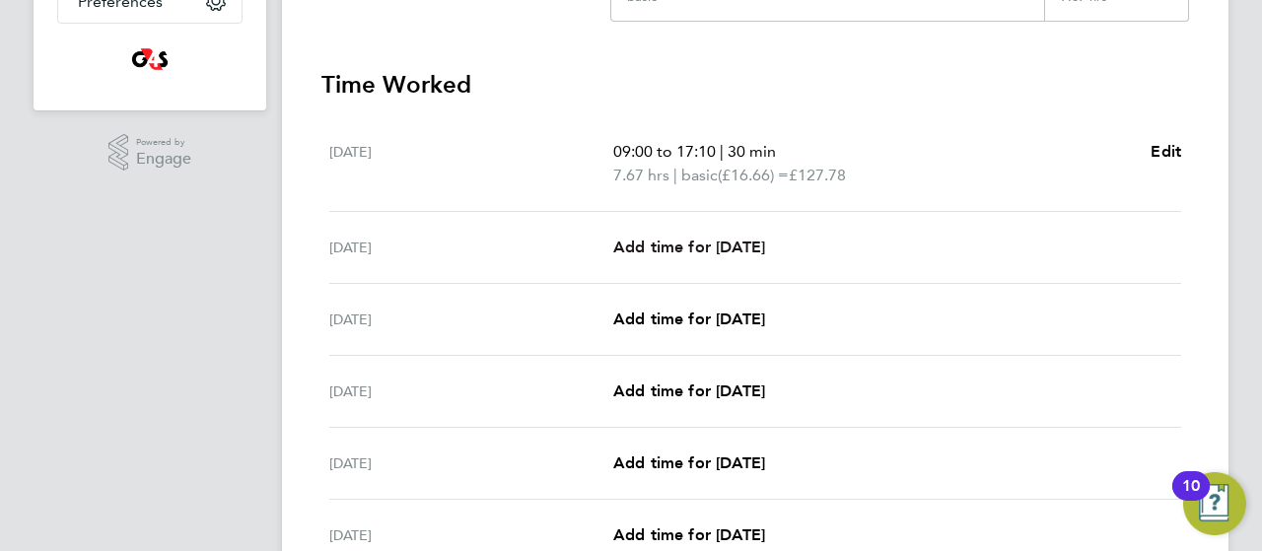
click at [661, 251] on span "Add time for [DATE]" at bounding box center [689, 247] width 152 height 19
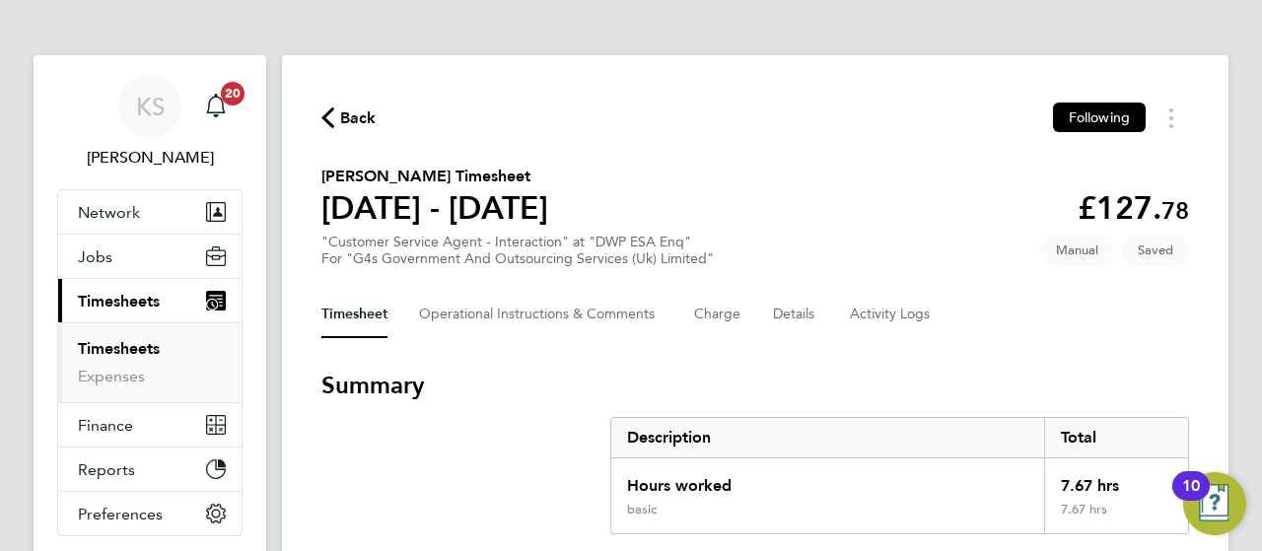
select select "30"
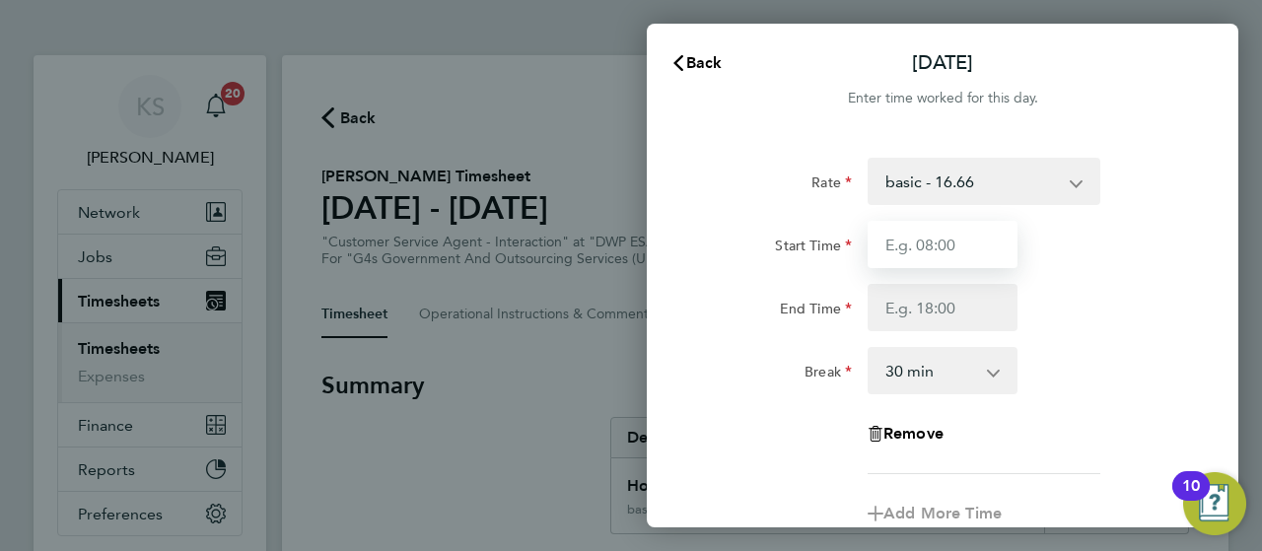
click at [905, 264] on input "Start Time" at bounding box center [942, 244] width 150 height 47
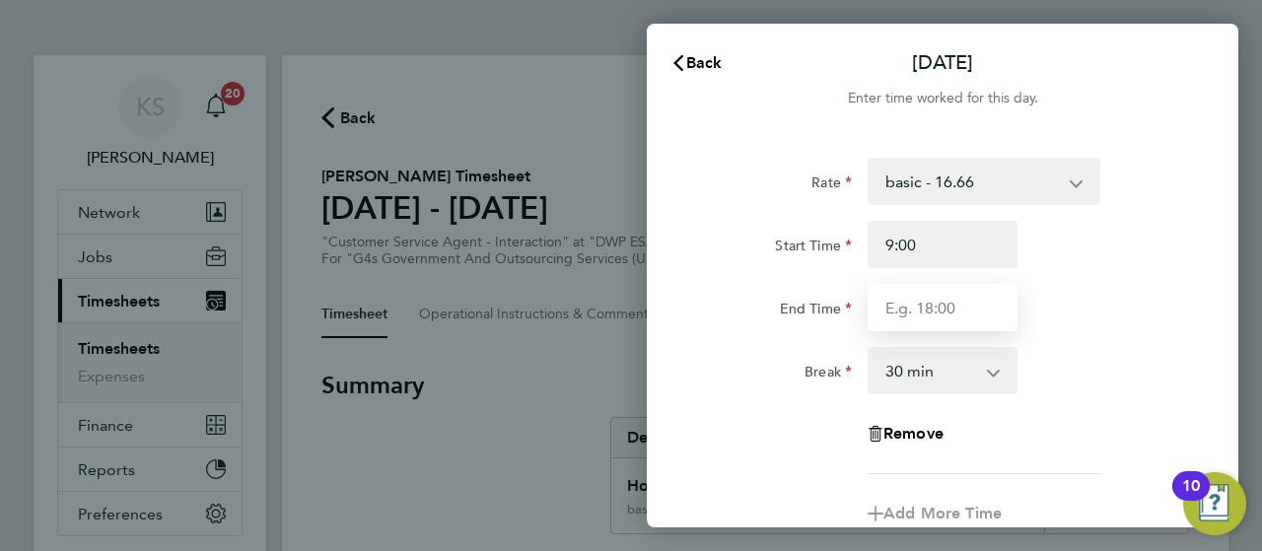
type input "09:00"
click at [899, 297] on input "End Time" at bounding box center [942, 307] width 150 height 47
click at [905, 320] on input "End Time" at bounding box center [942, 307] width 150 height 47
type input "17:04"
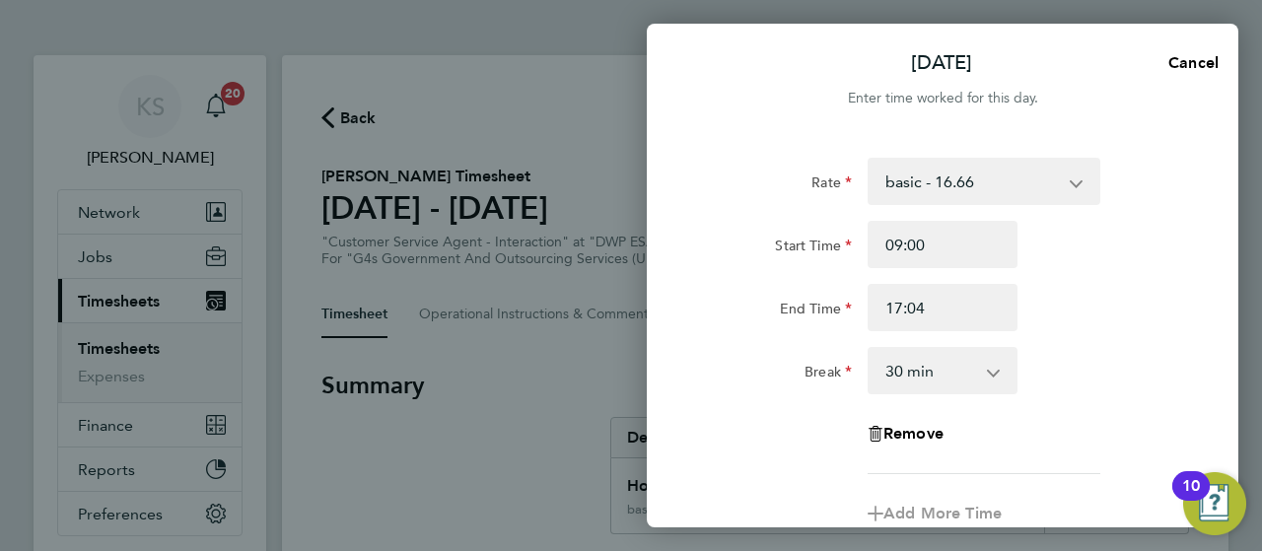
click at [1137, 357] on div "Break 0 min 15 min 30 min 45 min 60 min 75 min 90 min" at bounding box center [942, 370] width 497 height 47
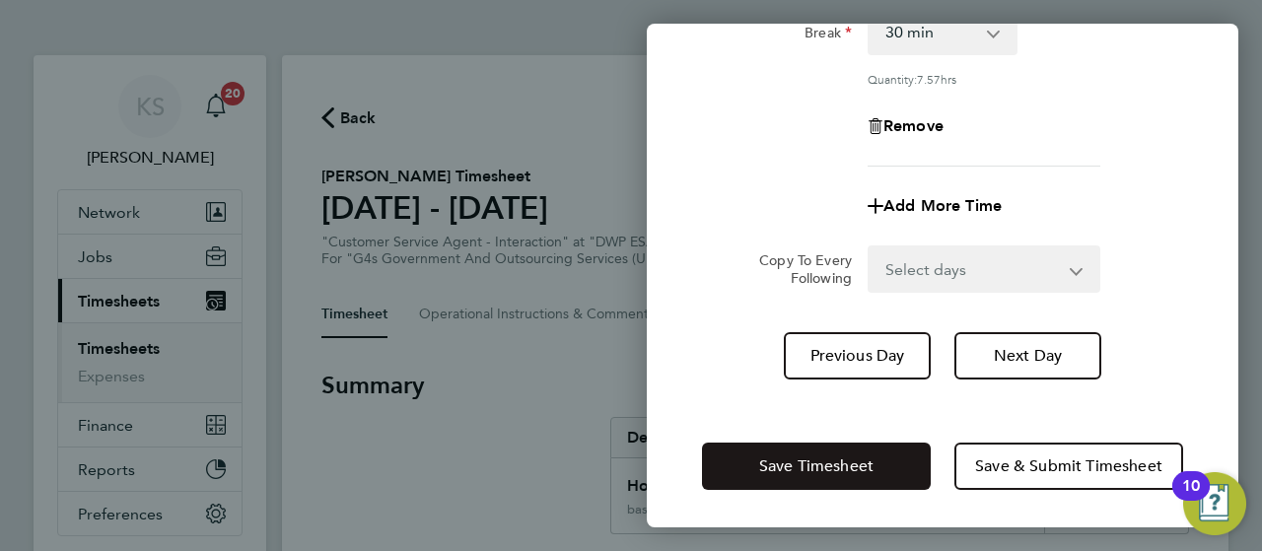
click at [854, 456] on span "Save Timesheet" at bounding box center [816, 466] width 114 height 20
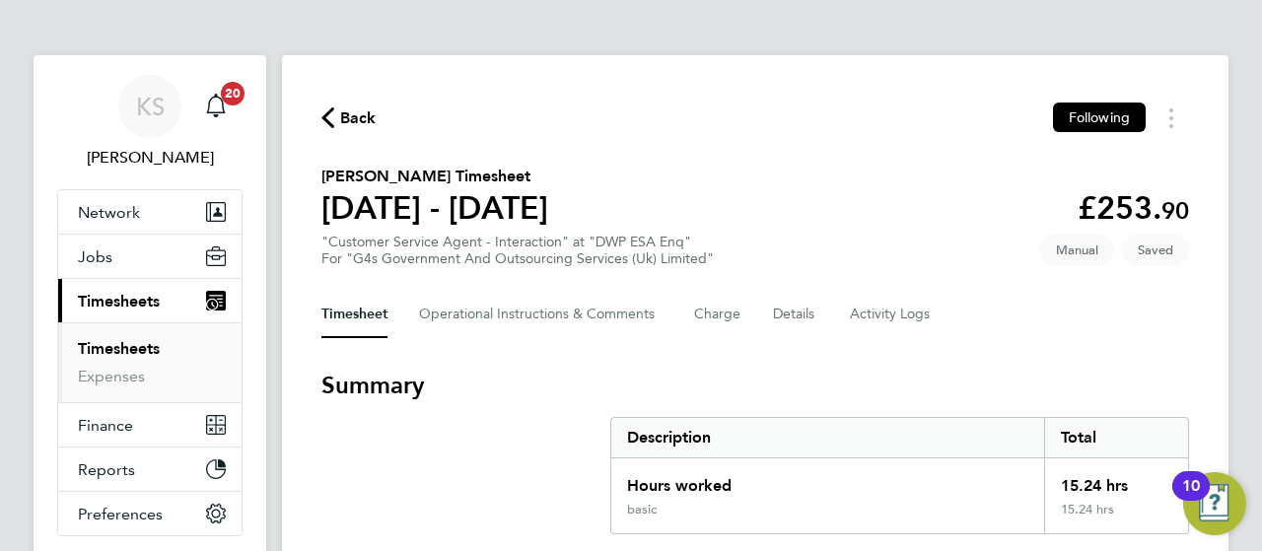
click at [767, 387] on h3 "Summary" at bounding box center [754, 386] width 867 height 32
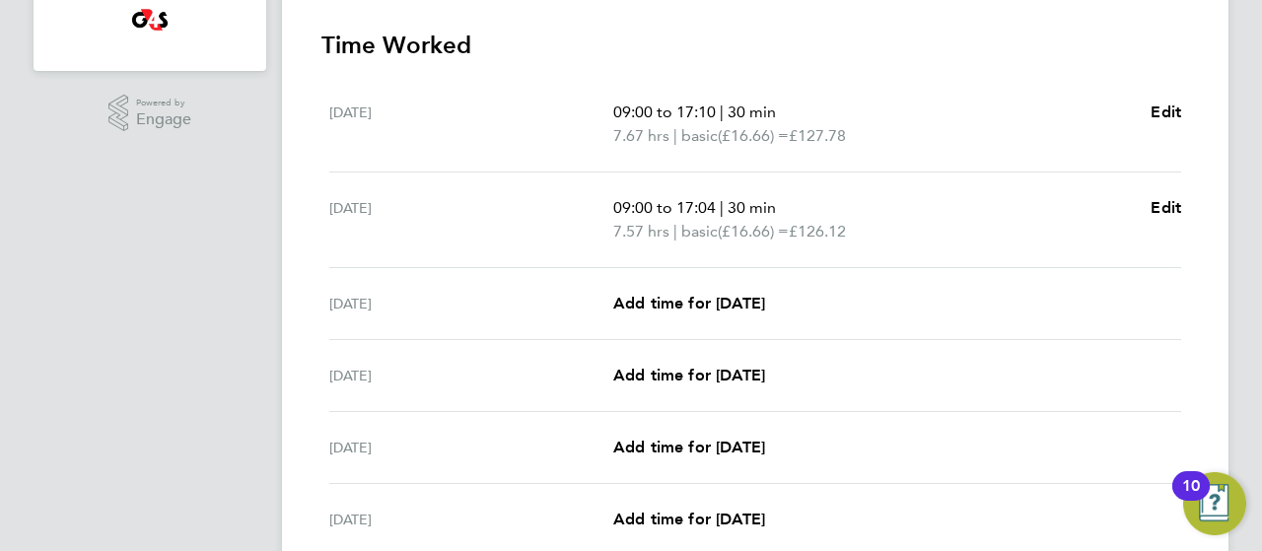
click at [687, 314] on div "[DATE] Add time for [DATE] Add time for [DATE]" at bounding box center [755, 304] width 852 height 72
click at [665, 299] on span "Add time for [DATE]" at bounding box center [689, 303] width 152 height 19
select select "30"
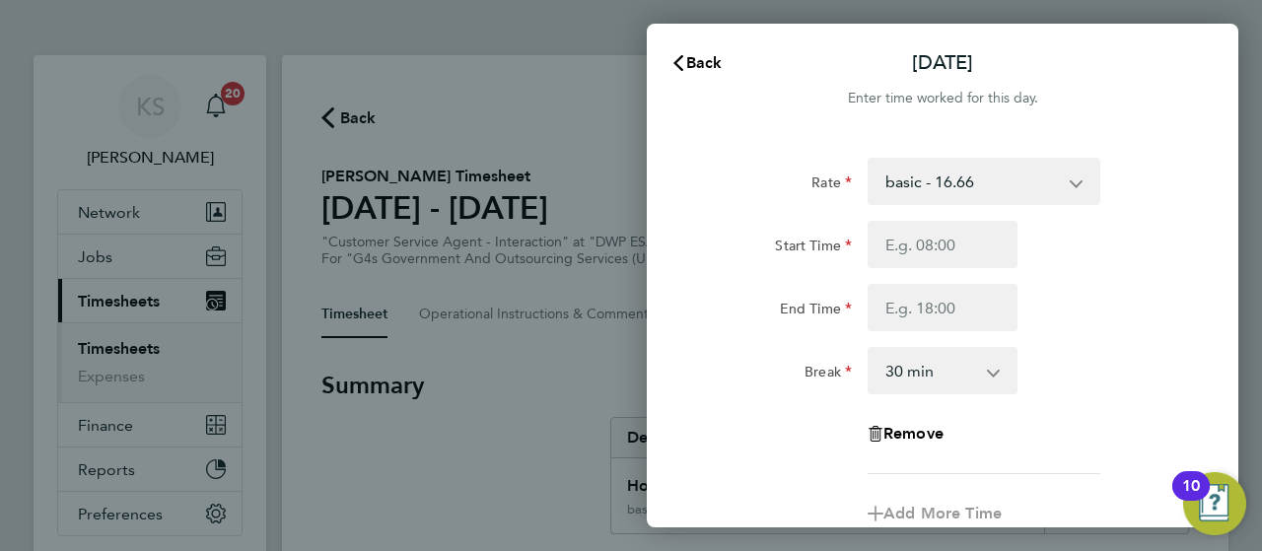
click at [895, 268] on div "Start Time End Time" at bounding box center [942, 276] width 497 height 110
click at [890, 253] on input "Start Time" at bounding box center [942, 244] width 150 height 47
type input "09:00"
click at [901, 297] on input "End Time" at bounding box center [942, 307] width 150 height 47
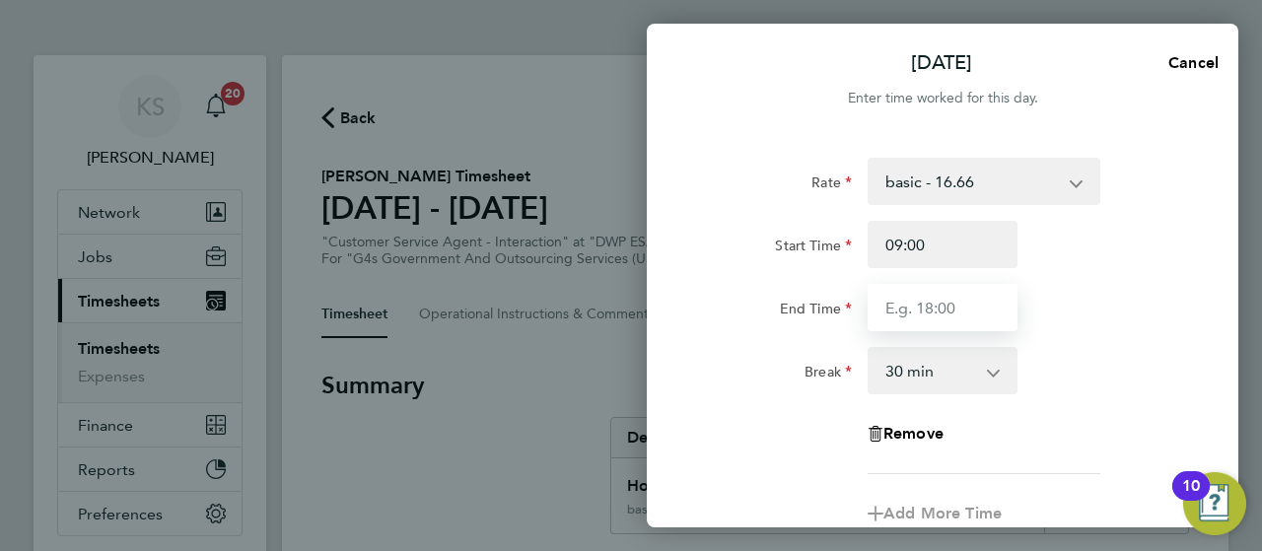
click at [919, 314] on input "End Time" at bounding box center [942, 307] width 150 height 47
type input "17:07"
click at [1074, 325] on div "End Time 17:07" at bounding box center [942, 307] width 497 height 47
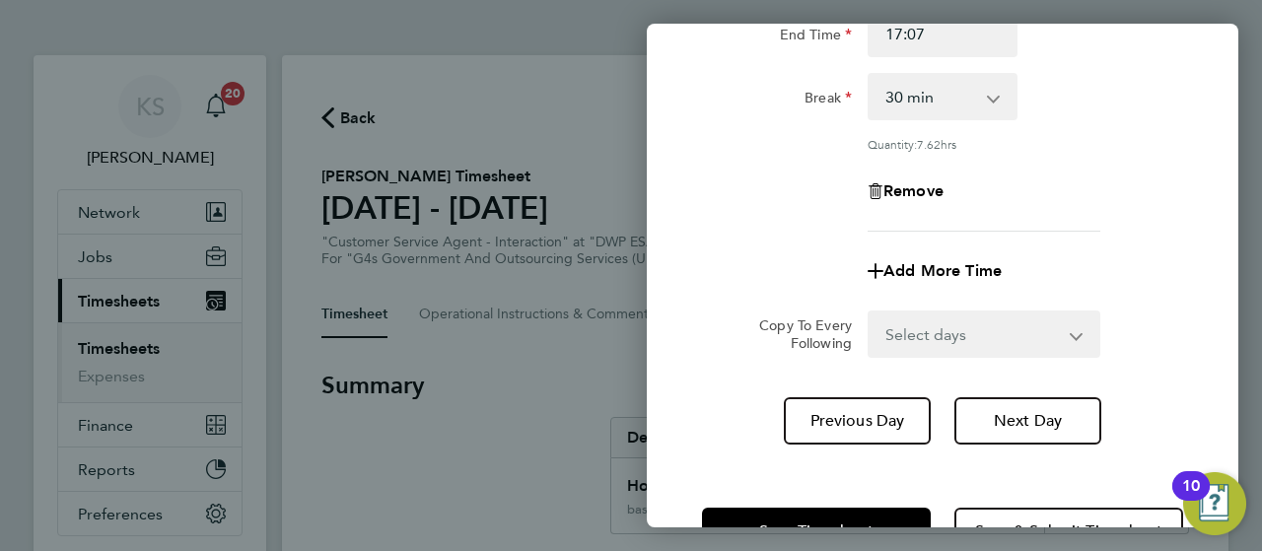
scroll to position [339, 0]
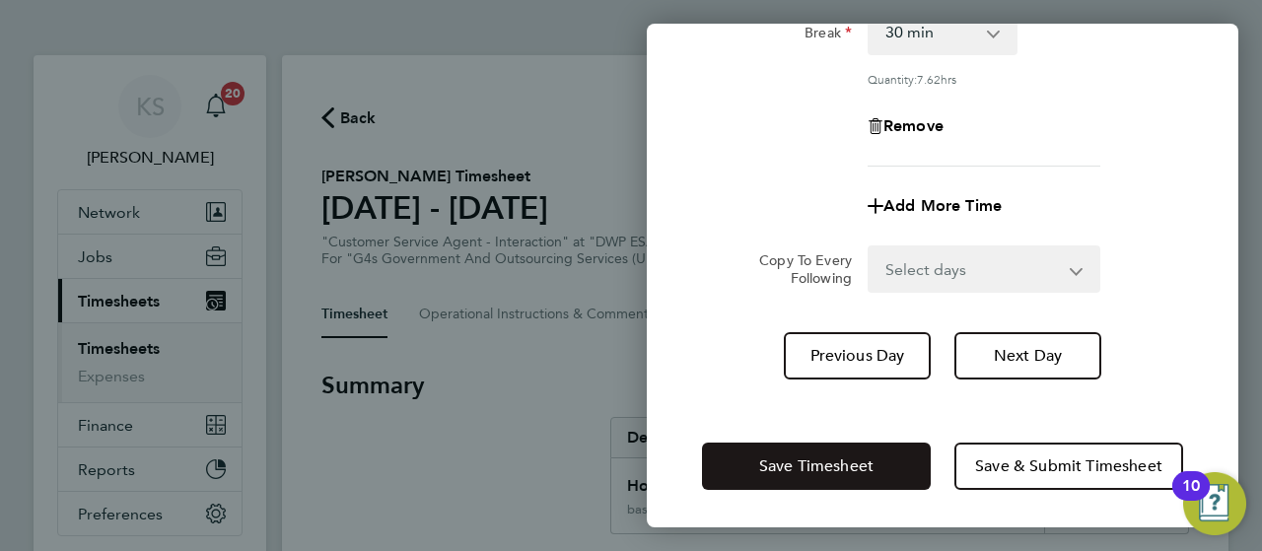
click at [823, 464] on span "Save Timesheet" at bounding box center [816, 466] width 114 height 20
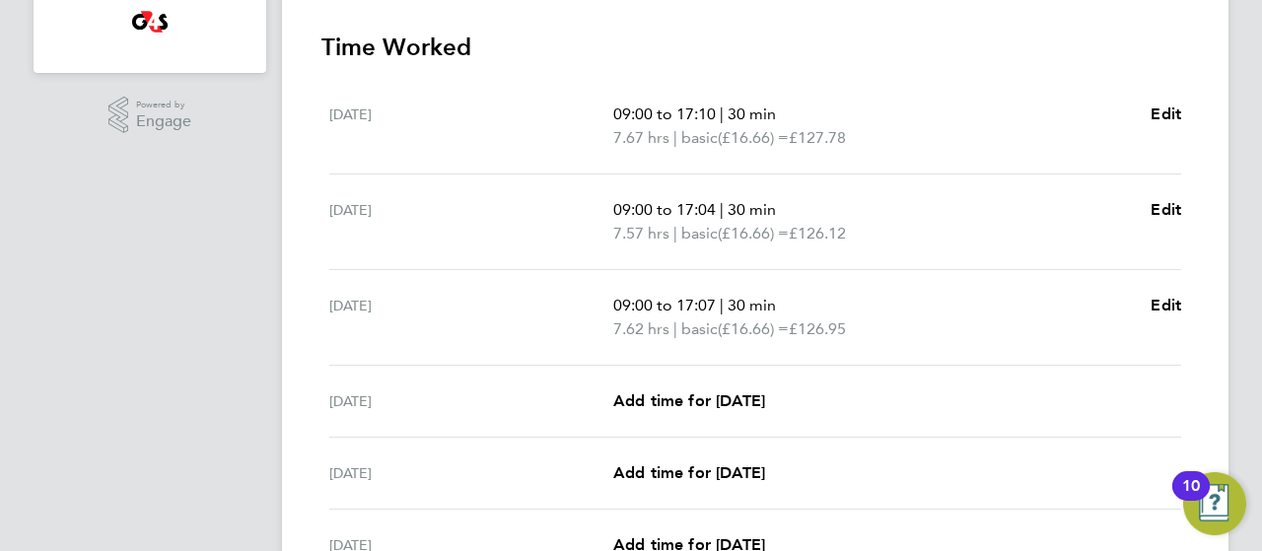
scroll to position [631, 0]
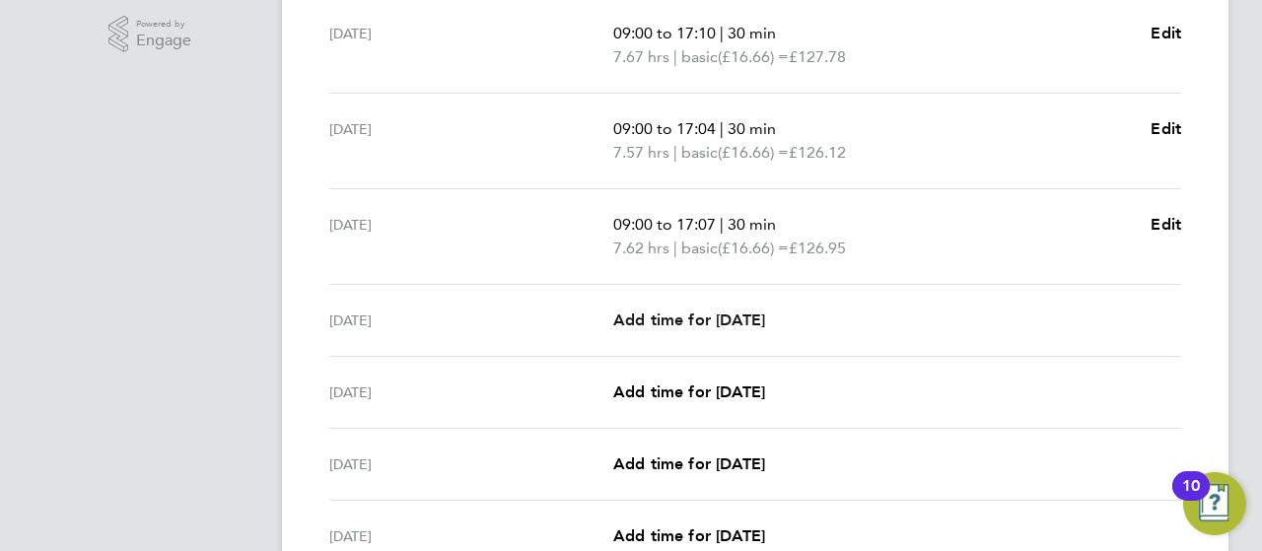
click at [664, 318] on span "Add time for [DATE]" at bounding box center [689, 319] width 152 height 19
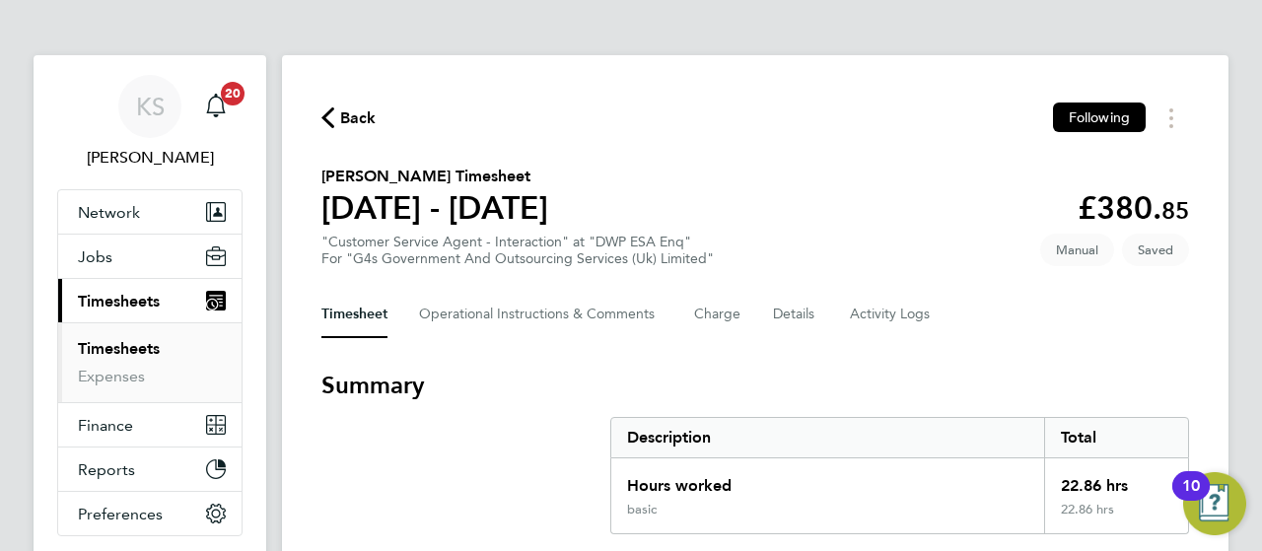
select select "30"
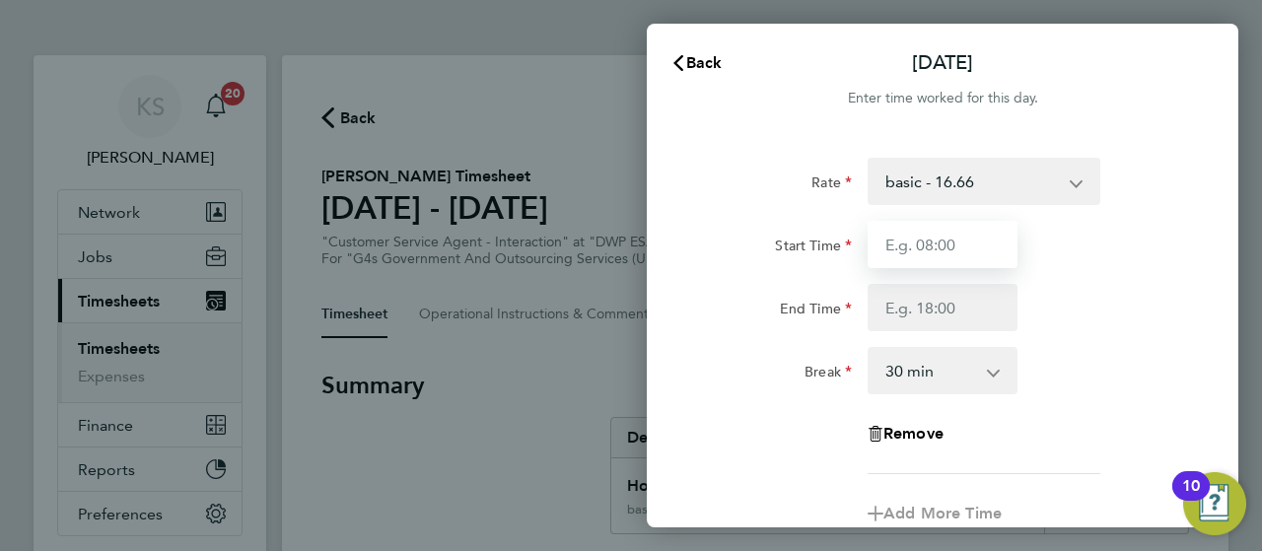
click at [980, 233] on input "Start Time" at bounding box center [942, 244] width 150 height 47
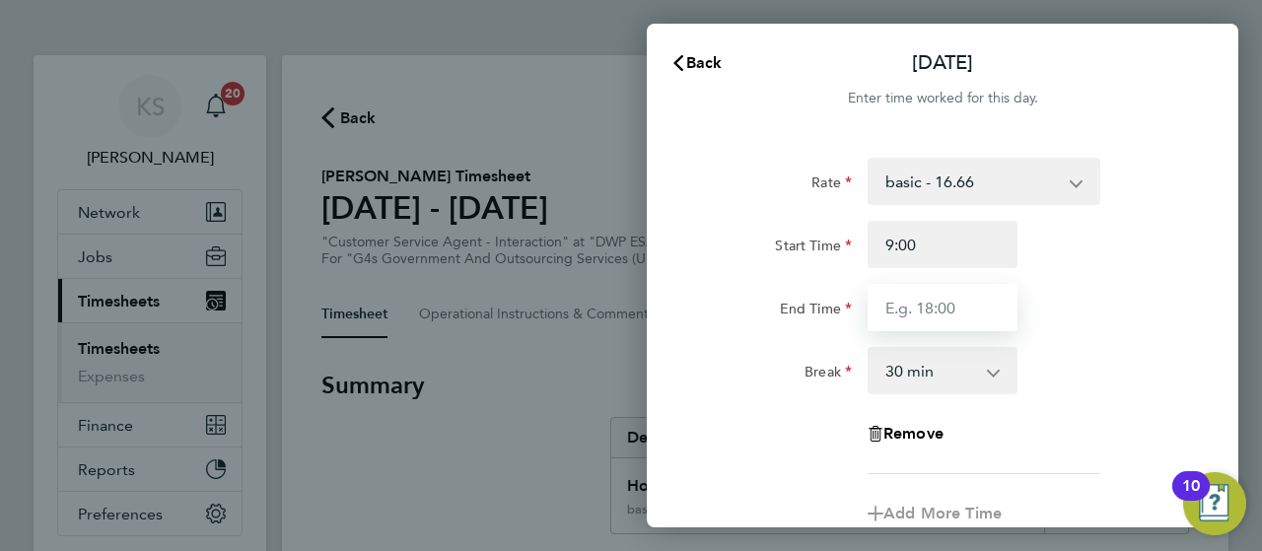
type input "09:00"
click at [959, 298] on input "End Time" at bounding box center [942, 307] width 150 height 47
click at [888, 299] on input "End Time" at bounding box center [942, 307] width 150 height 47
type input "17:10"
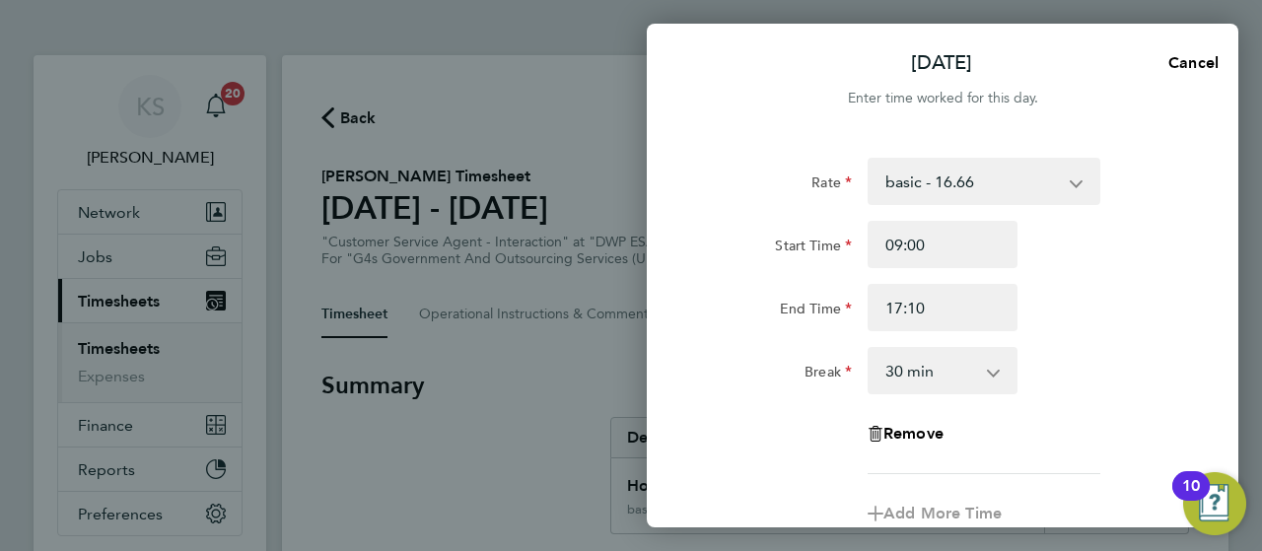
click at [1130, 340] on div "Rate basic - 16.66 System Issue Not Paid Annual Leave System Issue Paid - 16.66…" at bounding box center [942, 316] width 481 height 316
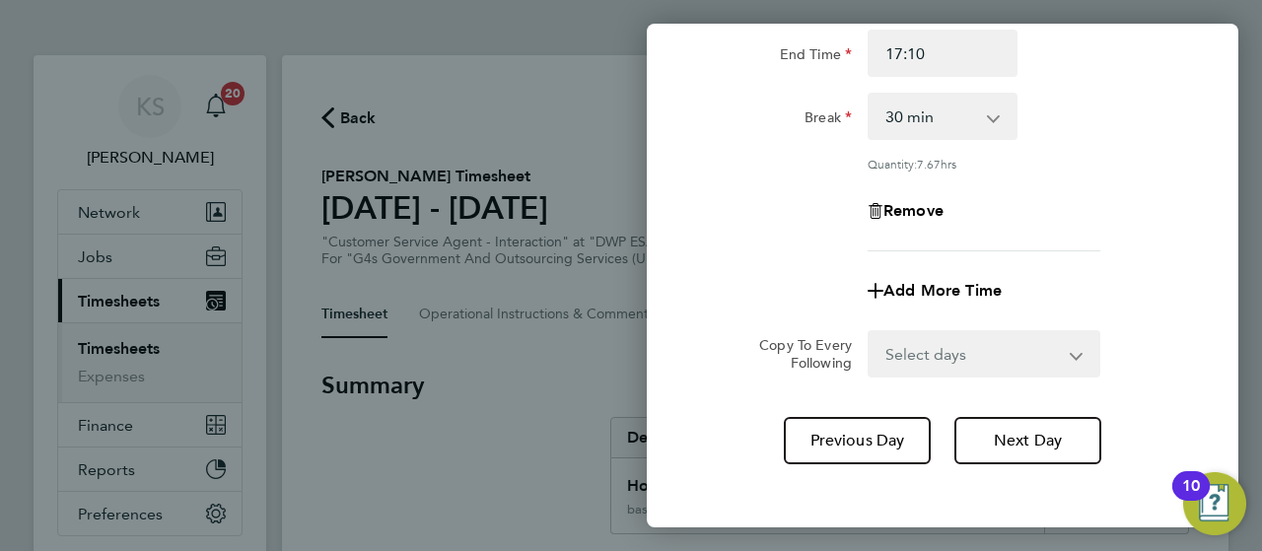
scroll to position [339, 0]
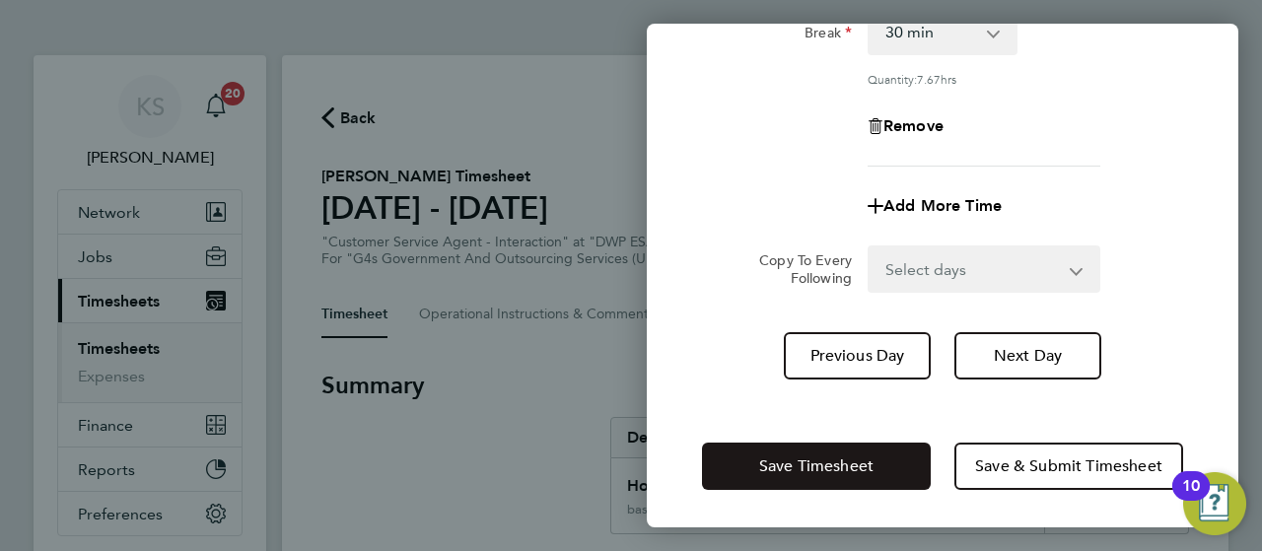
click at [879, 447] on button "Save Timesheet" at bounding box center [816, 466] width 229 height 47
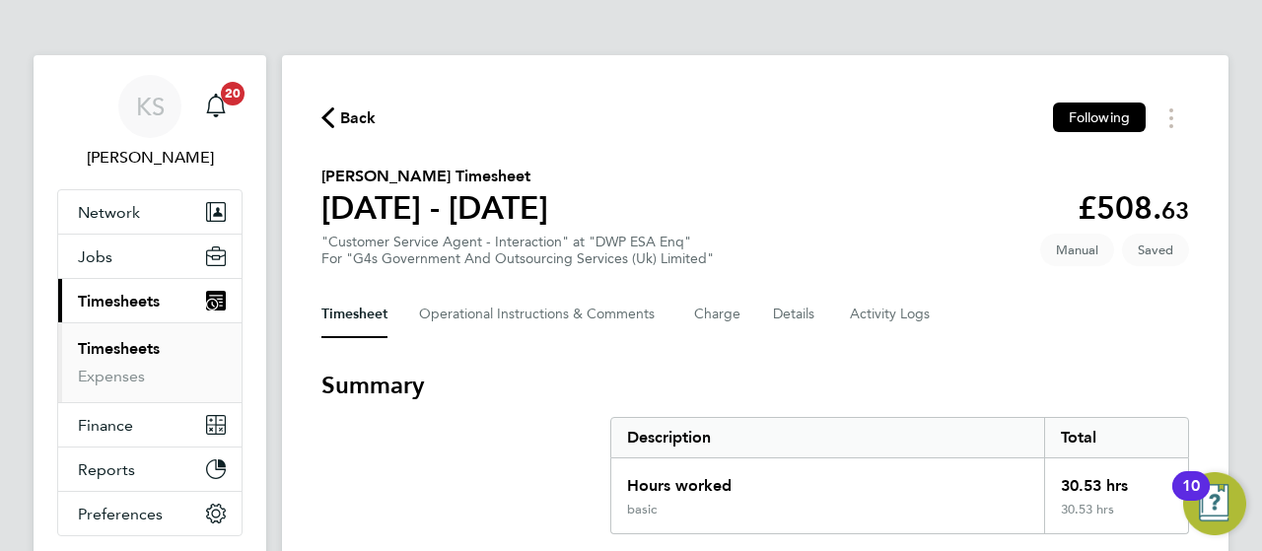
click at [810, 376] on h3 "Summary" at bounding box center [754, 386] width 867 height 32
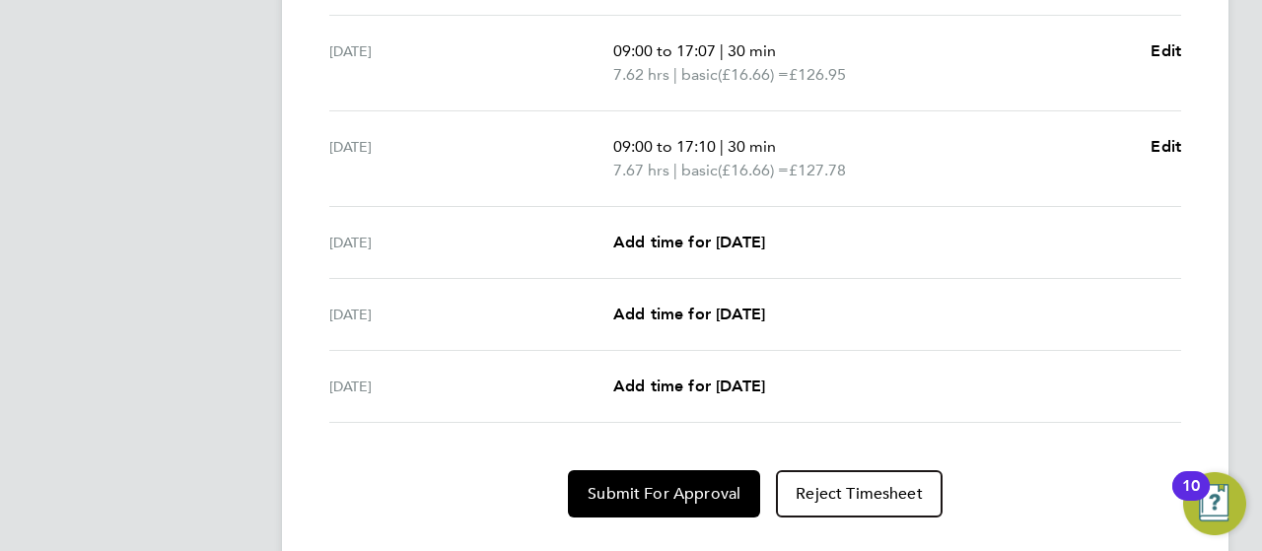
scroll to position [828, 0]
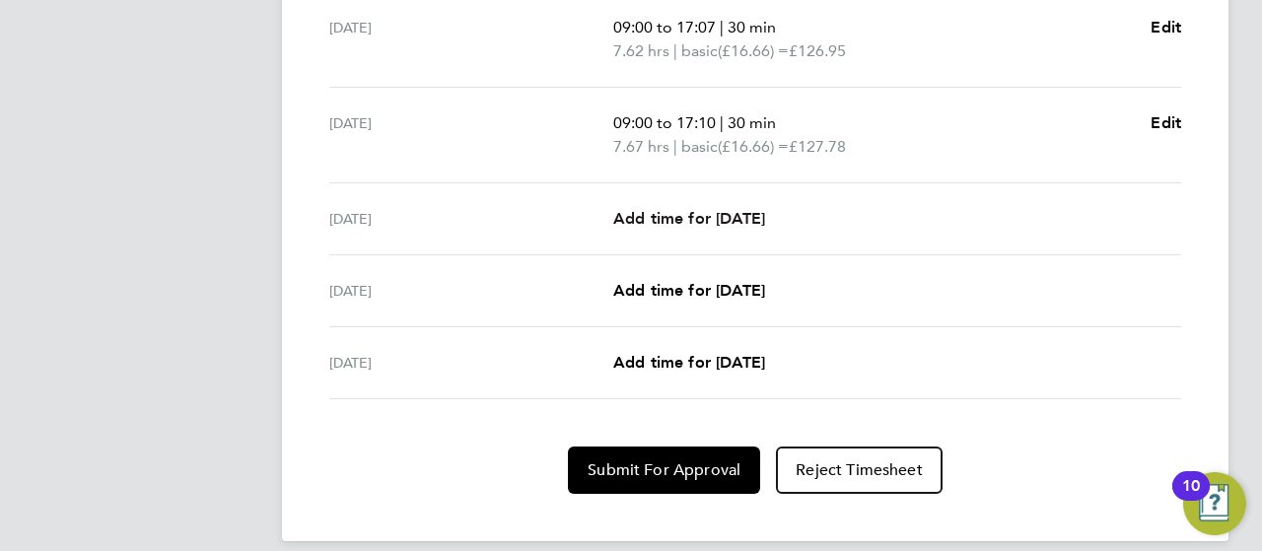
click at [619, 213] on span "Add time for [DATE]" at bounding box center [689, 218] width 152 height 19
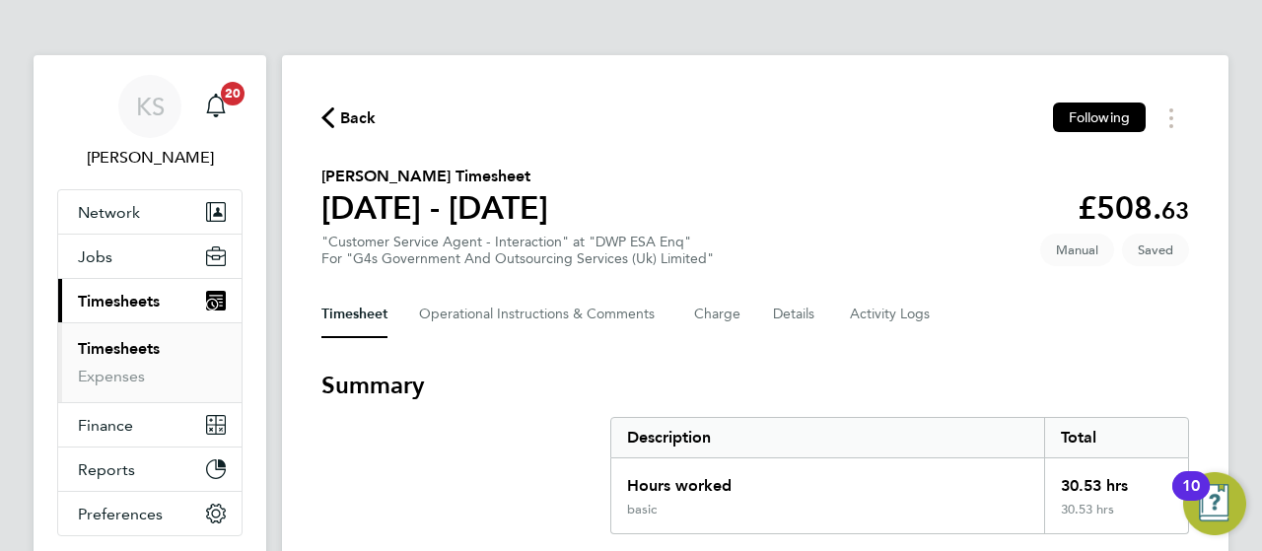
select select "30"
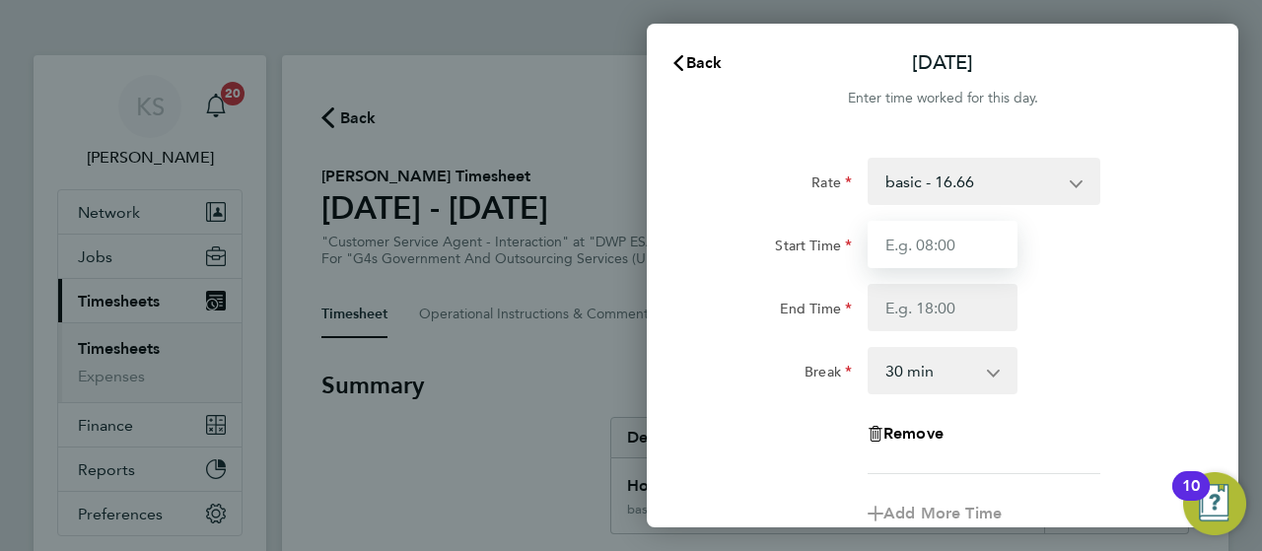
click at [905, 254] on input "Start Time" at bounding box center [942, 244] width 150 height 47
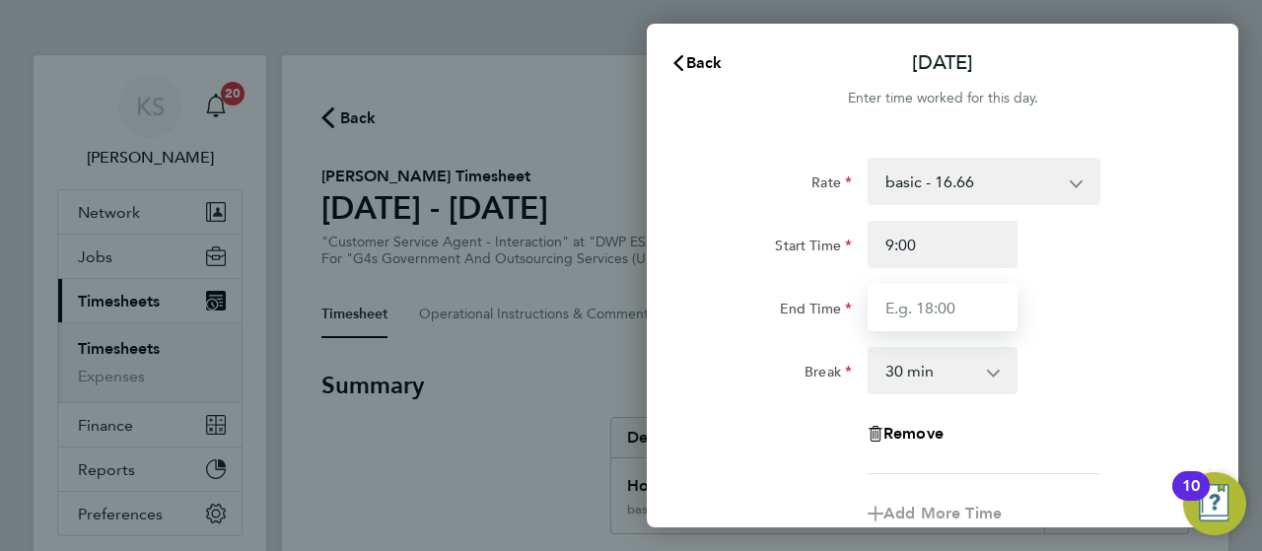
type input "09:00"
click at [902, 291] on input "End Time" at bounding box center [942, 307] width 150 height 47
click at [919, 313] on input "End Time" at bounding box center [942, 307] width 150 height 47
type input "17:11"
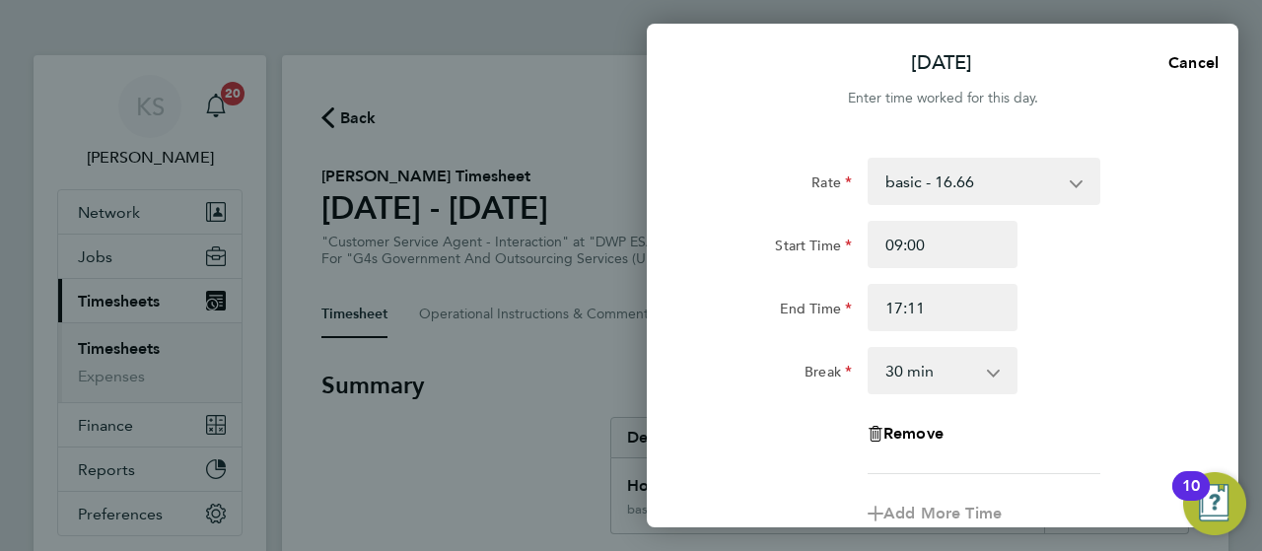
click at [1124, 354] on div "Break 0 min 15 min 30 min 45 min 60 min 75 min 90 min" at bounding box center [942, 370] width 497 height 47
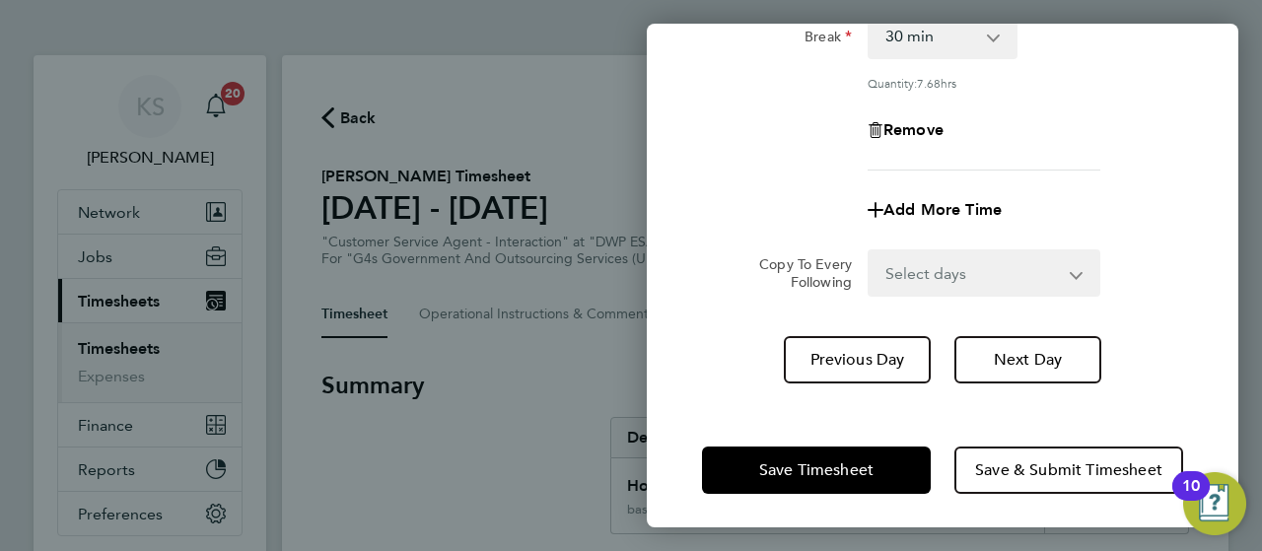
scroll to position [339, 0]
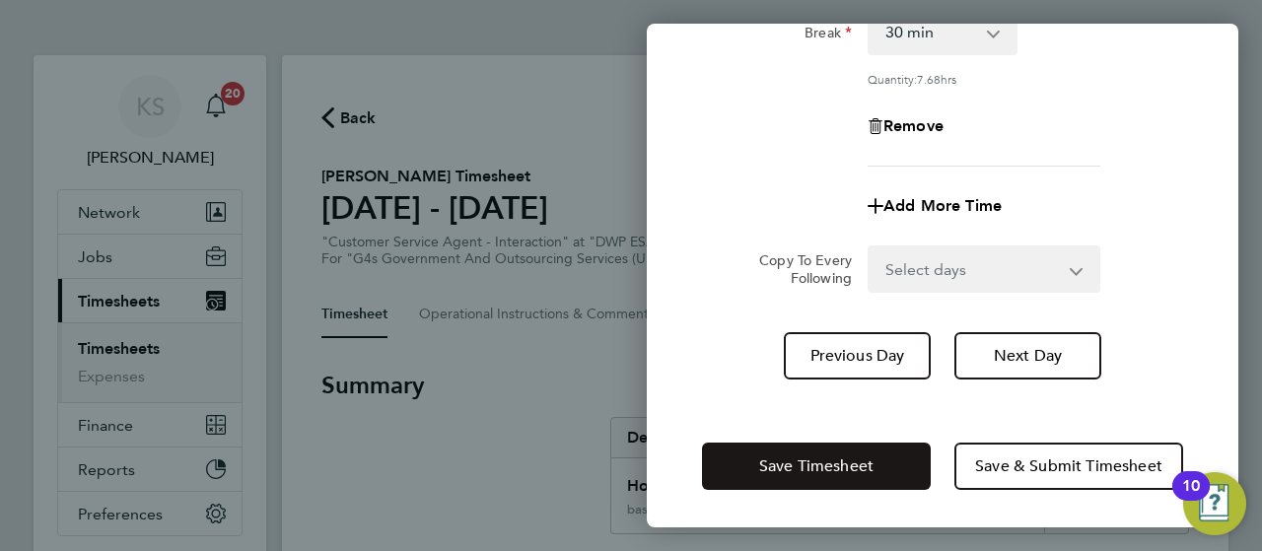
click at [888, 450] on button "Save Timesheet" at bounding box center [816, 466] width 229 height 47
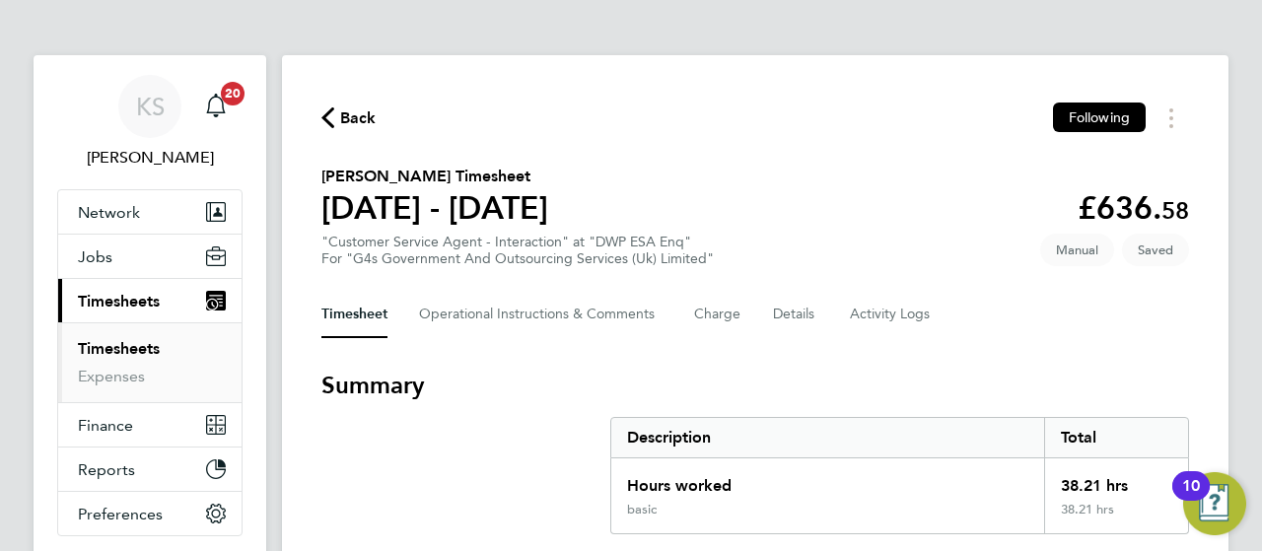
click at [777, 379] on h3 "Summary" at bounding box center [754, 386] width 867 height 32
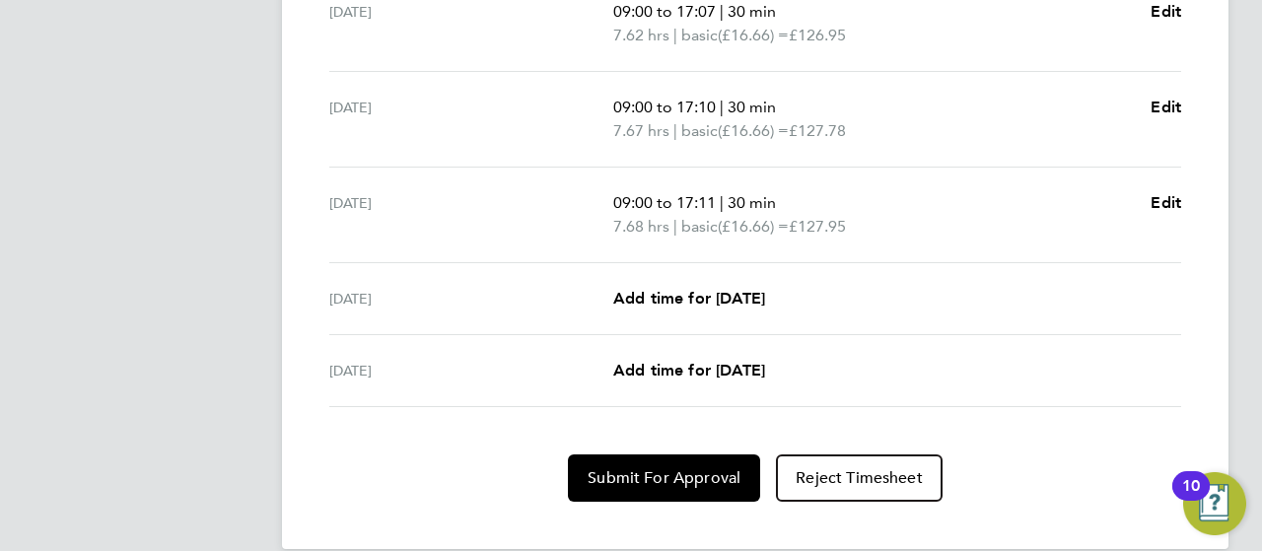
scroll to position [867, 0]
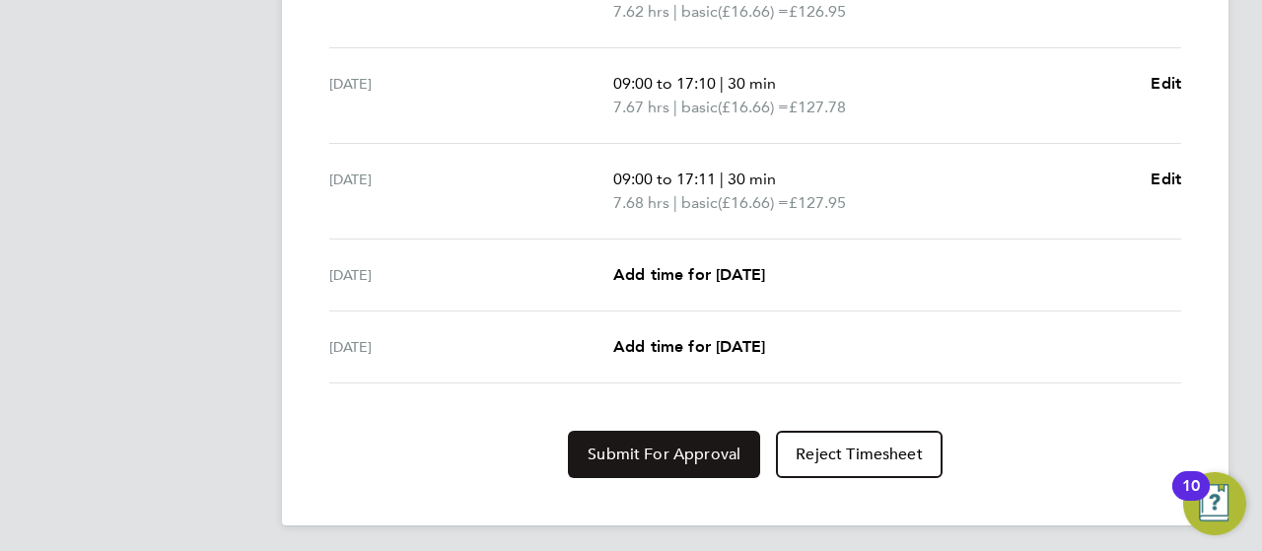
click at [614, 431] on button "Submit For Approval" at bounding box center [664, 454] width 192 height 47
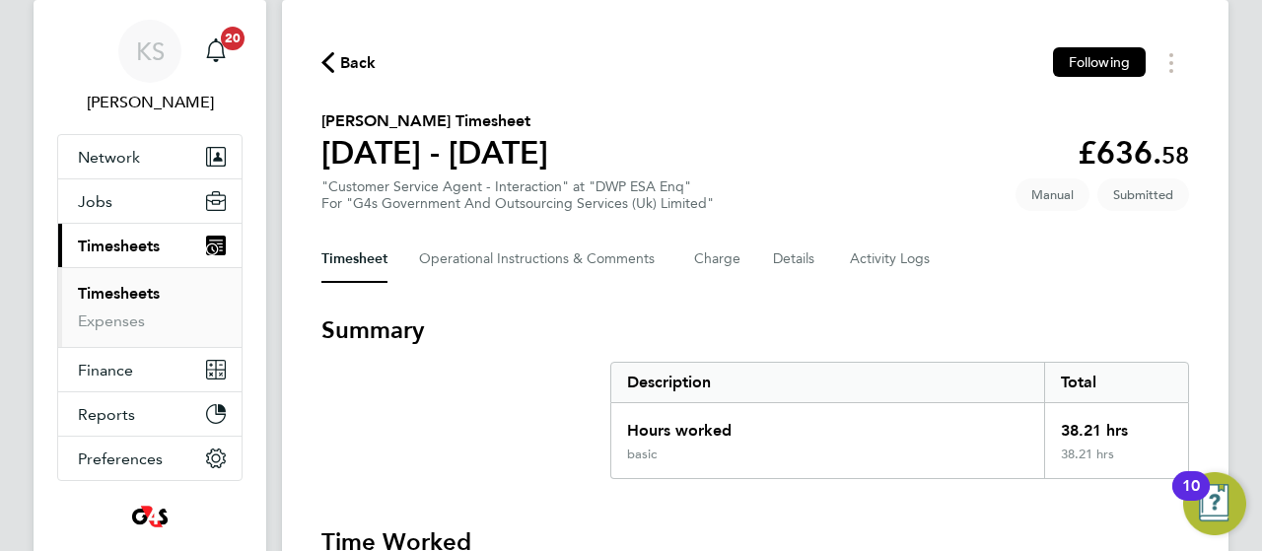
scroll to position [0, 0]
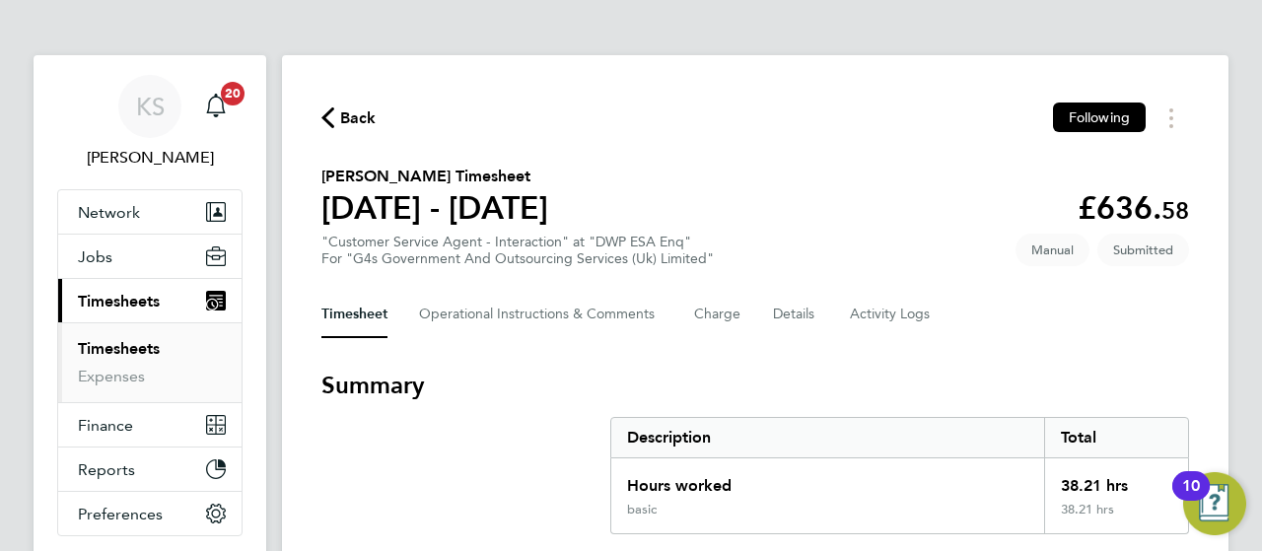
click at [345, 107] on span "Back" at bounding box center [358, 118] width 36 height 24
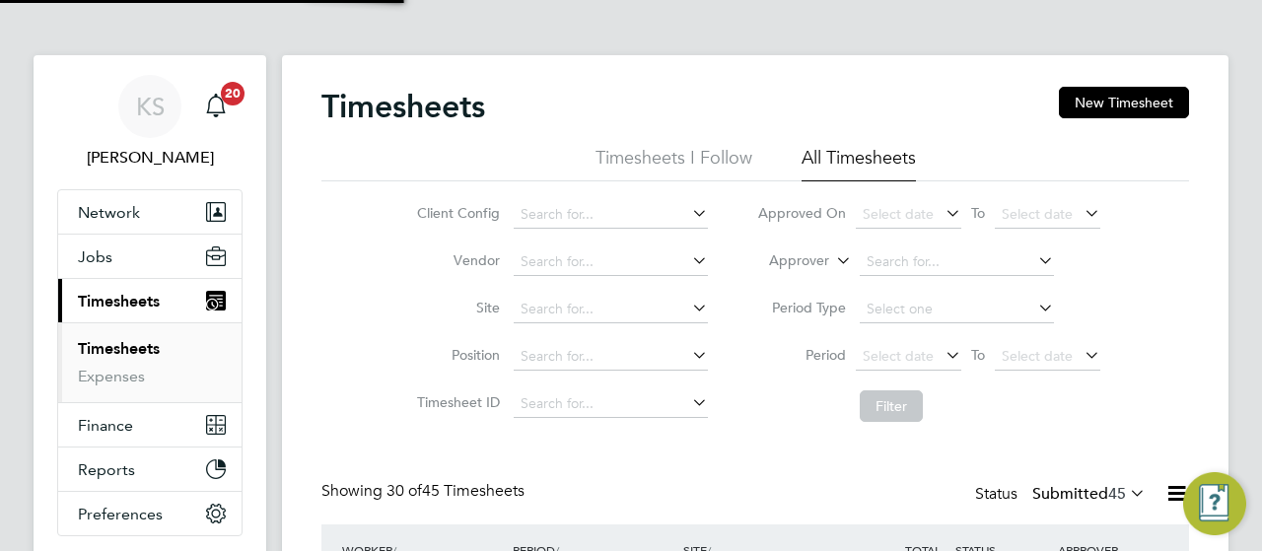
scroll to position [66, 171]
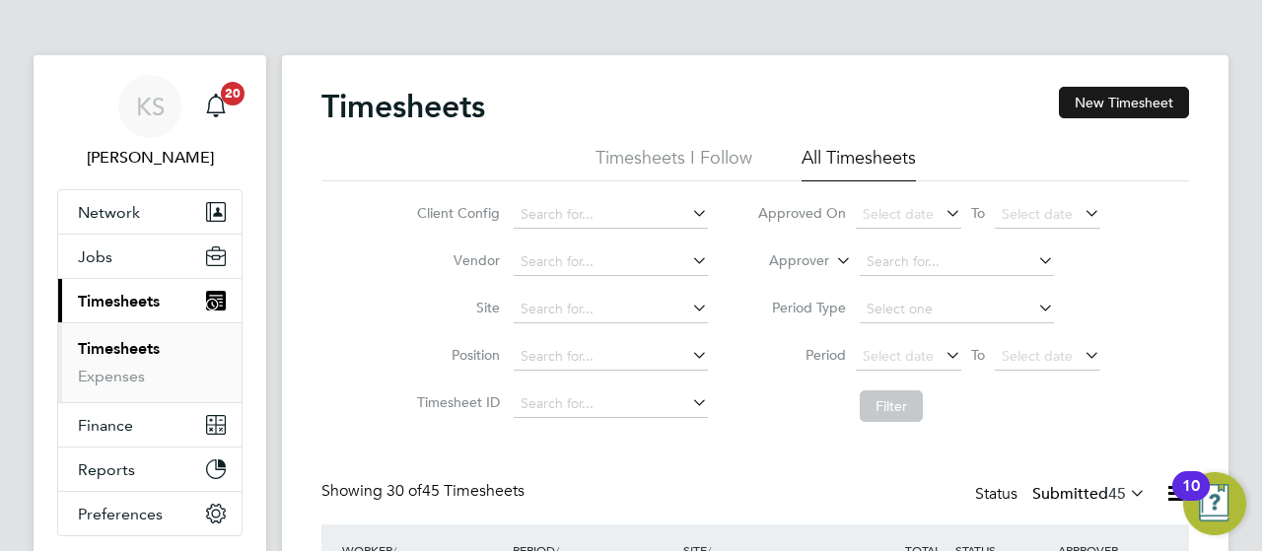
click at [1124, 93] on button "New Timesheet" at bounding box center [1124, 103] width 130 height 32
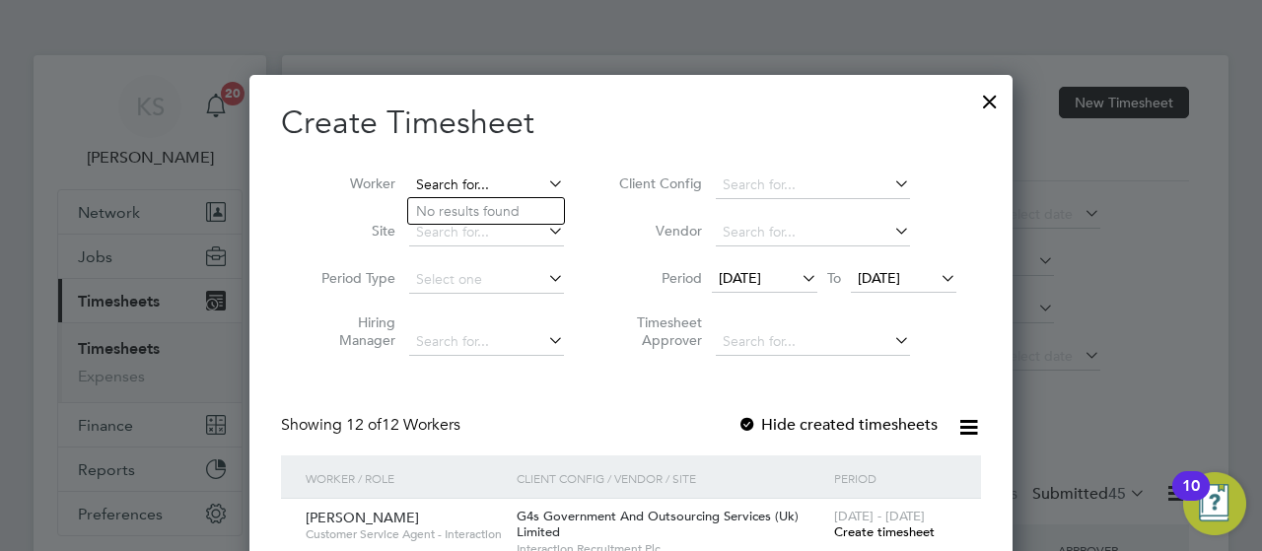
click at [422, 183] on input at bounding box center [486, 186] width 155 height 28
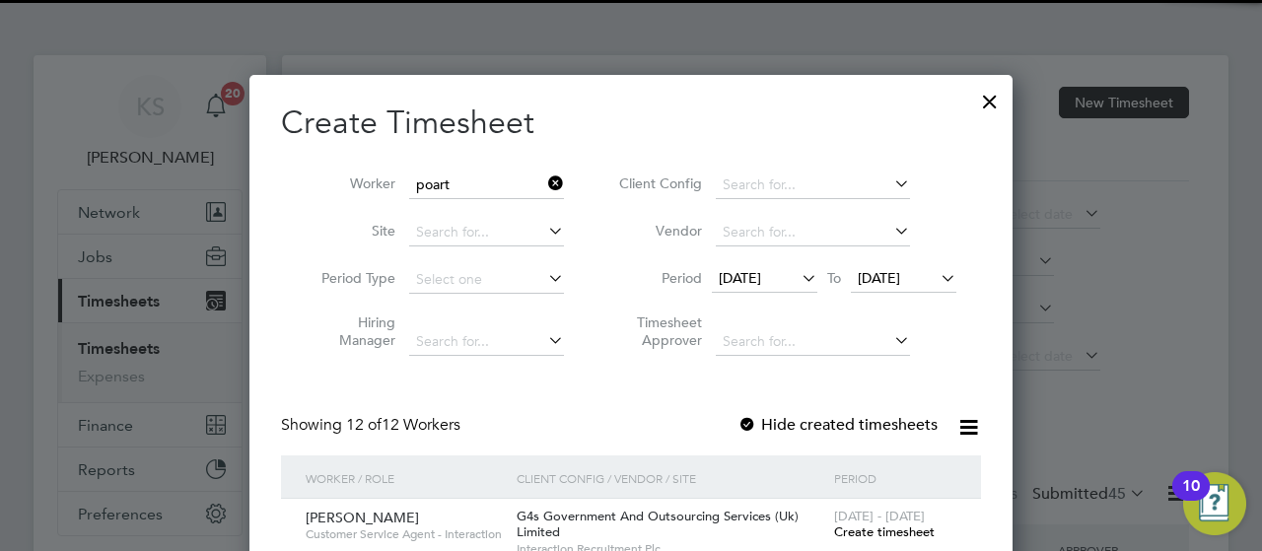
click at [453, 200] on li "Poart ia Coo" at bounding box center [486, 211] width 156 height 27
type input "Poartia Coo"
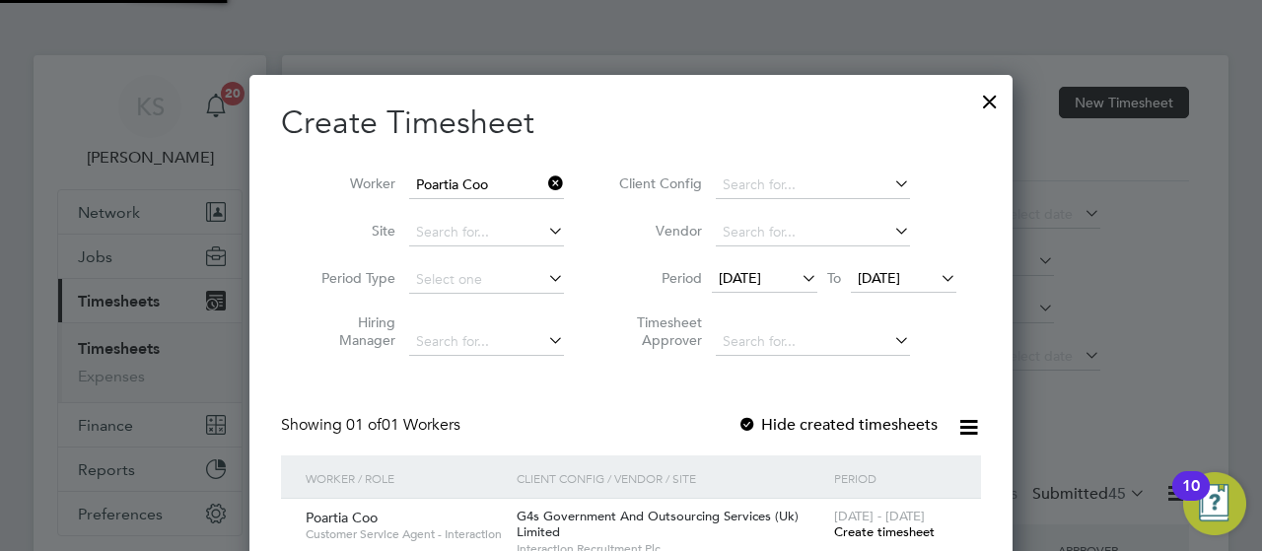
click at [761, 287] on span "[DATE]" at bounding box center [764, 279] width 105 height 27
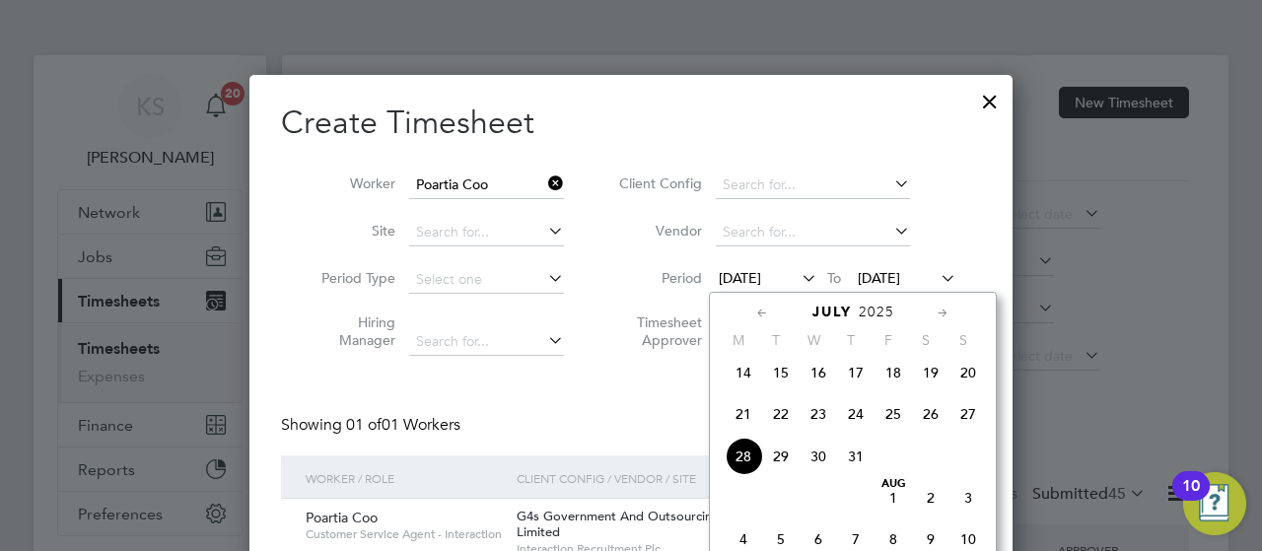
click at [1159, 312] on div at bounding box center [631, 275] width 1262 height 551
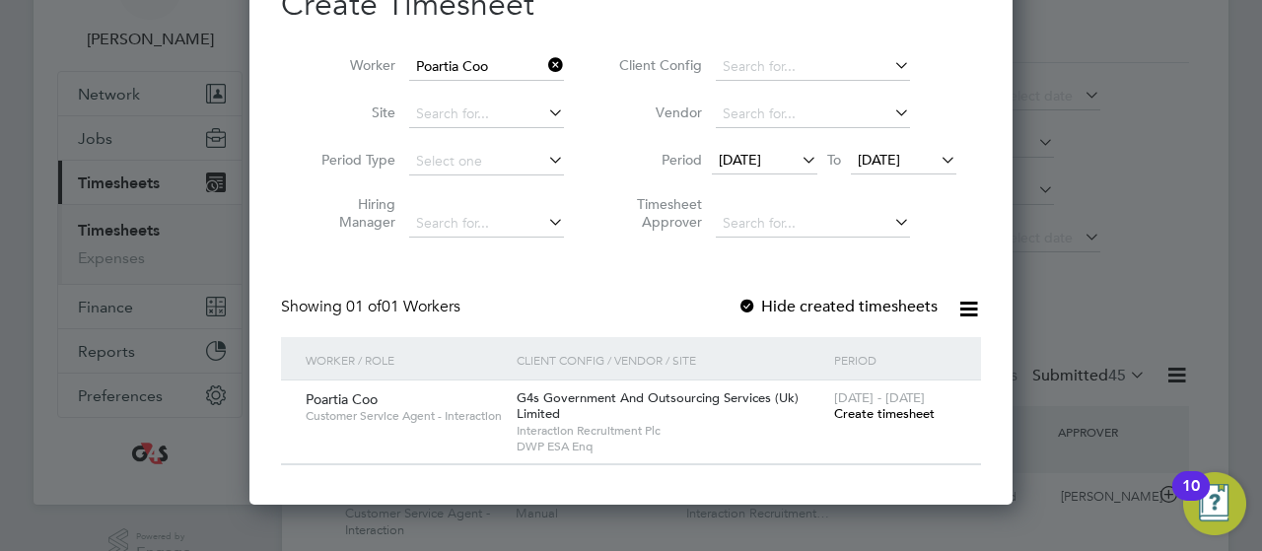
click at [761, 155] on span "[DATE]" at bounding box center [740, 160] width 42 height 18
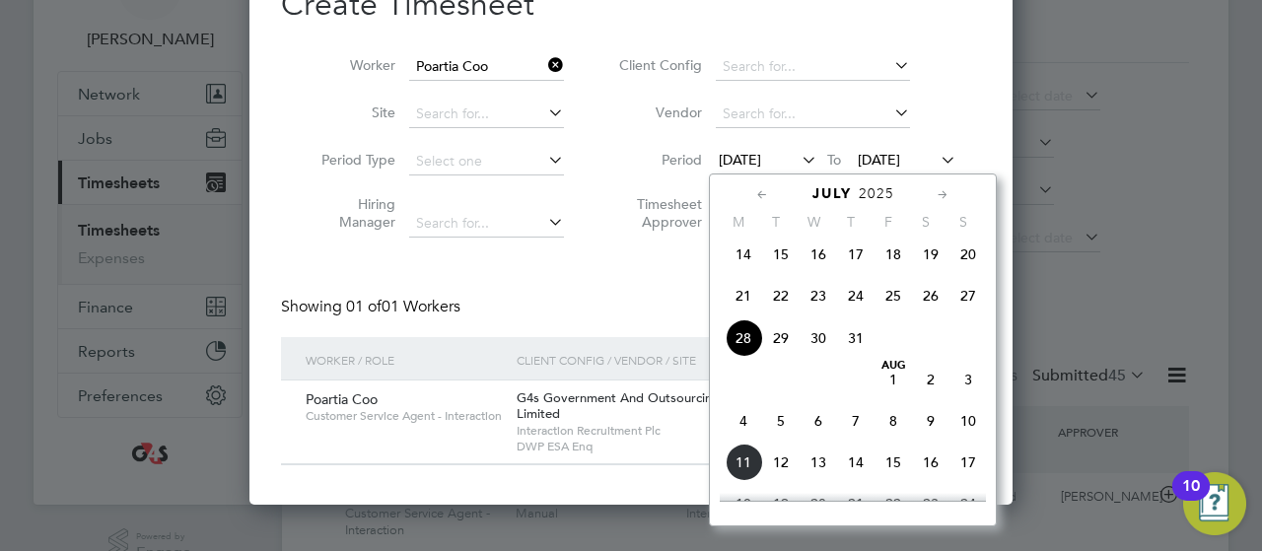
click at [740, 432] on span "4" at bounding box center [742, 420] width 37 height 37
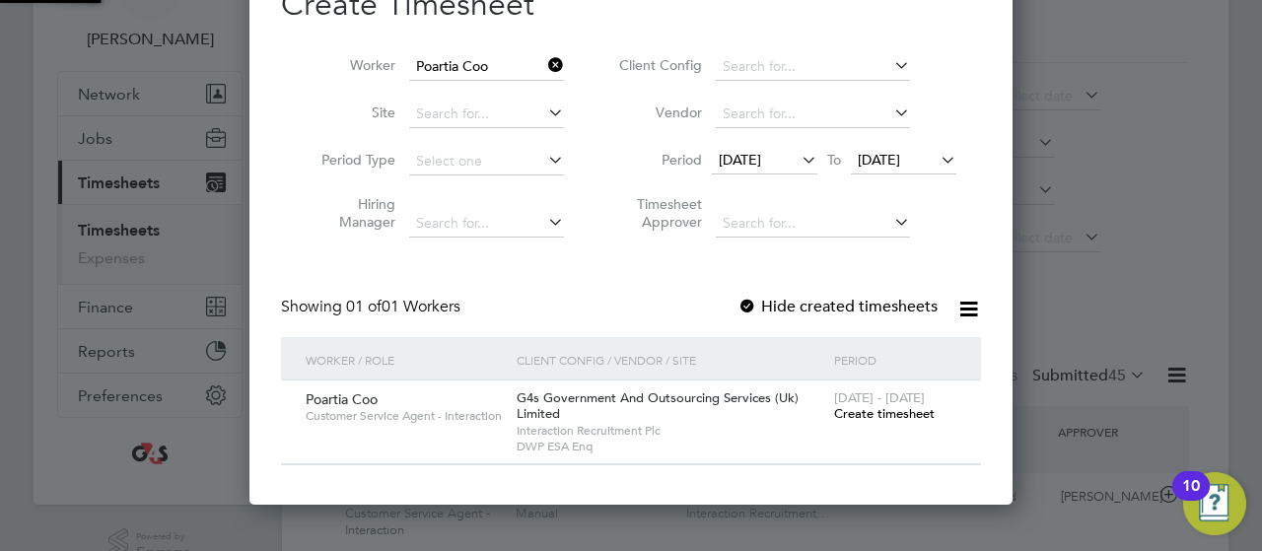
click at [895, 160] on span "[DATE]" at bounding box center [879, 160] width 42 height 18
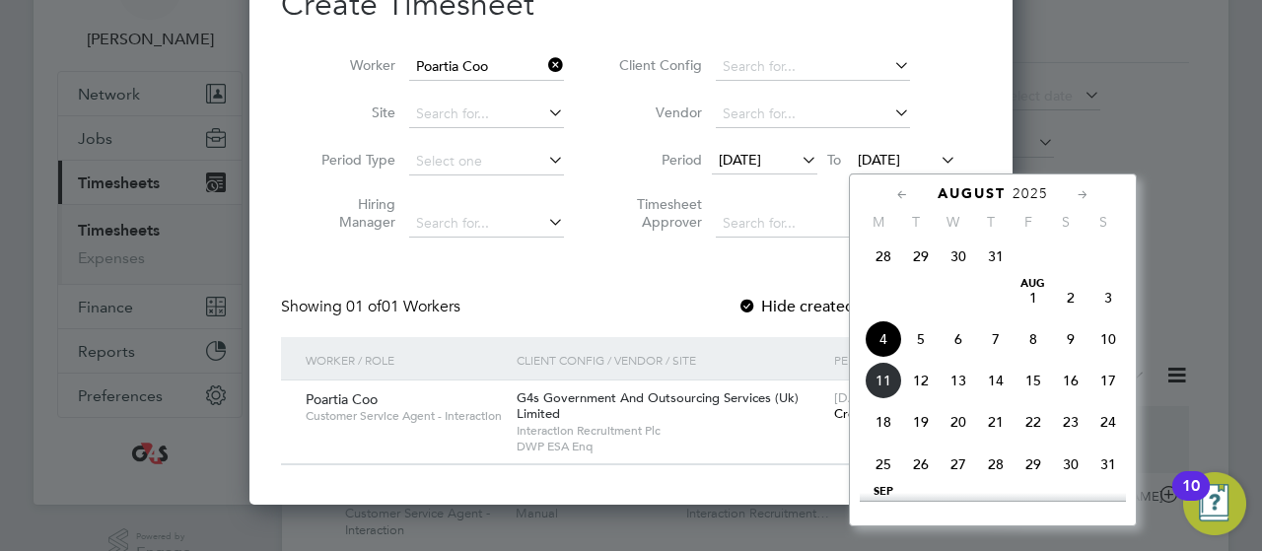
click at [1035, 348] on span "8" at bounding box center [1032, 338] width 37 height 37
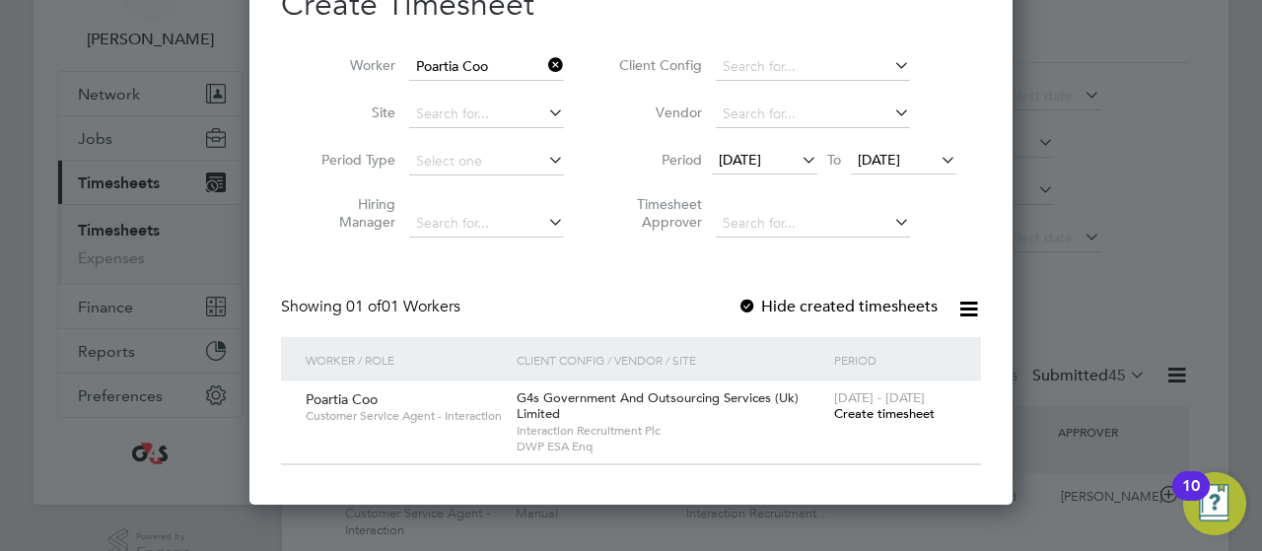
click at [888, 419] on span "Create timesheet" at bounding box center [884, 413] width 101 height 17
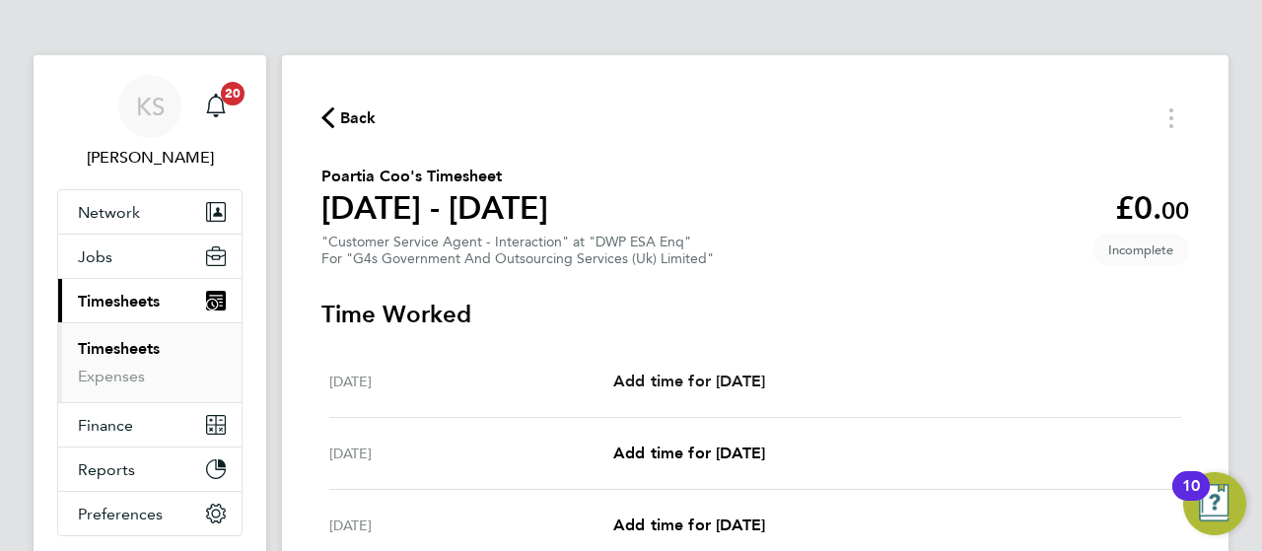
click at [765, 380] on span "Add time for [DATE]" at bounding box center [689, 381] width 152 height 19
select select "30"
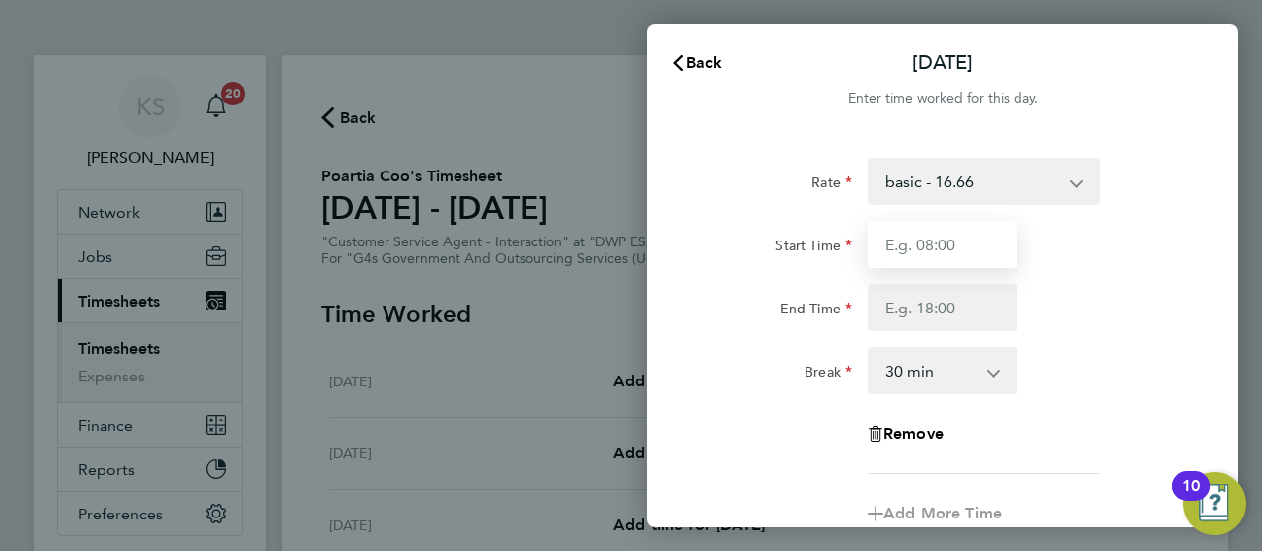
click at [936, 241] on input "Start Time" at bounding box center [942, 244] width 150 height 47
type input "08:00"
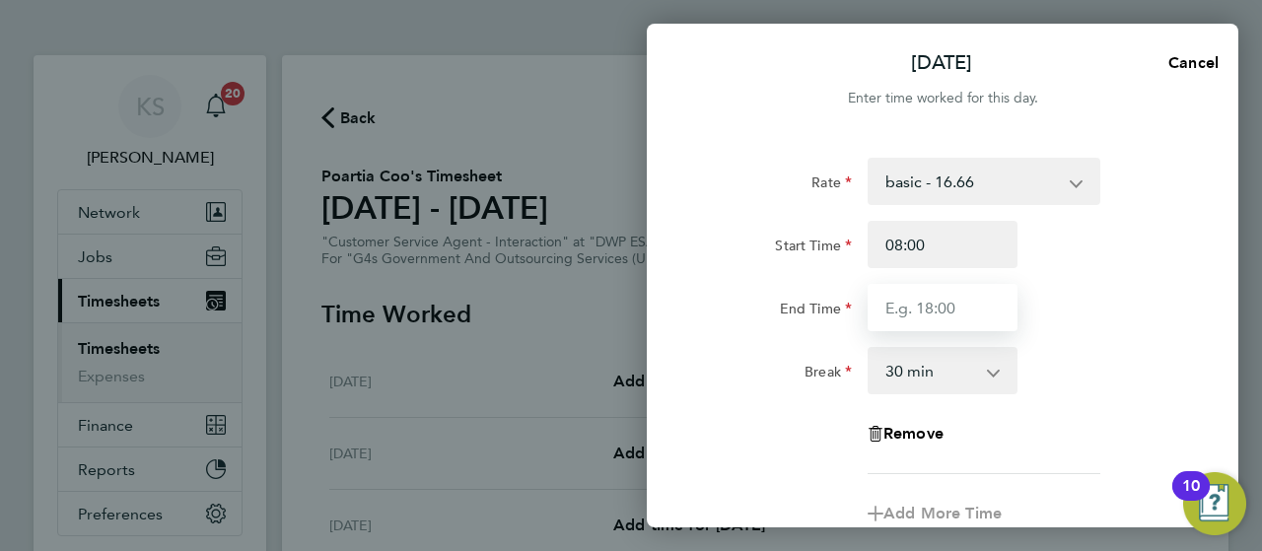
click at [904, 307] on input "End Time" at bounding box center [942, 307] width 150 height 47
click at [925, 309] on input "End Time" at bounding box center [942, 307] width 150 height 47
type input "16:00"
click at [1091, 307] on div "End Time 16:00" at bounding box center [942, 307] width 497 height 47
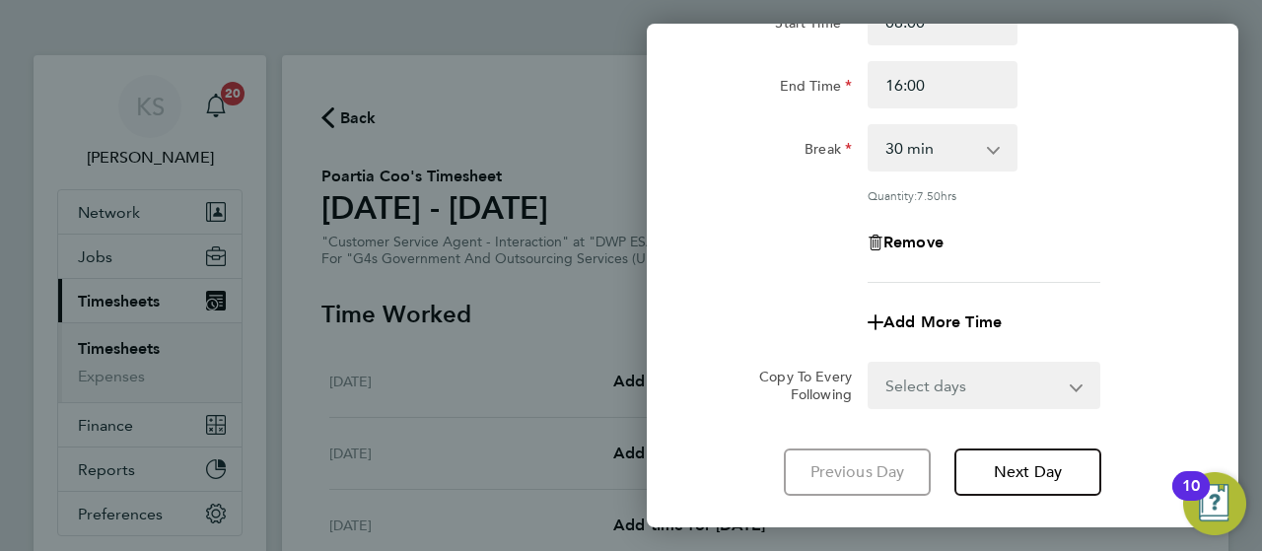
scroll to position [339, 0]
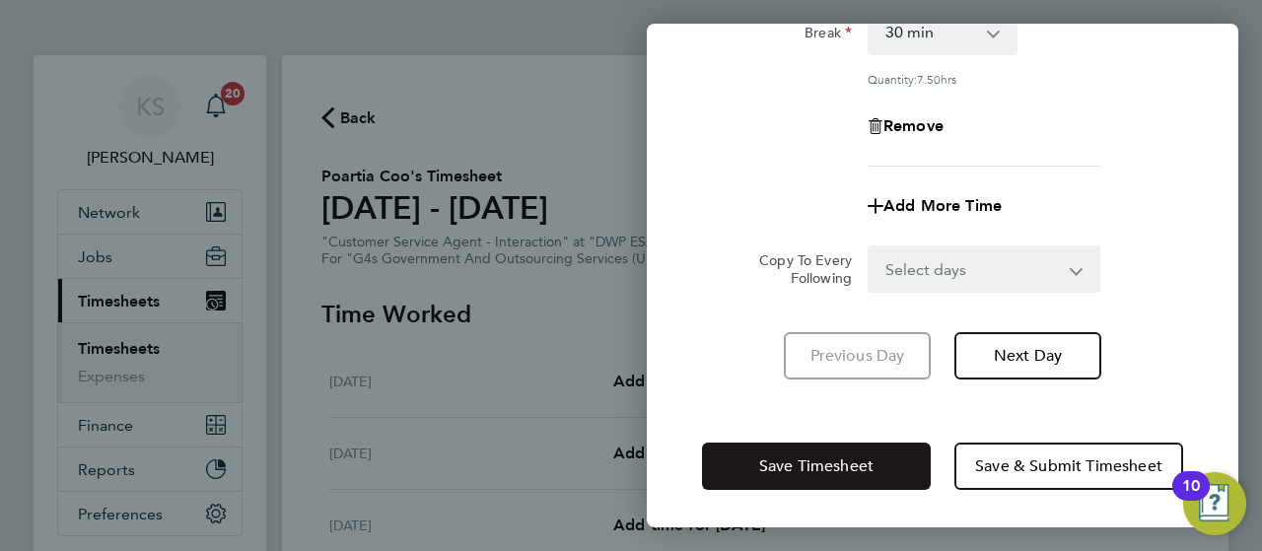
click at [844, 452] on button "Save Timesheet" at bounding box center [816, 466] width 229 height 47
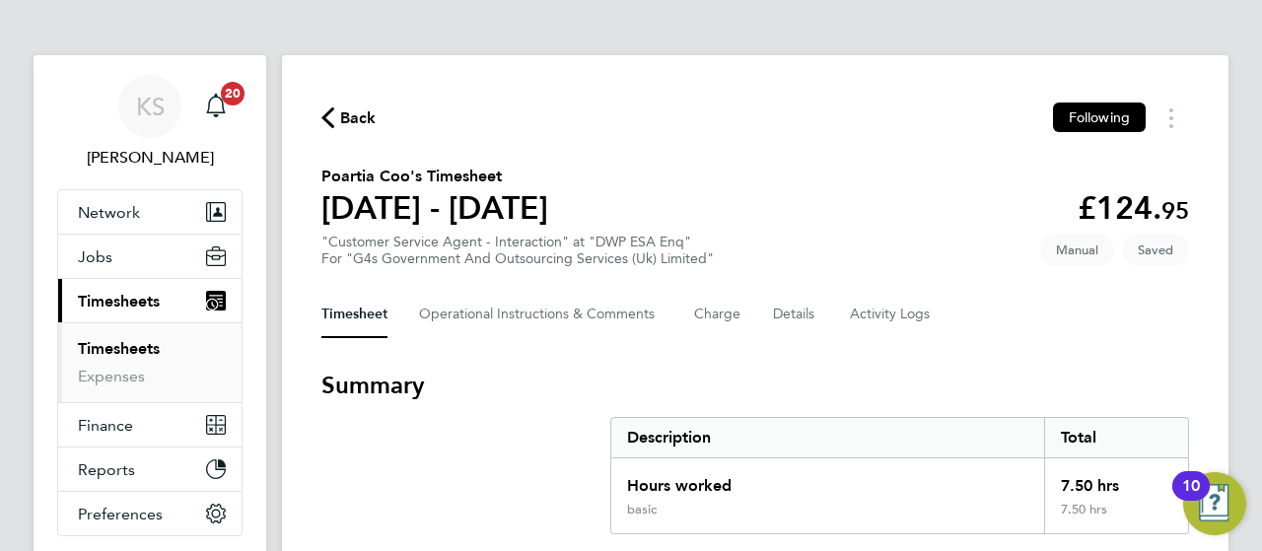
click at [781, 391] on h3 "Summary" at bounding box center [754, 386] width 867 height 32
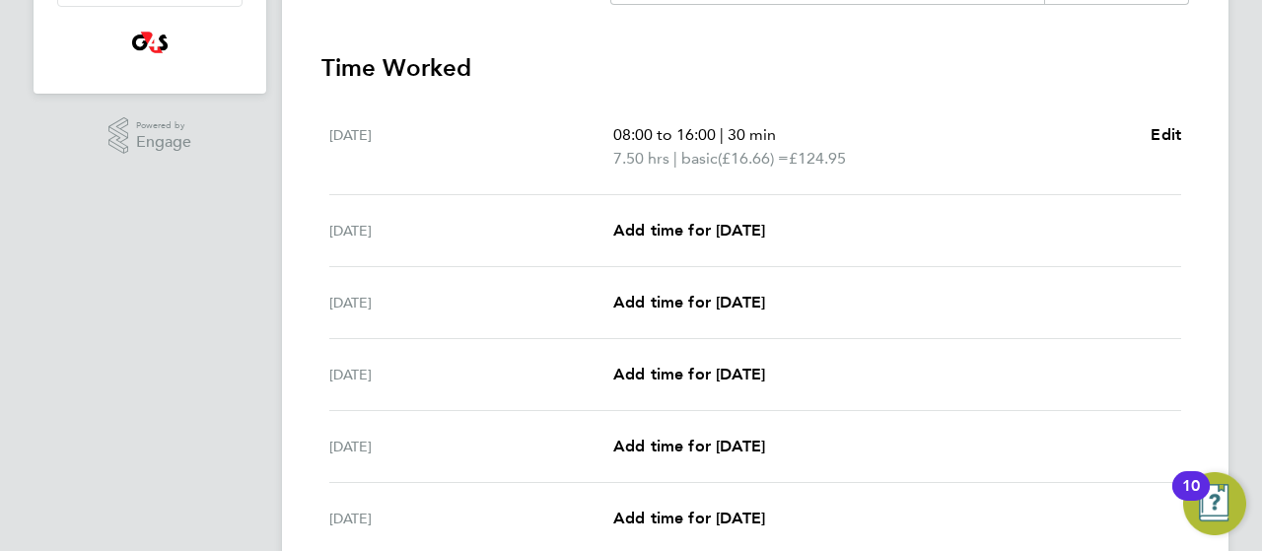
scroll to position [552, 0]
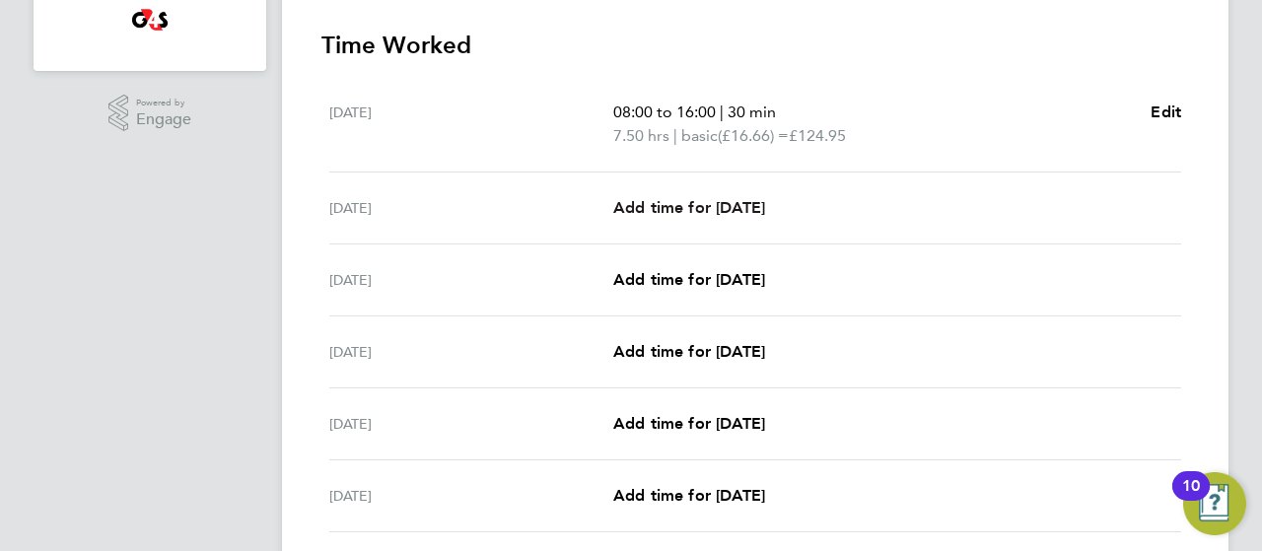
click at [654, 216] on link "Add time for [DATE]" at bounding box center [689, 208] width 152 height 24
select select "30"
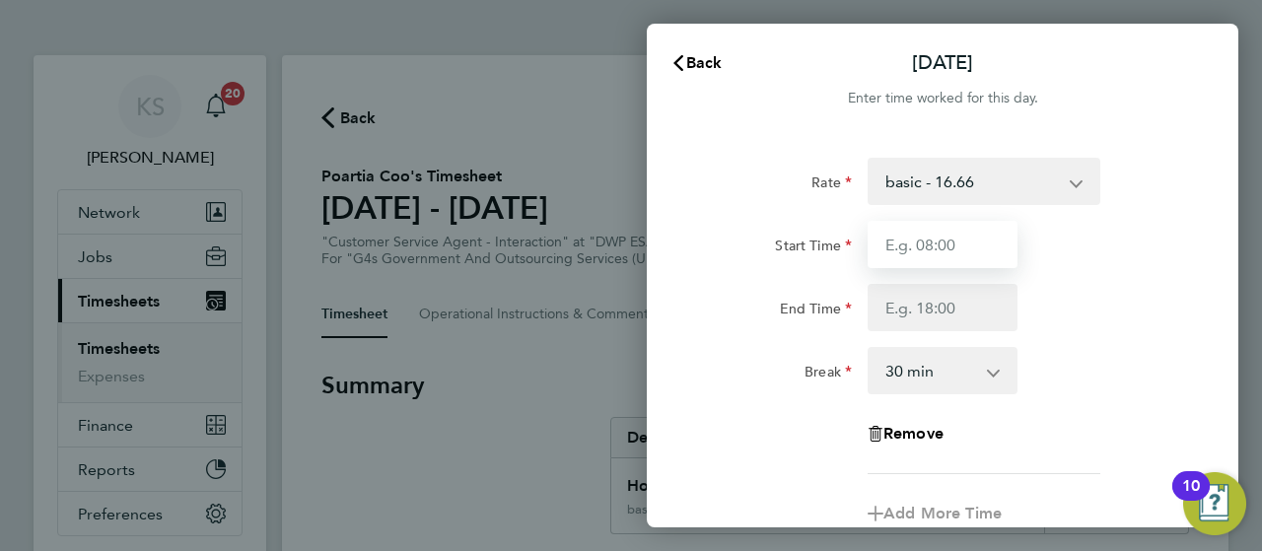
click at [900, 263] on input "Start Time" at bounding box center [942, 244] width 150 height 47
type input "08:00"
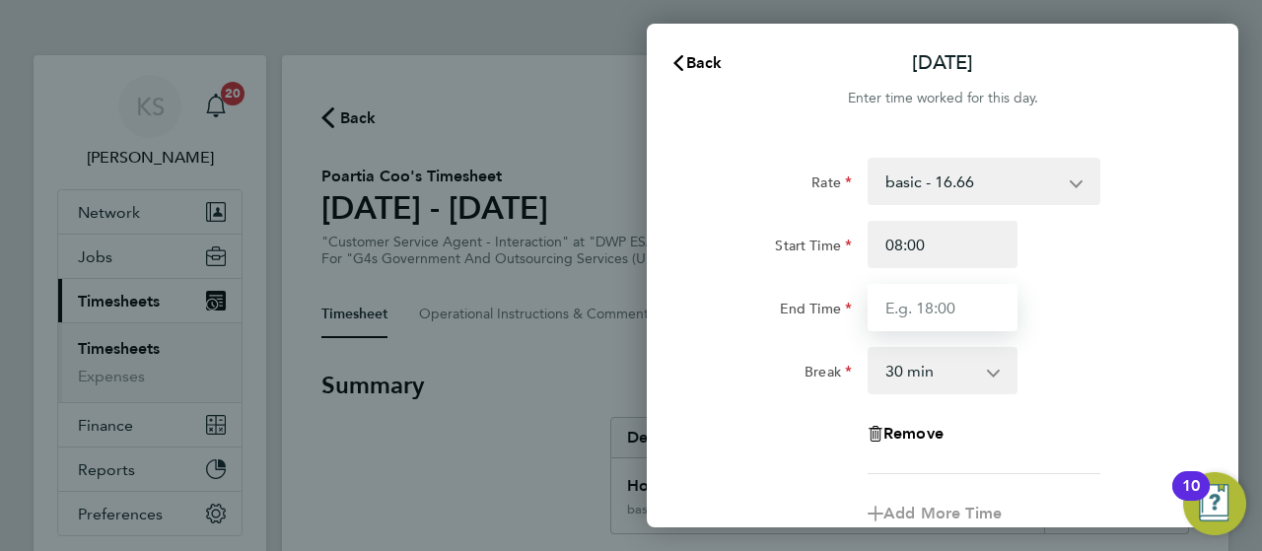
click at [903, 305] on input "End Time" at bounding box center [942, 307] width 150 height 47
click at [908, 297] on input "End Time" at bounding box center [942, 307] width 150 height 47
type input "16:06"
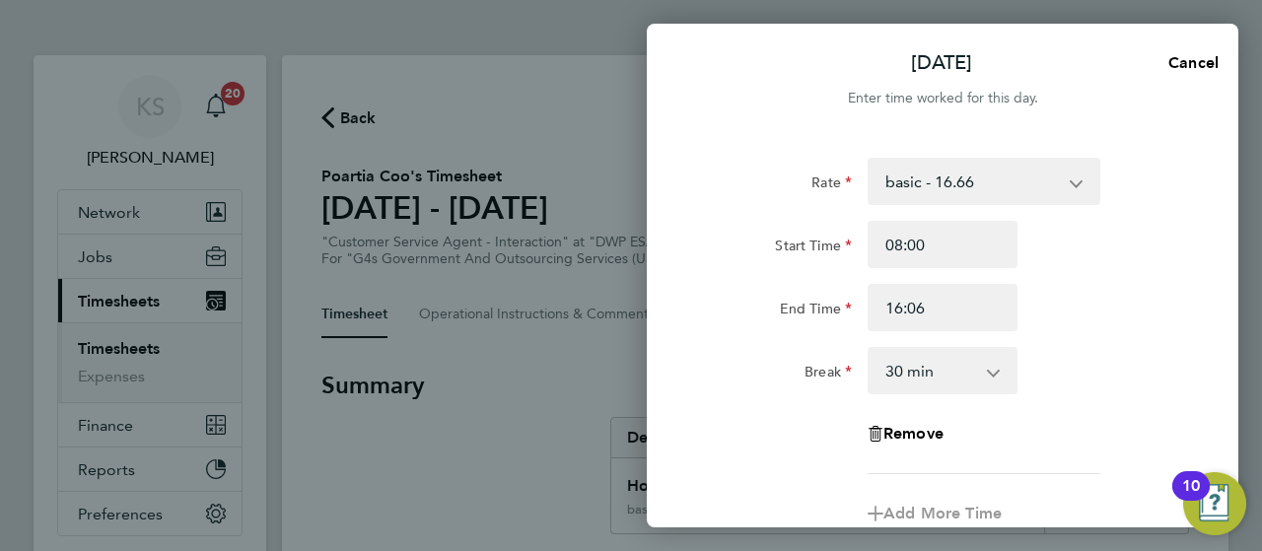
click at [1132, 320] on div "End Time 16:06" at bounding box center [942, 307] width 497 height 47
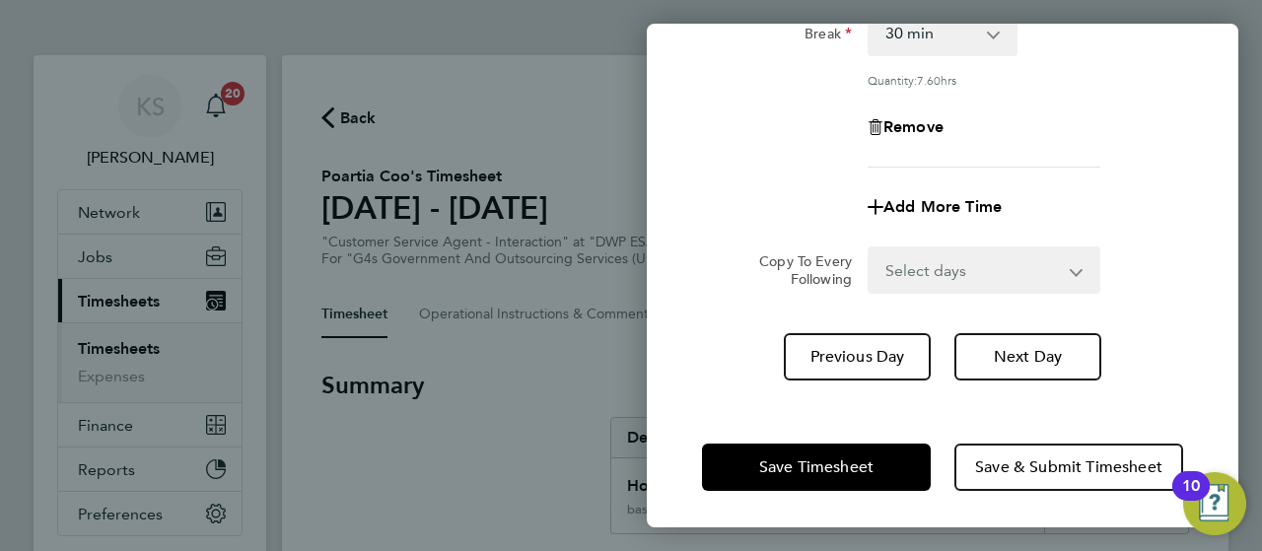
scroll to position [339, 0]
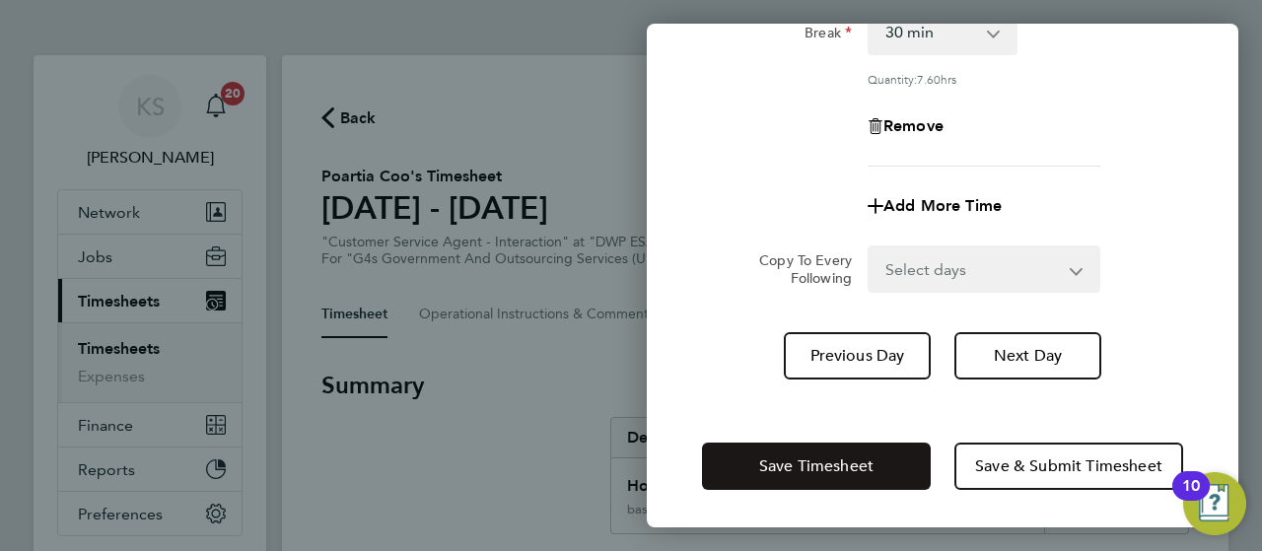
click at [863, 449] on button "Save Timesheet" at bounding box center [816, 466] width 229 height 47
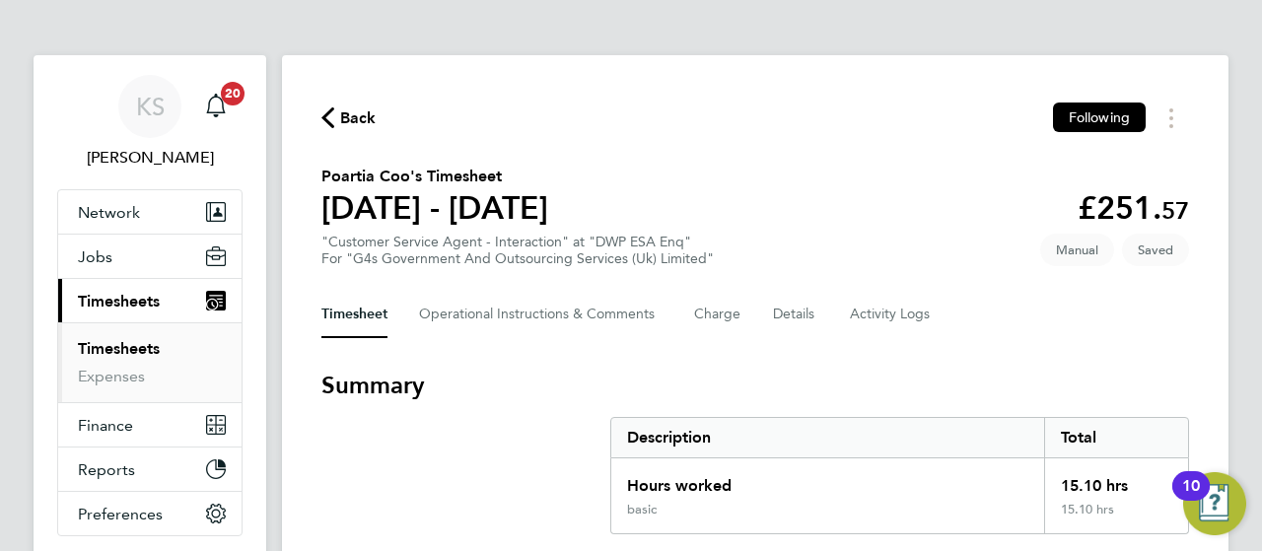
click at [807, 381] on h3 "Summary" at bounding box center [754, 386] width 867 height 32
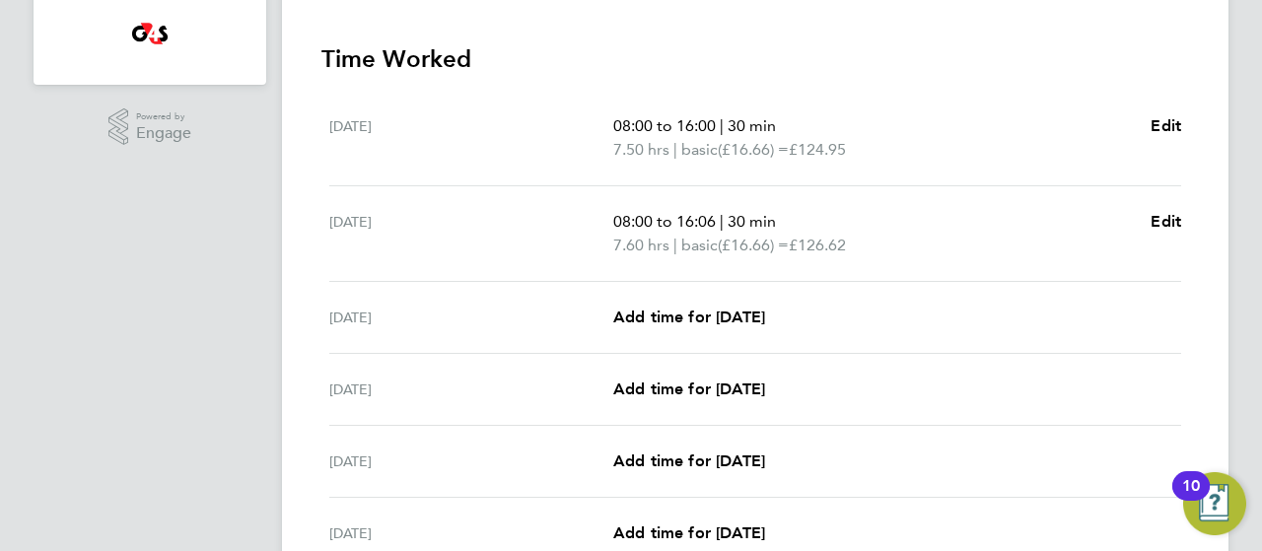
scroll to position [591, 0]
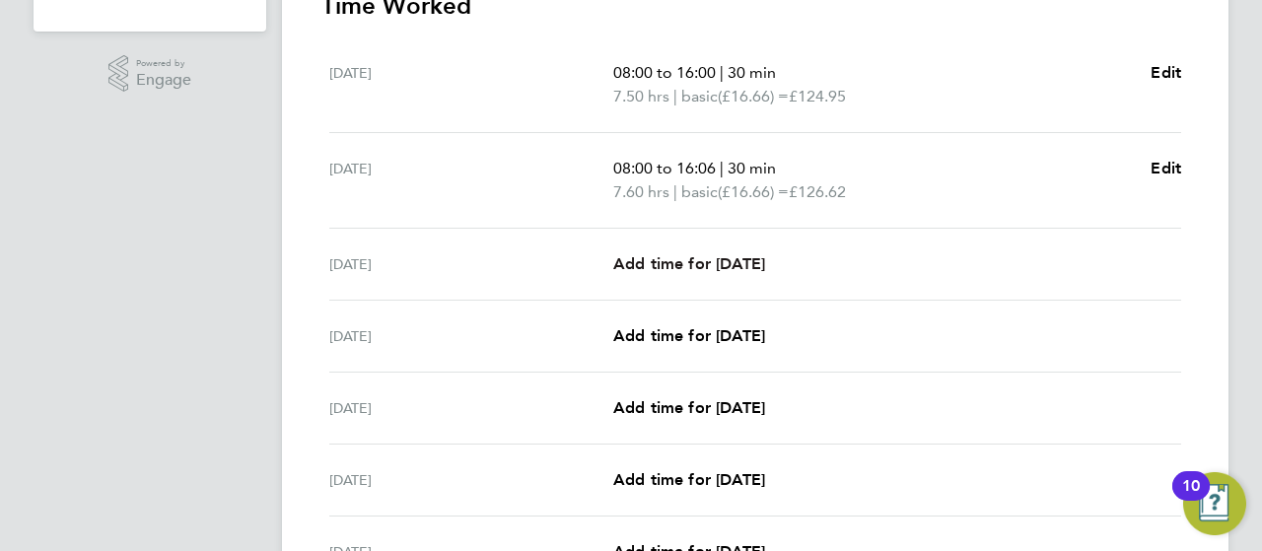
click at [661, 255] on span "Add time for [DATE]" at bounding box center [689, 263] width 152 height 19
select select "30"
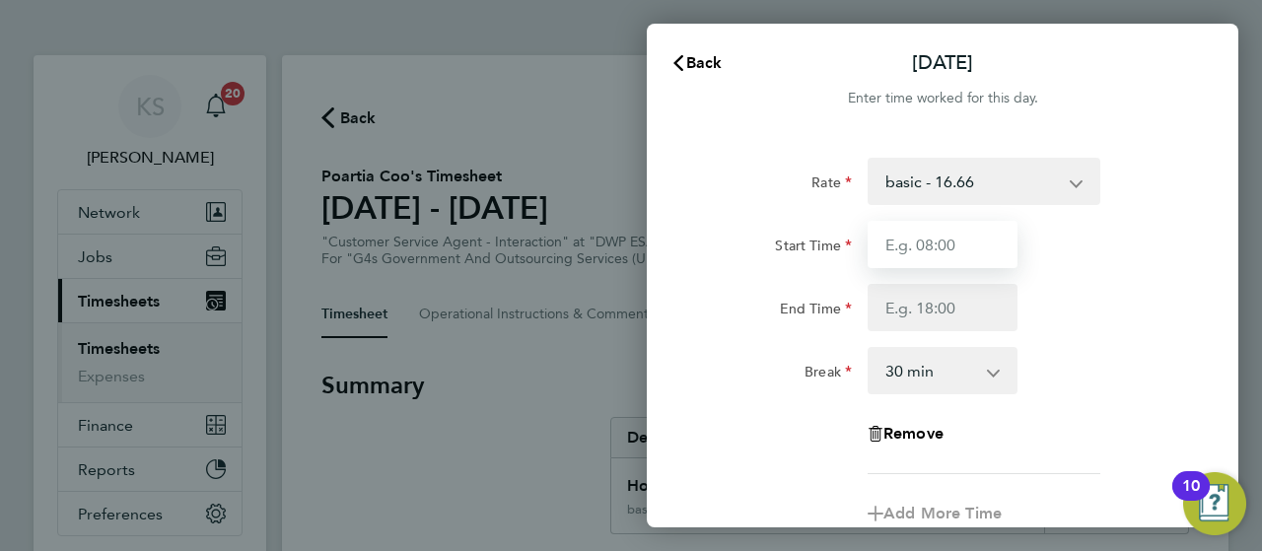
click at [912, 251] on input "Start Time" at bounding box center [942, 244] width 150 height 47
type input "08:00"
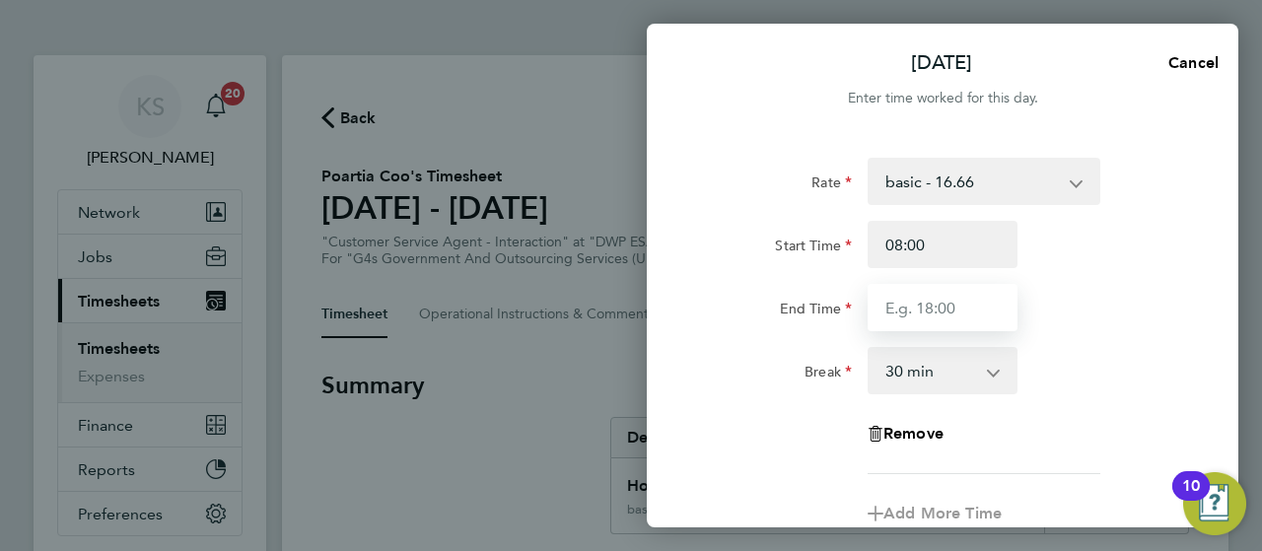
click at [905, 301] on input "End Time" at bounding box center [942, 307] width 150 height 47
click at [996, 313] on input "End Time" at bounding box center [942, 307] width 150 height 47
type input "16:02"
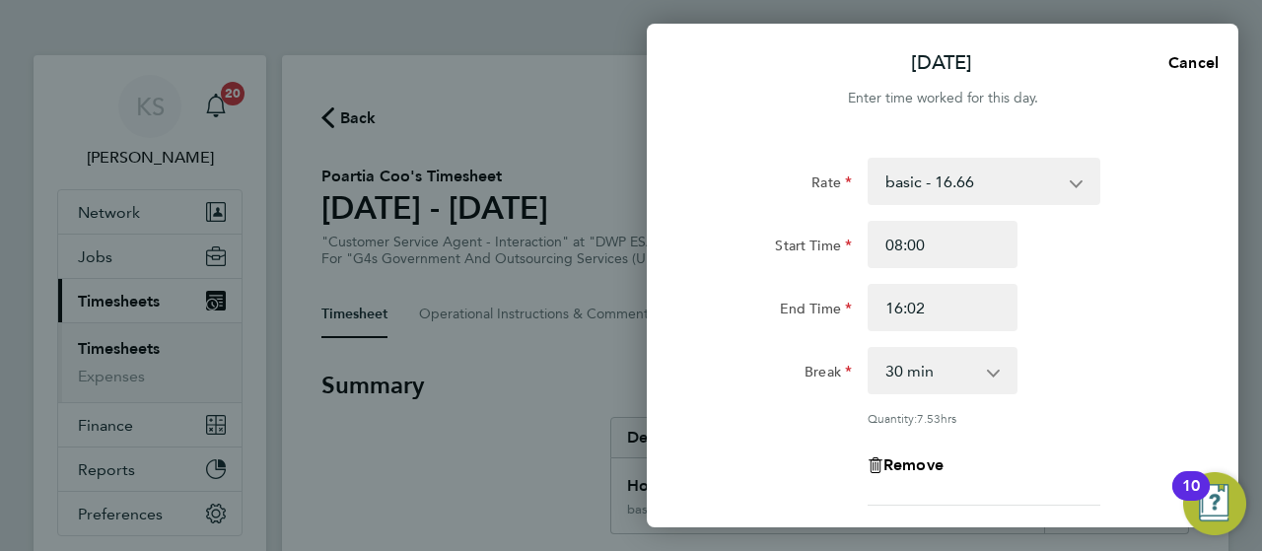
click at [1098, 305] on div "End Time 16:02" at bounding box center [942, 307] width 497 height 47
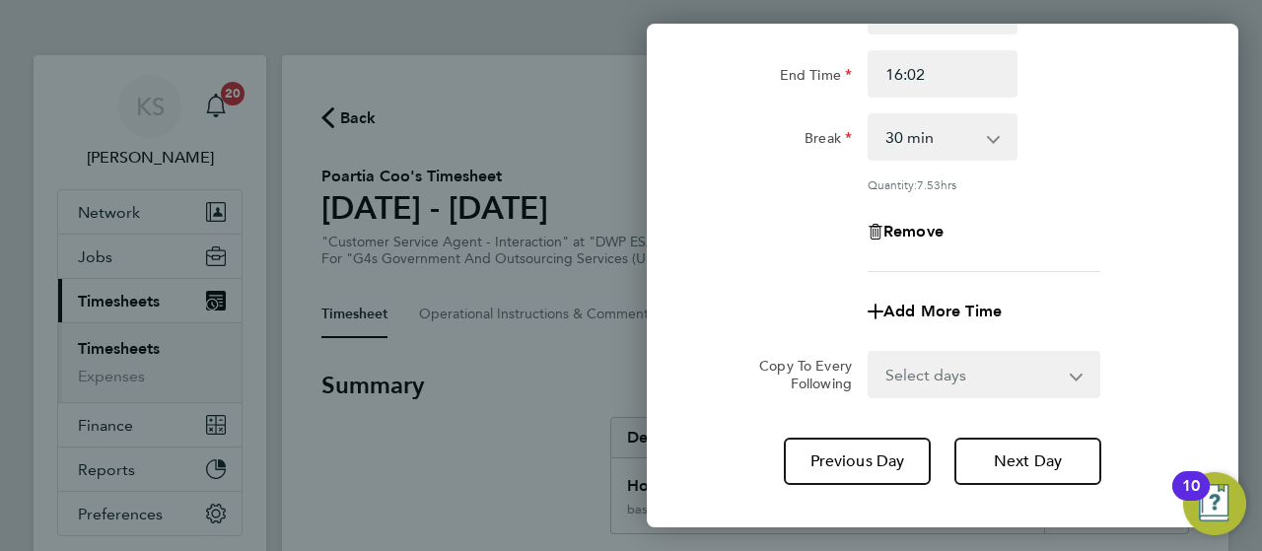
scroll to position [339, 0]
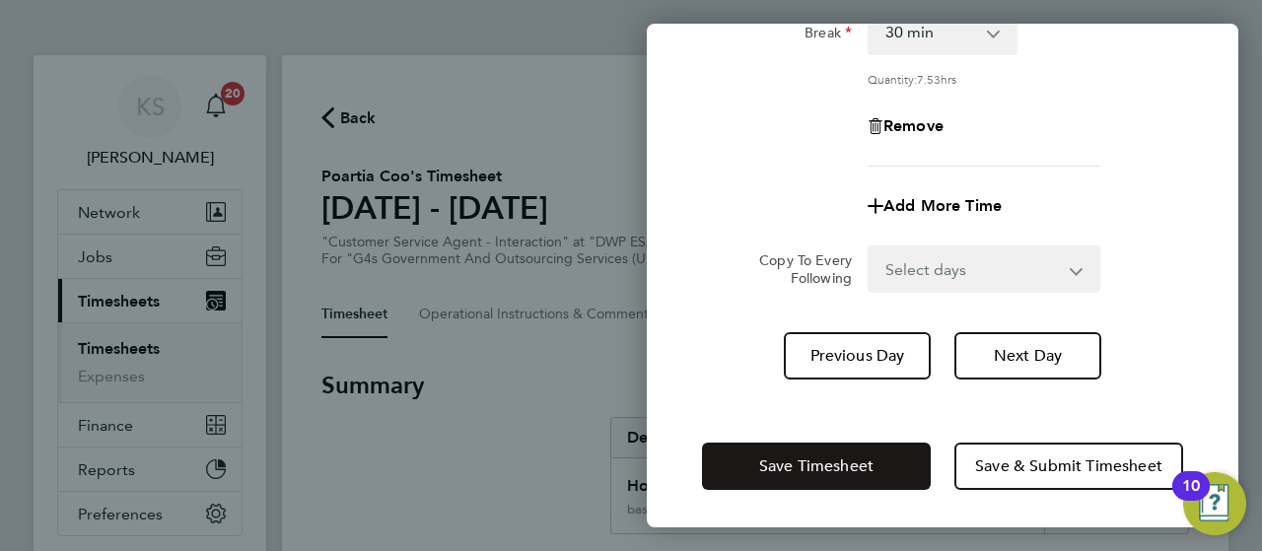
click at [860, 443] on button "Save Timesheet" at bounding box center [816, 466] width 229 height 47
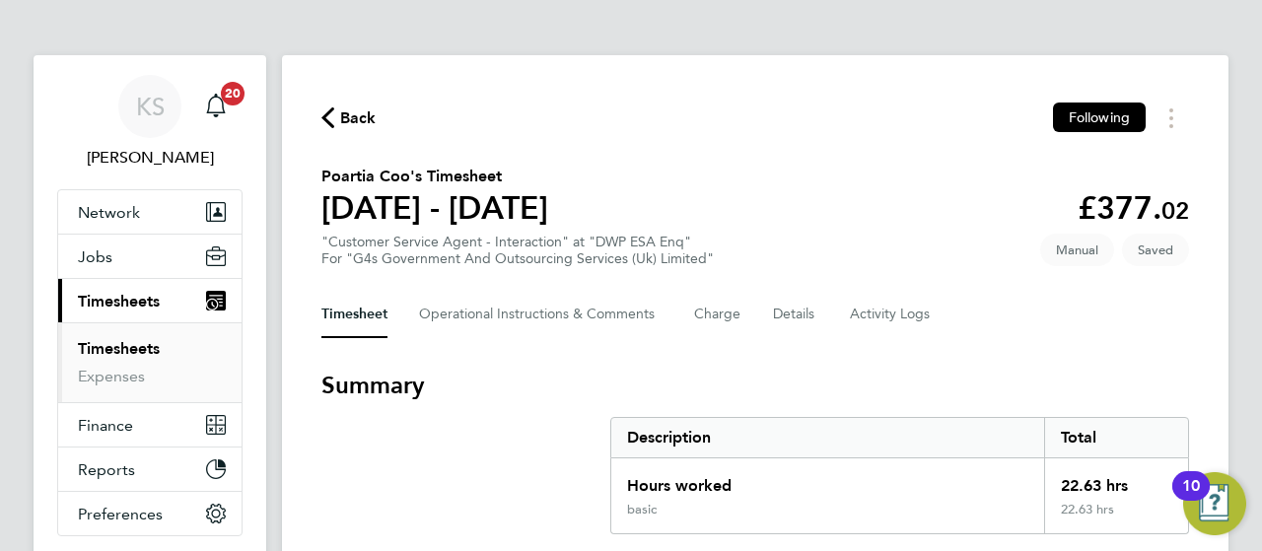
click at [770, 372] on h3 "Summary" at bounding box center [754, 386] width 867 height 32
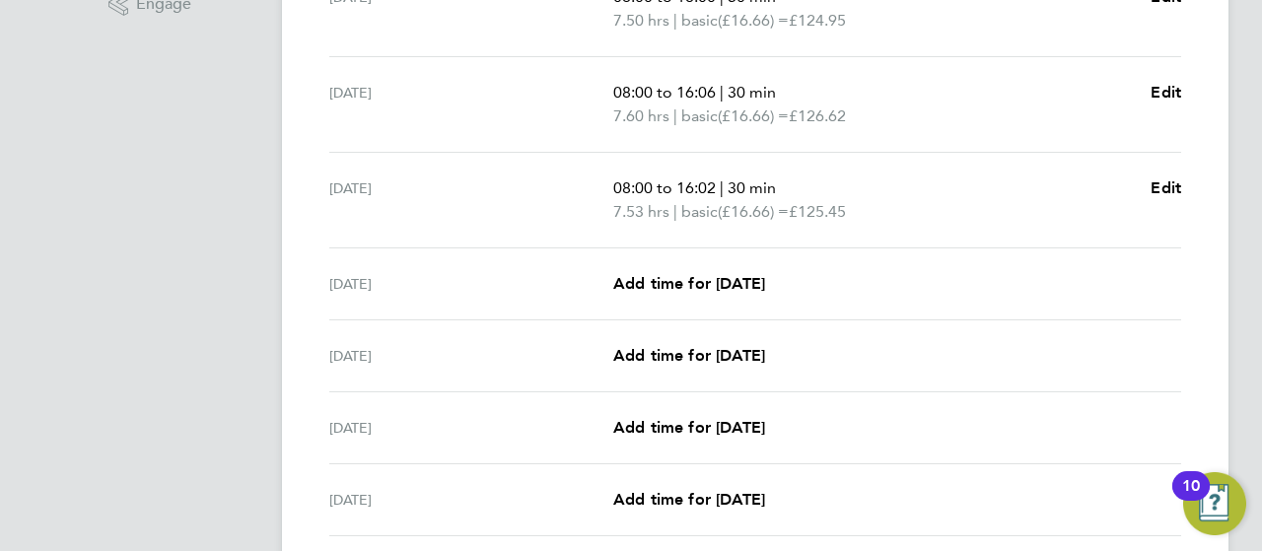
scroll to position [749, 0]
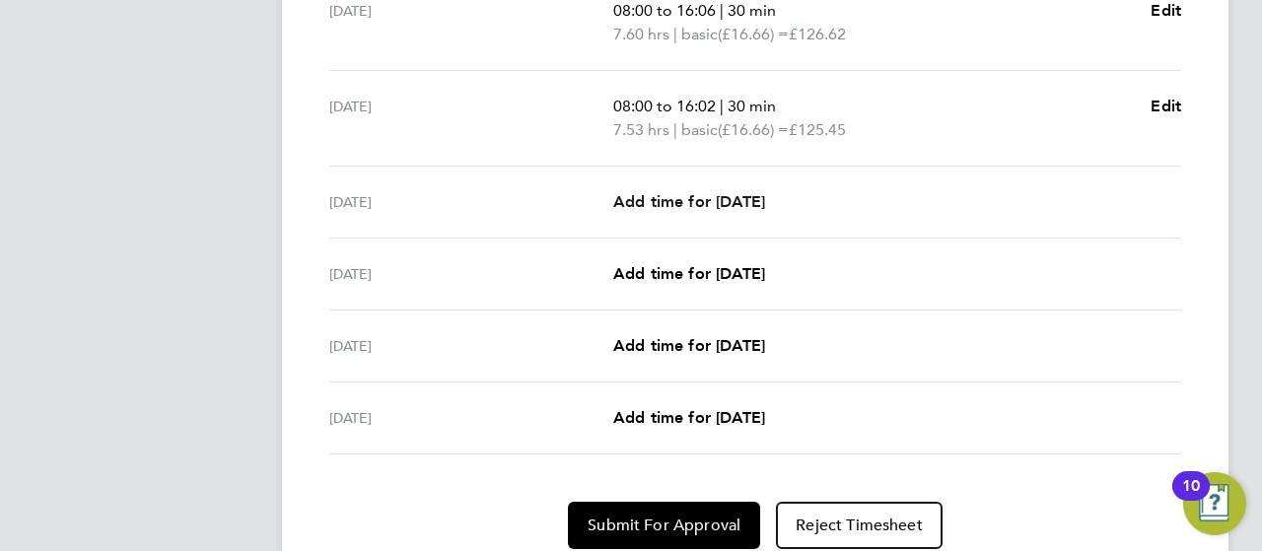
click at [654, 208] on span "Add time for [DATE]" at bounding box center [689, 201] width 152 height 19
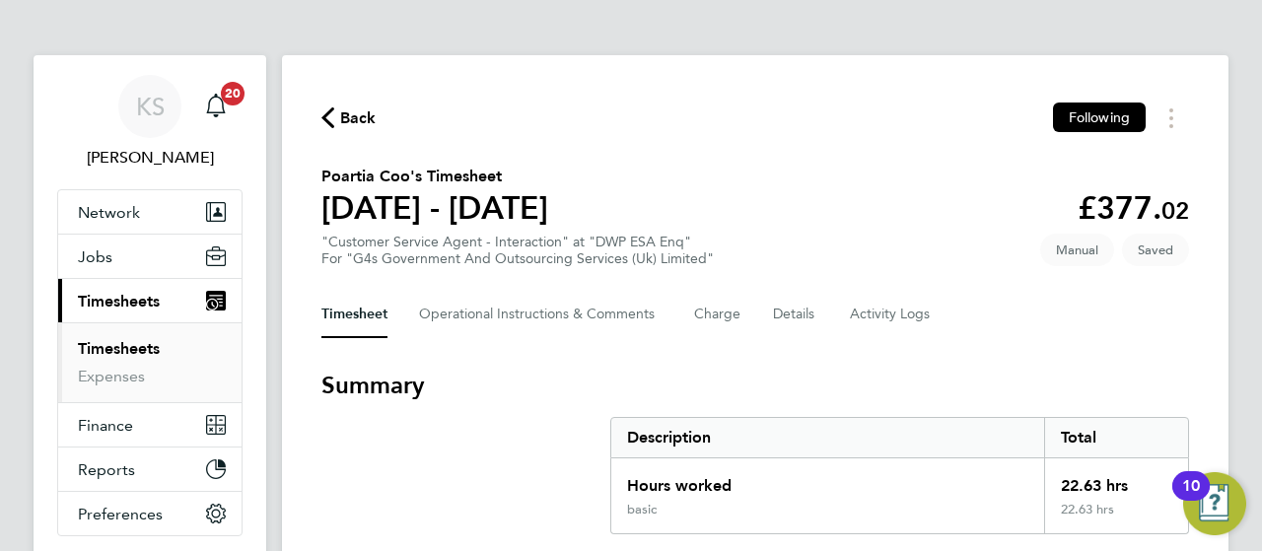
select select "30"
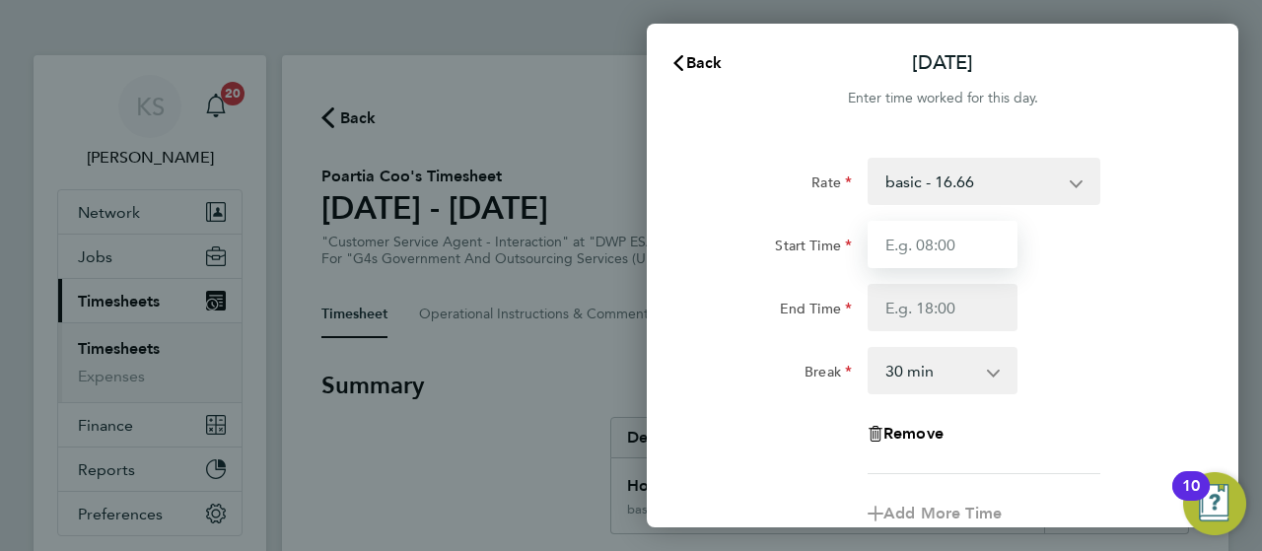
click at [899, 265] on input "Start Time" at bounding box center [942, 244] width 150 height 47
type input "08:00"
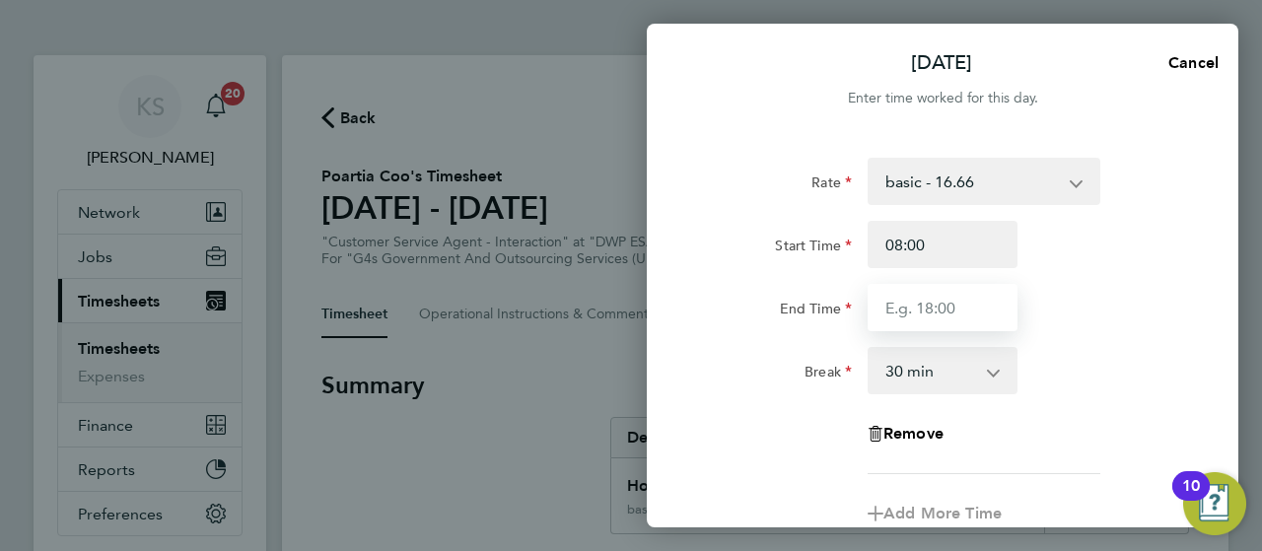
click at [906, 297] on input "End Time" at bounding box center [942, 307] width 150 height 47
click at [929, 309] on input "End Time" at bounding box center [942, 307] width 150 height 47
type input "16:08"
click at [1112, 318] on div "End Time 16:08" at bounding box center [942, 307] width 497 height 47
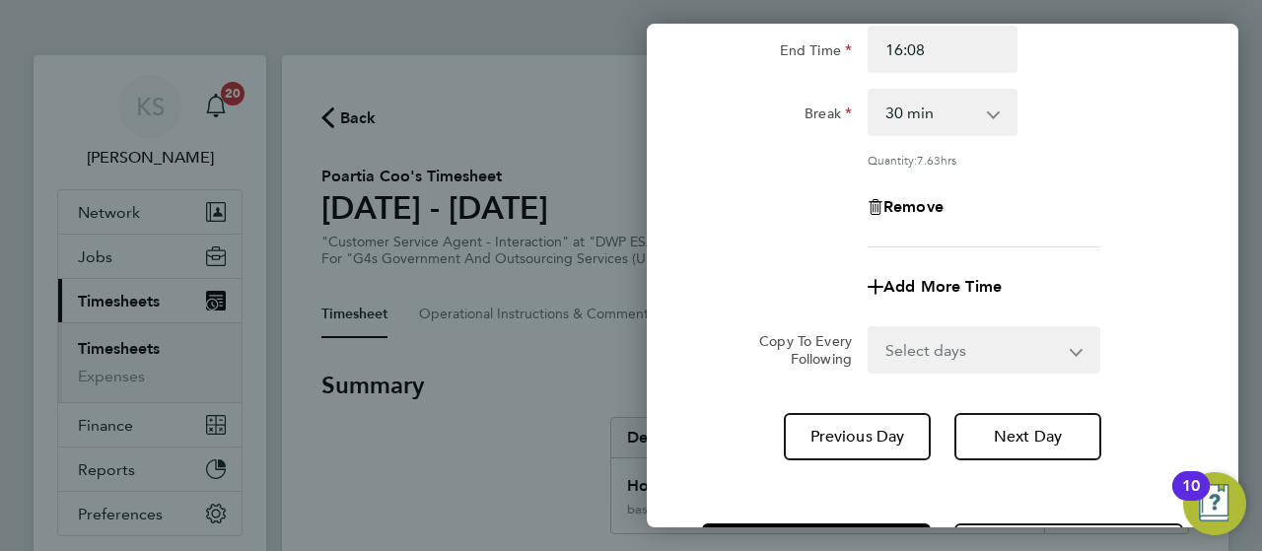
scroll to position [339, 0]
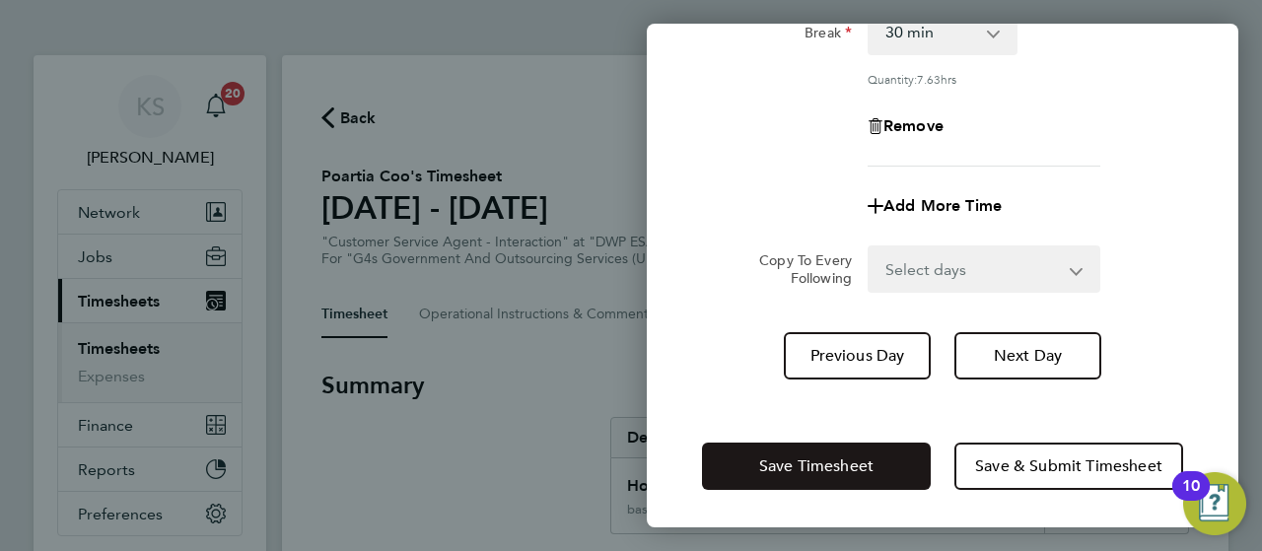
click at [851, 456] on span "Save Timesheet" at bounding box center [816, 466] width 114 height 20
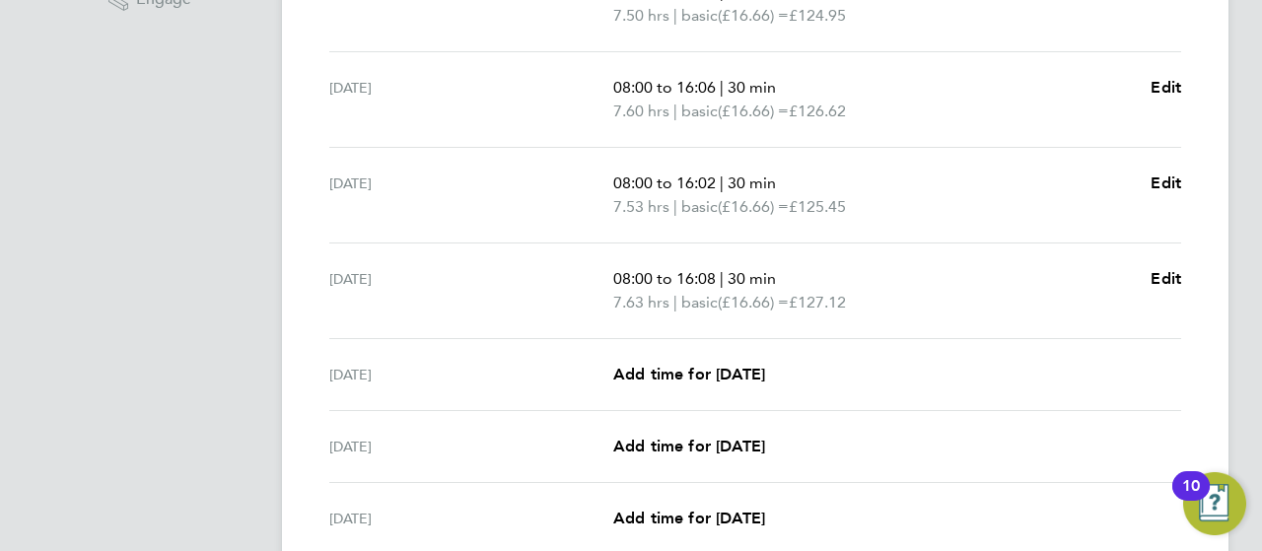
scroll to position [710, 0]
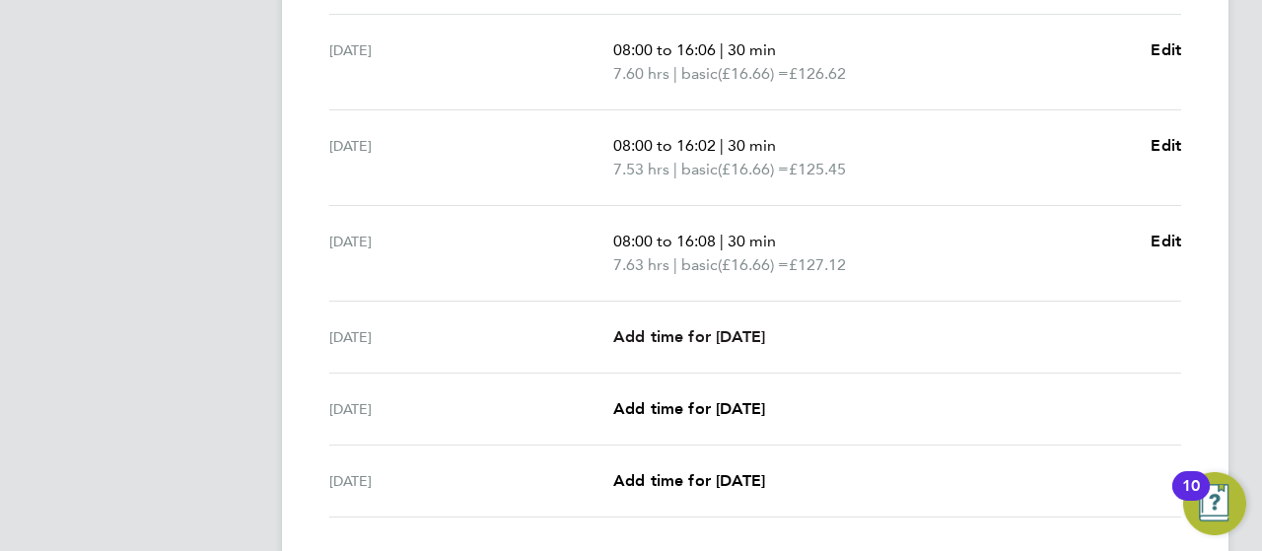
click at [697, 327] on span "Add time for [DATE]" at bounding box center [689, 336] width 152 height 19
select select "30"
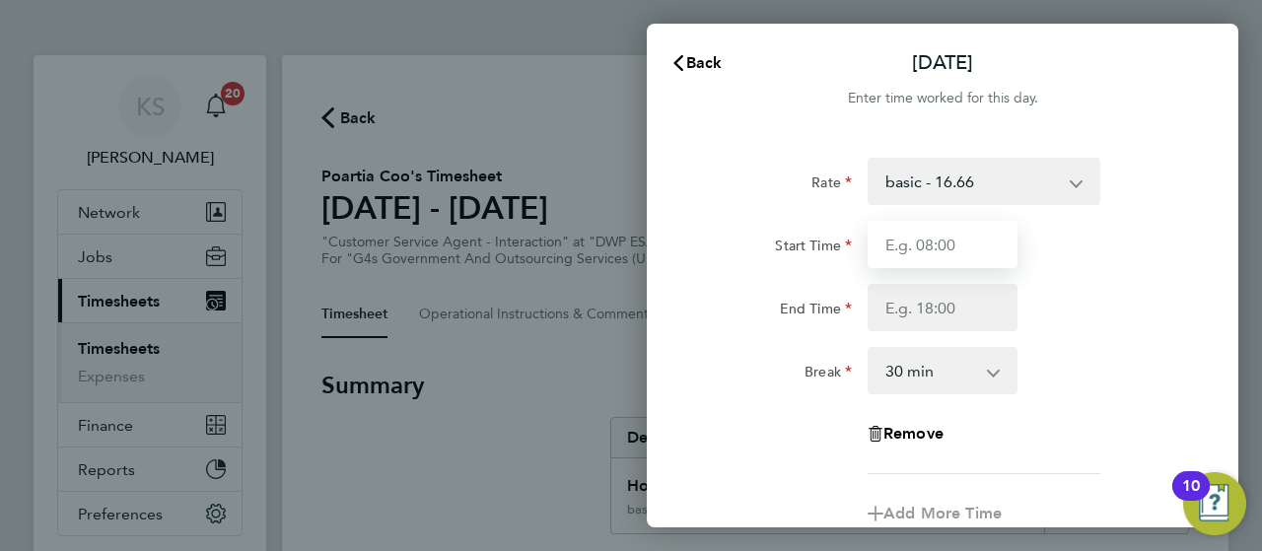
click at [978, 245] on input "Start Time" at bounding box center [942, 244] width 150 height 47
type input "08:00"
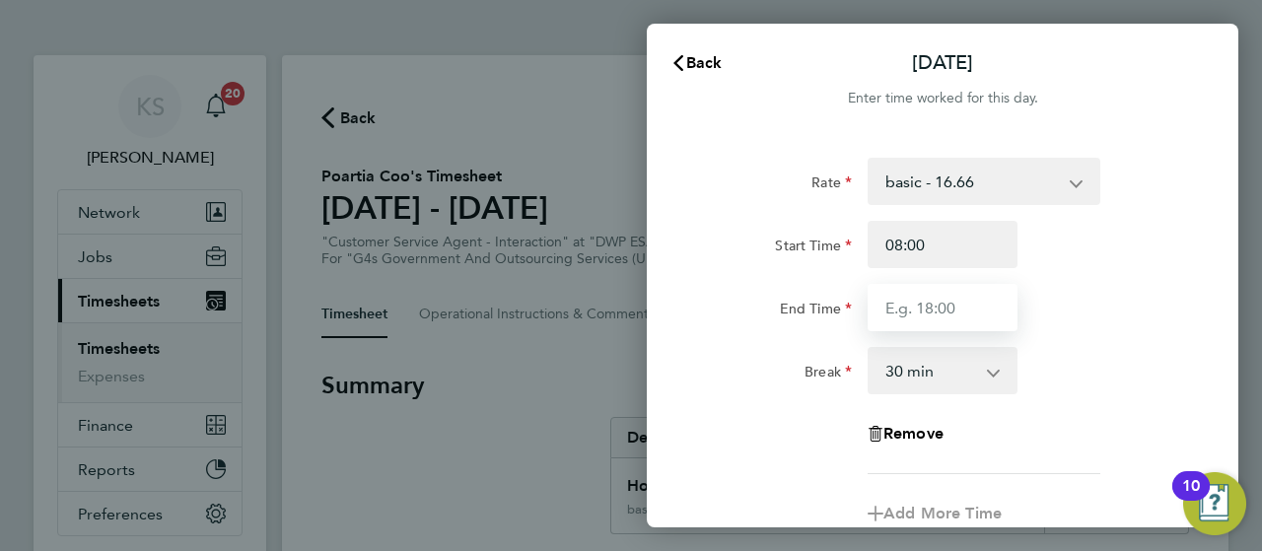
click at [941, 301] on input "End Time" at bounding box center [942, 307] width 150 height 47
click at [872, 305] on input "End Time" at bounding box center [942, 307] width 150 height 47
type input "16:01"
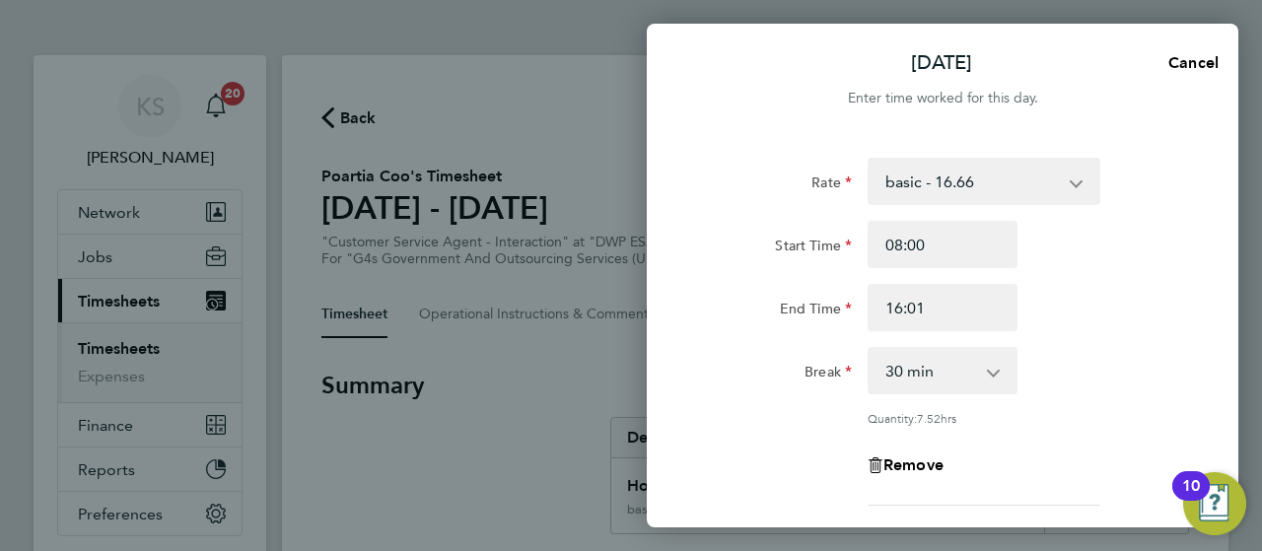
click at [1165, 318] on div "End Time 16:01" at bounding box center [942, 307] width 497 height 47
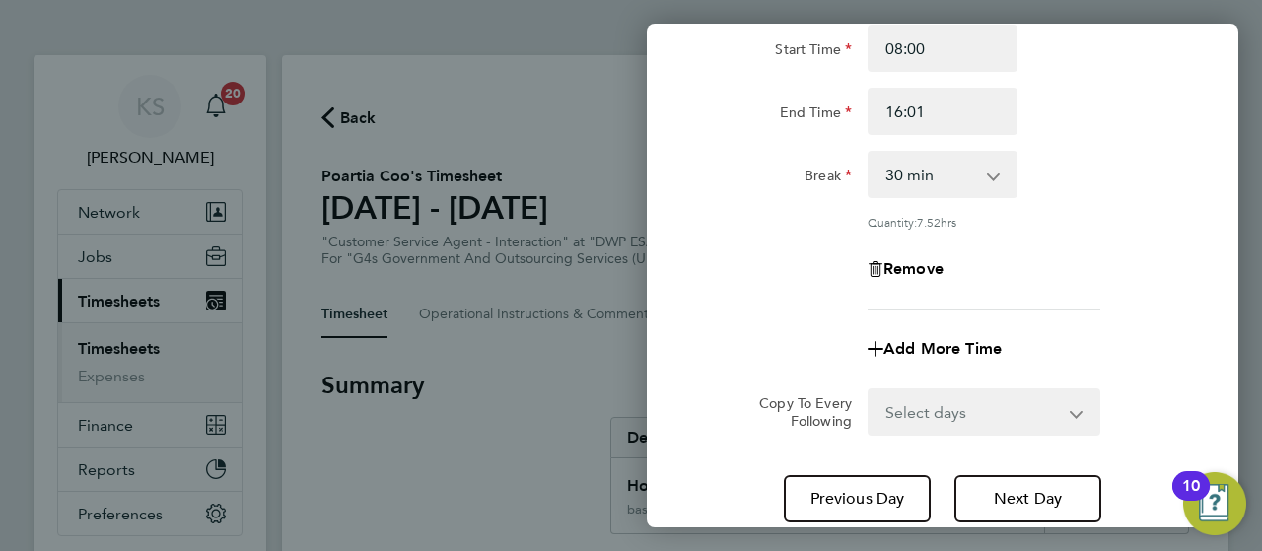
scroll to position [339, 0]
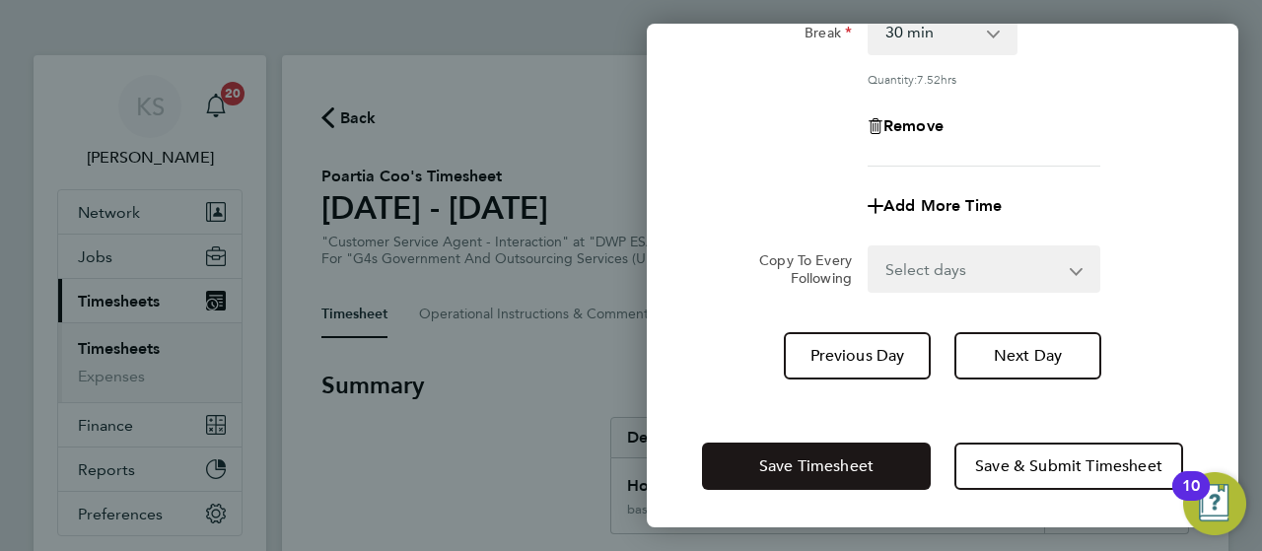
click at [847, 456] on span "Save Timesheet" at bounding box center [816, 466] width 114 height 20
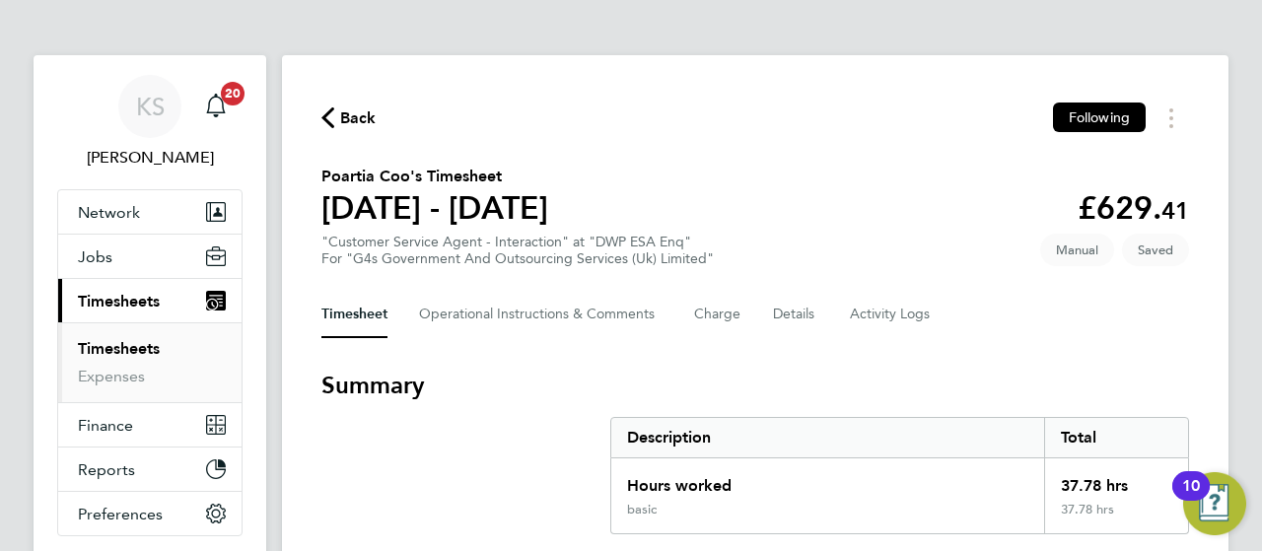
click at [783, 388] on h3 "Summary" at bounding box center [754, 386] width 867 height 32
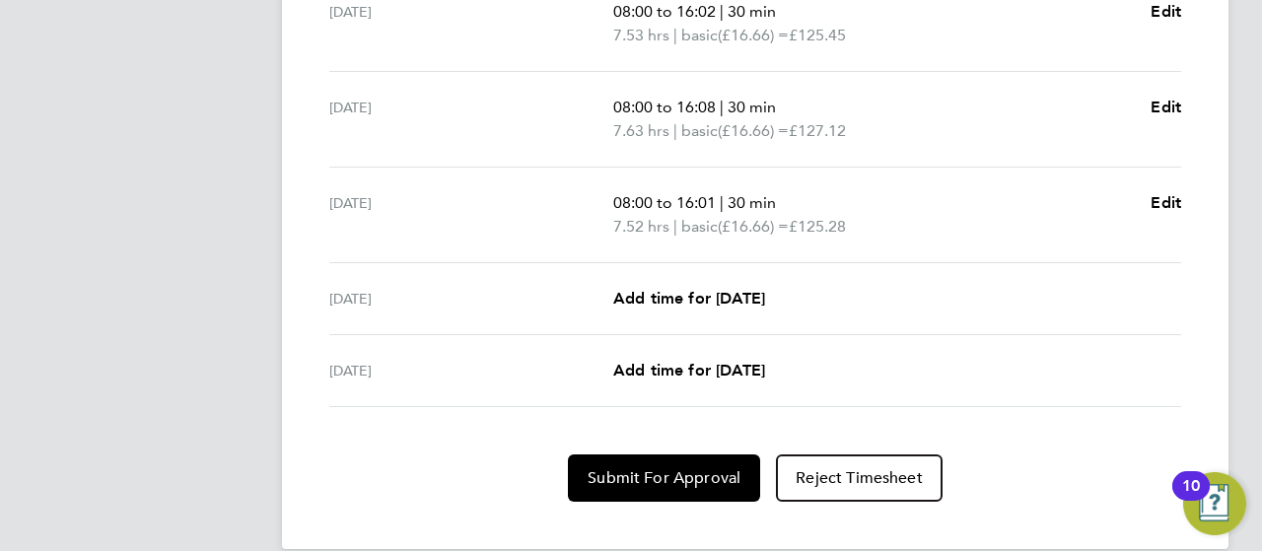
scroll to position [869, 0]
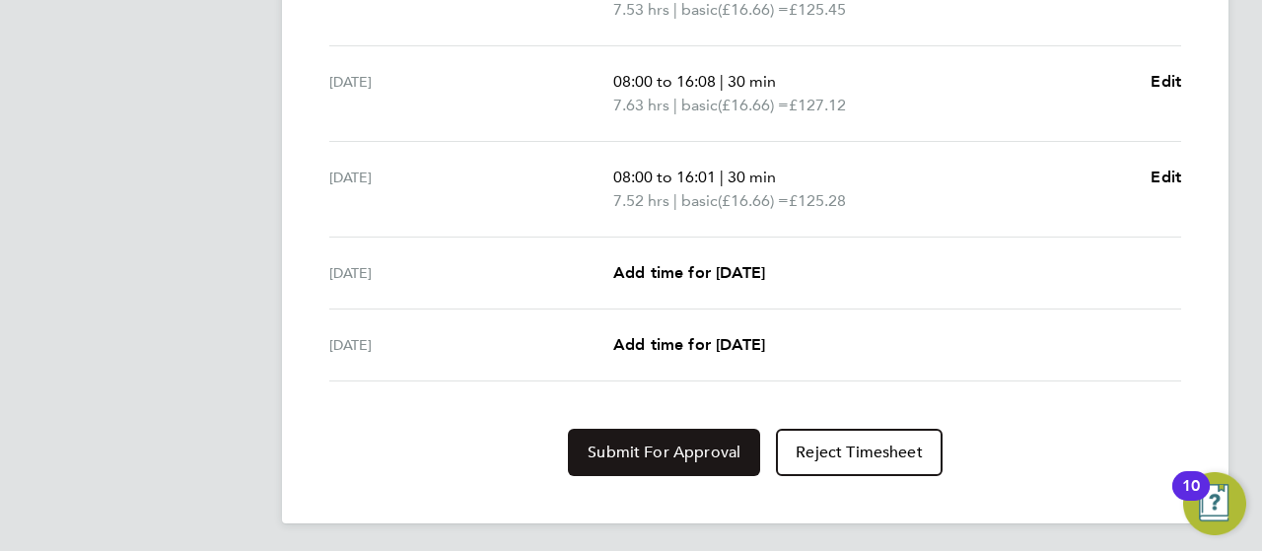
click at [702, 437] on button "Submit For Approval" at bounding box center [664, 452] width 192 height 47
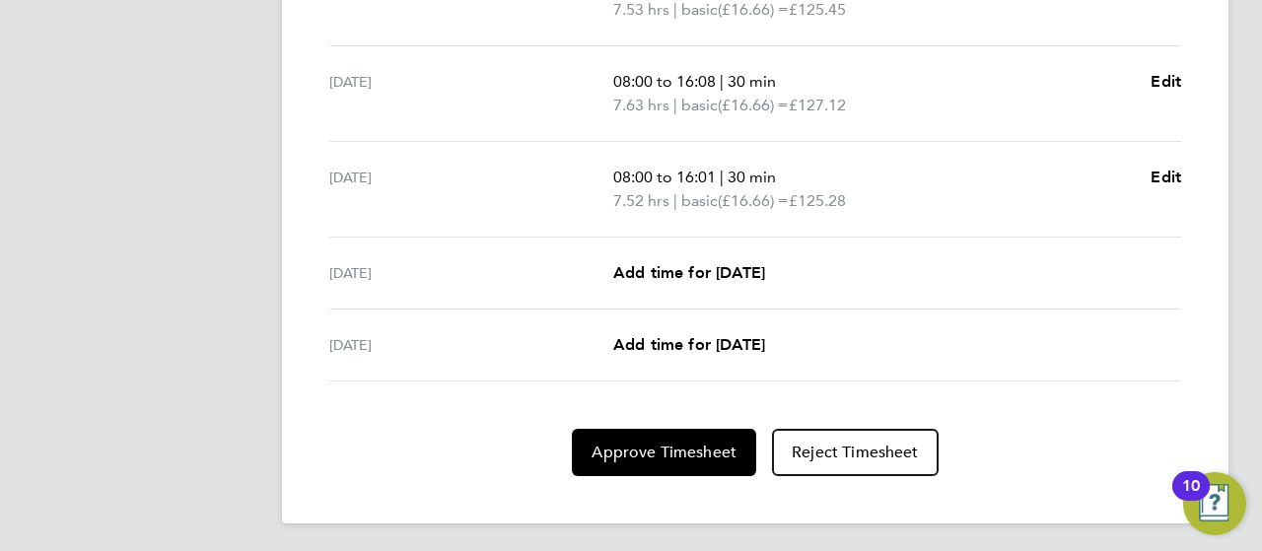
click at [483, 422] on section "Time Worked [DATE] 08:00 to 16:00 | 30 min 7.50 hrs | basic (£16.66) = £124.95 …" at bounding box center [754, 94] width 867 height 764
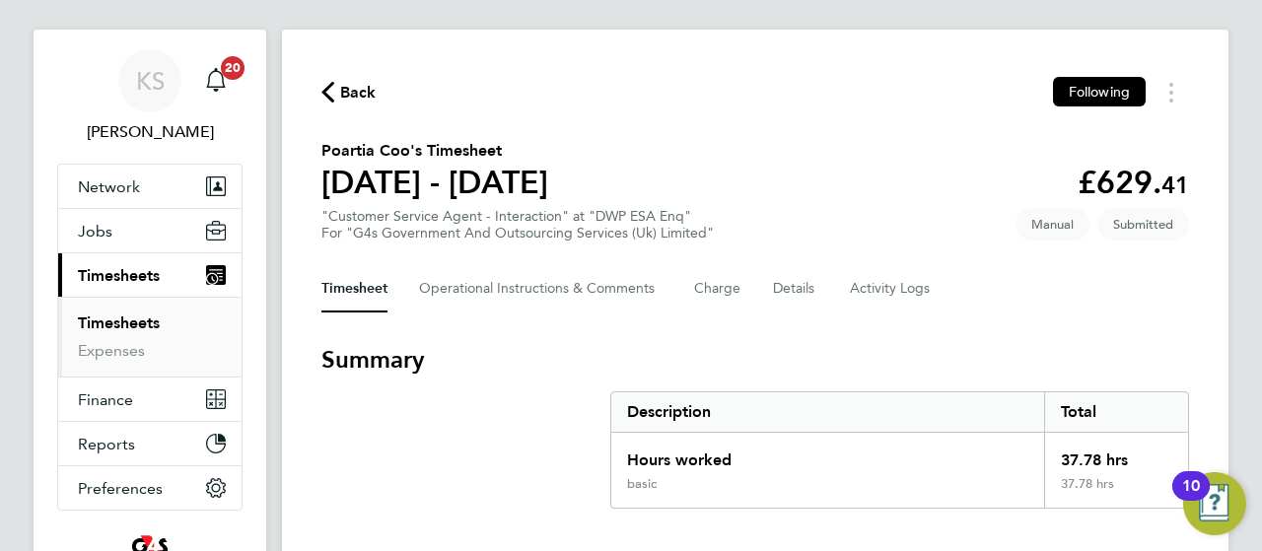
scroll to position [0, 0]
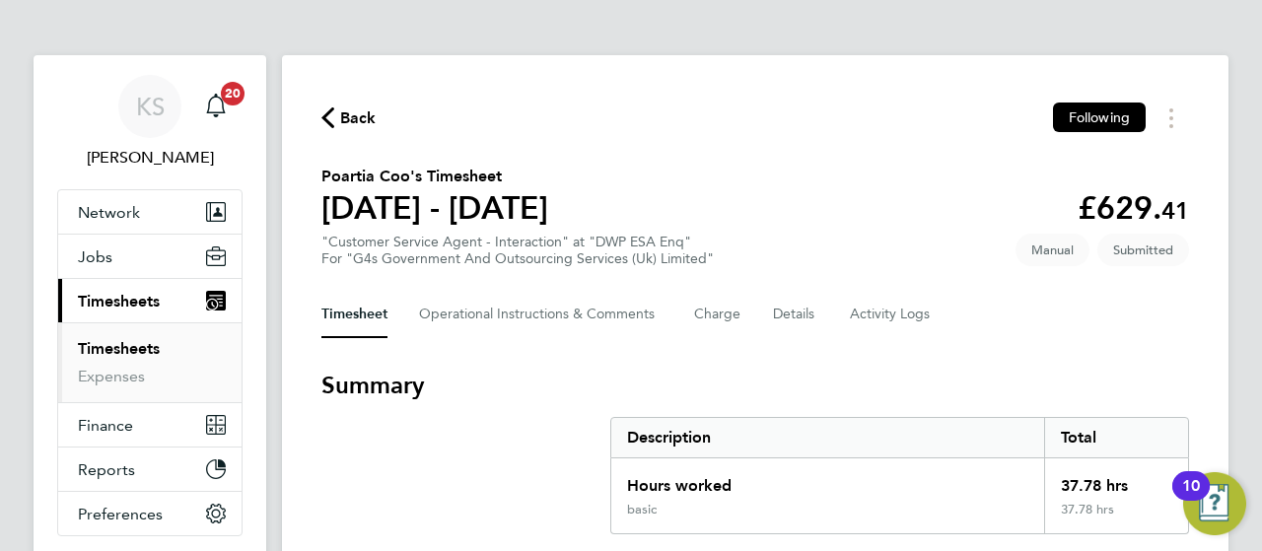
click at [365, 125] on span "Back" at bounding box center [358, 118] width 36 height 24
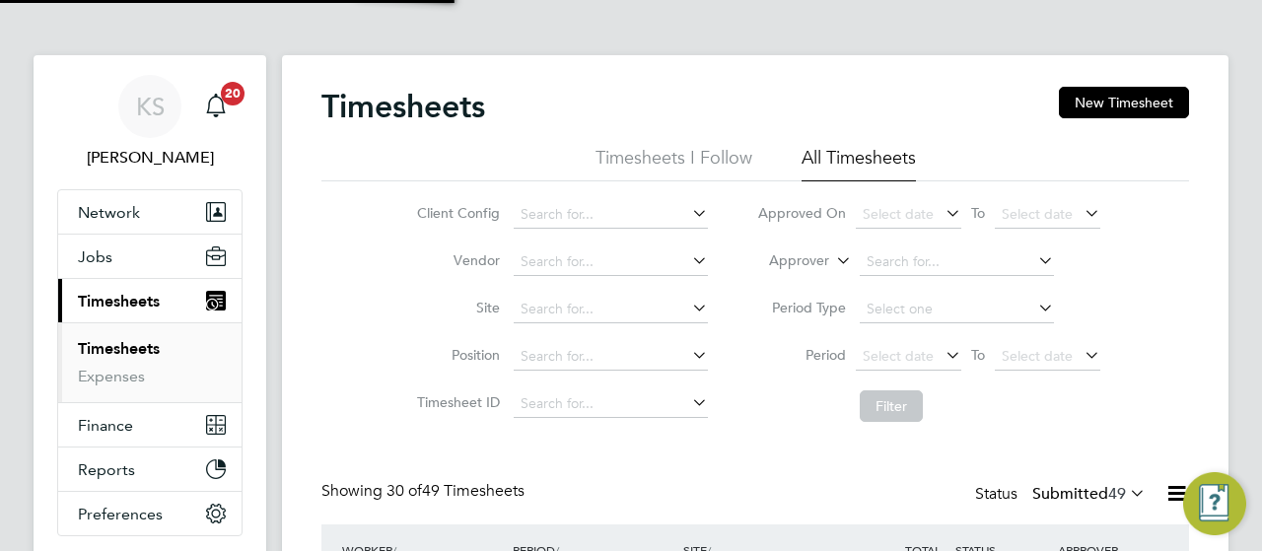
scroll to position [66, 171]
click at [1072, 103] on button "New Timesheet" at bounding box center [1124, 103] width 130 height 32
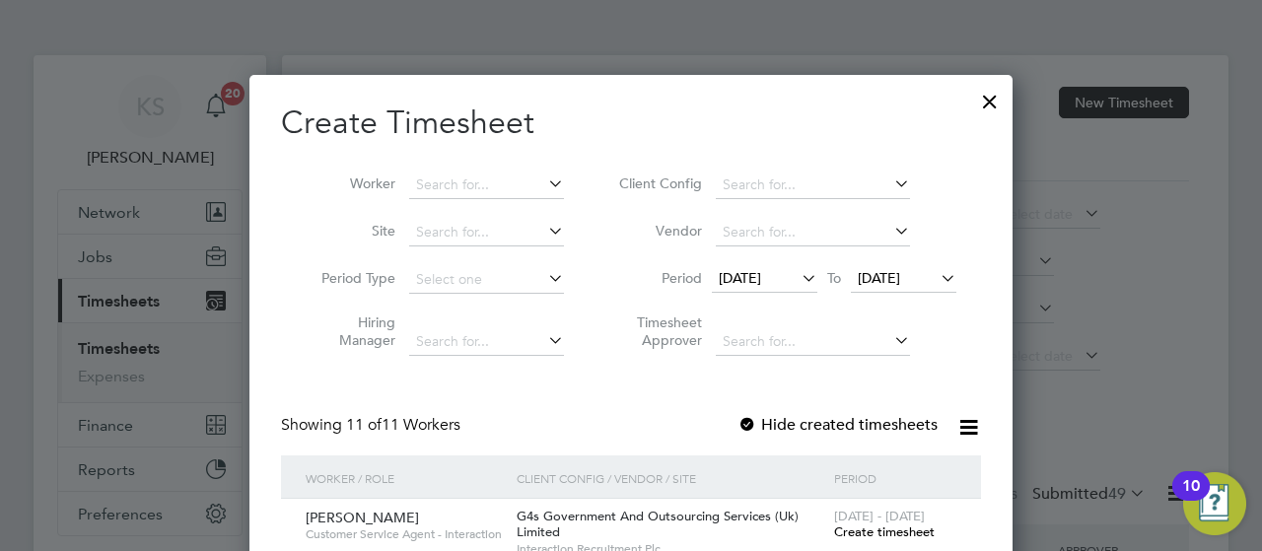
click at [459, 169] on li "Worker" at bounding box center [435, 185] width 307 height 47
click at [459, 178] on input at bounding box center [486, 186] width 155 height 28
click at [477, 254] on li "[PERSON_NAME]" at bounding box center [529, 264] width 243 height 27
type input "[PERSON_NAME]"
click at [754, 273] on span "[DATE]" at bounding box center [740, 278] width 42 height 18
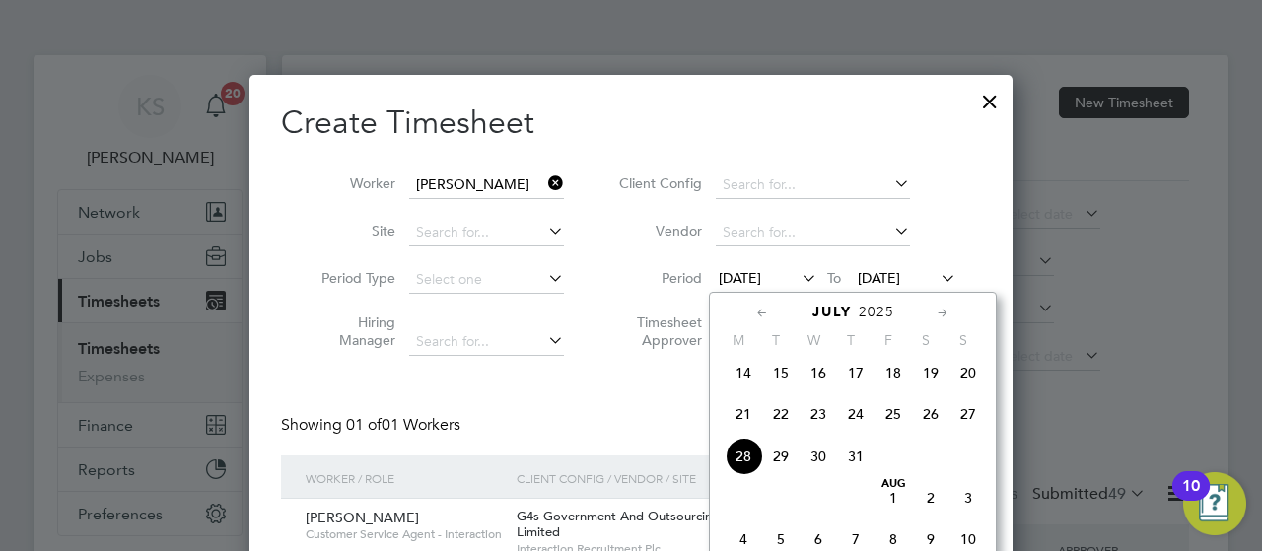
click at [1004, 407] on div "Create Timesheet Worker [PERSON_NAME] Site Period Type Hiring Manager Client Co…" at bounding box center [630, 349] width 763 height 548
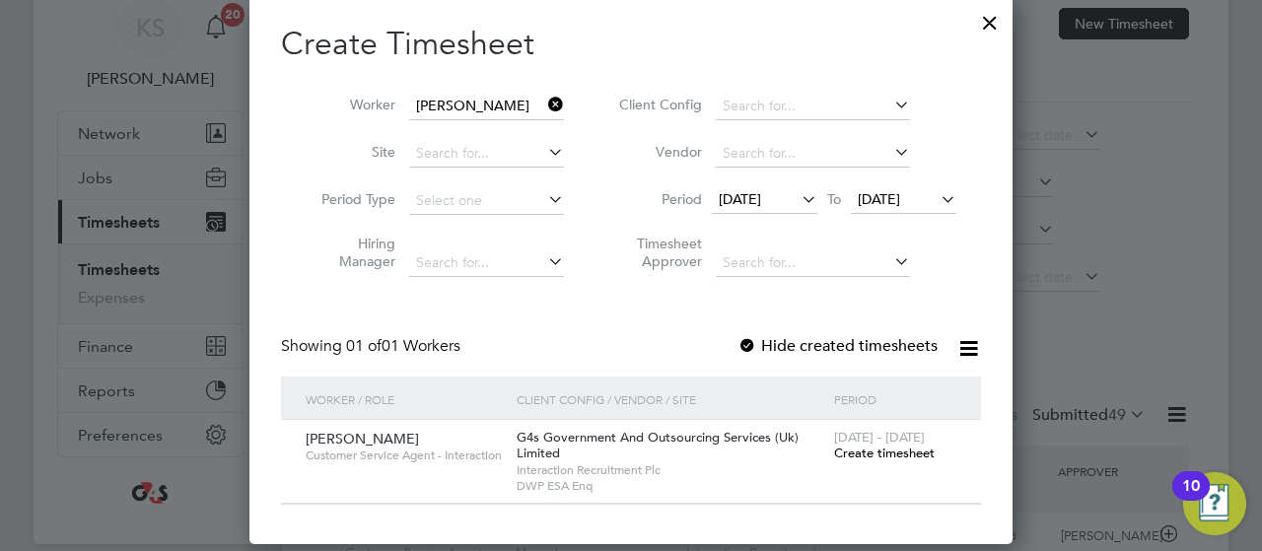
click at [761, 198] on span "[DATE]" at bounding box center [740, 199] width 42 height 18
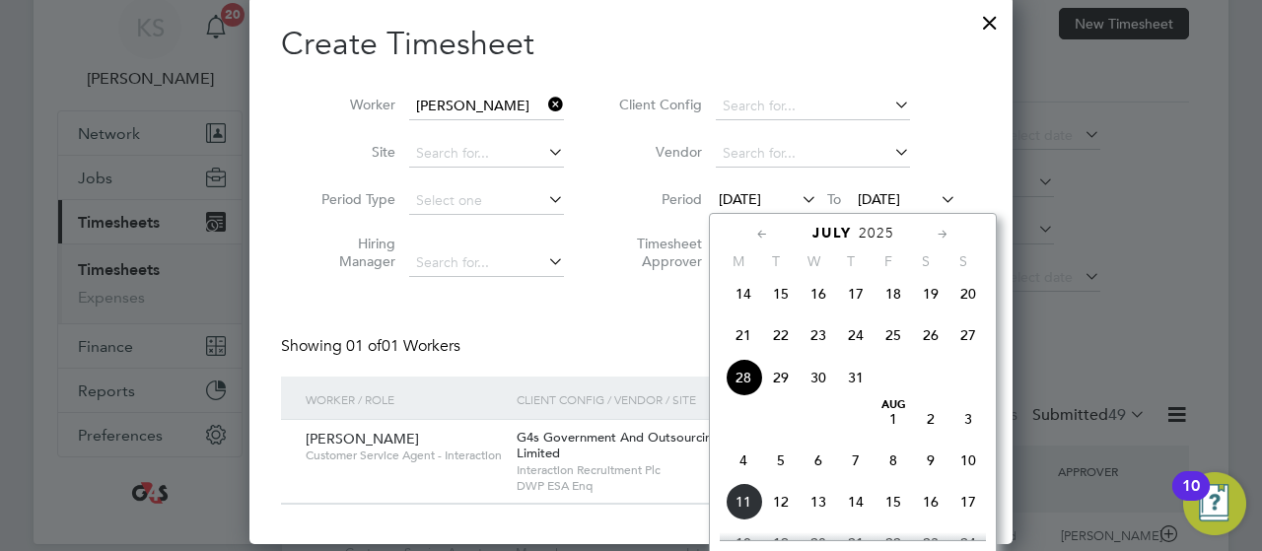
click at [745, 470] on span "4" at bounding box center [742, 460] width 37 height 37
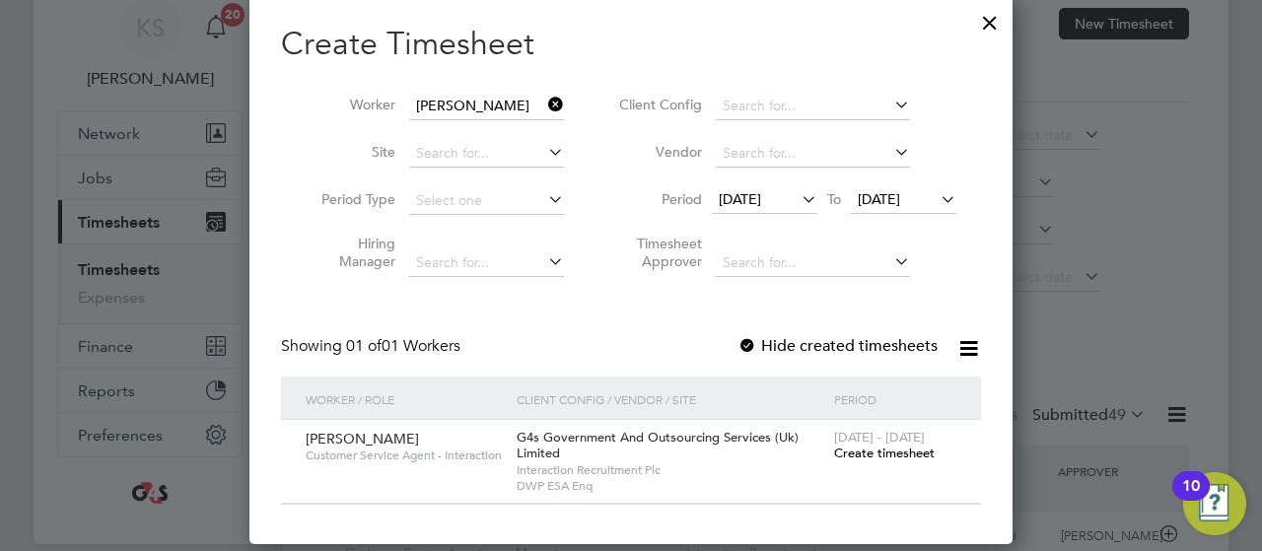
click at [900, 204] on span "[DATE]" at bounding box center [879, 199] width 42 height 18
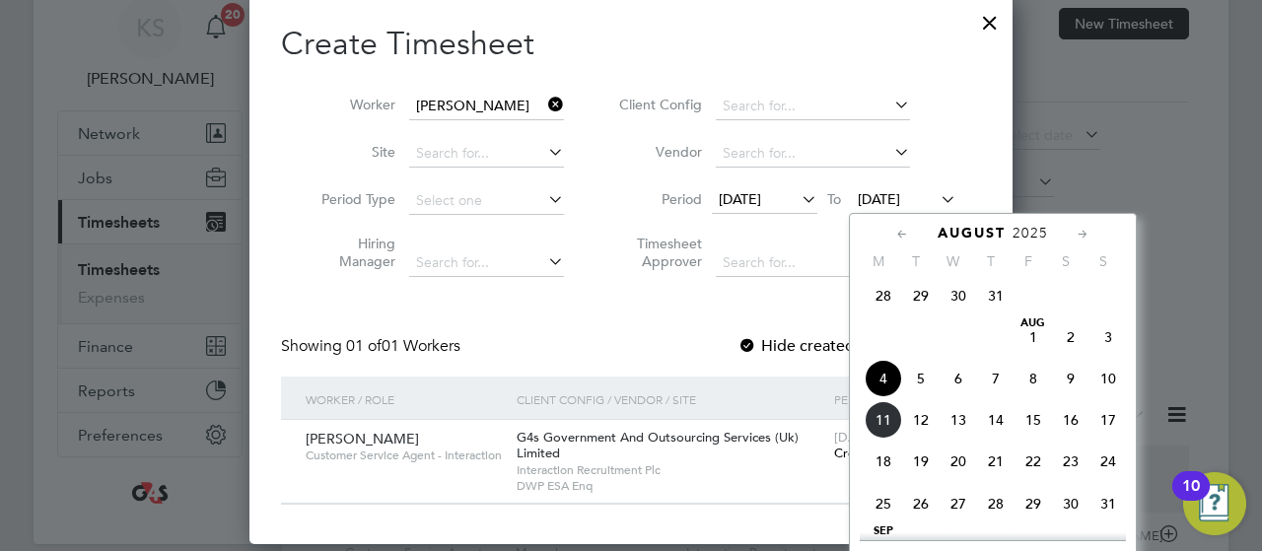
click at [1029, 390] on span "8" at bounding box center [1032, 378] width 37 height 37
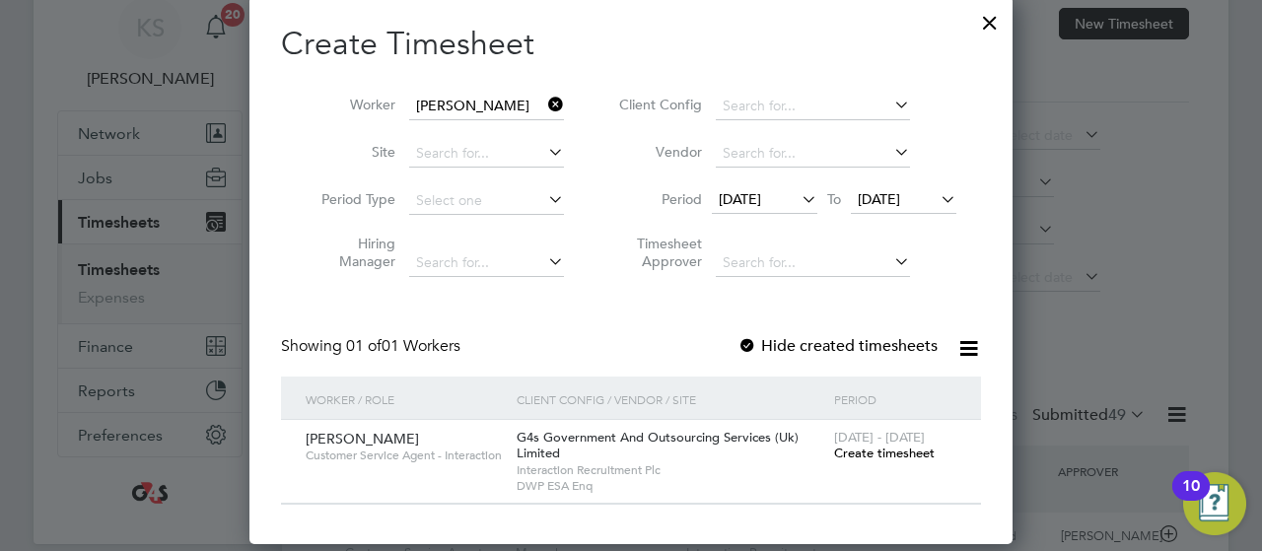
click at [881, 346] on label "Hide created timesheets" at bounding box center [837, 346] width 200 height 20
click at [877, 458] on span "Create timesheet" at bounding box center [884, 453] width 101 height 17
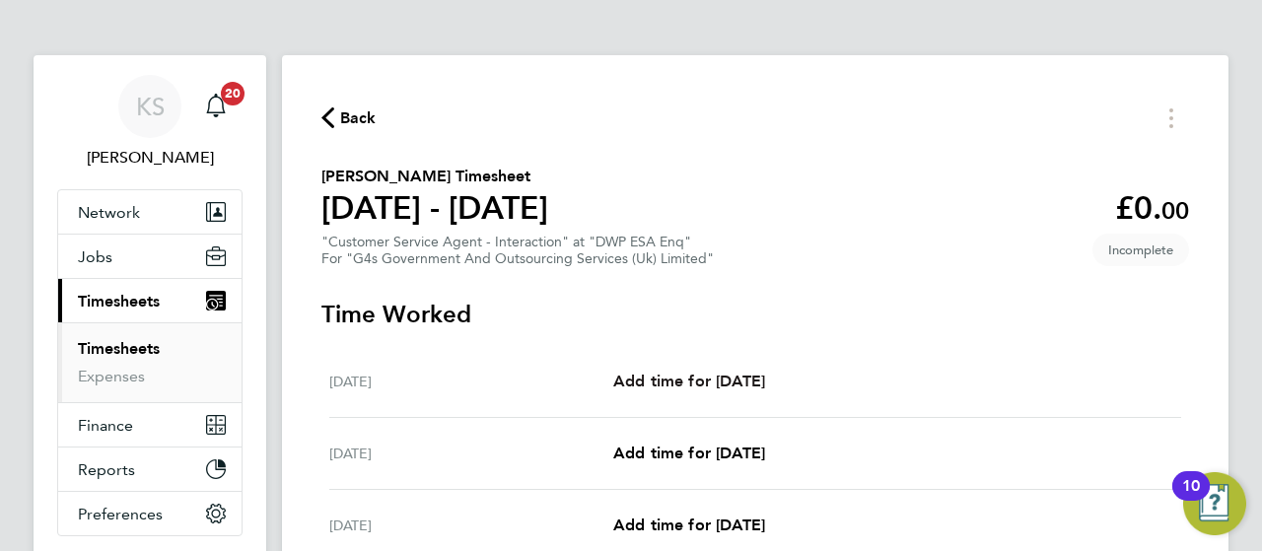
click at [710, 372] on span "Add time for [DATE]" at bounding box center [689, 381] width 152 height 19
select select "30"
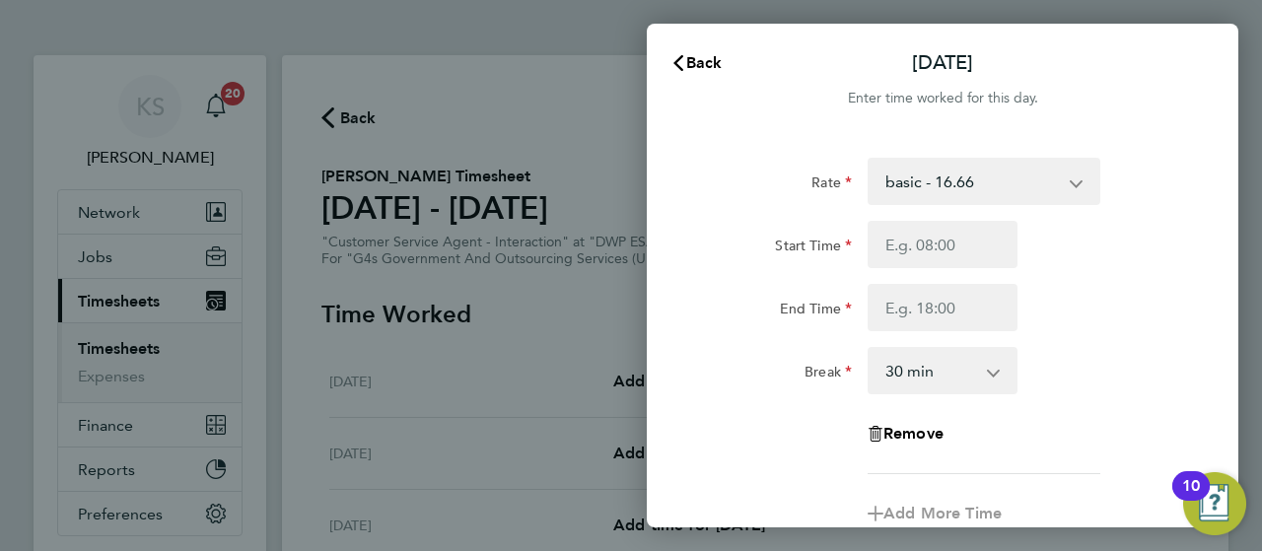
click at [927, 220] on div "Rate basic - 16.66 System Issue Not Paid x1.5 - 24.73 Annual Leave x2 - 32.79 B…" at bounding box center [942, 316] width 481 height 316
click at [929, 247] on input "Start Time" at bounding box center [942, 244] width 150 height 47
type input "09:00"
click at [918, 282] on div "Start Time 09:00 End Time" at bounding box center [942, 276] width 497 height 110
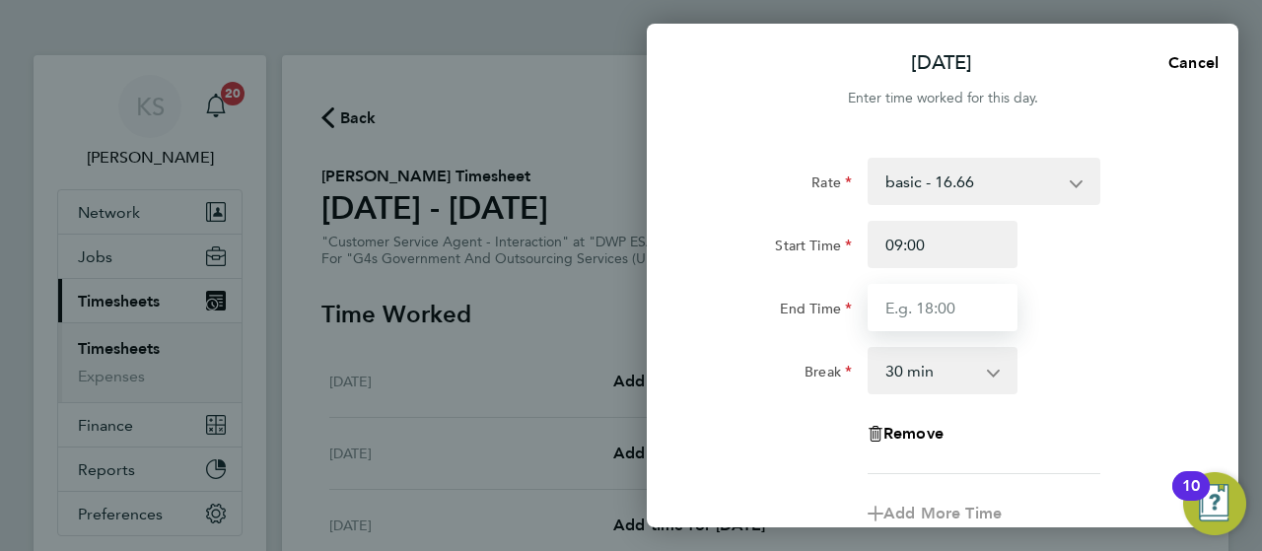
click at [877, 303] on input "End Time" at bounding box center [942, 307] width 150 height 47
type input "17:01"
click at [1143, 347] on div "Break 0 min 15 min 30 min 45 min 60 min 75 min 90 min" at bounding box center [942, 370] width 497 height 47
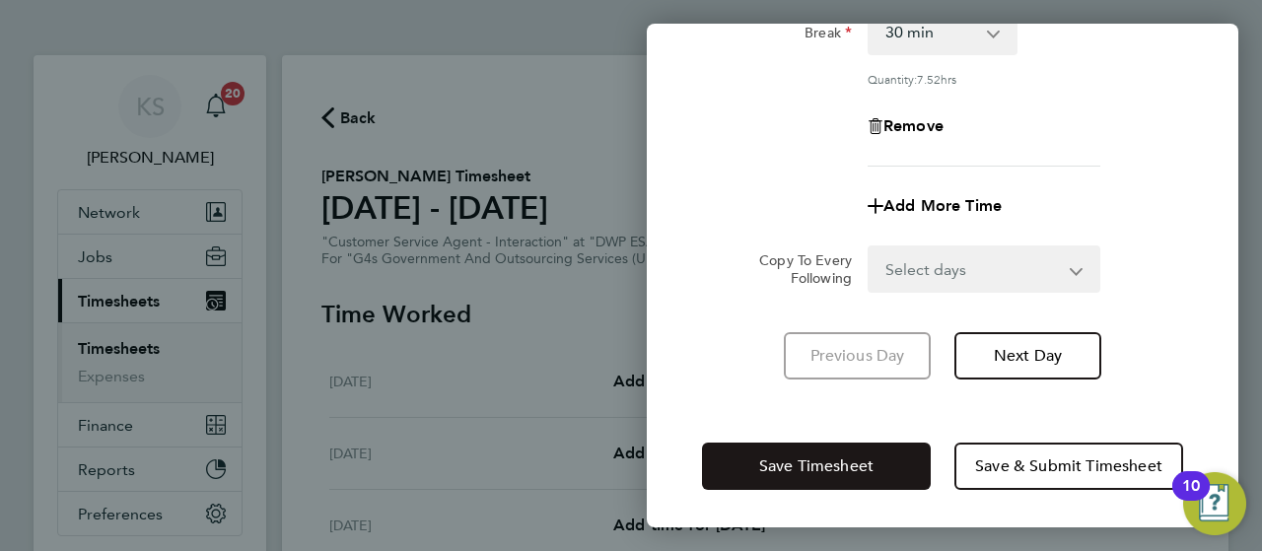
click at [878, 446] on button "Save Timesheet" at bounding box center [816, 466] width 229 height 47
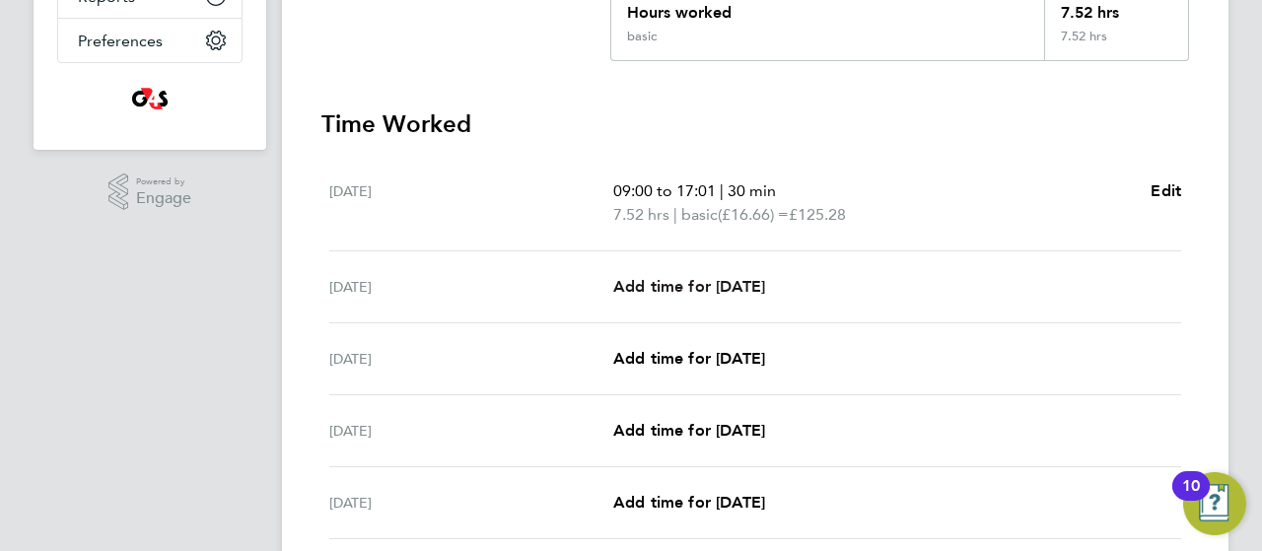
click at [708, 286] on span "Add time for [DATE]" at bounding box center [689, 286] width 152 height 19
select select "30"
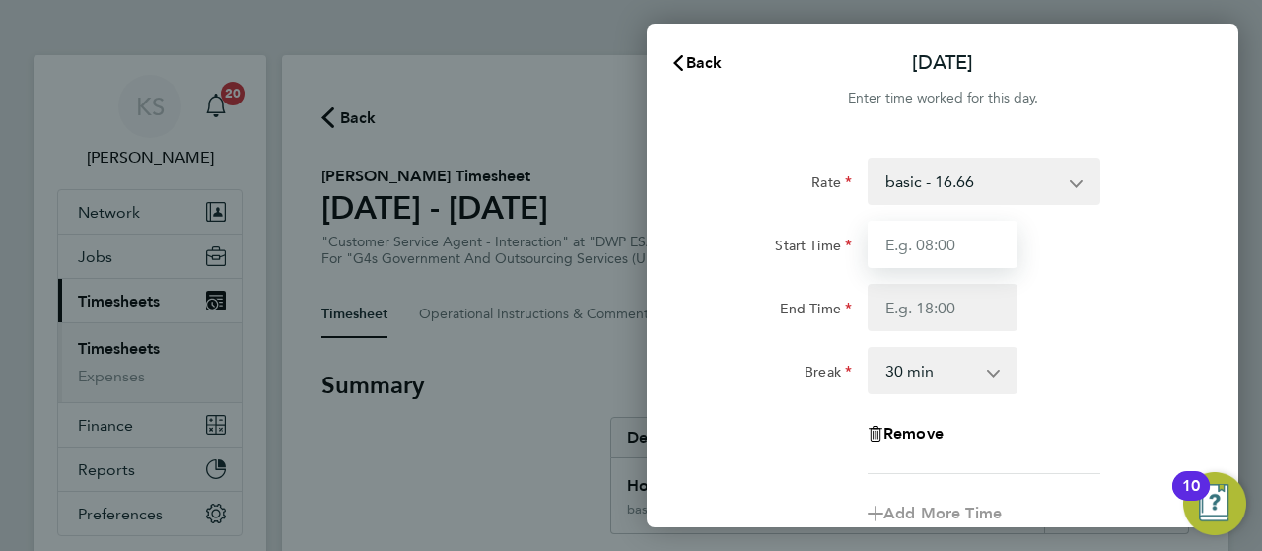
click at [938, 235] on input "Start Time" at bounding box center [942, 244] width 150 height 47
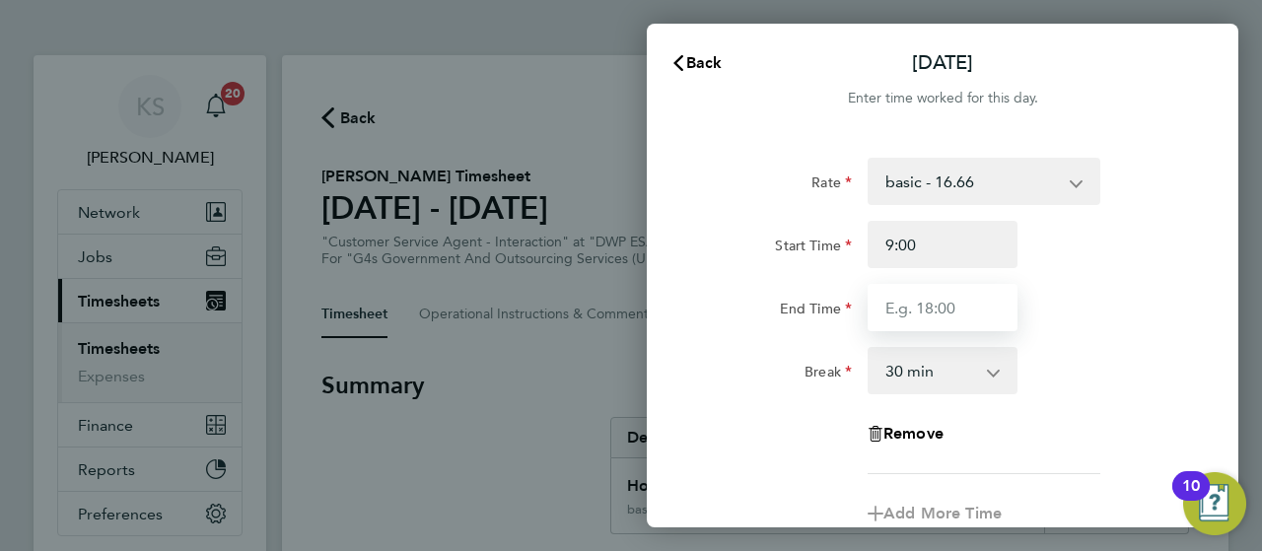
type input "09:00"
click at [913, 304] on input "End Time" at bounding box center [942, 307] width 150 height 47
click at [927, 307] on input "End Time" at bounding box center [942, 307] width 150 height 47
type input "17:06"
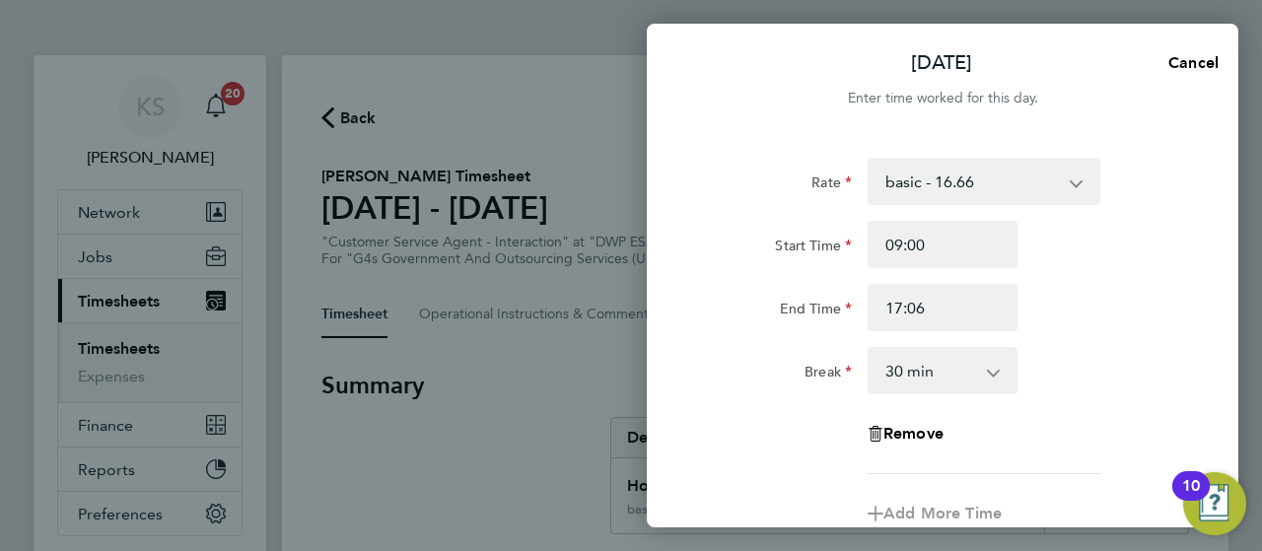
click at [1086, 332] on div "Rate basic - 16.66 System Issue Not Paid x1.5 - 24.73 Annual Leave x2 - 32.79 B…" at bounding box center [942, 316] width 481 height 316
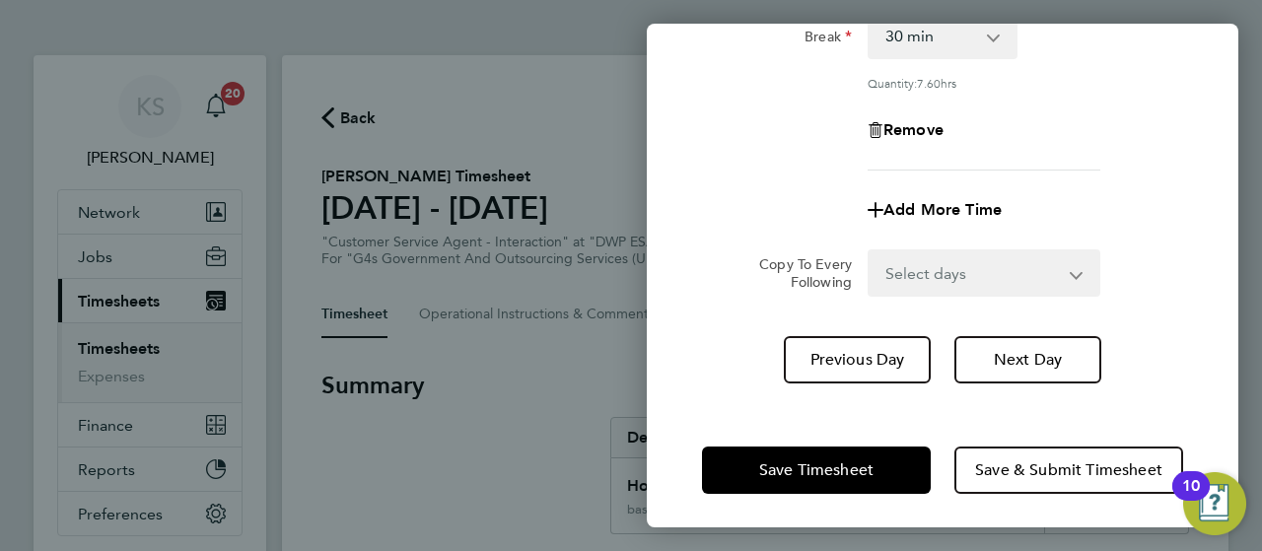
scroll to position [339, 0]
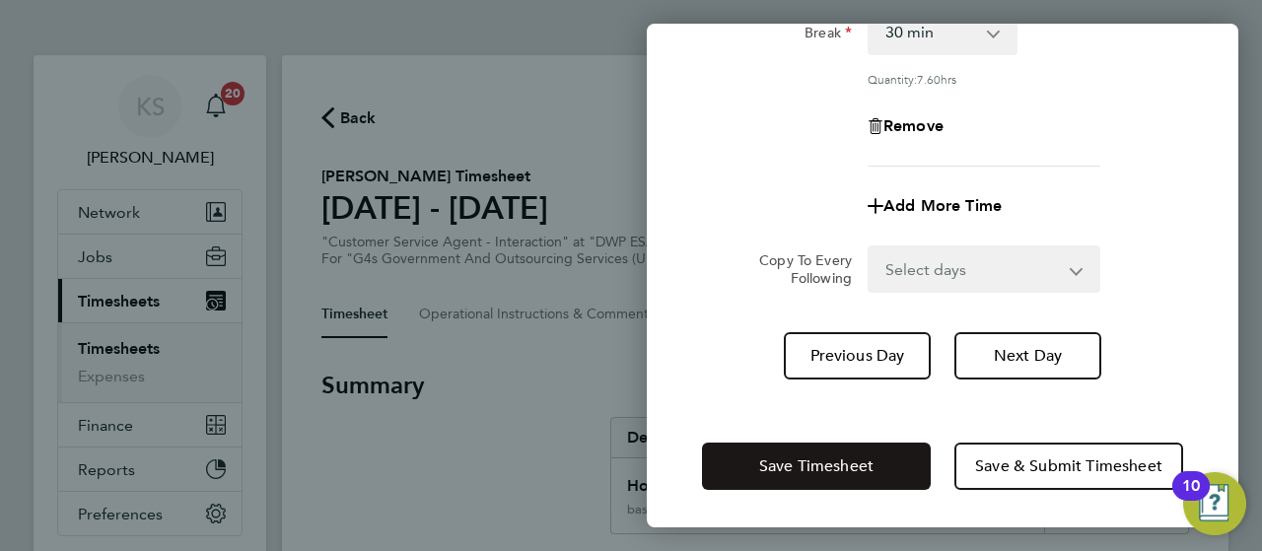
click at [890, 452] on button "Save Timesheet" at bounding box center [816, 466] width 229 height 47
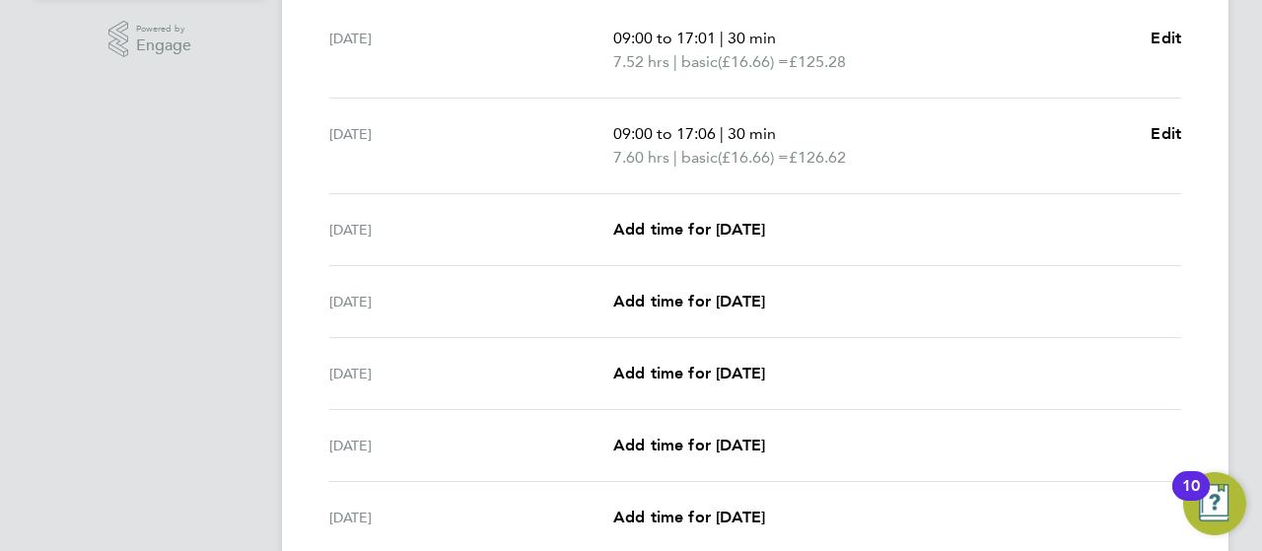
scroll to position [631, 0]
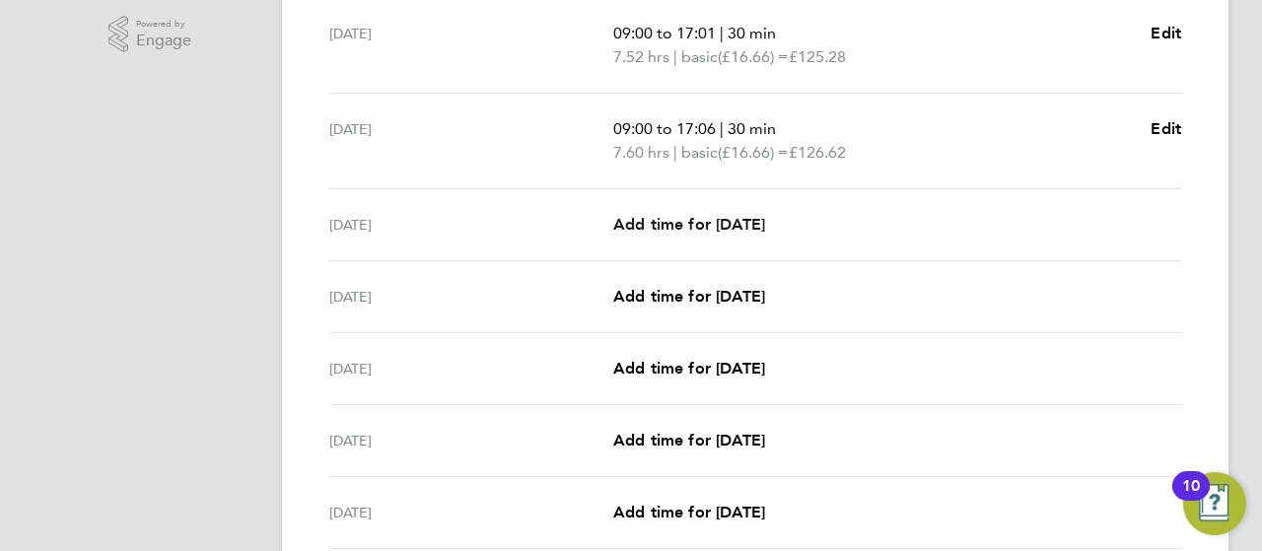
click at [658, 230] on span "Add time for [DATE]" at bounding box center [689, 224] width 152 height 19
select select "30"
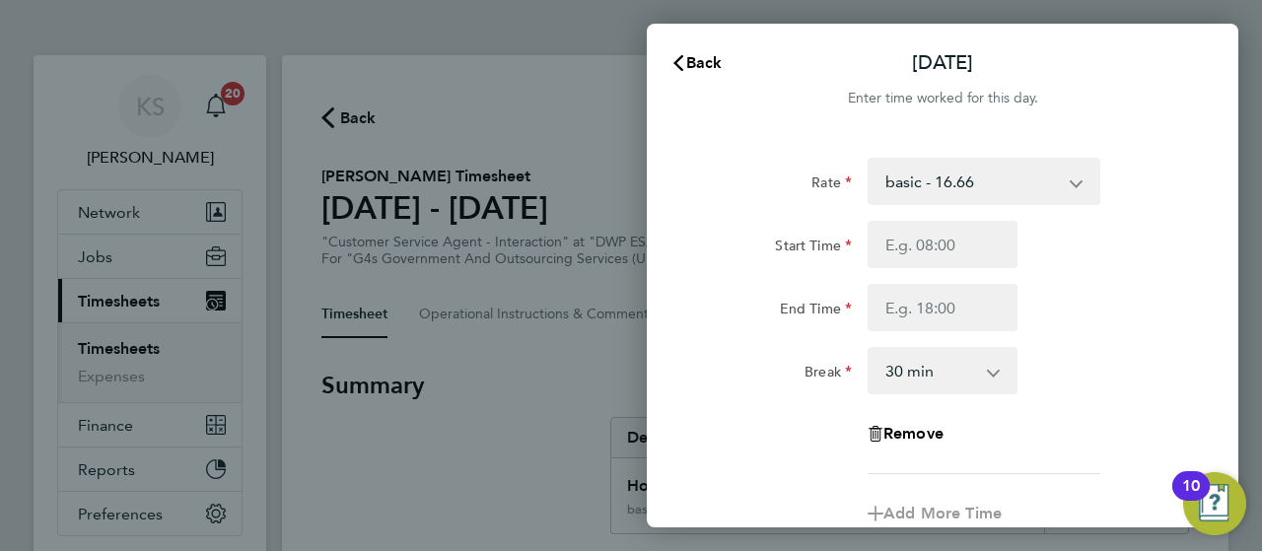
click at [920, 281] on div "Start Time End Time" at bounding box center [942, 276] width 497 height 110
click at [921, 247] on input "Start Time" at bounding box center [942, 244] width 150 height 47
type input "09:00"
click at [905, 303] on input "End Time" at bounding box center [942, 307] width 150 height 47
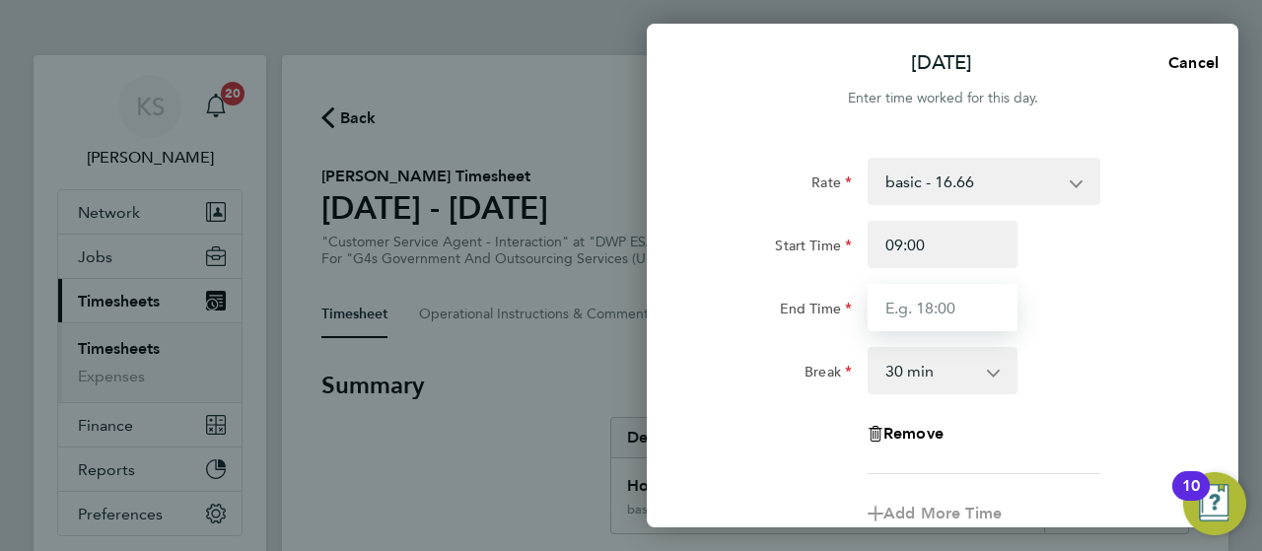
click at [918, 301] on input "End Time" at bounding box center [942, 307] width 150 height 47
type input "17:11"
click at [1057, 342] on div "Rate basic - 16.66 System Issue Not Paid x1.5 - 24.73 Annual Leave x2 - 32.79 B…" at bounding box center [942, 316] width 481 height 316
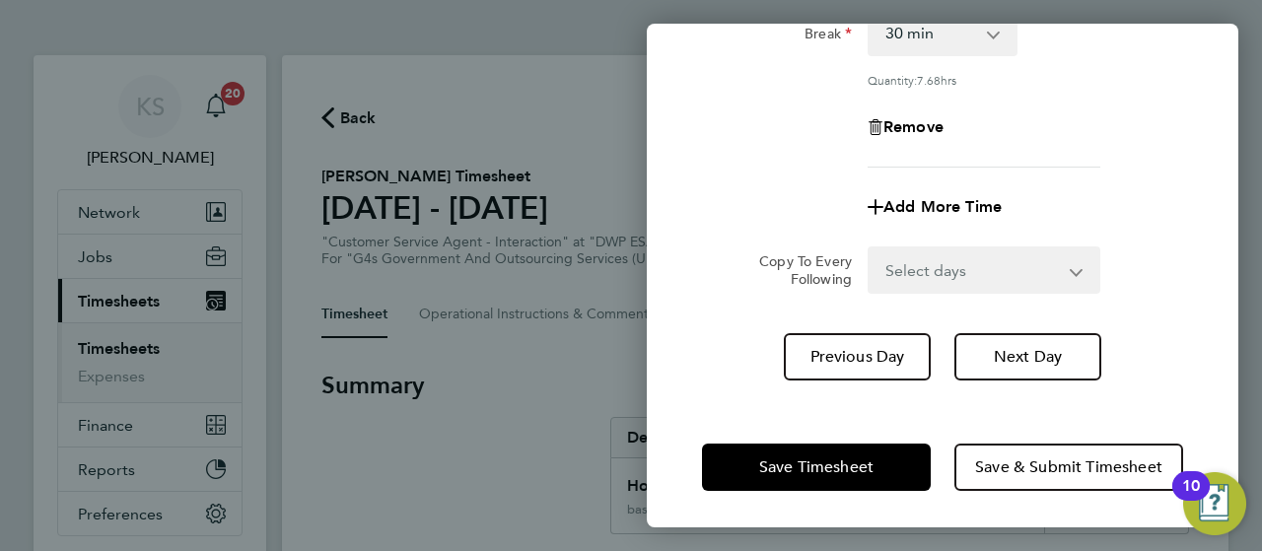
scroll to position [339, 0]
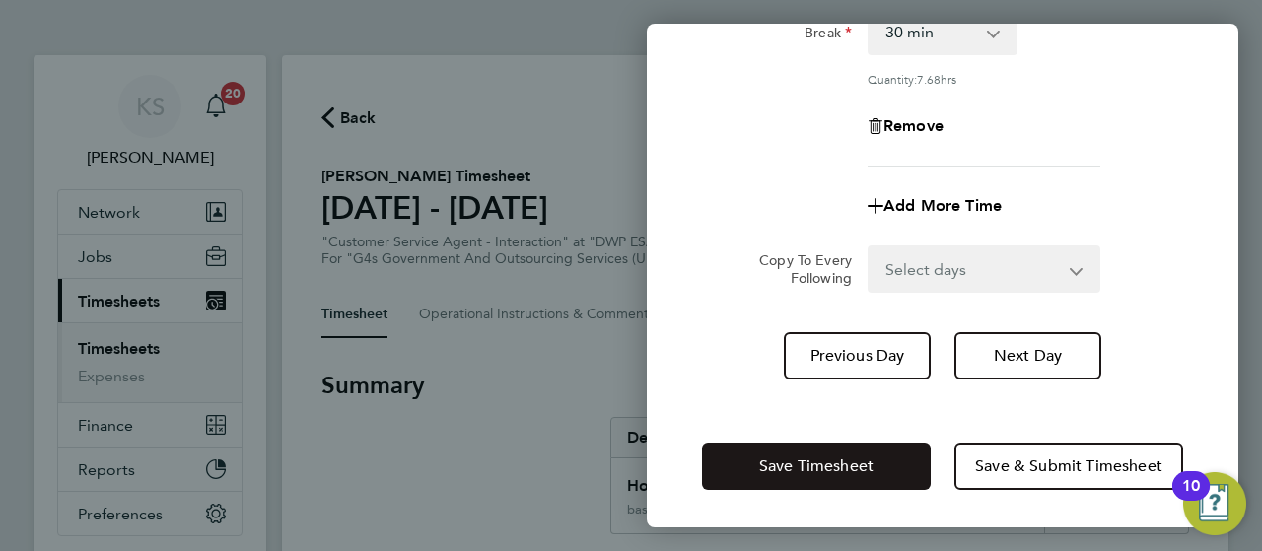
click at [830, 449] on button "Save Timesheet" at bounding box center [816, 466] width 229 height 47
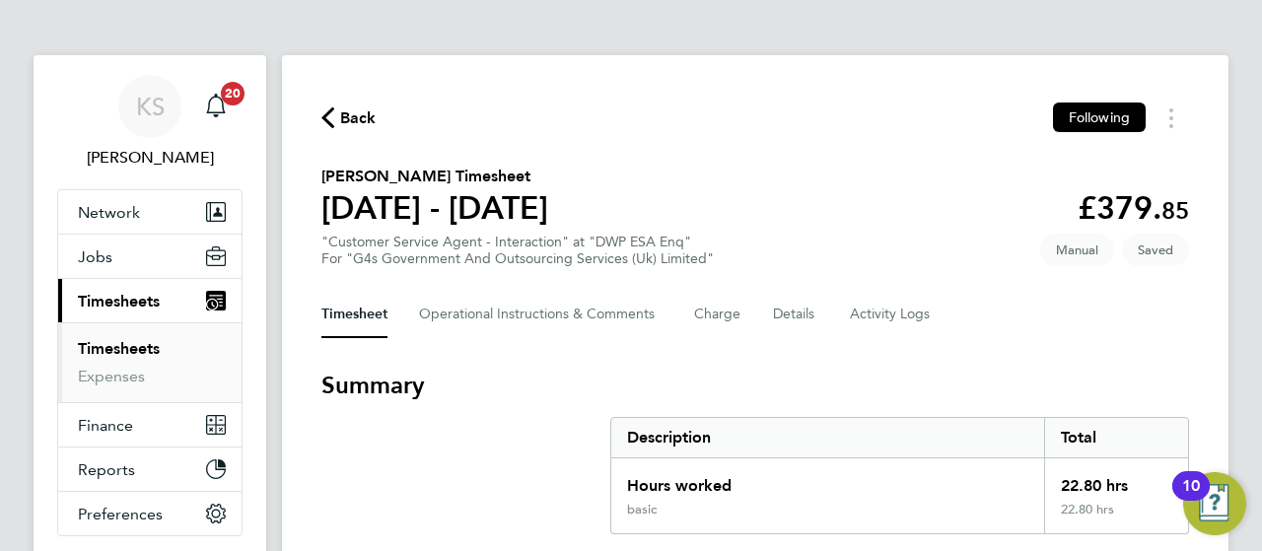
click at [540, 377] on h3 "Summary" at bounding box center [754, 386] width 867 height 32
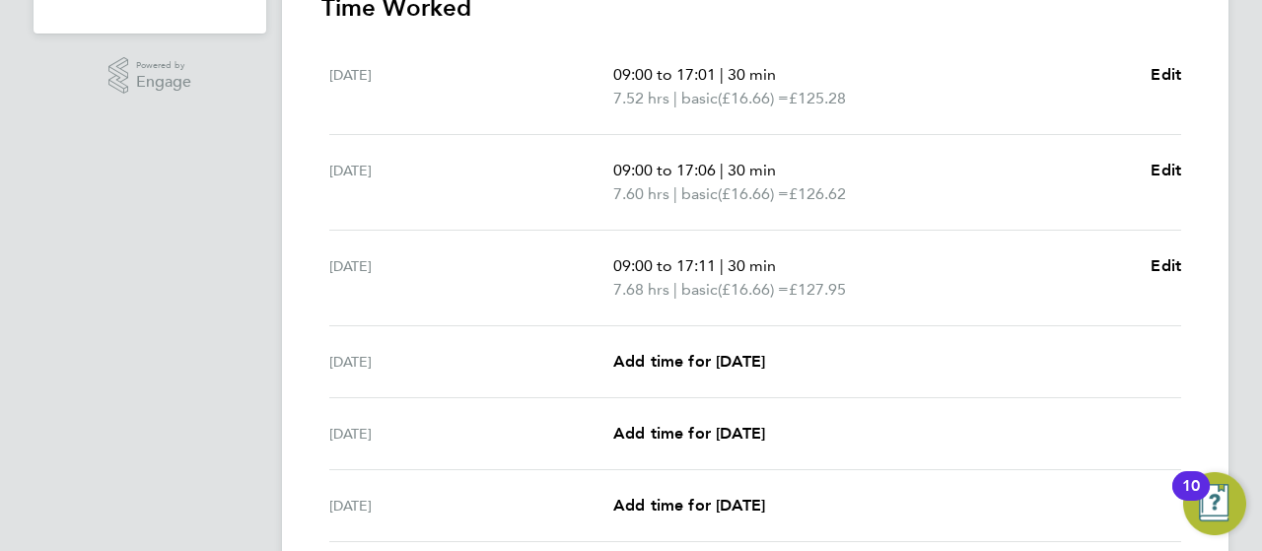
scroll to position [710, 0]
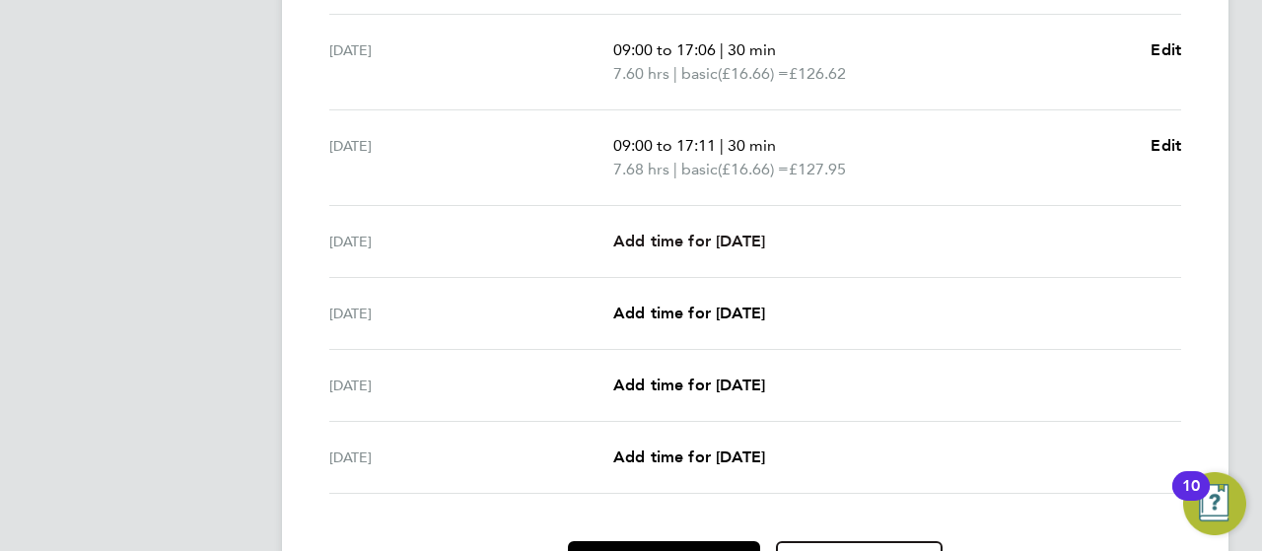
click at [669, 246] on span "Add time for [DATE]" at bounding box center [689, 241] width 152 height 19
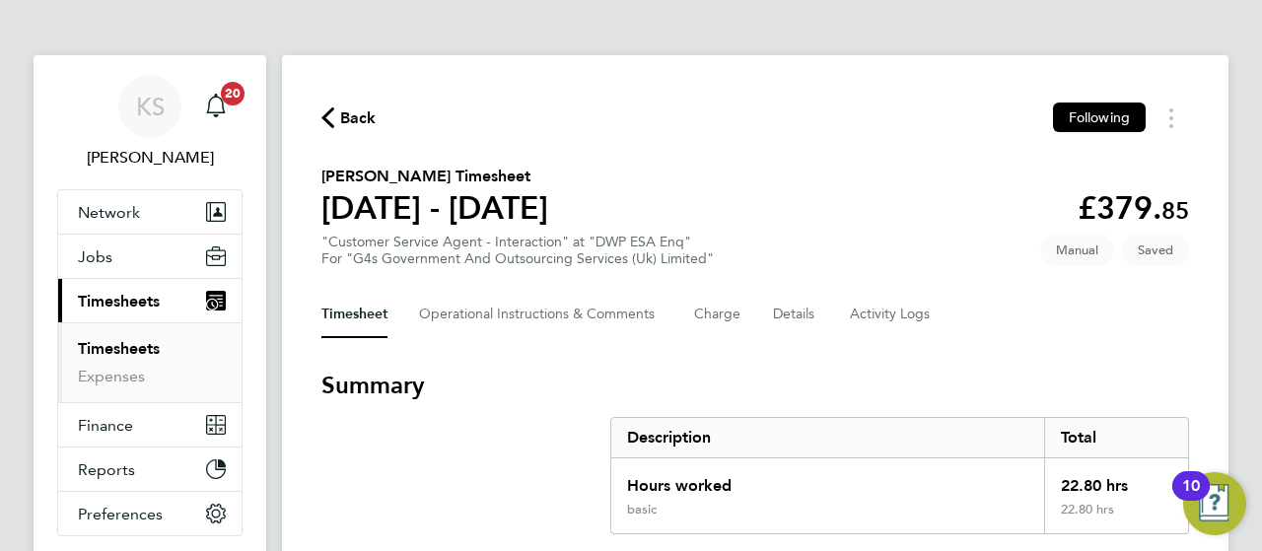
select select "30"
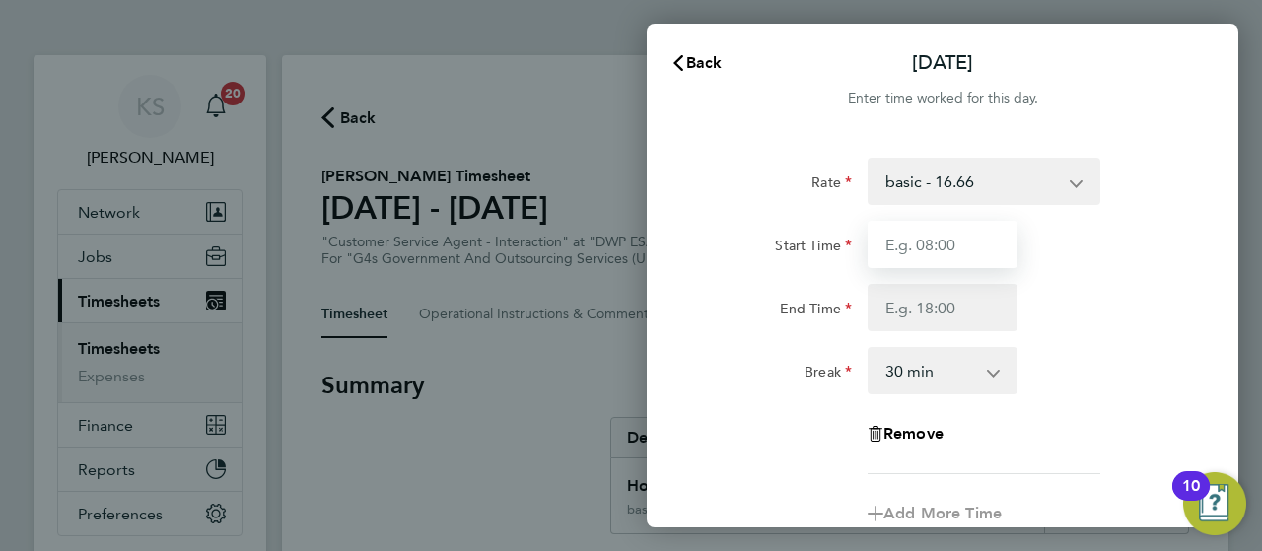
click at [934, 257] on input "Start Time" at bounding box center [942, 244] width 150 height 47
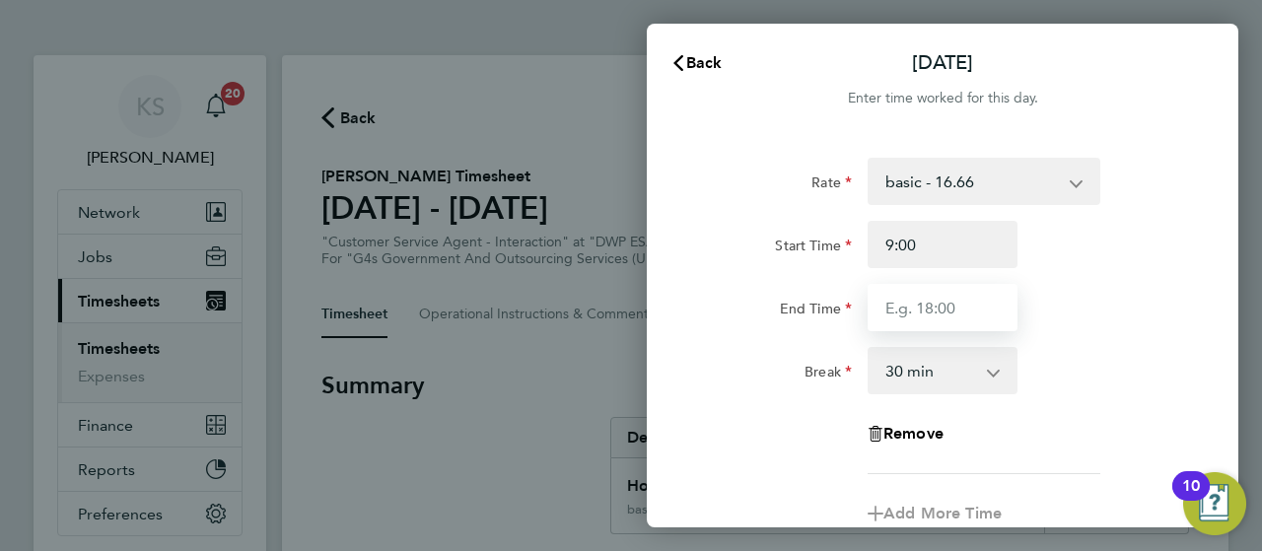
type input "09:00"
click at [923, 294] on input "End Time" at bounding box center [942, 307] width 150 height 47
click at [911, 323] on input "End Time" at bounding box center [942, 307] width 150 height 47
type input "2"
type input "17:03"
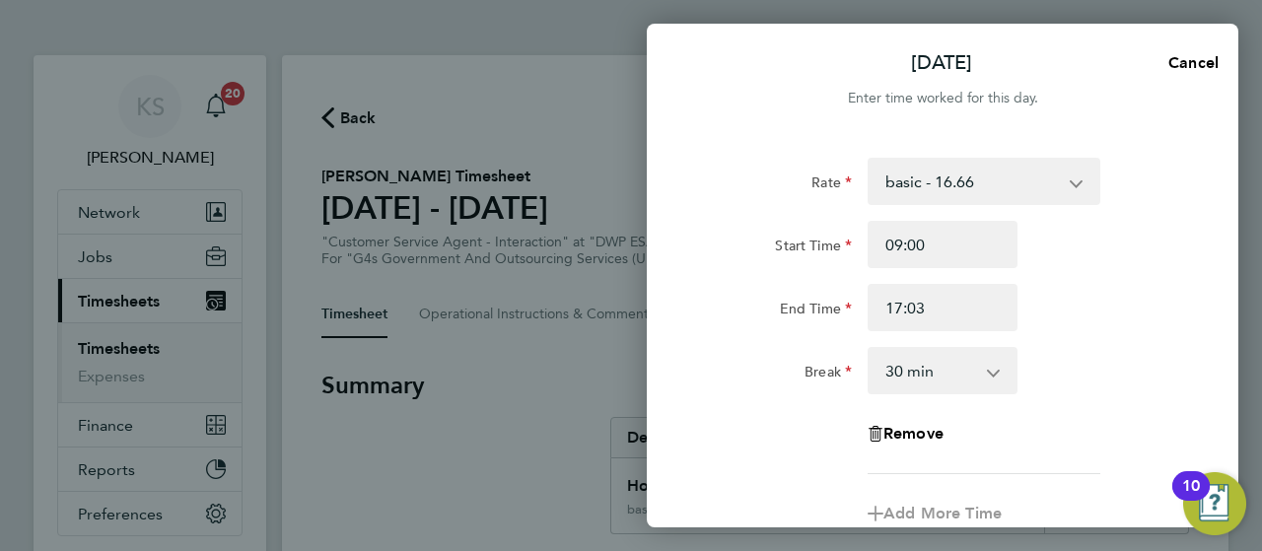
click at [1145, 350] on div "Break 0 min 15 min 30 min 45 min 60 min 75 min 90 min" at bounding box center [942, 370] width 497 height 47
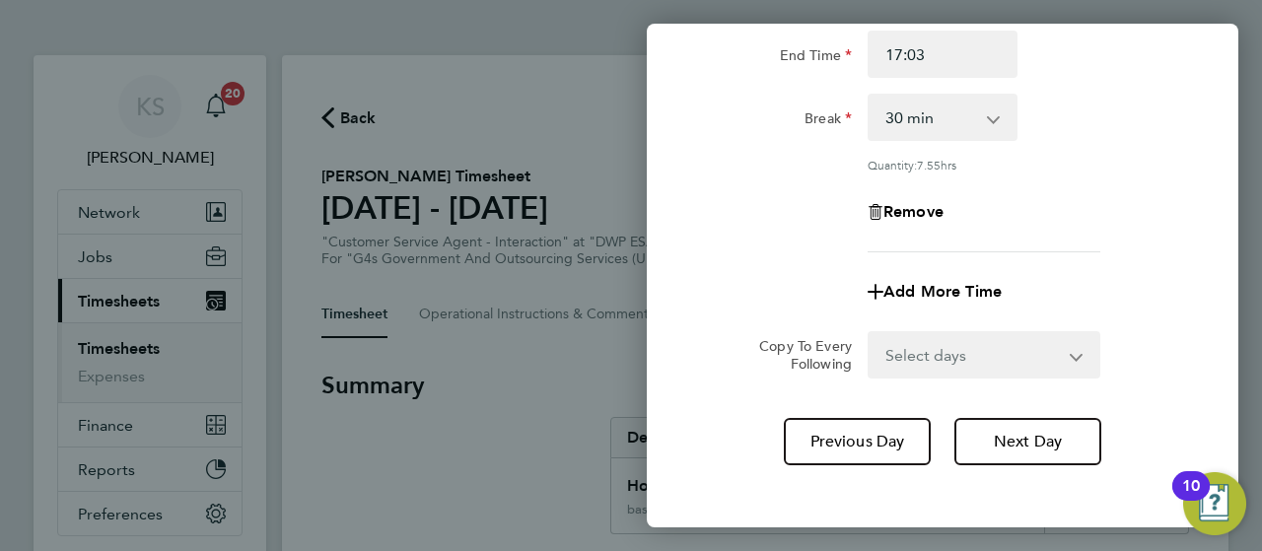
scroll to position [339, 0]
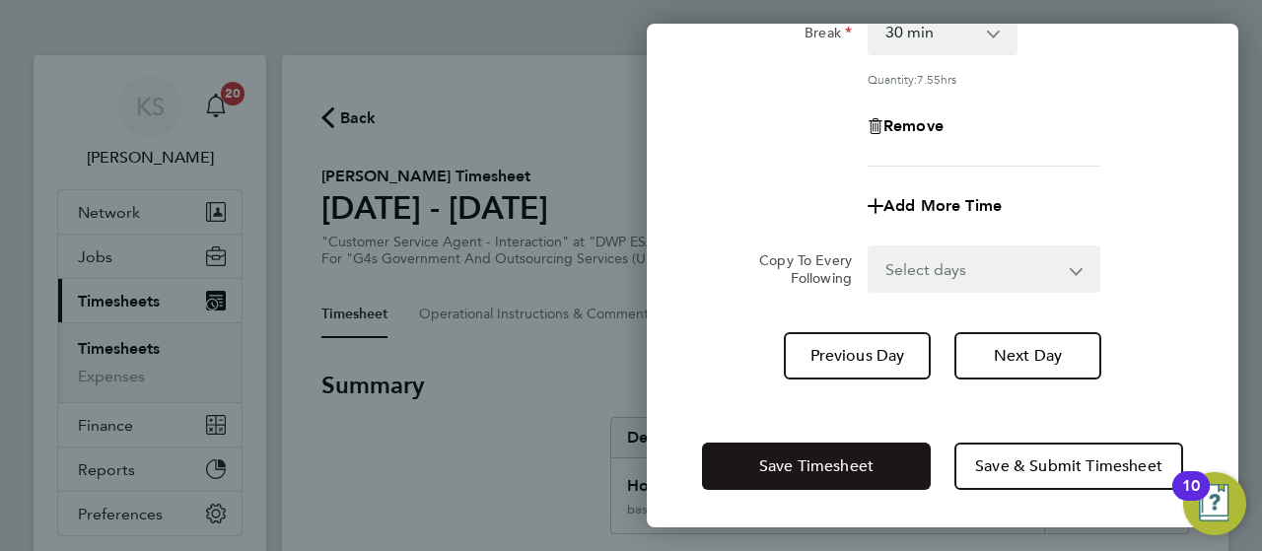
click at [866, 451] on button "Save Timesheet" at bounding box center [816, 466] width 229 height 47
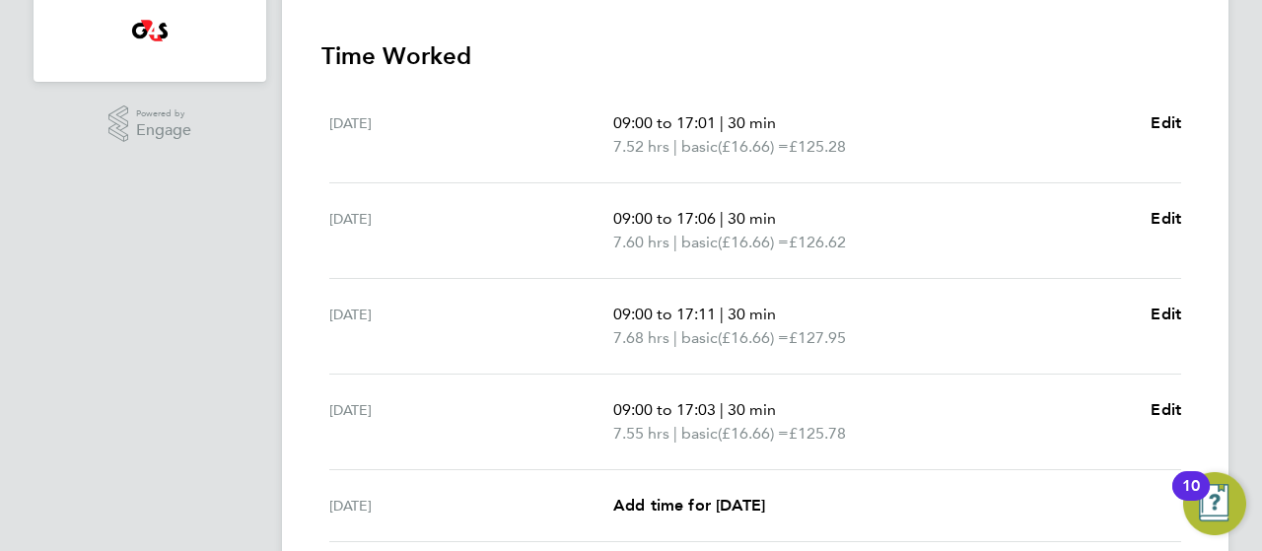
scroll to position [631, 0]
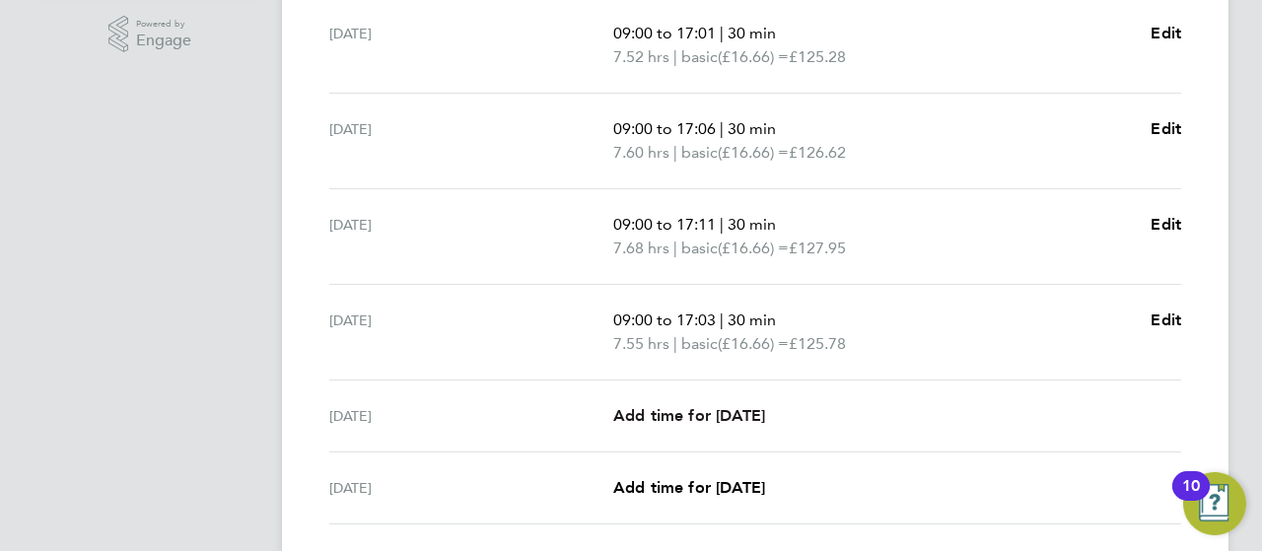
click at [650, 407] on span "Add time for [DATE]" at bounding box center [689, 415] width 152 height 19
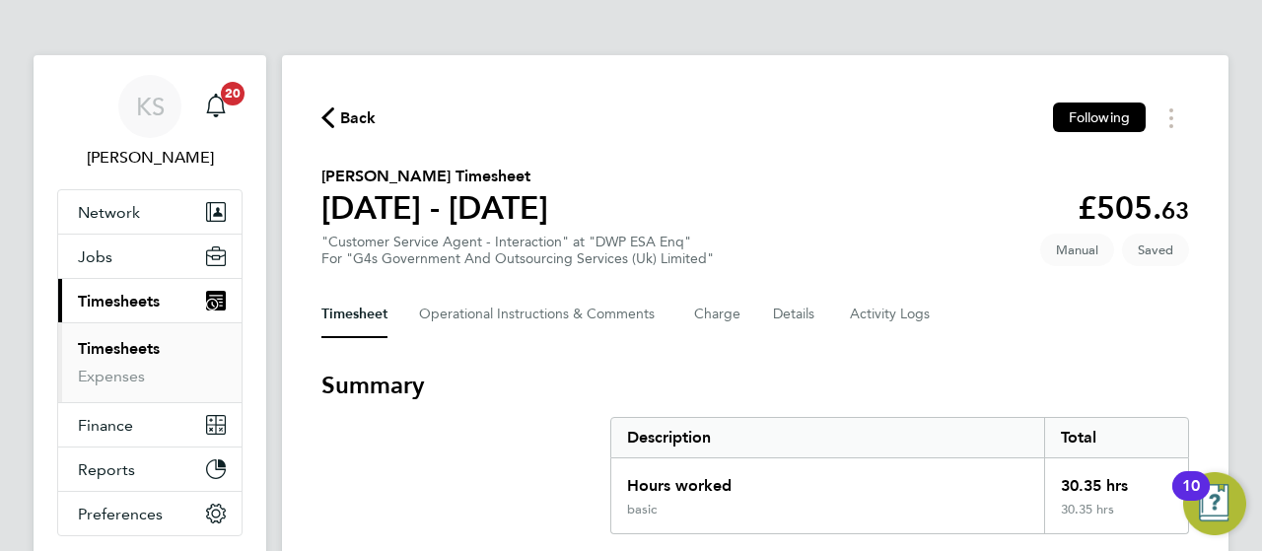
select select "30"
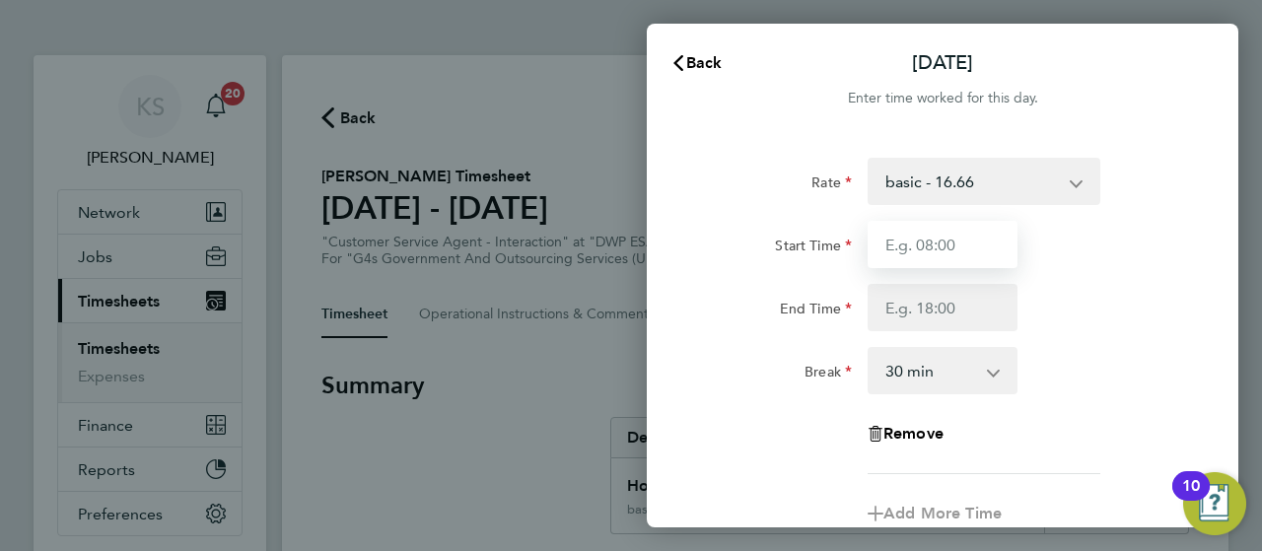
click at [918, 232] on input "Start Time" at bounding box center [942, 244] width 150 height 47
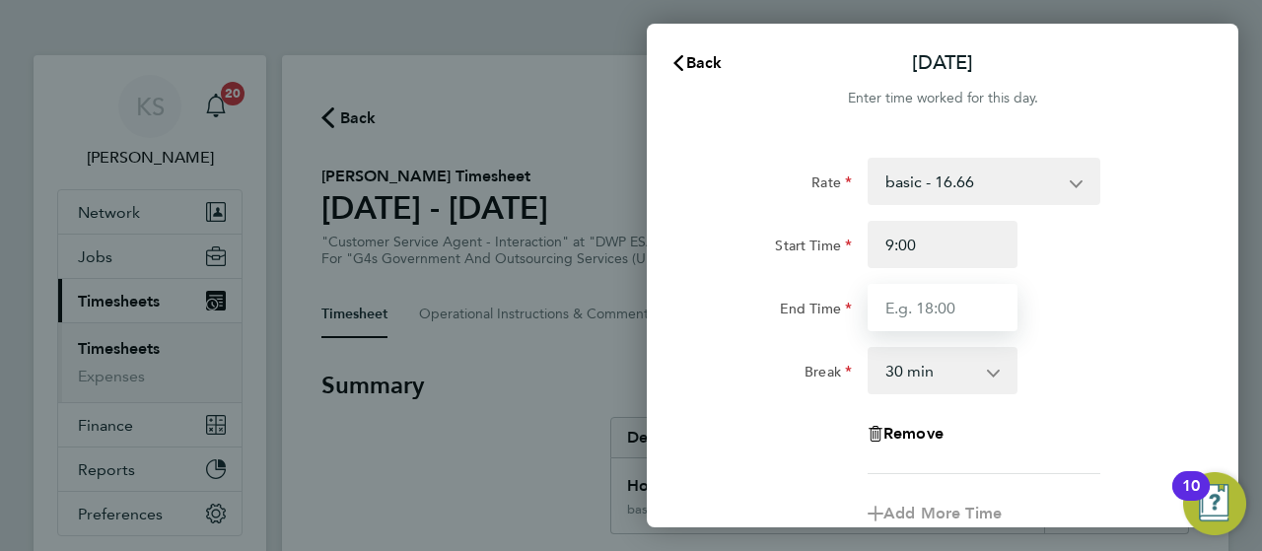
type input "09:00"
click at [902, 309] on input "End Time" at bounding box center [942, 307] width 150 height 47
click at [883, 309] on input "End Time" at bounding box center [942, 307] width 150 height 47
type input "17:08"
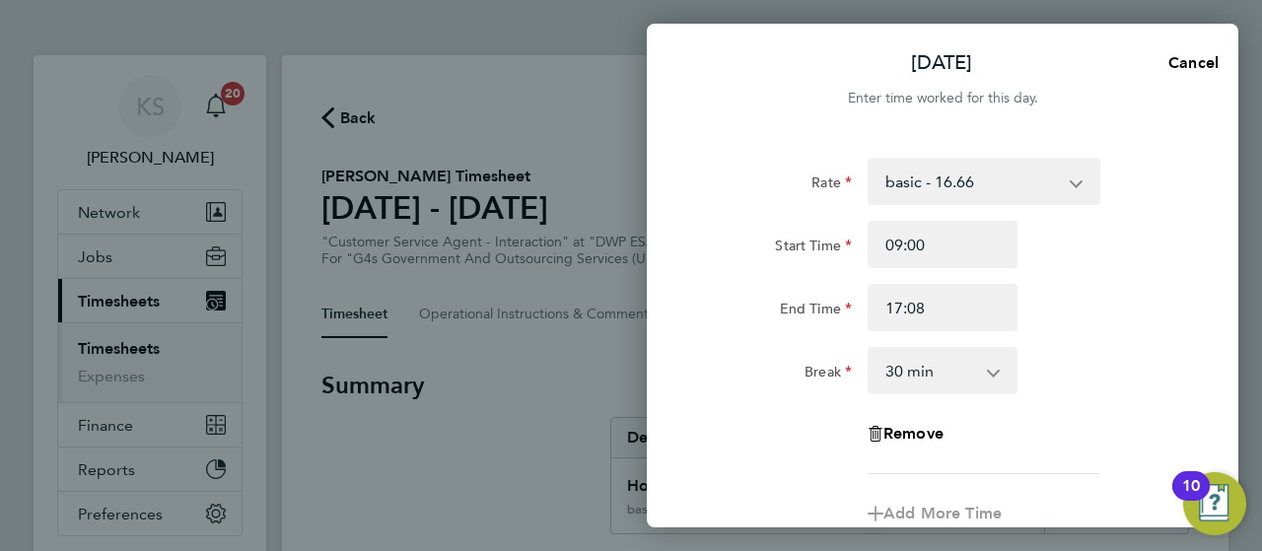
click at [1133, 313] on div "End Time 17:08" at bounding box center [942, 307] width 497 height 47
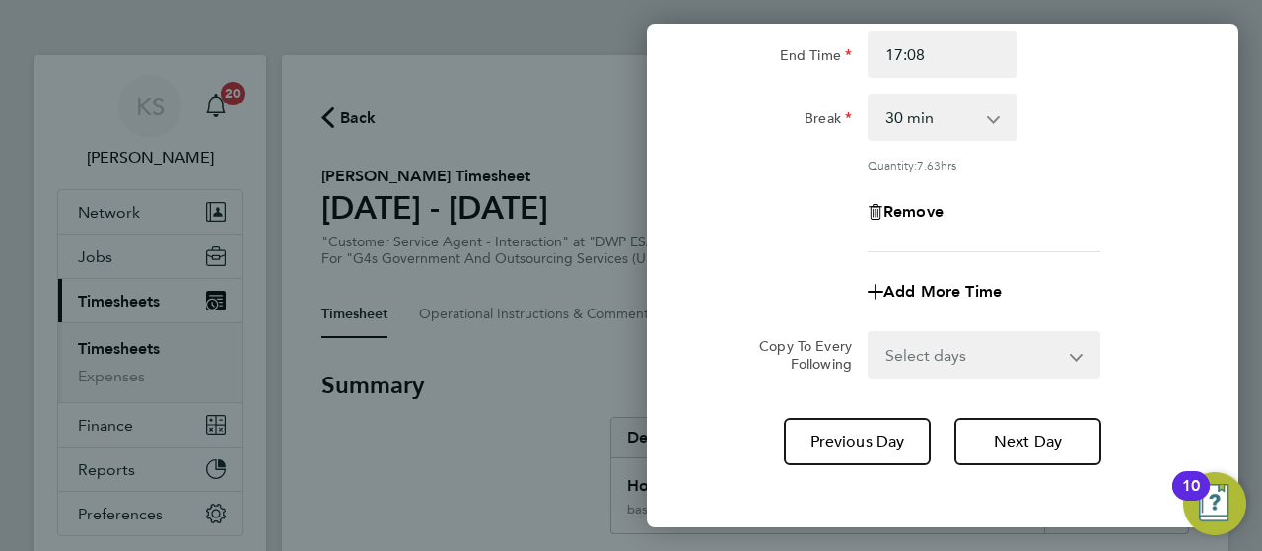
scroll to position [339, 0]
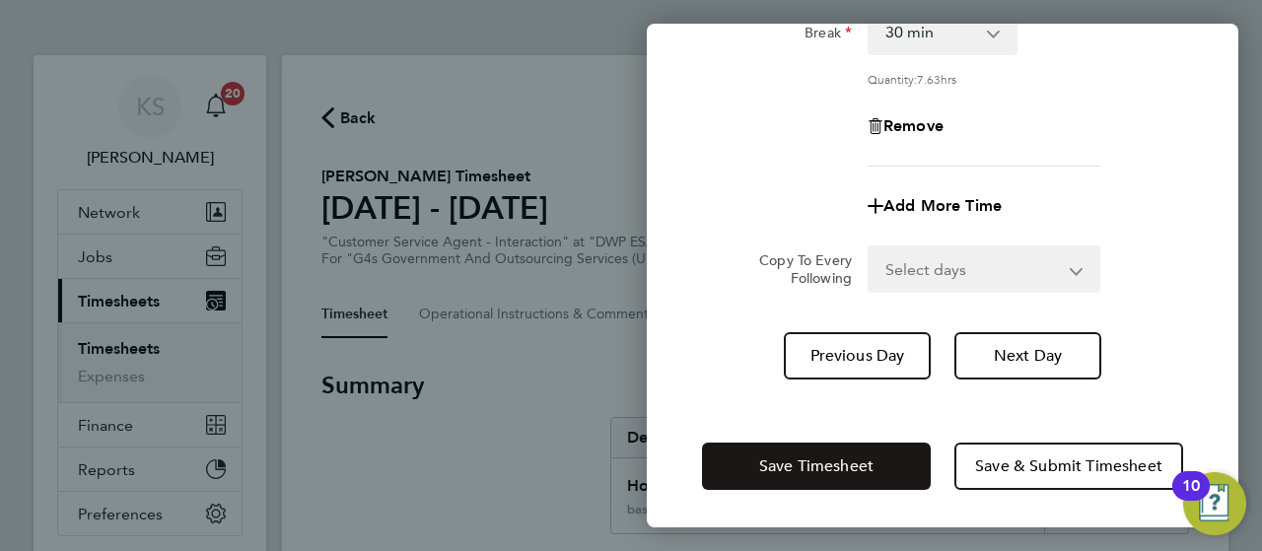
click at [839, 463] on span "Save Timesheet" at bounding box center [816, 466] width 114 height 20
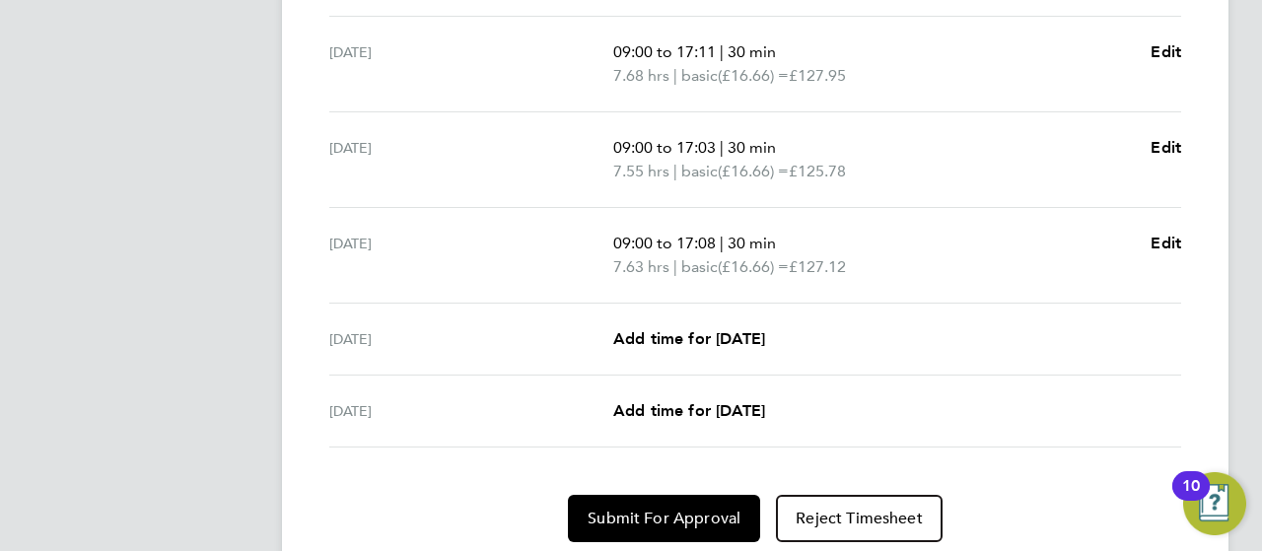
scroll to position [867, 0]
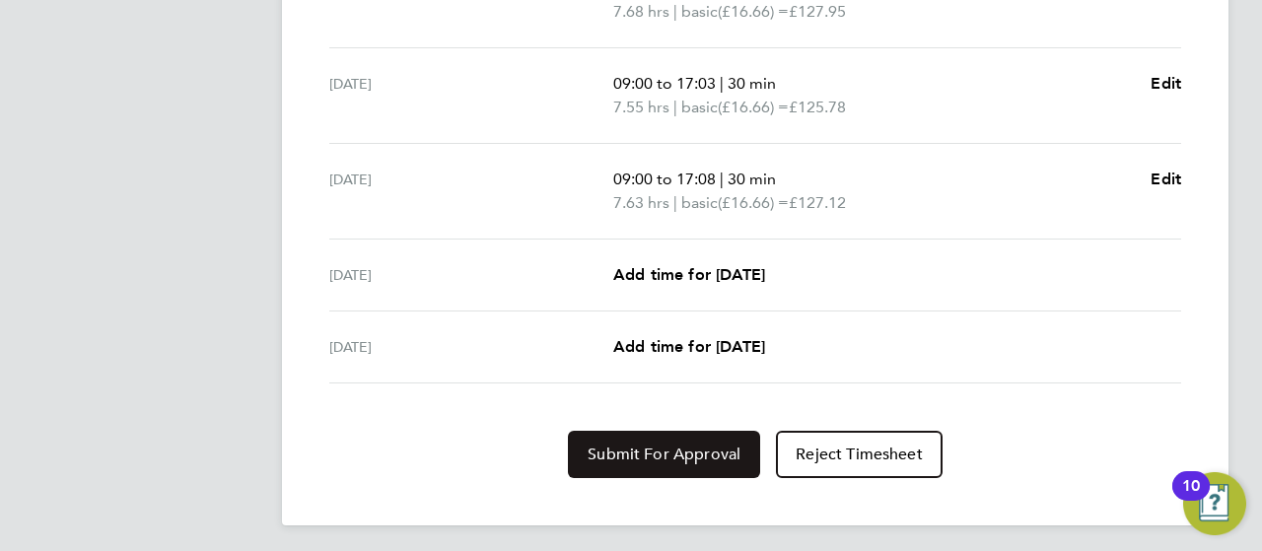
click at [678, 446] on span "Submit For Approval" at bounding box center [663, 455] width 153 height 20
